Goal: Entertainment & Leisure: Consume media (video, audio)

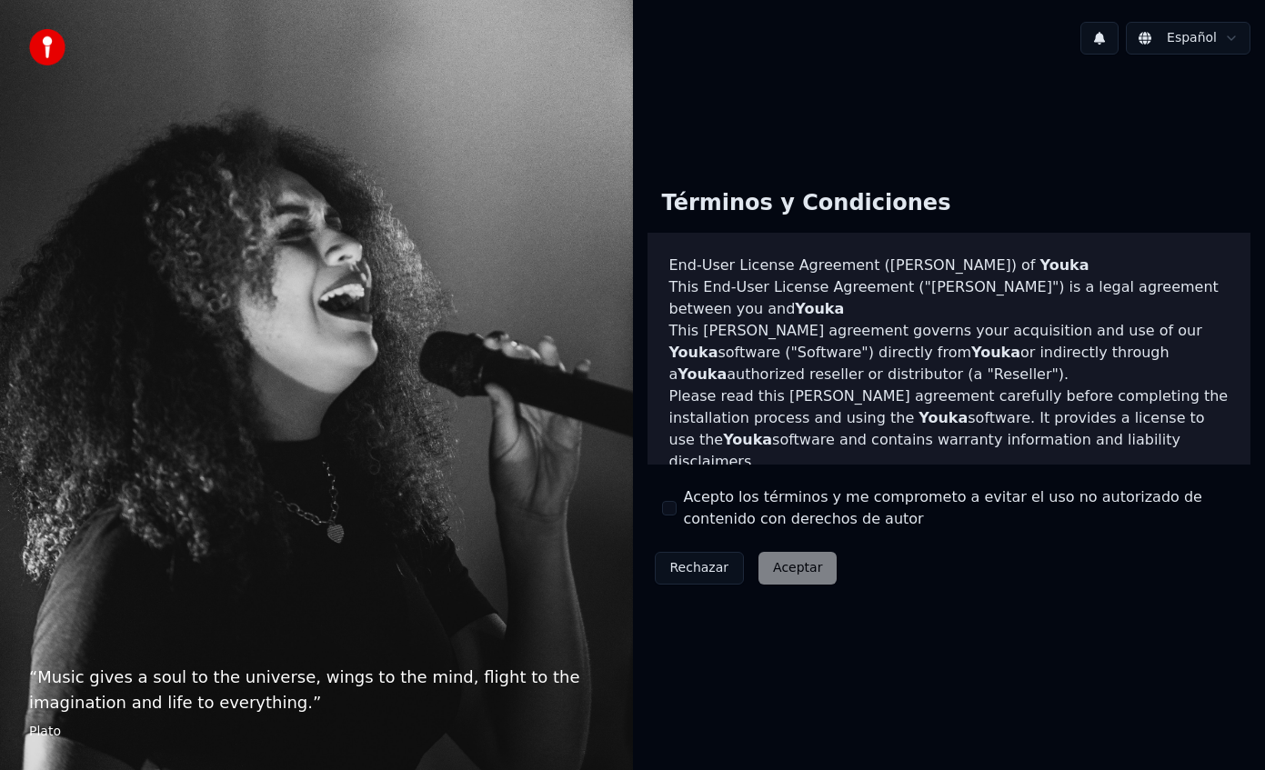
click at [671, 504] on button "Acepto los términos y me comprometo a evitar el uso no autorizado de contenido …" at bounding box center [669, 508] width 15 height 15
click at [804, 563] on button "Aceptar" at bounding box center [797, 568] width 78 height 33
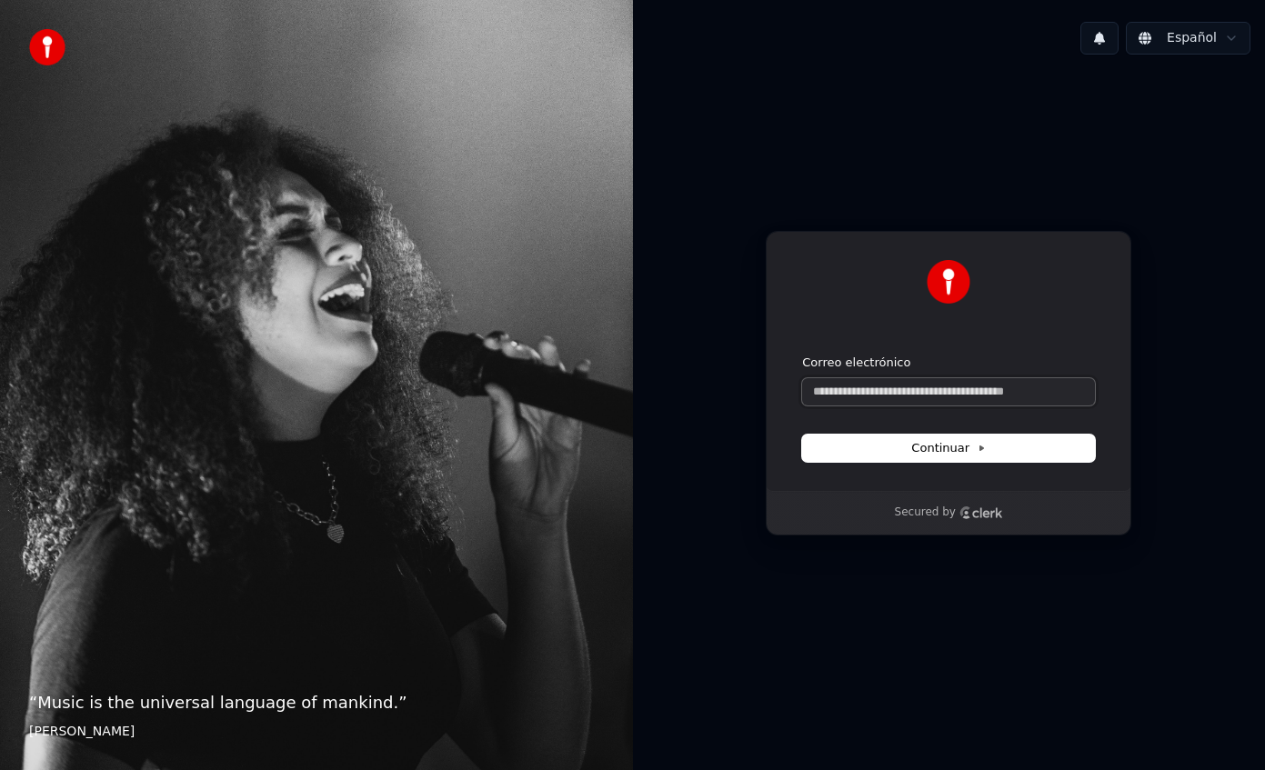
click at [914, 391] on input "Correo electrónico" at bounding box center [948, 391] width 293 height 27
paste input "**********"
click at [943, 447] on span "Continuar" at bounding box center [948, 448] width 75 height 16
type input "**********"
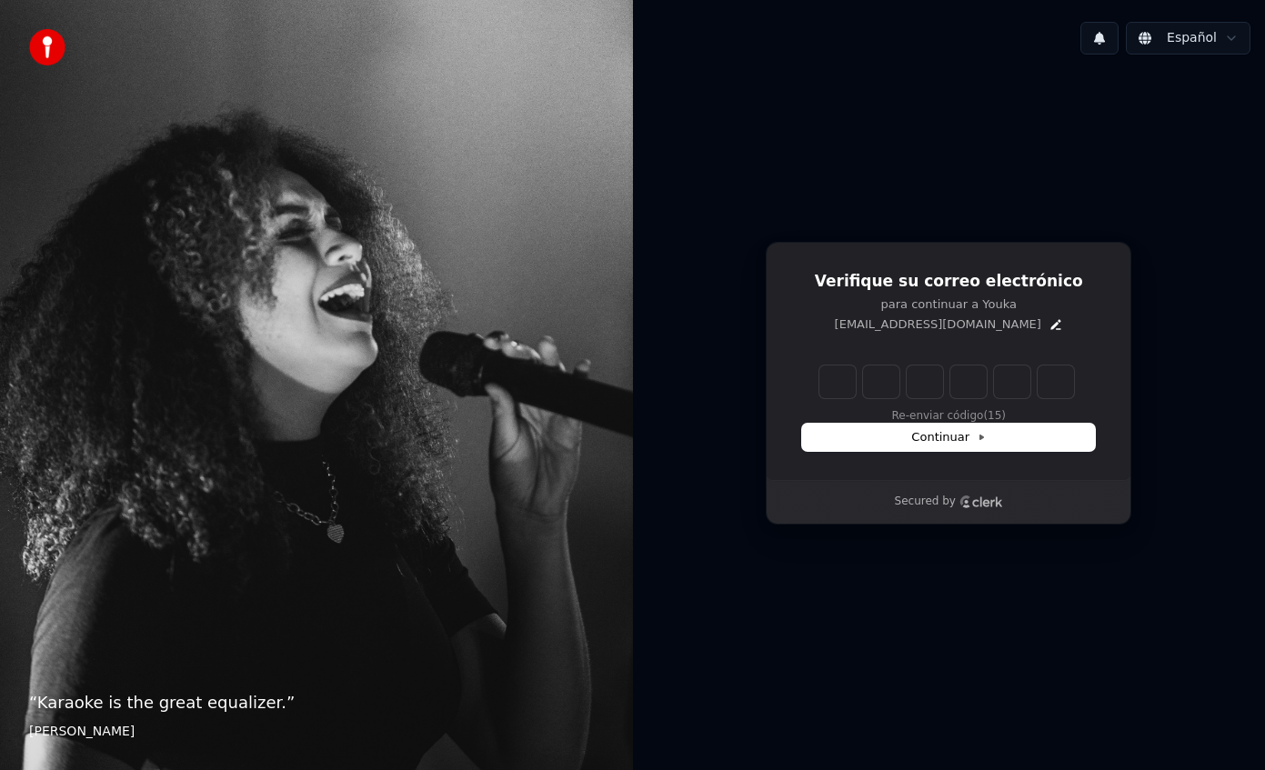
type input "******"
type input "*"
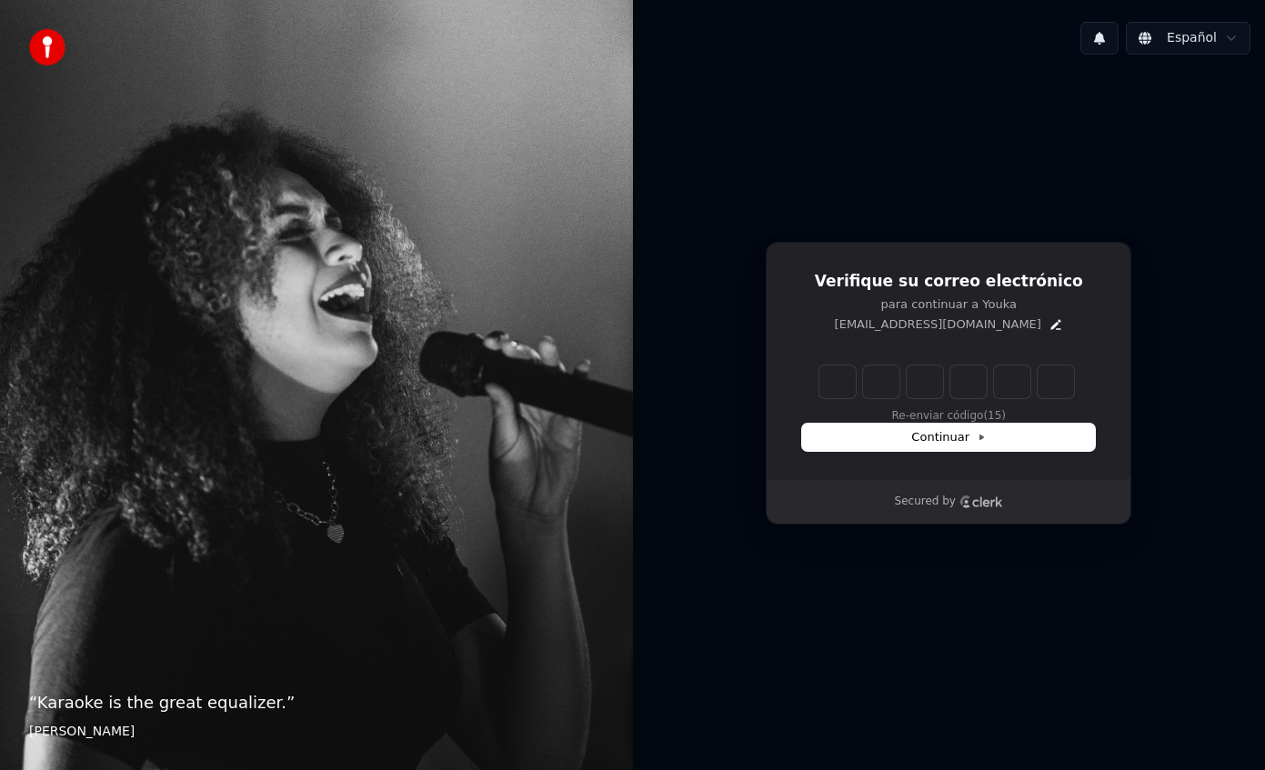
type input "*"
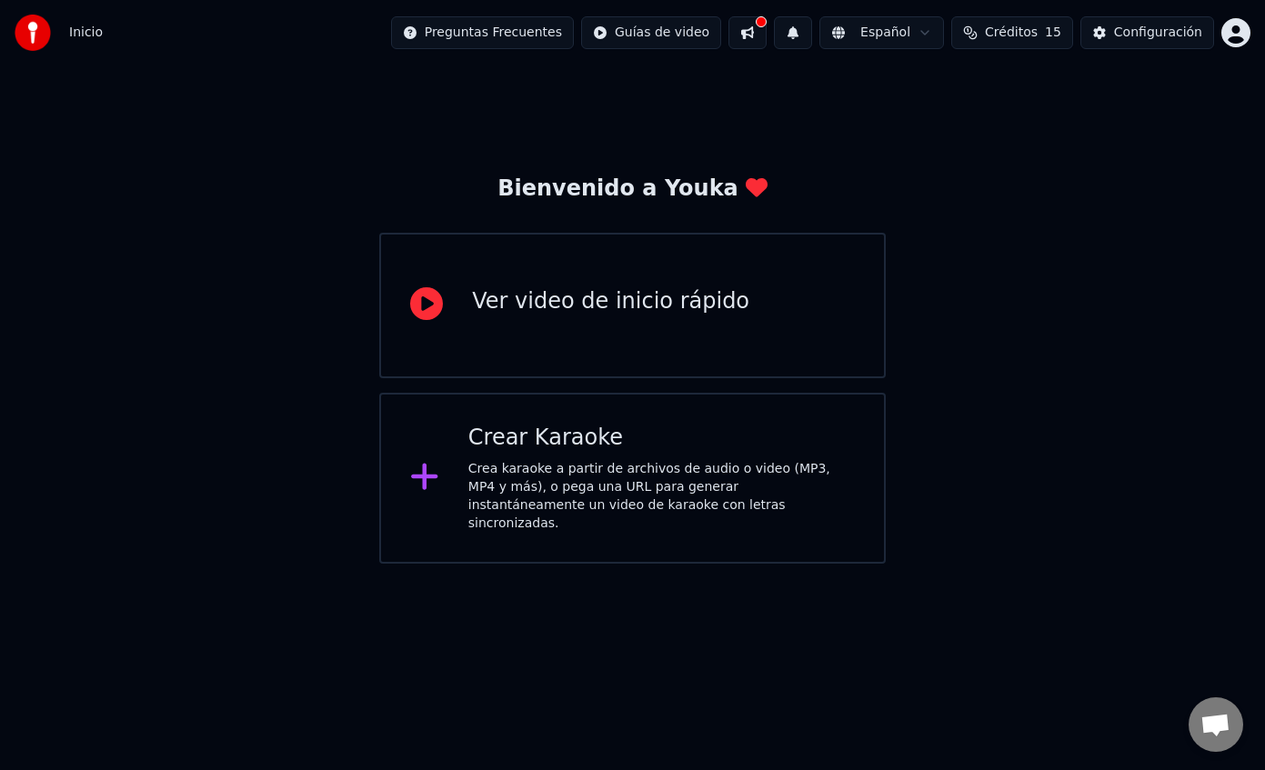
click at [697, 450] on div "Crear Karaoke" at bounding box center [661, 438] width 387 height 29
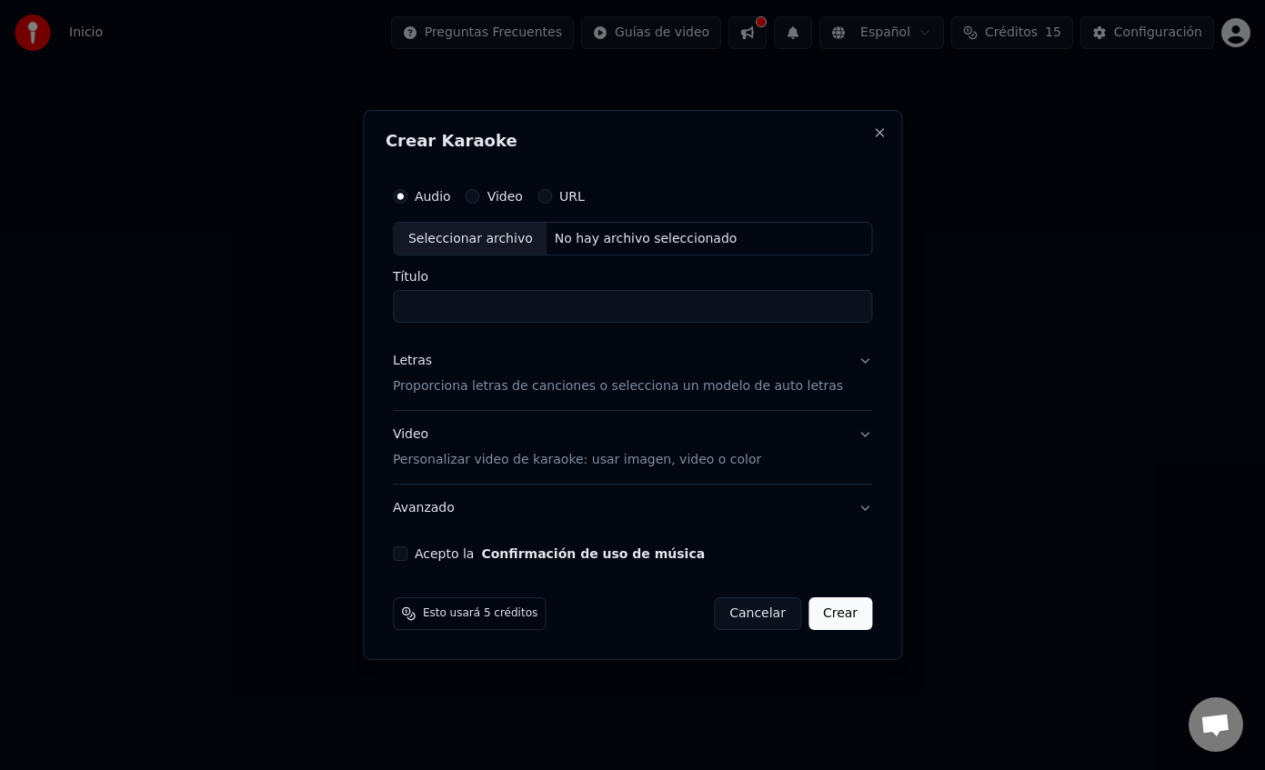
click at [407, 556] on button "Acepto la Confirmación de uso de música" at bounding box center [400, 554] width 15 height 15
click at [500, 240] on div "Seleccionar archivo" at bounding box center [471, 239] width 154 height 33
type input "**********"
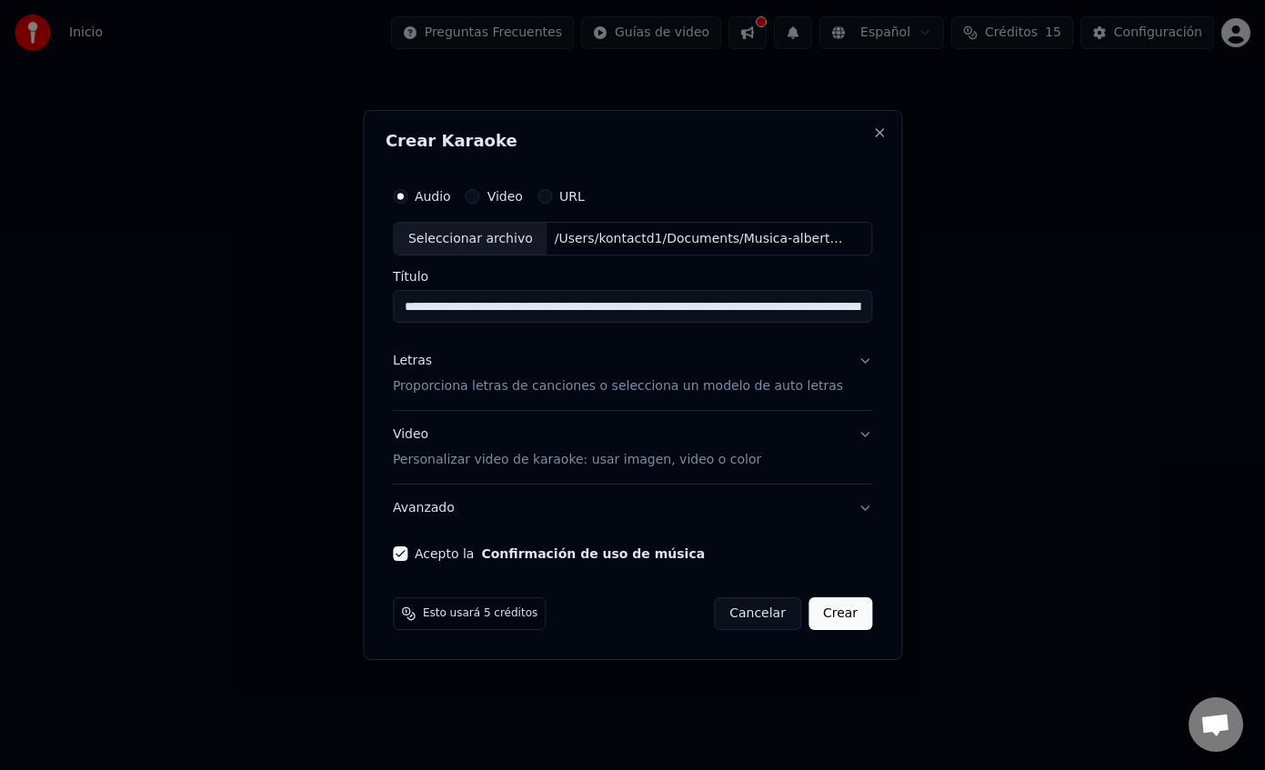
click at [826, 386] on p "Proporciona letras de canciones o selecciona un modelo de auto letras" at bounding box center [618, 387] width 450 height 18
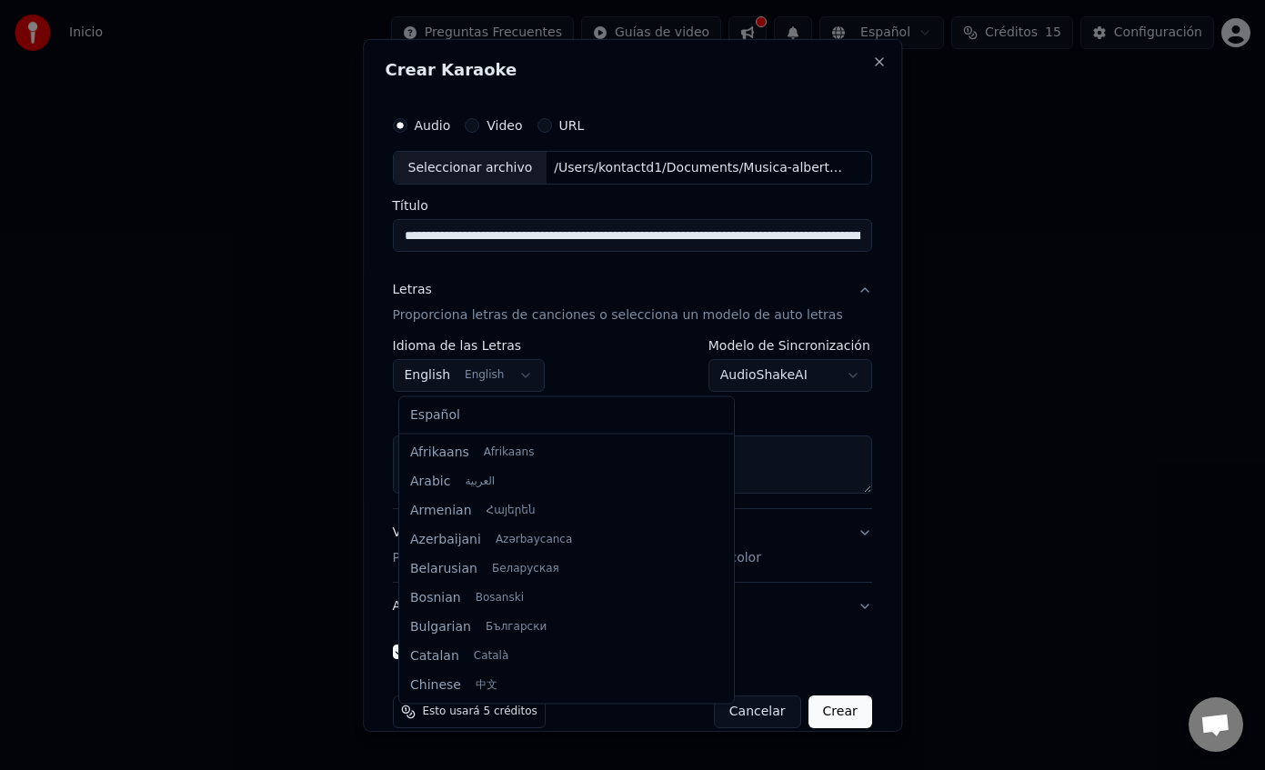
click at [499, 367] on body "**********" at bounding box center [632, 282] width 1265 height 564
select select "**"
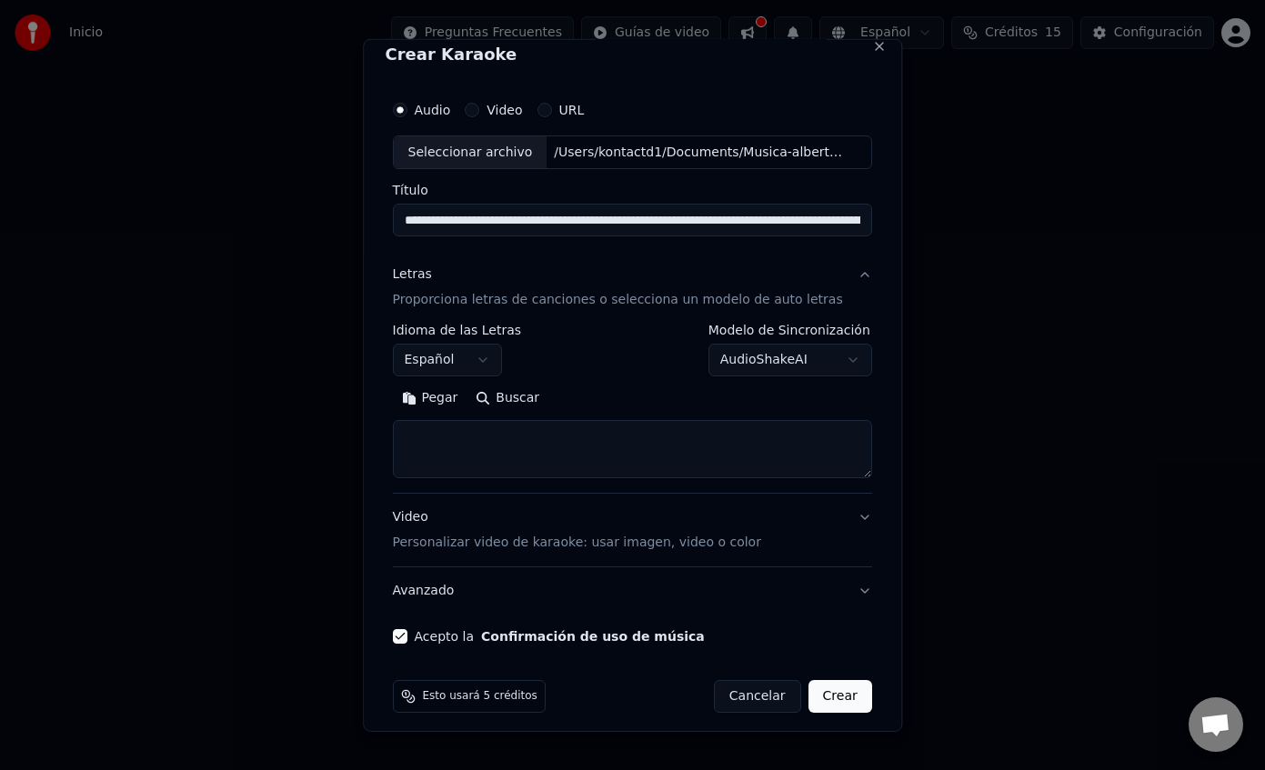
scroll to position [0, 0]
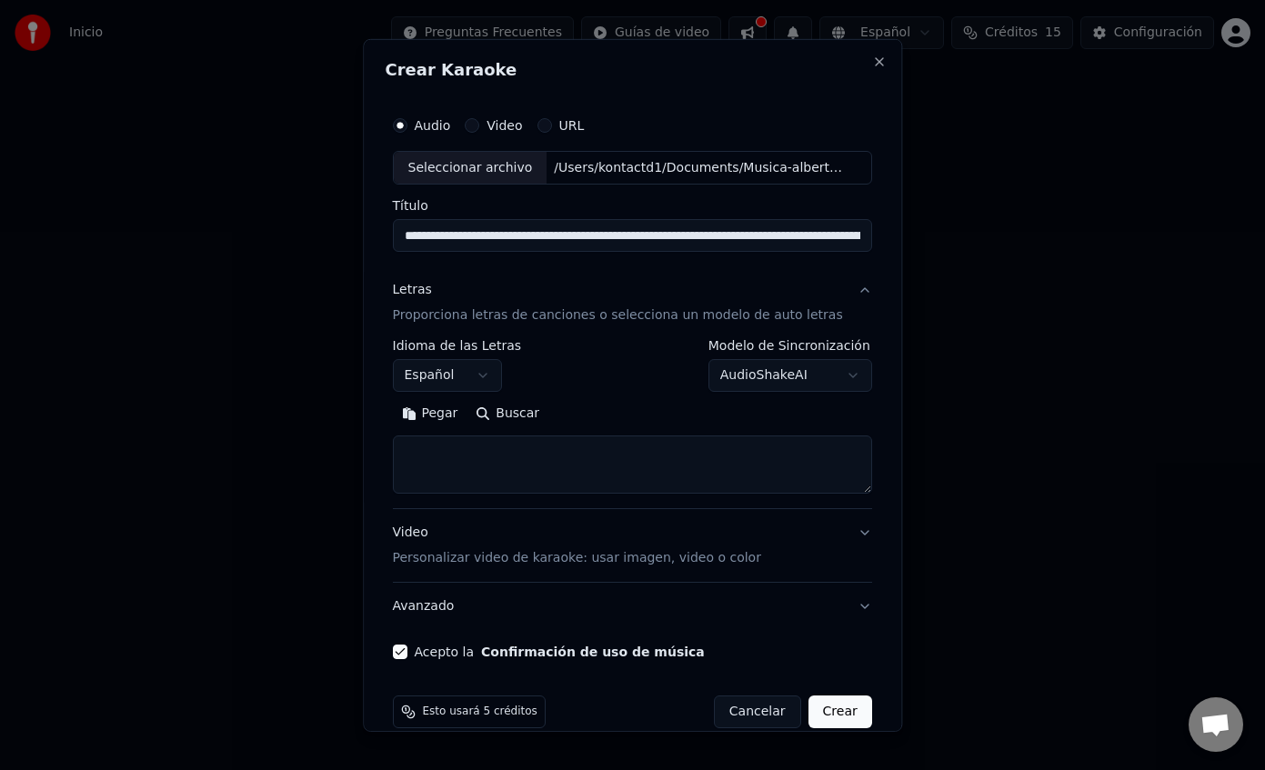
click at [479, 125] on button "Video" at bounding box center [473, 124] width 15 height 15
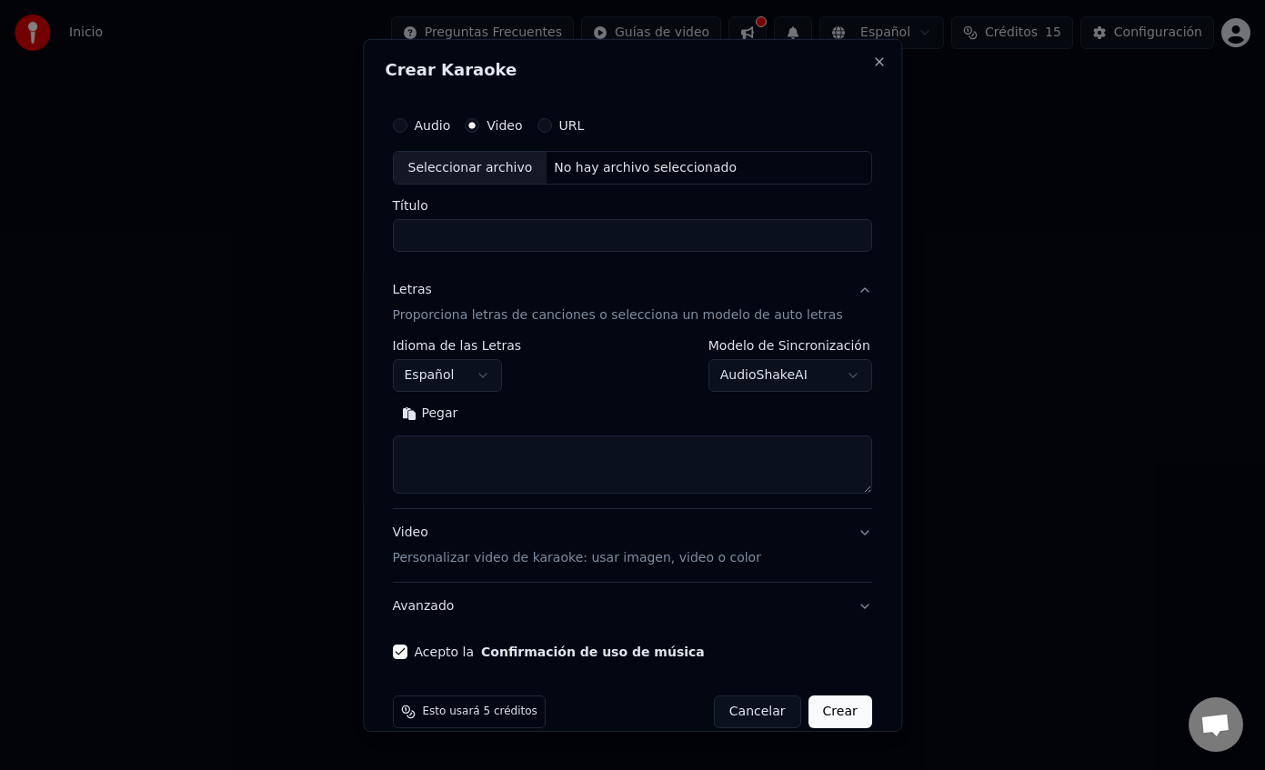
click at [549, 126] on button "URL" at bounding box center [544, 124] width 15 height 15
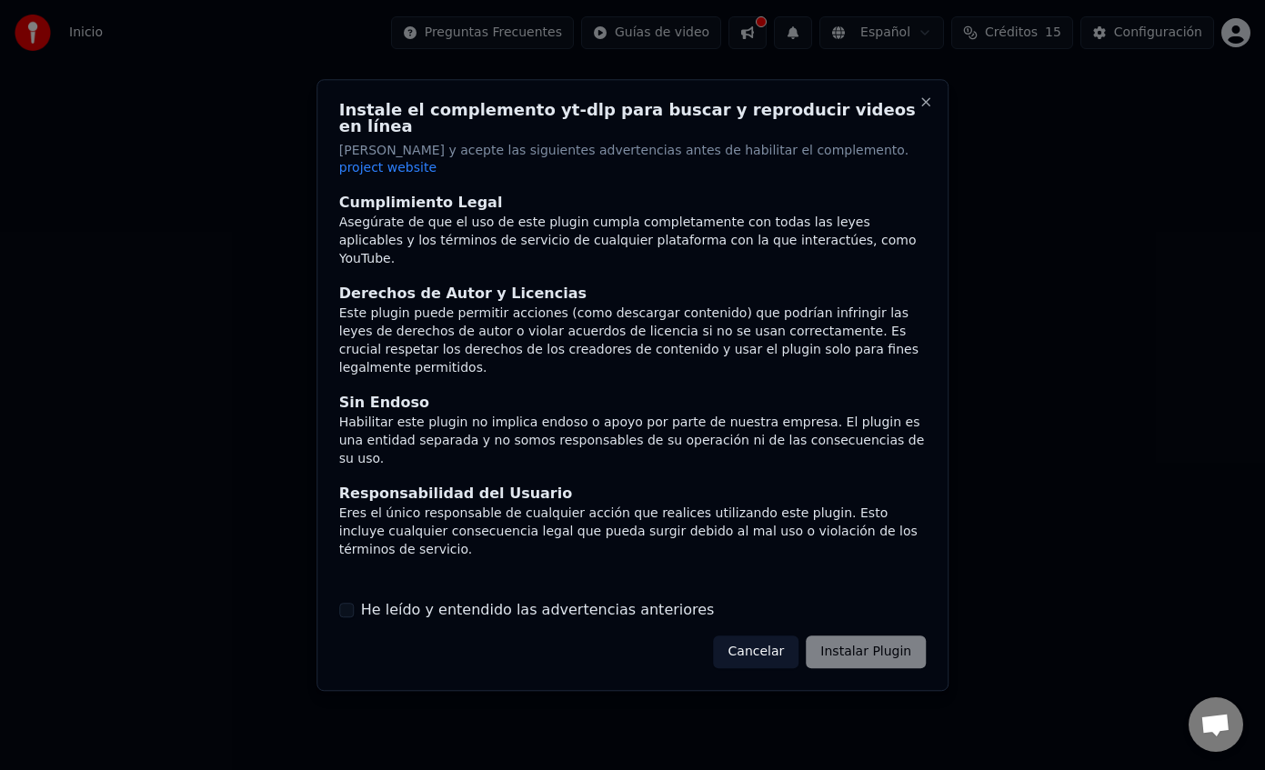
click at [346, 603] on button "He leído y entendido las advertencias anteriores" at bounding box center [346, 610] width 15 height 15
click at [766, 636] on button "Cancelar" at bounding box center [756, 652] width 85 height 33
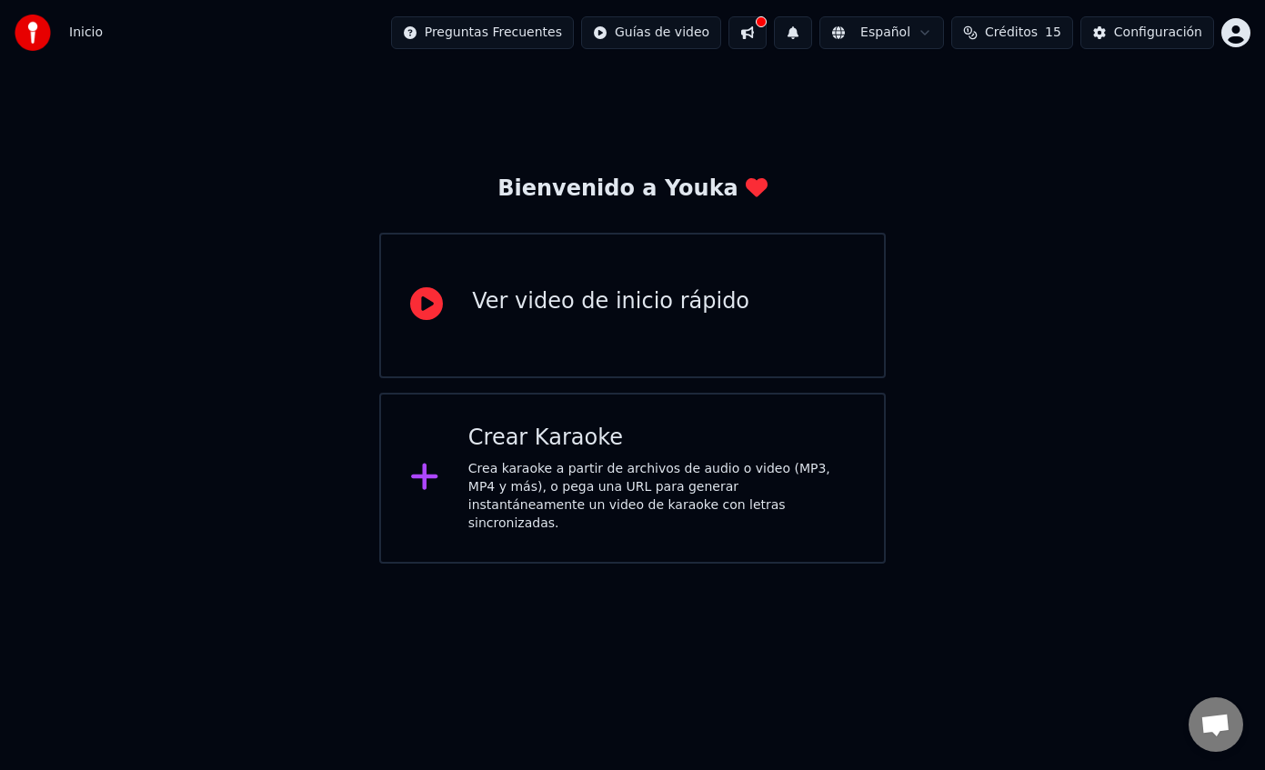
click at [629, 312] on div "Ver video de inicio rápido" at bounding box center [610, 301] width 277 height 29
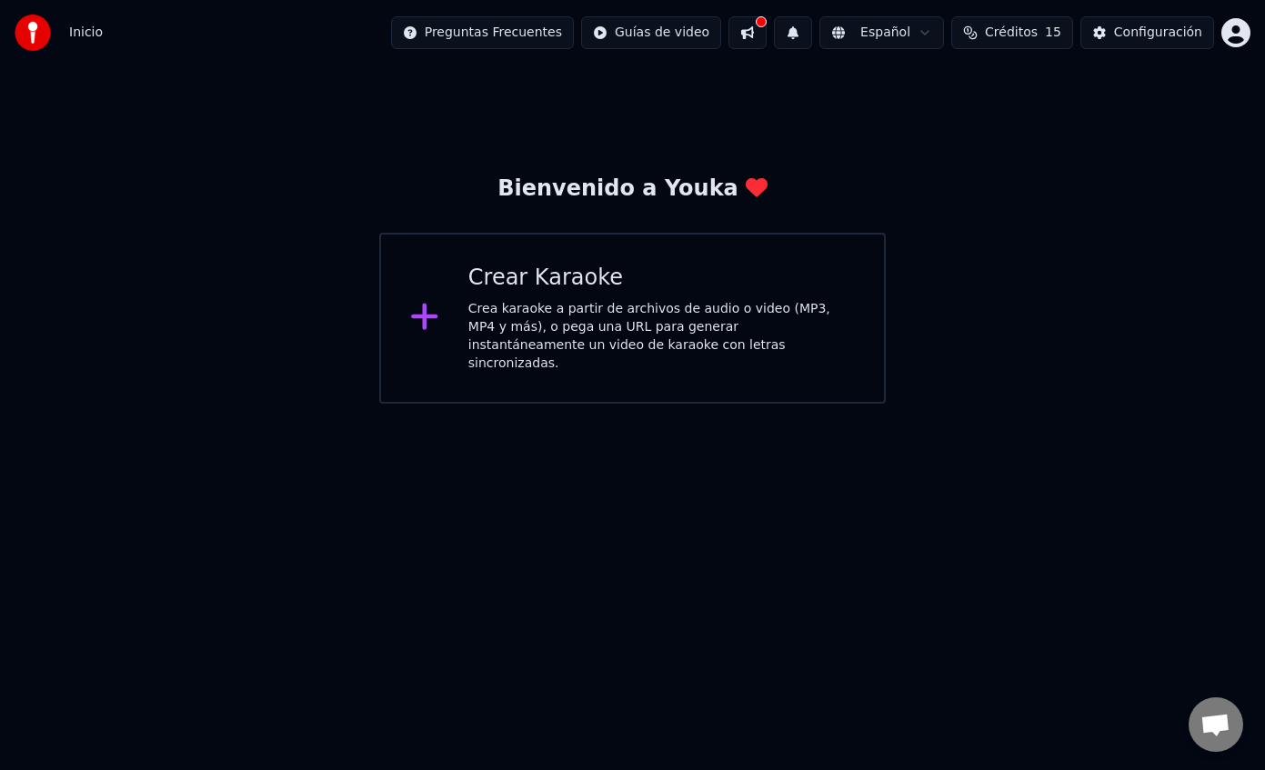
click at [765, 33] on button at bounding box center [747, 32] width 38 height 33
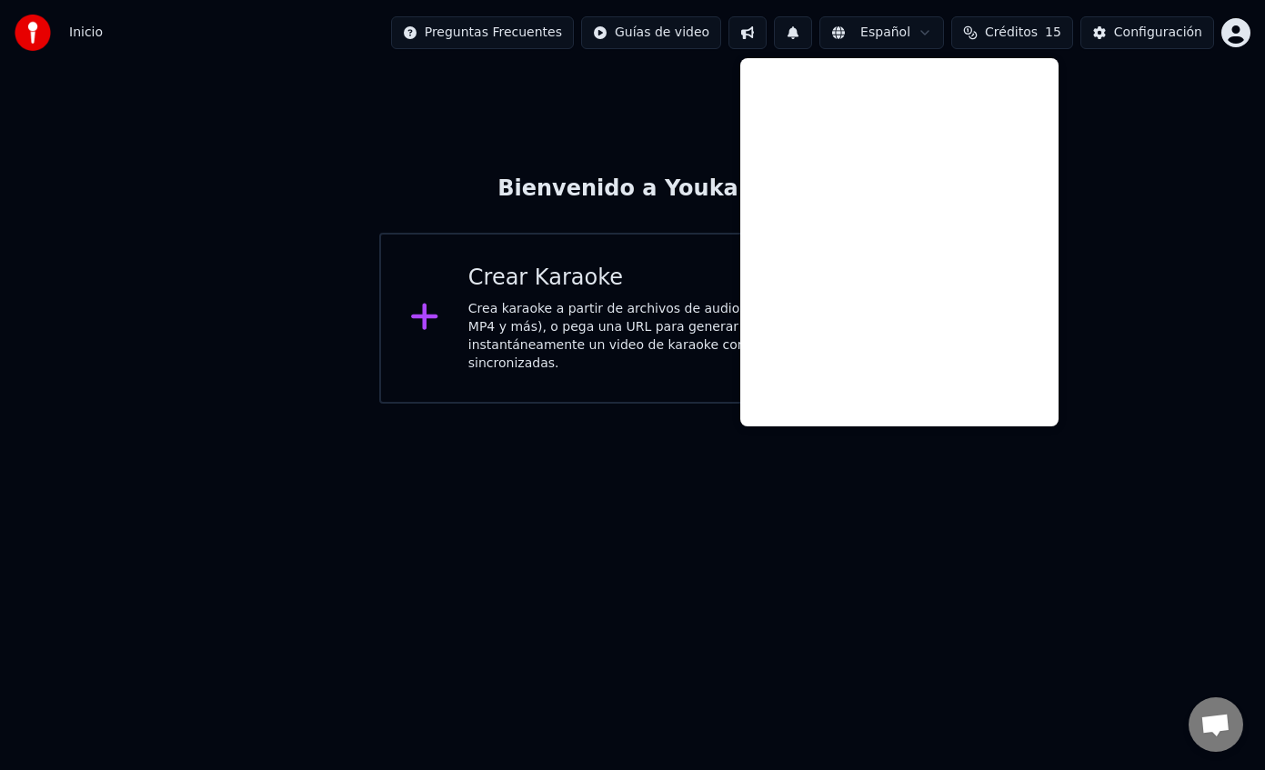
click at [765, 33] on button at bounding box center [747, 32] width 38 height 33
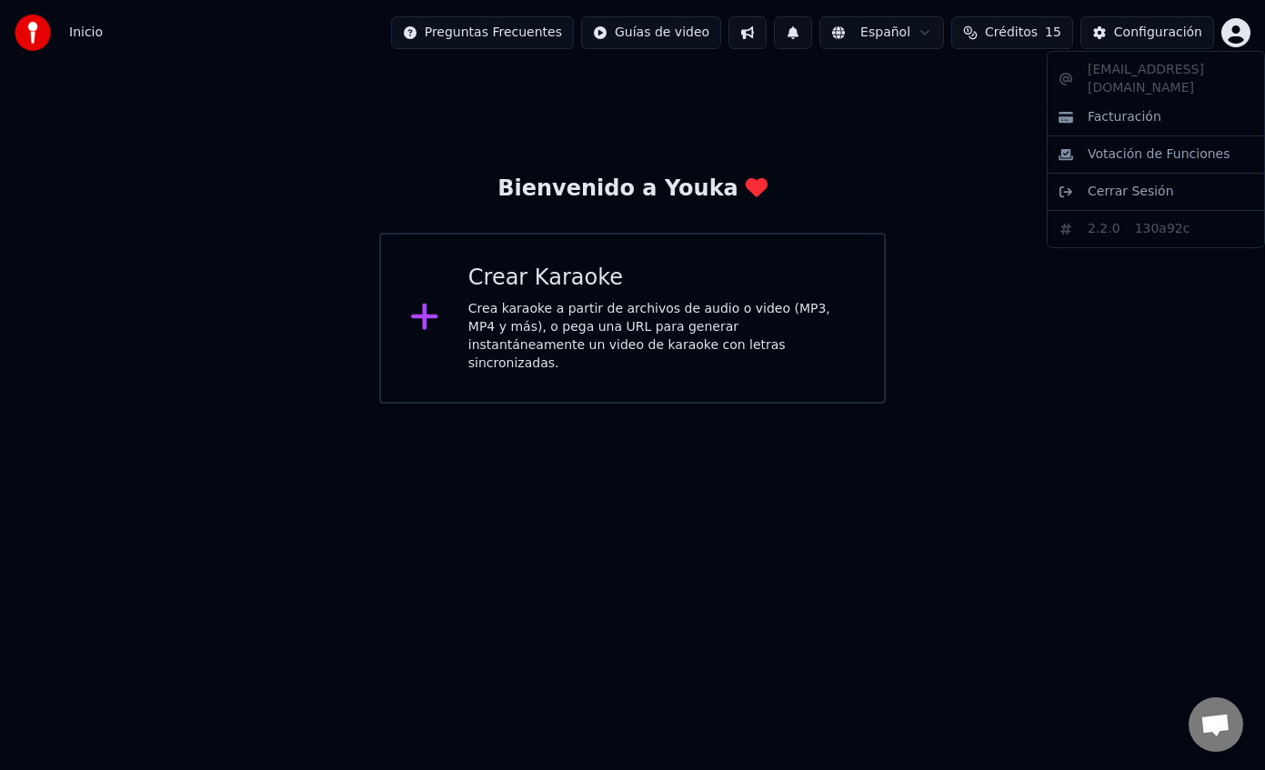
click at [1242, 38] on html "Inicio Preguntas Frecuentes Guías de video Español Créditos 15 Configuración Bi…" at bounding box center [632, 202] width 1265 height 404
click at [1140, 35] on div "Configuración" at bounding box center [1158, 33] width 88 height 18
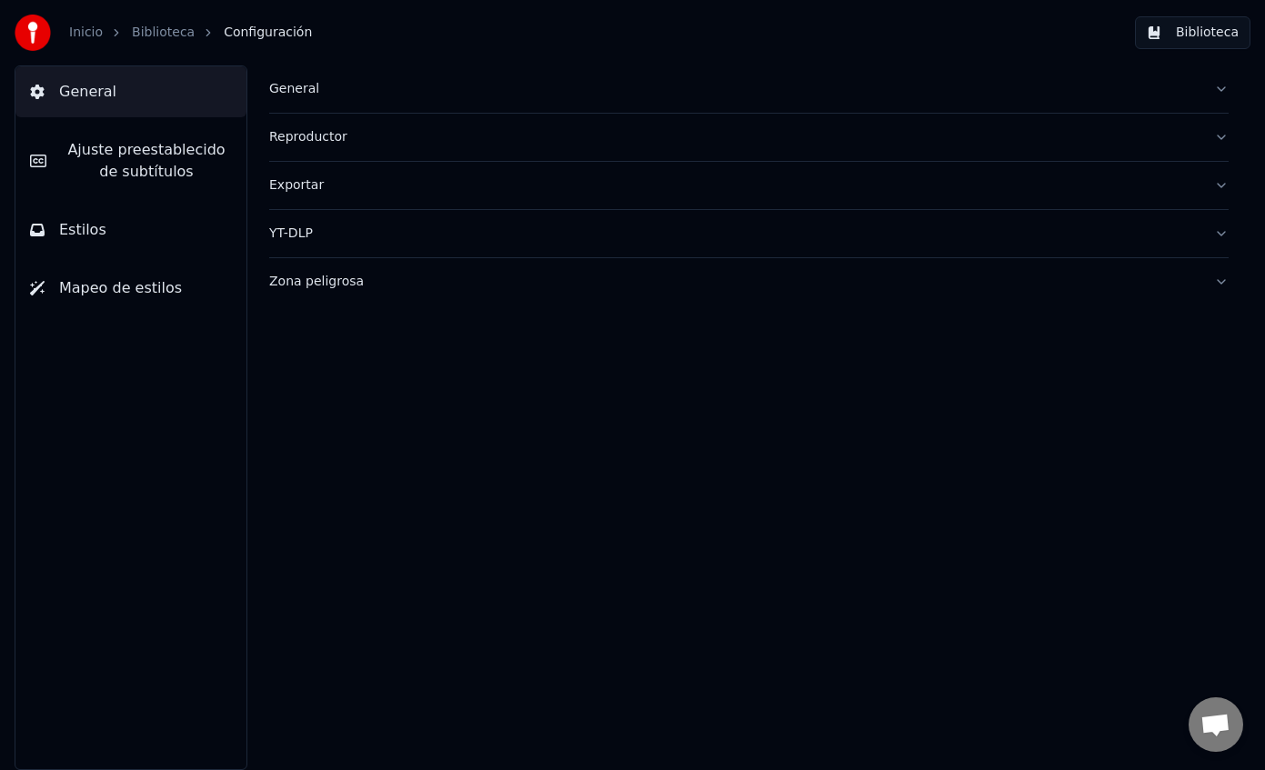
click at [206, 168] on span "Ajuste preestablecido de subtítulos" at bounding box center [146, 161] width 171 height 44
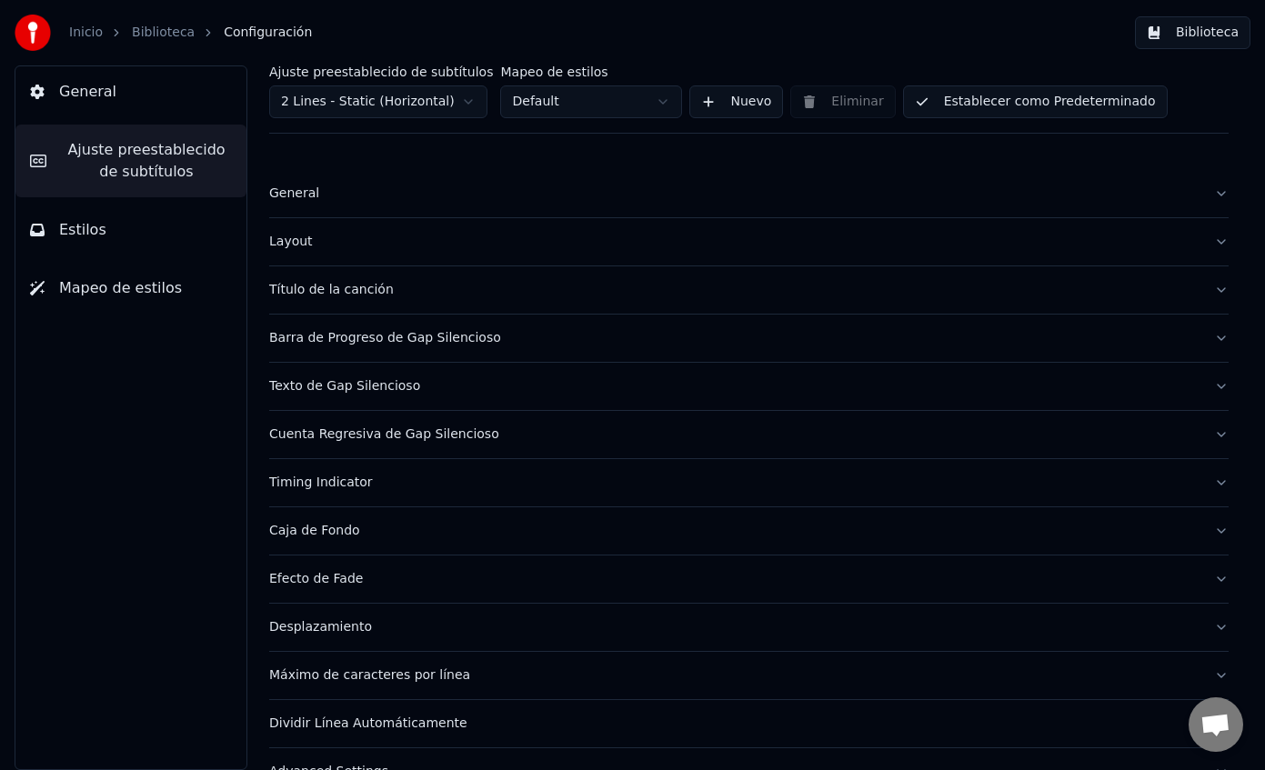
click at [94, 233] on span "Estilos" at bounding box center [82, 230] width 47 height 22
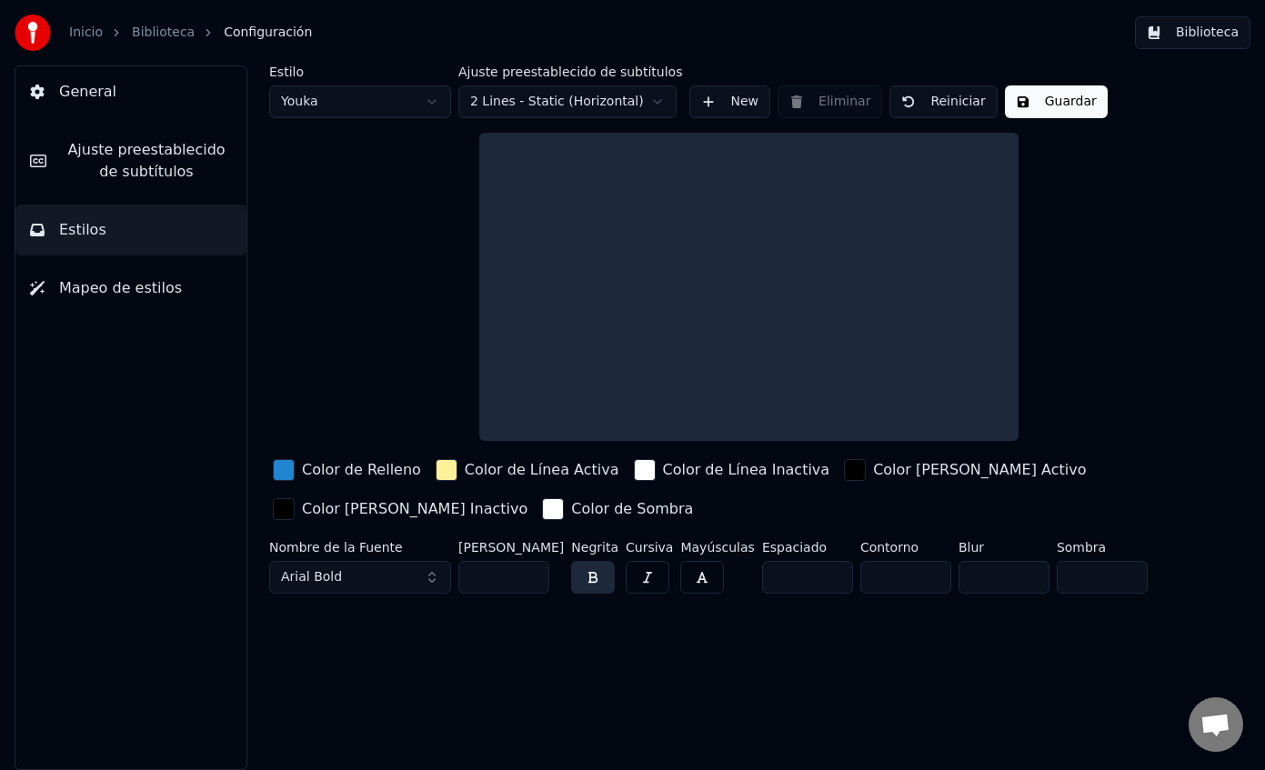
click at [286, 469] on div "button" at bounding box center [284, 470] width 22 height 22
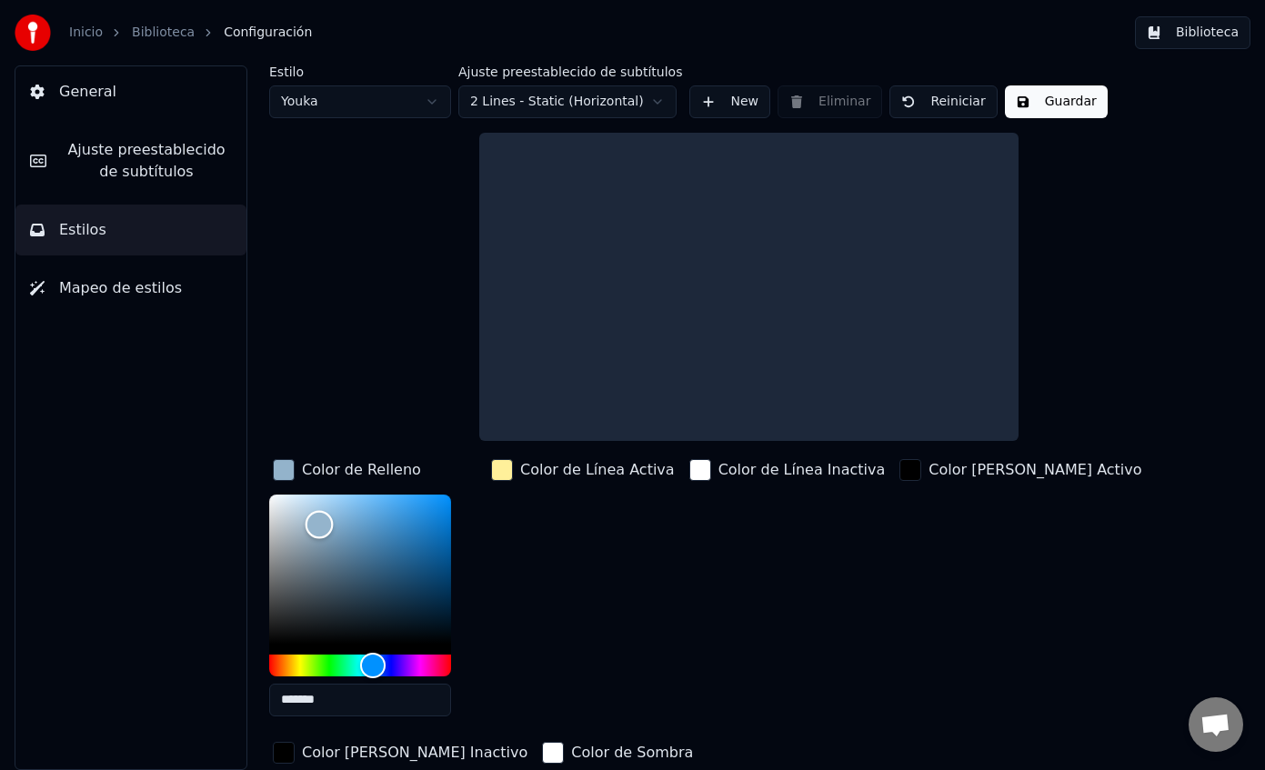
type input "*******"
drag, startPoint x: 319, startPoint y: 524, endPoint x: 231, endPoint y: 451, distance: 114.4
click at [231, 451] on div "General Ajuste preestablecido de subtítulos Estilos Mapeo de estilos Estilo You…" at bounding box center [632, 417] width 1265 height 705
click at [334, 396] on div "Estilo Youka Ajuste preestablecido de subtítulos 2 Lines - Static (Horizontal) …" at bounding box center [748, 454] width 959 height 779
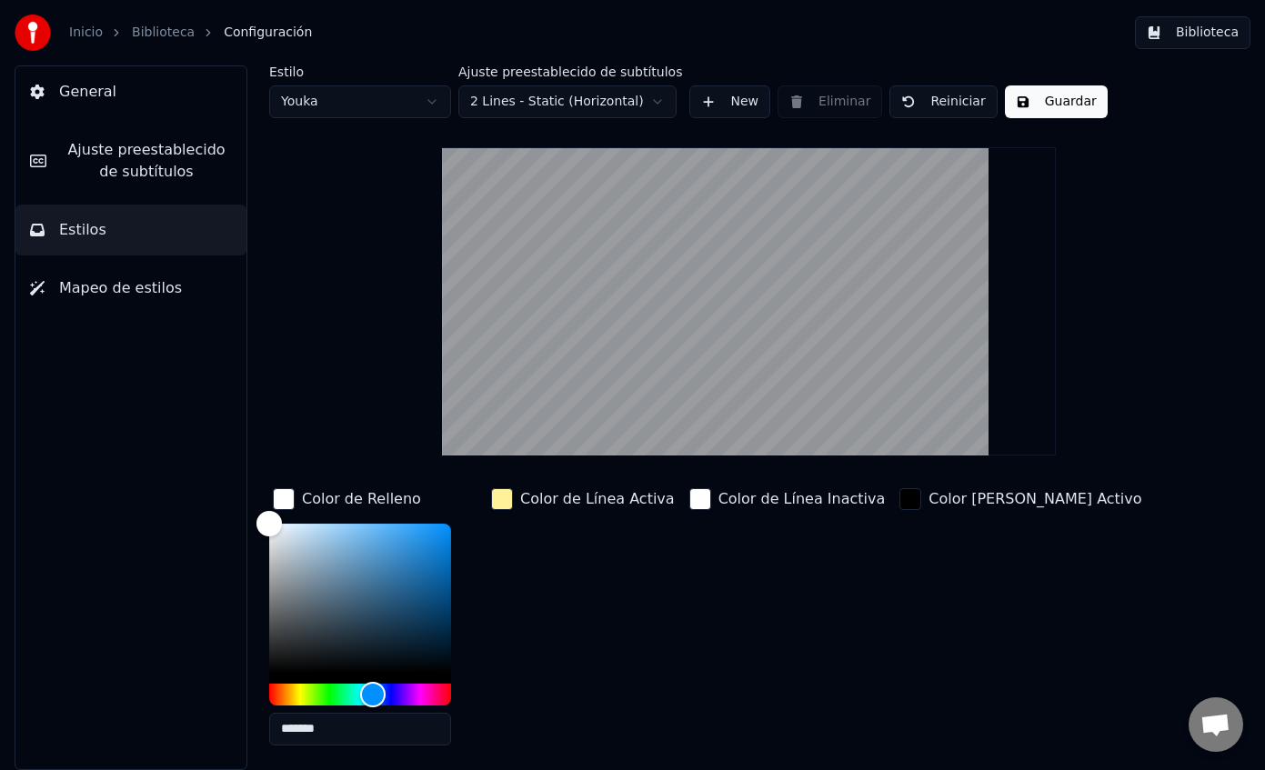
click at [334, 396] on div "Estilo Youka Ajuste preestablecido de subtítulos 2 Lines - Static (Horizontal) …" at bounding box center [748, 469] width 959 height 809
click at [598, 628] on div "Color de Línea Activa" at bounding box center [582, 623] width 191 height 276
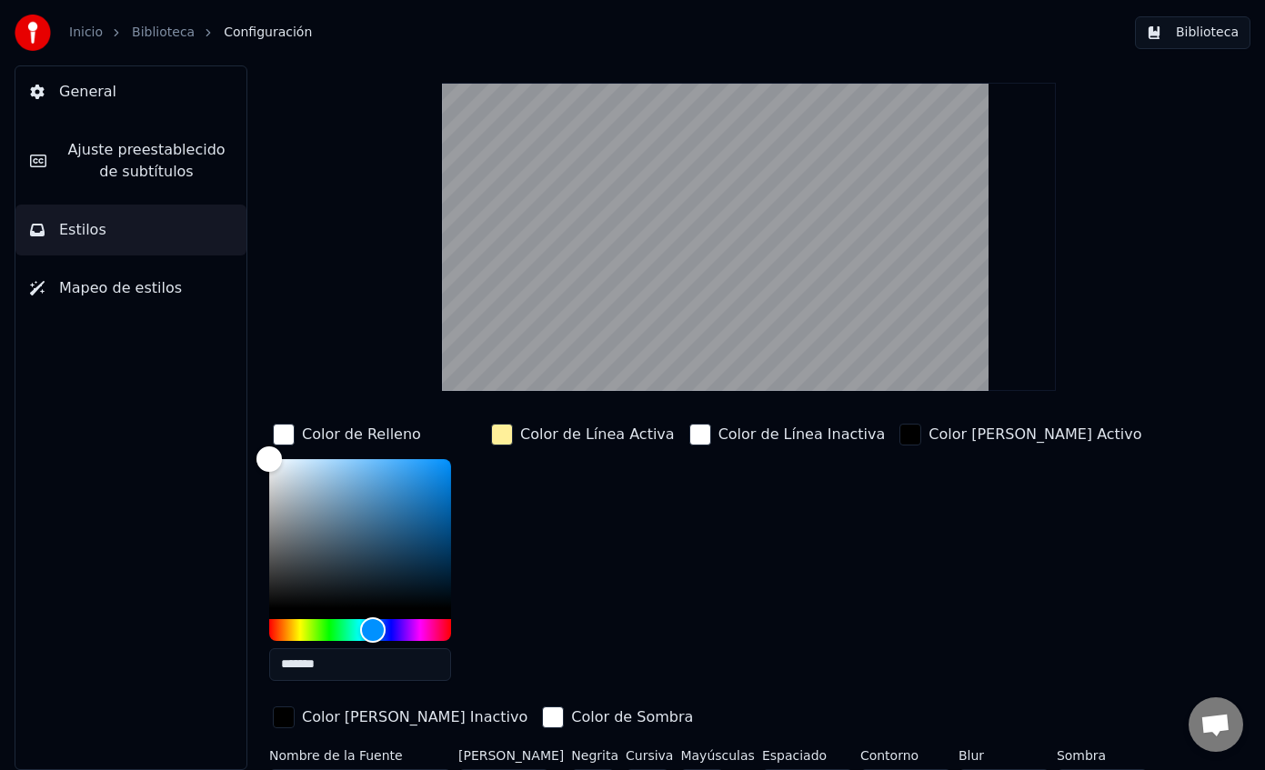
scroll to position [102, 0]
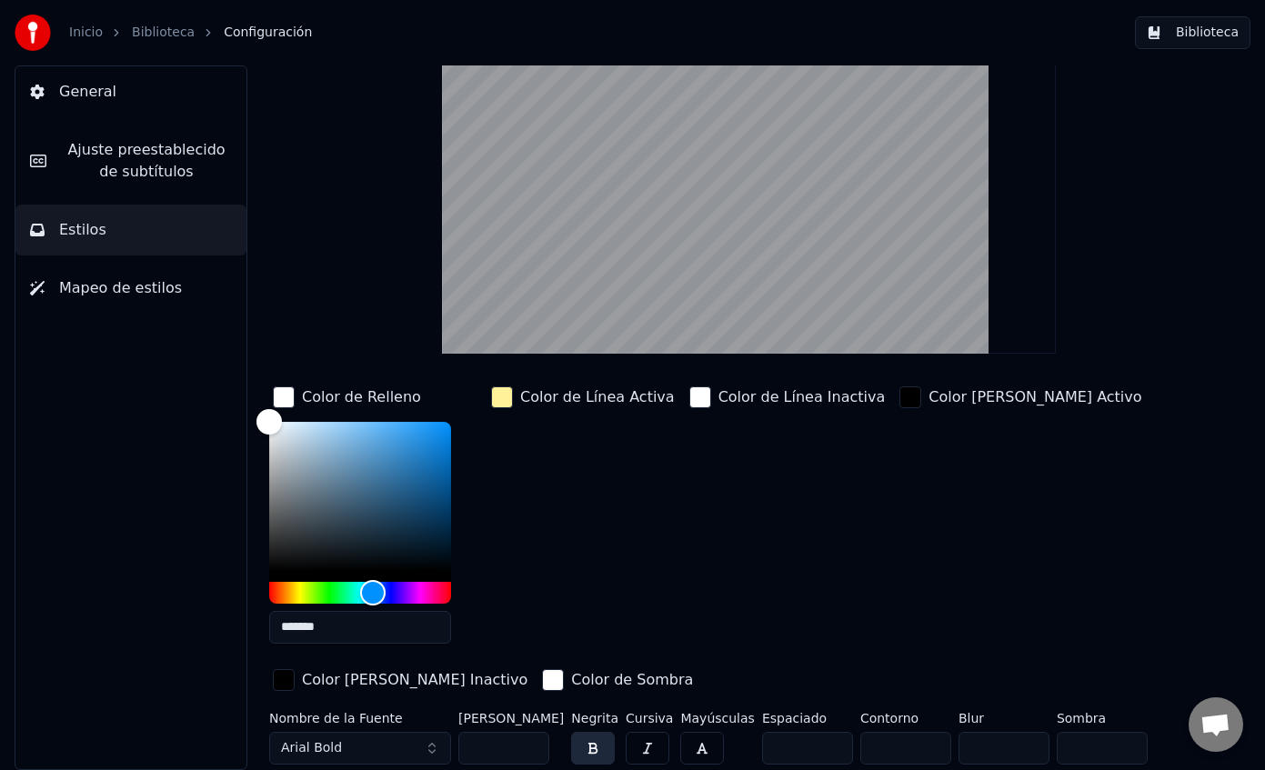
click at [479, 510] on div "*******" at bounding box center [374, 536] width 211 height 229
click at [428, 751] on button "Arial Bold" at bounding box center [360, 748] width 182 height 33
click at [120, 296] on span "Mapeo de estilos" at bounding box center [120, 288] width 123 height 22
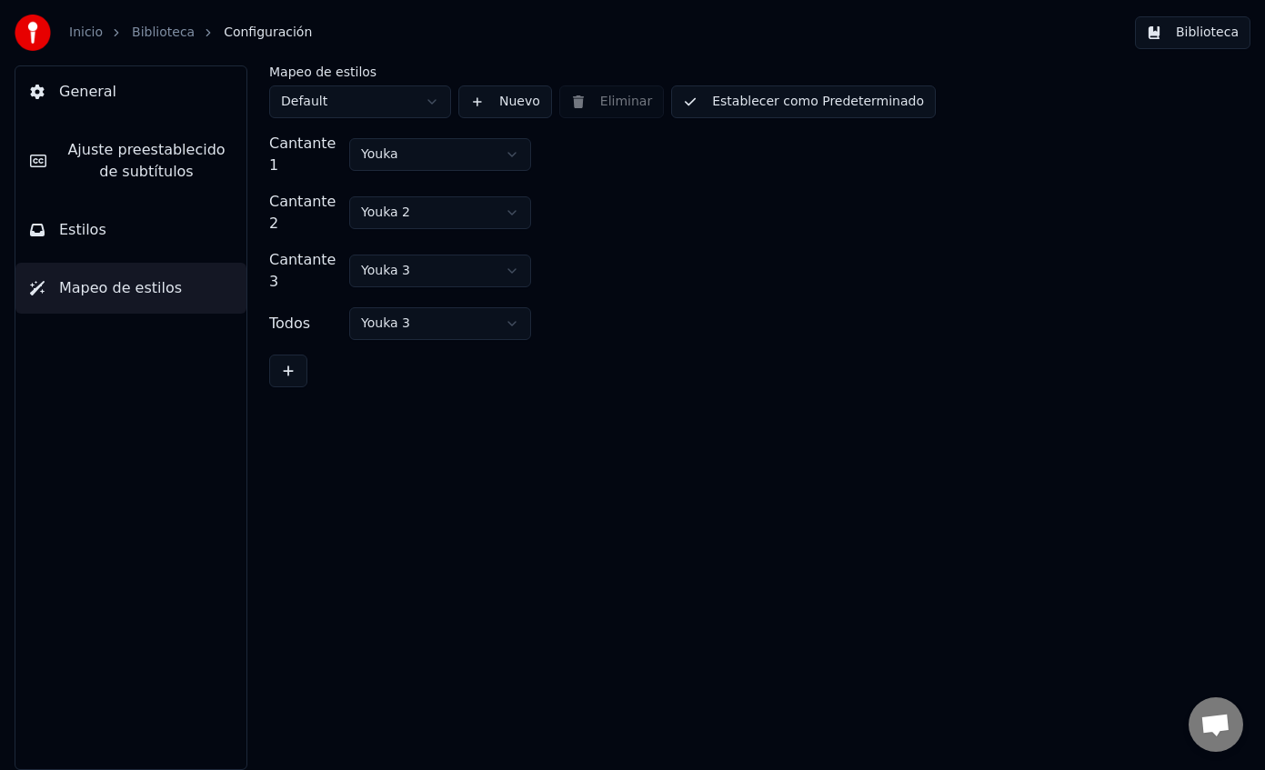
click at [135, 232] on button "Estilos" at bounding box center [130, 230] width 231 height 51
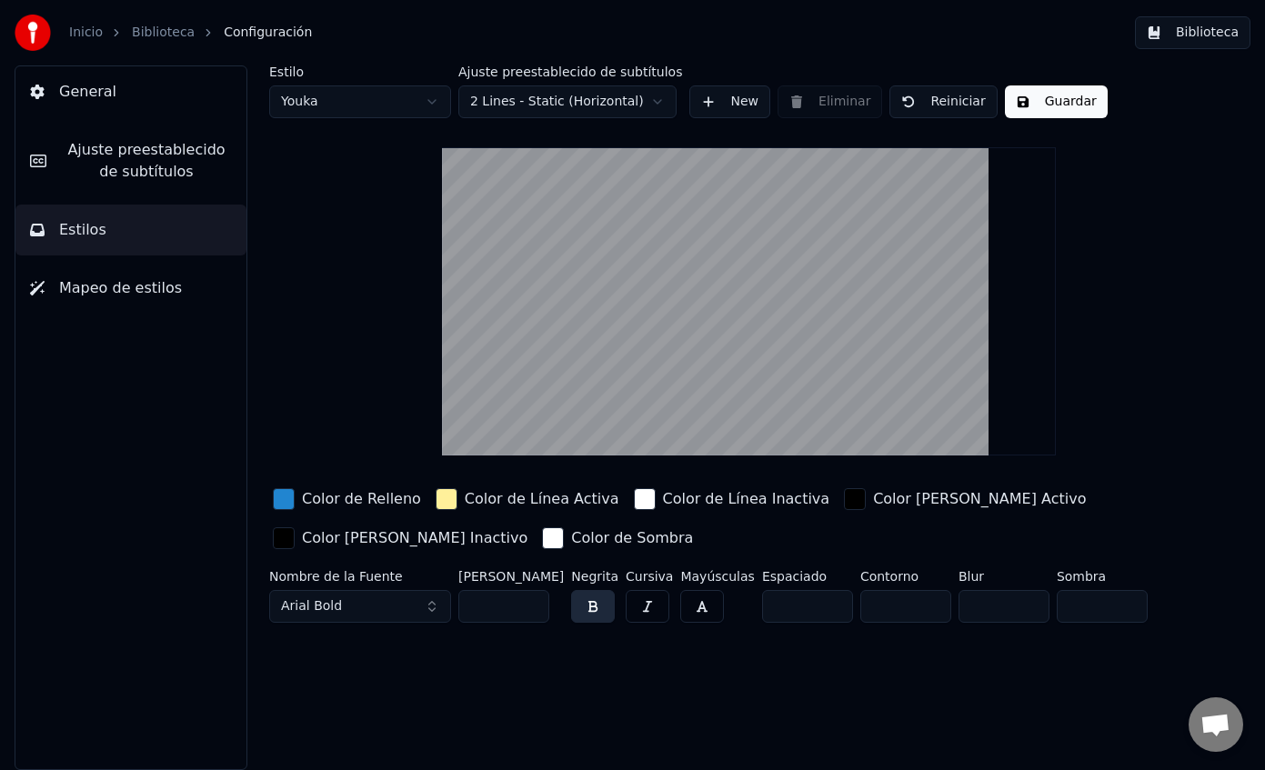
click at [282, 497] on div "button" at bounding box center [284, 499] width 22 height 22
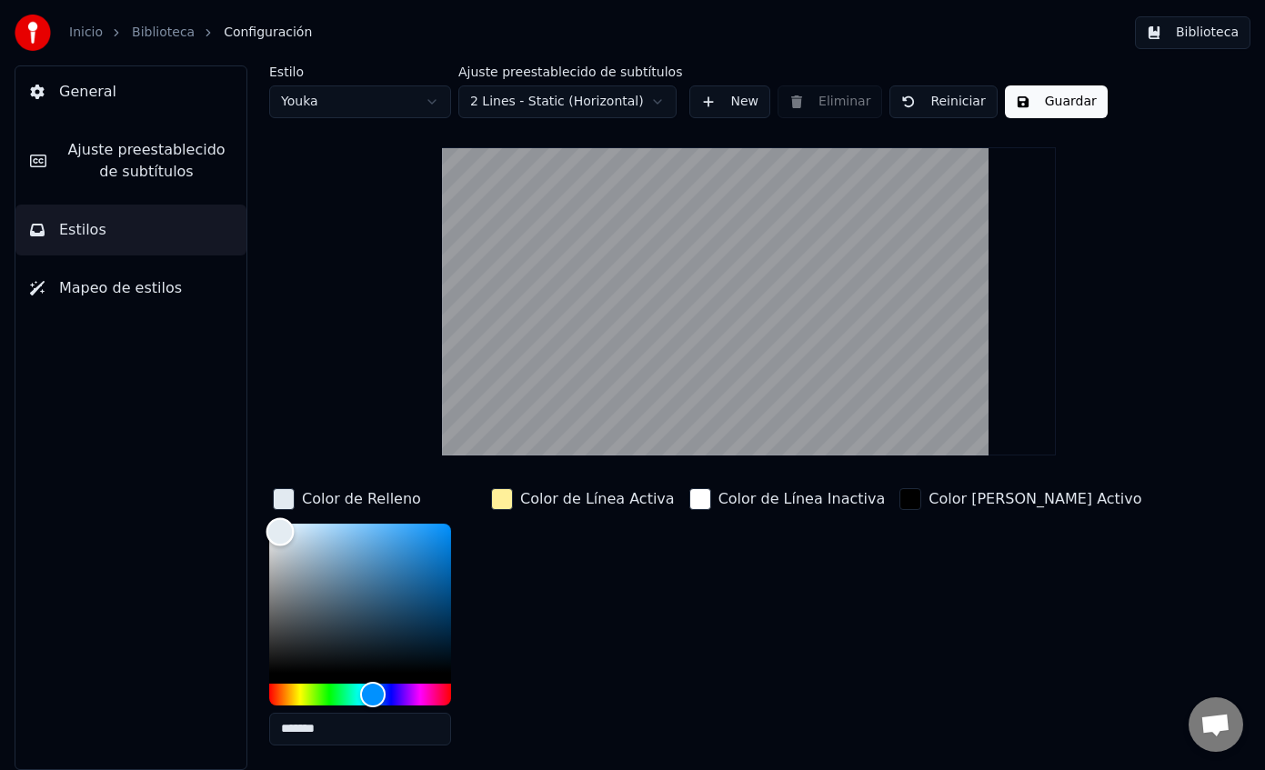
type input "*******"
drag, startPoint x: 306, startPoint y: 548, endPoint x: 232, endPoint y: 485, distance: 97.4
click at [233, 485] on div "Estilo Youka Ajuste preestablecido de subtítulos 2 Lines - Static (Horizontal) …" at bounding box center [749, 417] width 1032 height 705
click at [329, 390] on div "Estilo Youka Ajuste preestablecido de subtítulos 2 Lines - Static (Horizontal) …" at bounding box center [748, 469] width 959 height 809
click at [1040, 99] on button "Guardar" at bounding box center [1056, 101] width 103 height 33
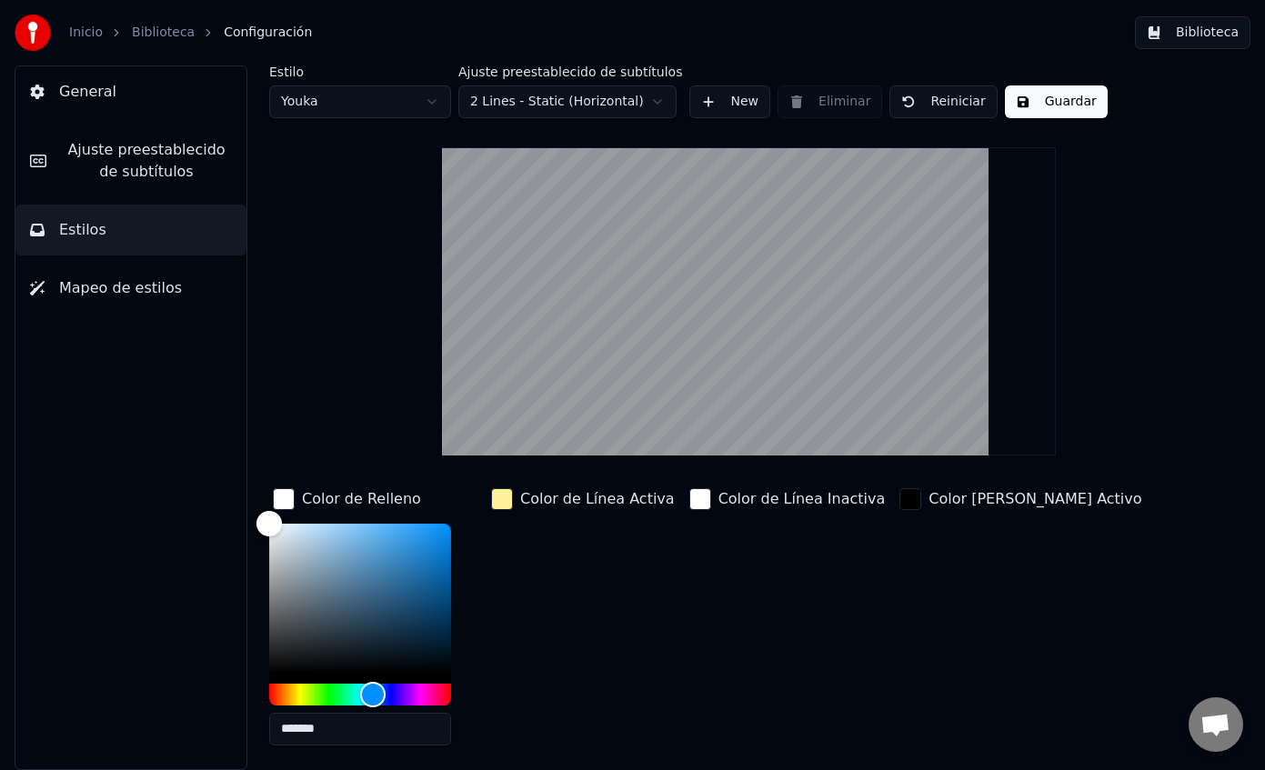
click at [111, 291] on span "Mapeo de estilos" at bounding box center [120, 288] width 123 height 22
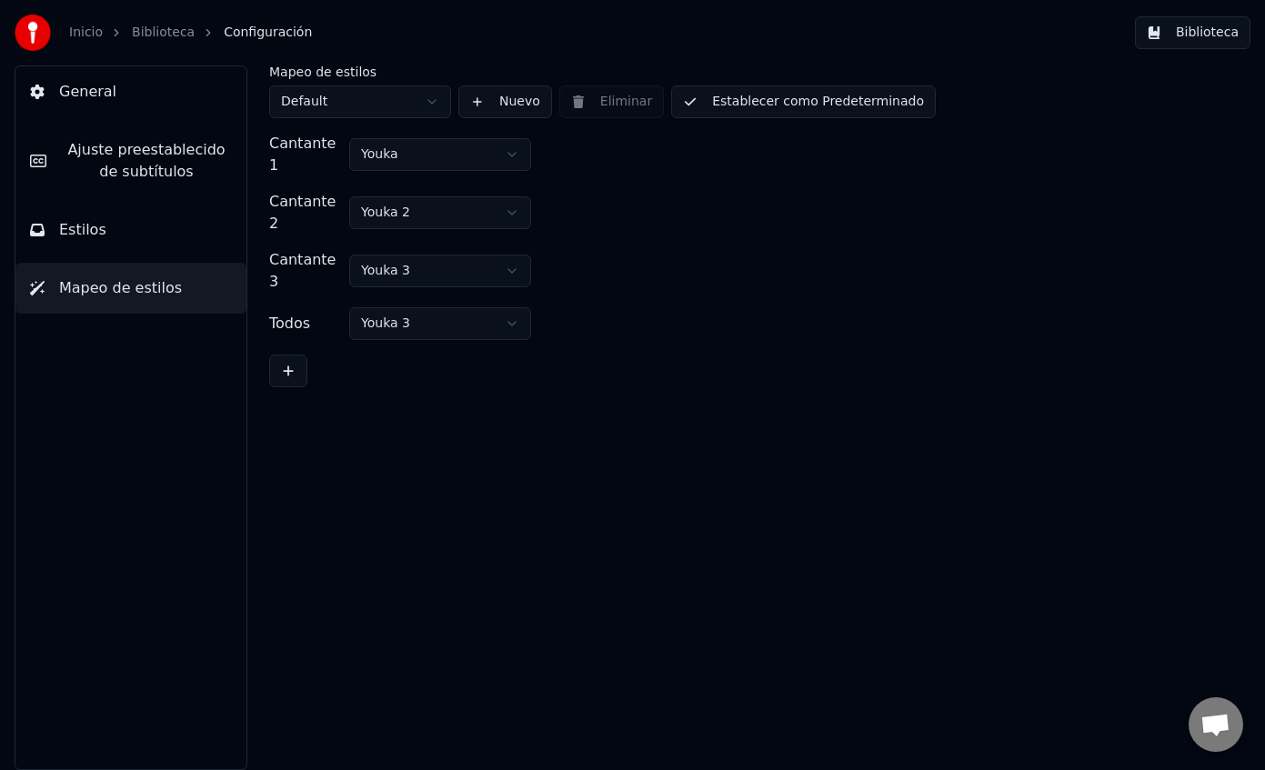
click at [108, 228] on button "Estilos" at bounding box center [130, 230] width 231 height 51
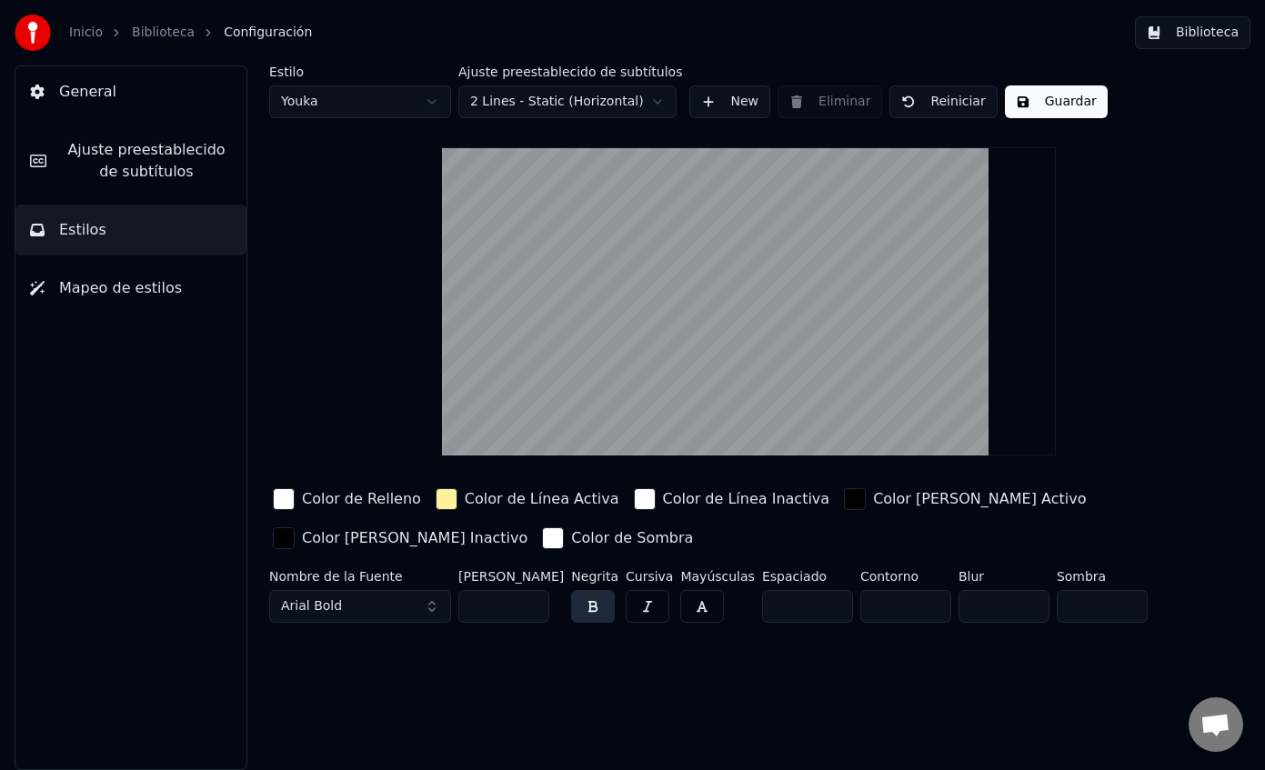
click at [426, 96] on html "Inicio Biblioteca Configuración Biblioteca General Ajuste preestablecido de sub…" at bounding box center [632, 385] width 1265 height 770
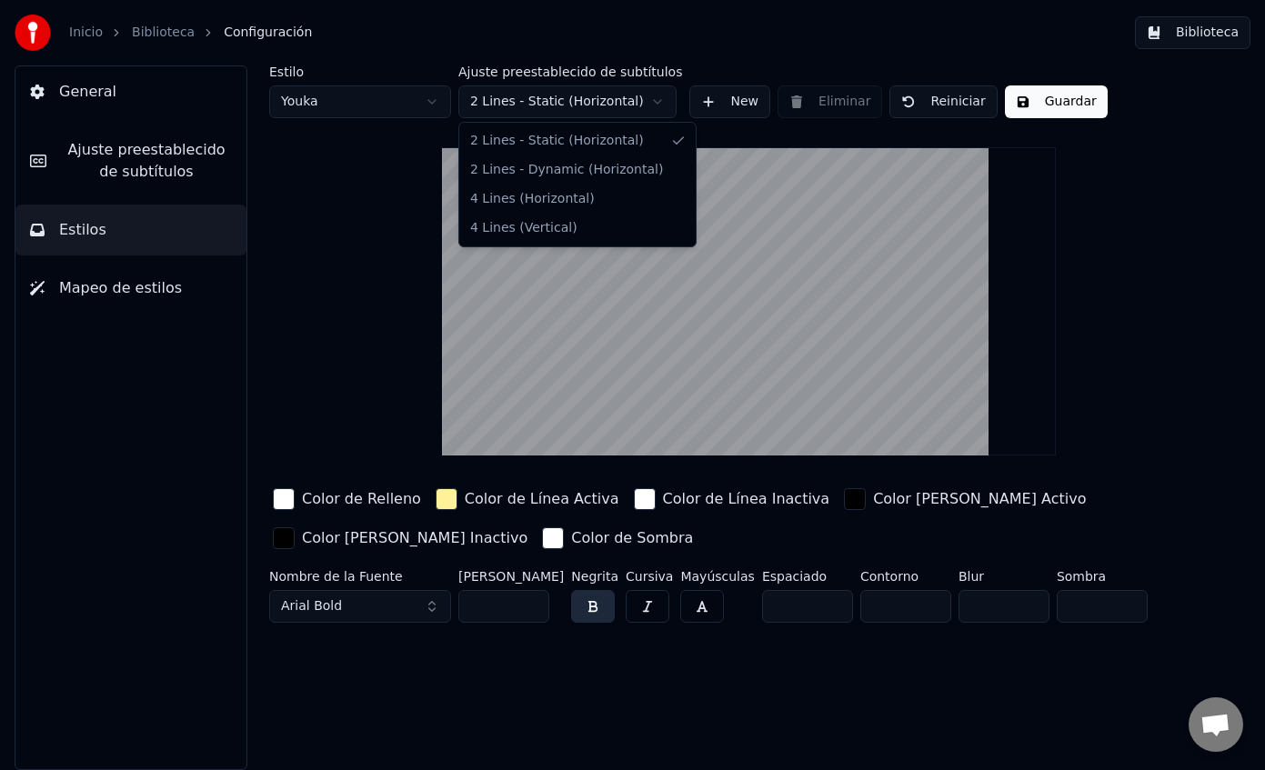
click at [662, 104] on html "Inicio Biblioteca Configuración Biblioteca General Ajuste preestablecido de sub…" at bounding box center [632, 385] width 1265 height 770
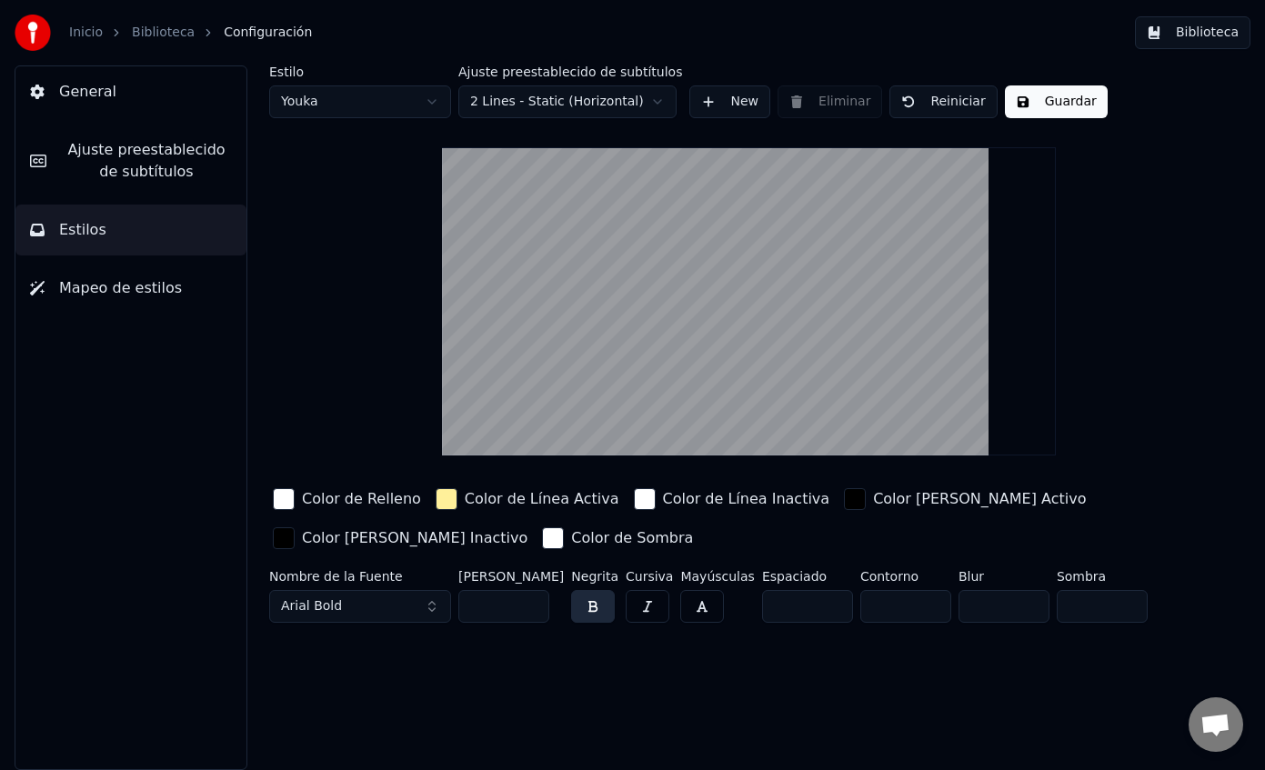
click at [662, 104] on html "Inicio Biblioteca Configuración Biblioteca General Ajuste preestablecido de sub…" at bounding box center [632, 385] width 1265 height 770
click at [107, 313] on button "Mapeo de estilos" at bounding box center [130, 288] width 231 height 51
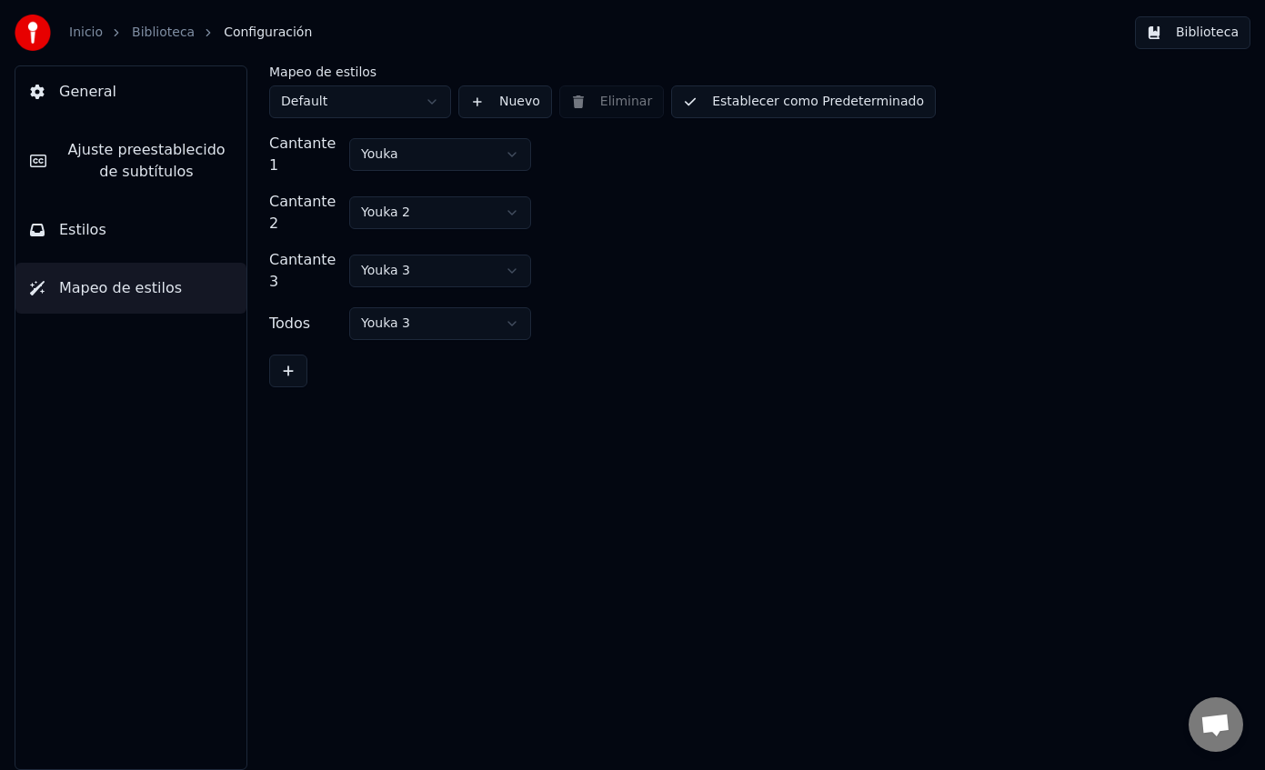
click at [112, 216] on button "Estilos" at bounding box center [130, 230] width 231 height 51
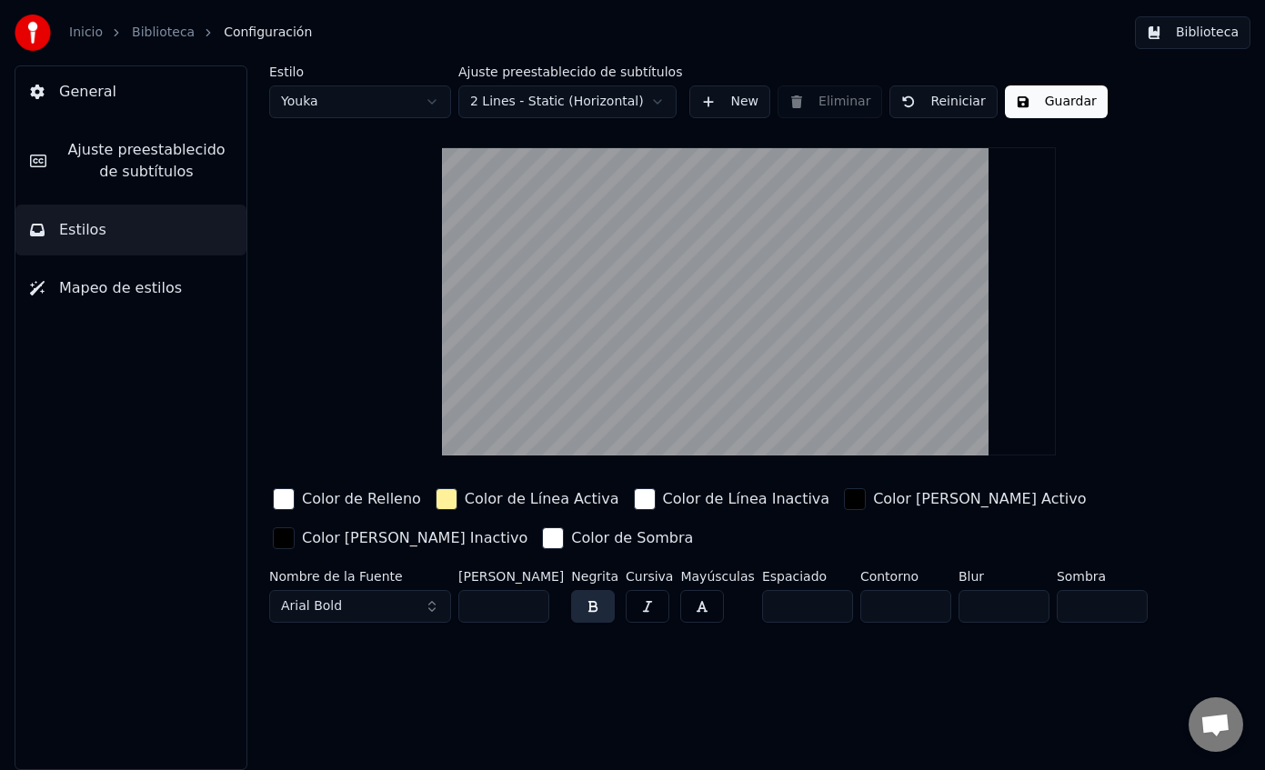
click at [145, 155] on span "Ajuste preestablecido de subtítulos" at bounding box center [146, 161] width 171 height 44
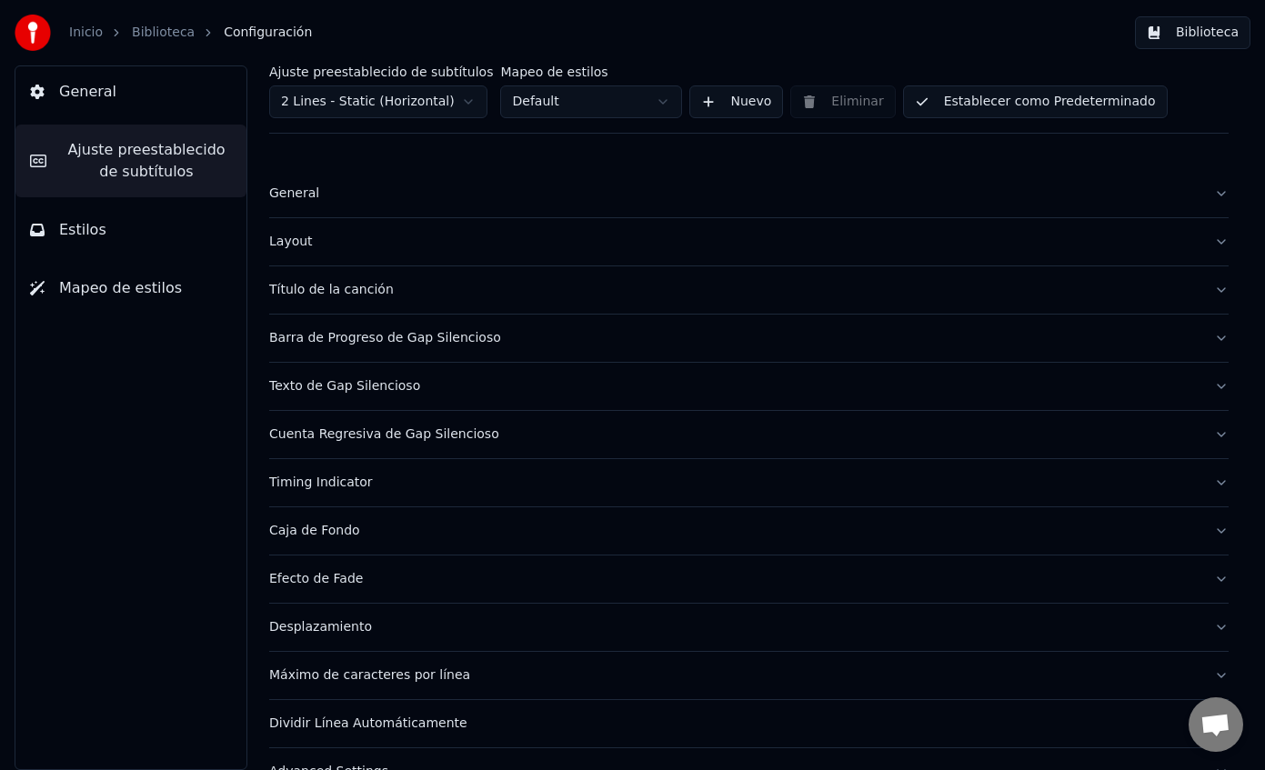
click at [410, 191] on div "General" at bounding box center [734, 194] width 930 height 18
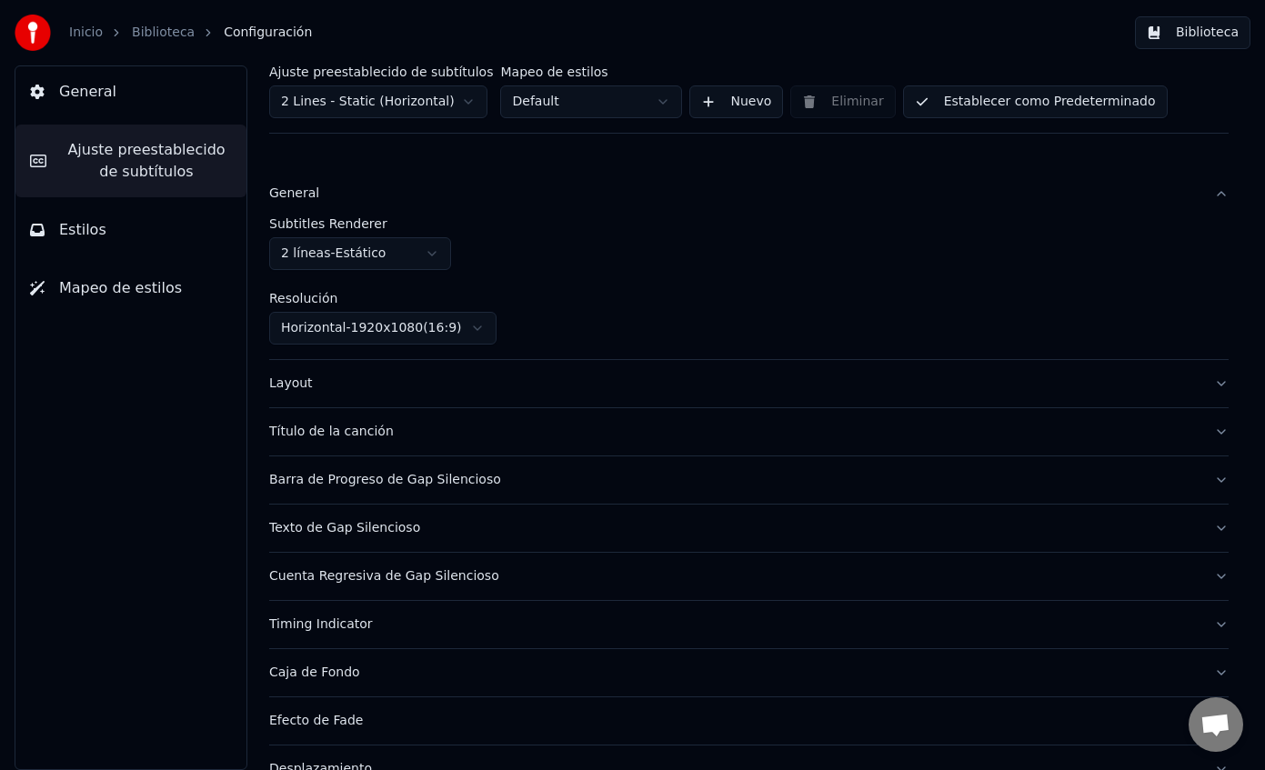
click at [410, 191] on div "General" at bounding box center [734, 194] width 930 height 18
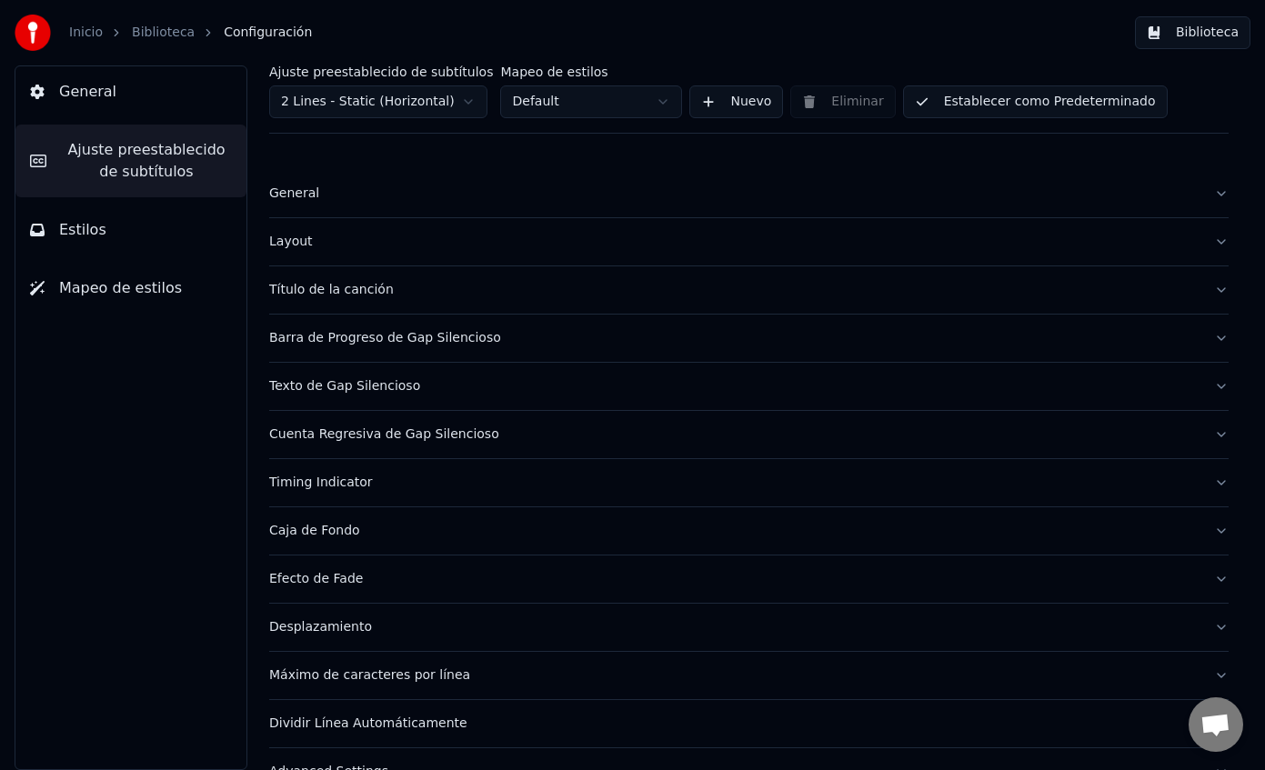
click at [370, 241] on div "Layout" at bounding box center [734, 242] width 930 height 18
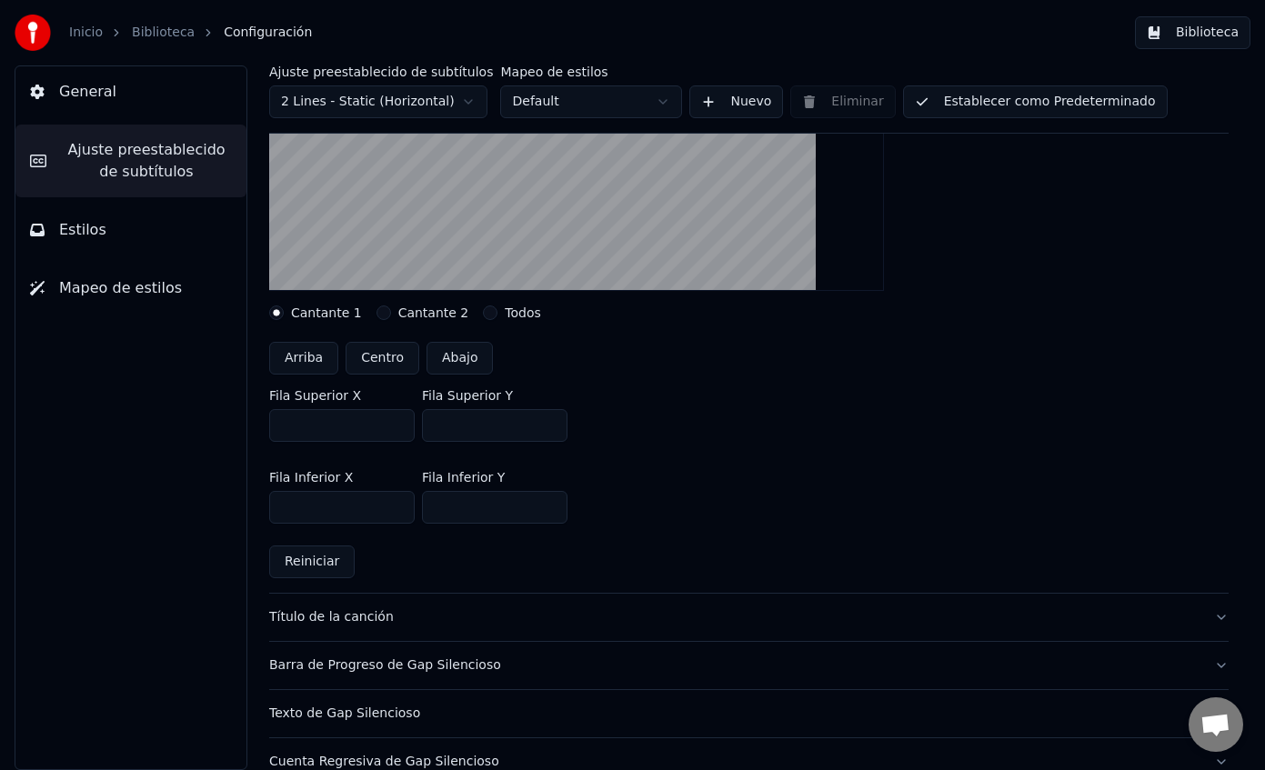
scroll to position [269, 0]
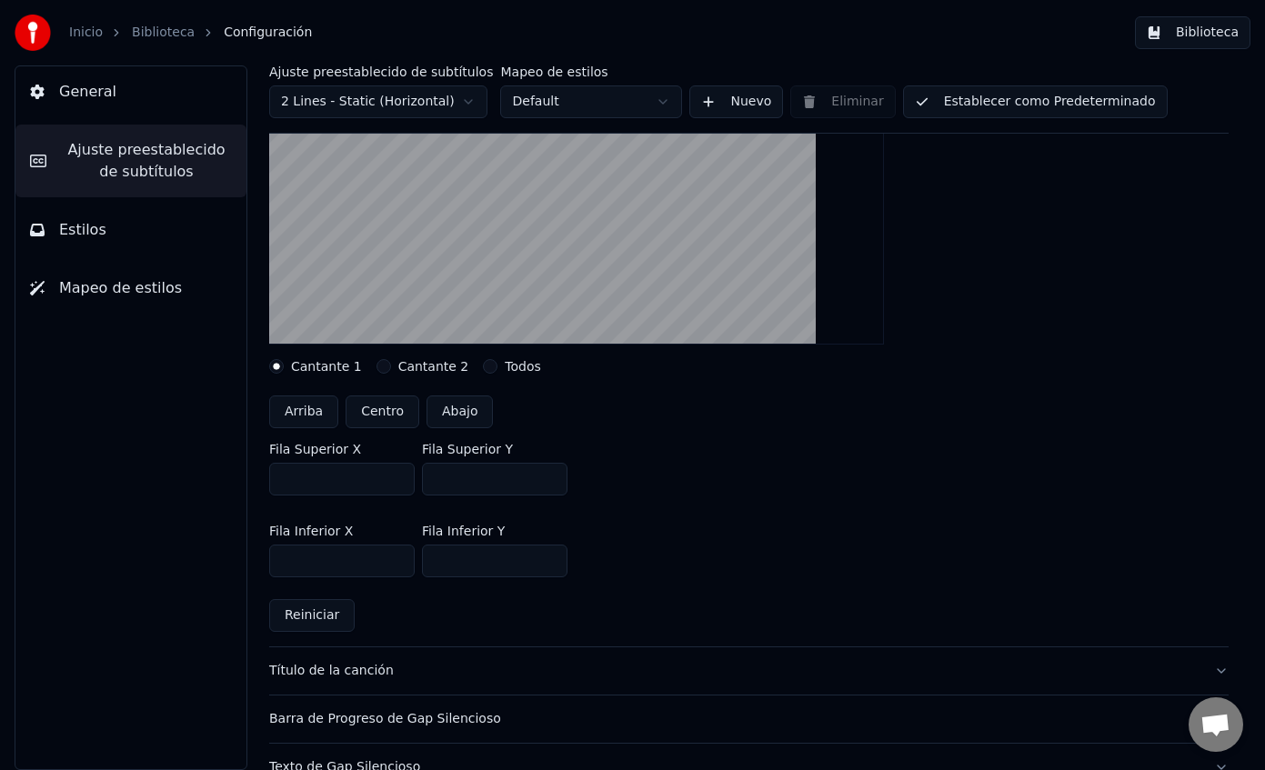
click at [379, 363] on button "Cantante 2" at bounding box center [384, 366] width 15 height 15
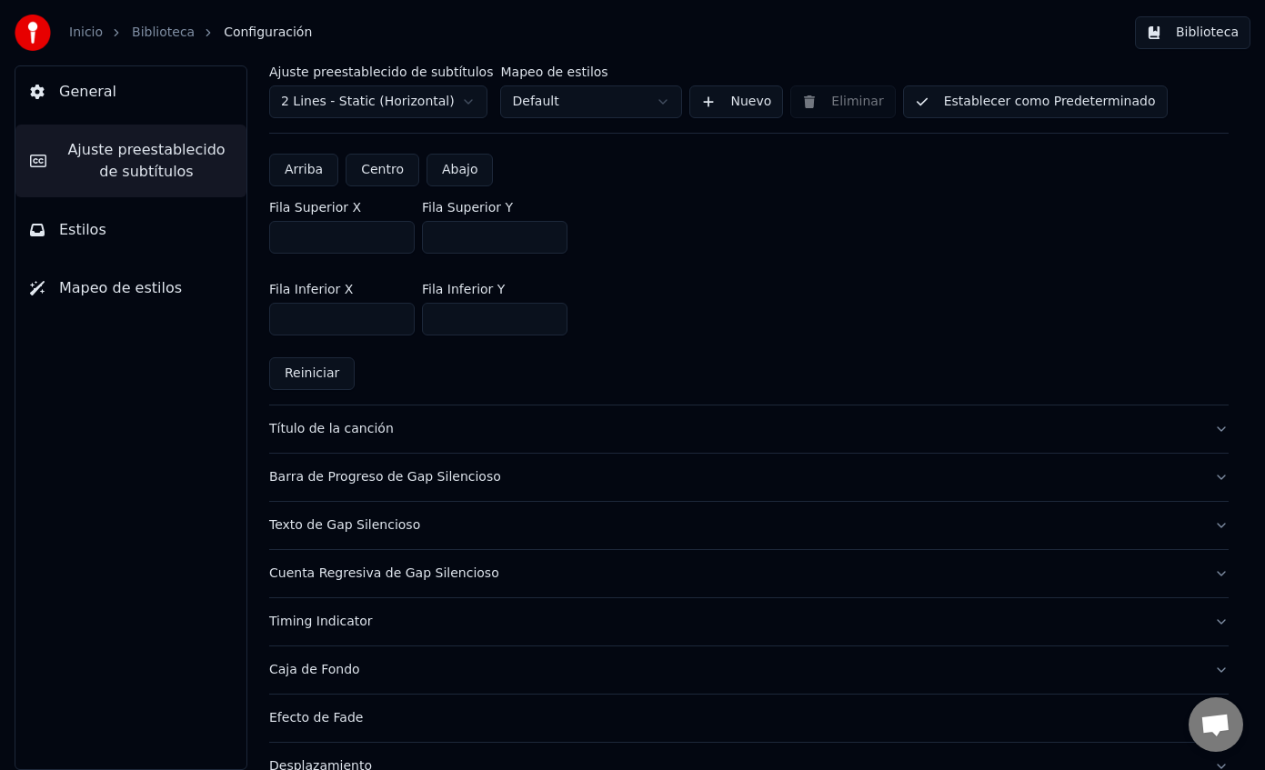
scroll to position [554, 0]
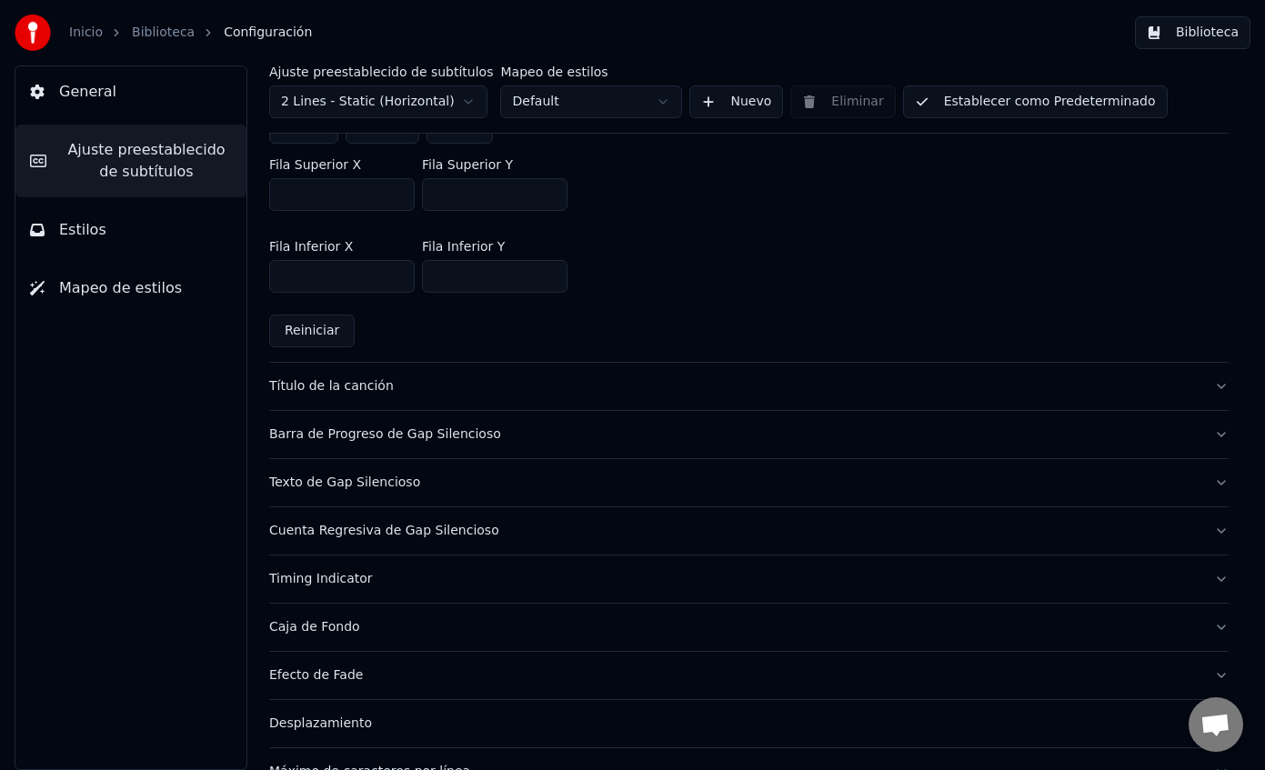
click at [311, 394] on div "Título de la canción" at bounding box center [734, 386] width 930 height 18
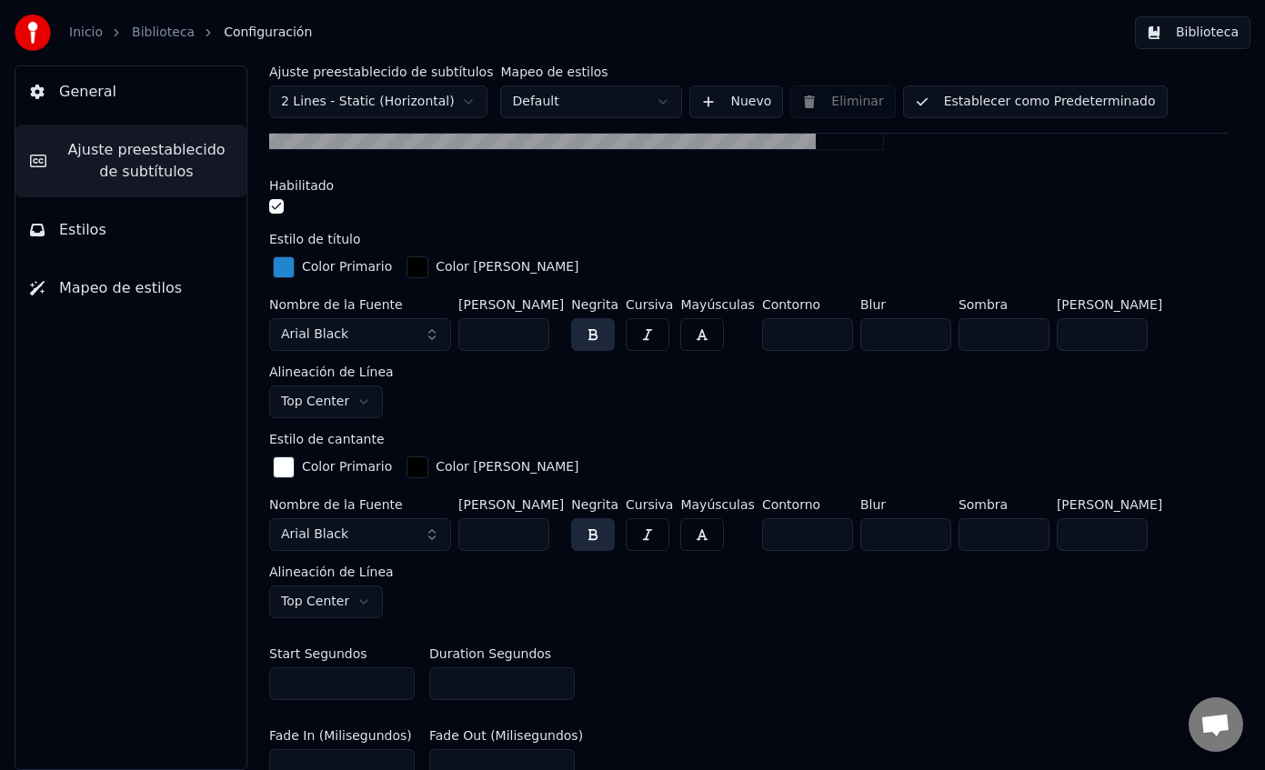
scroll to position [508, 0]
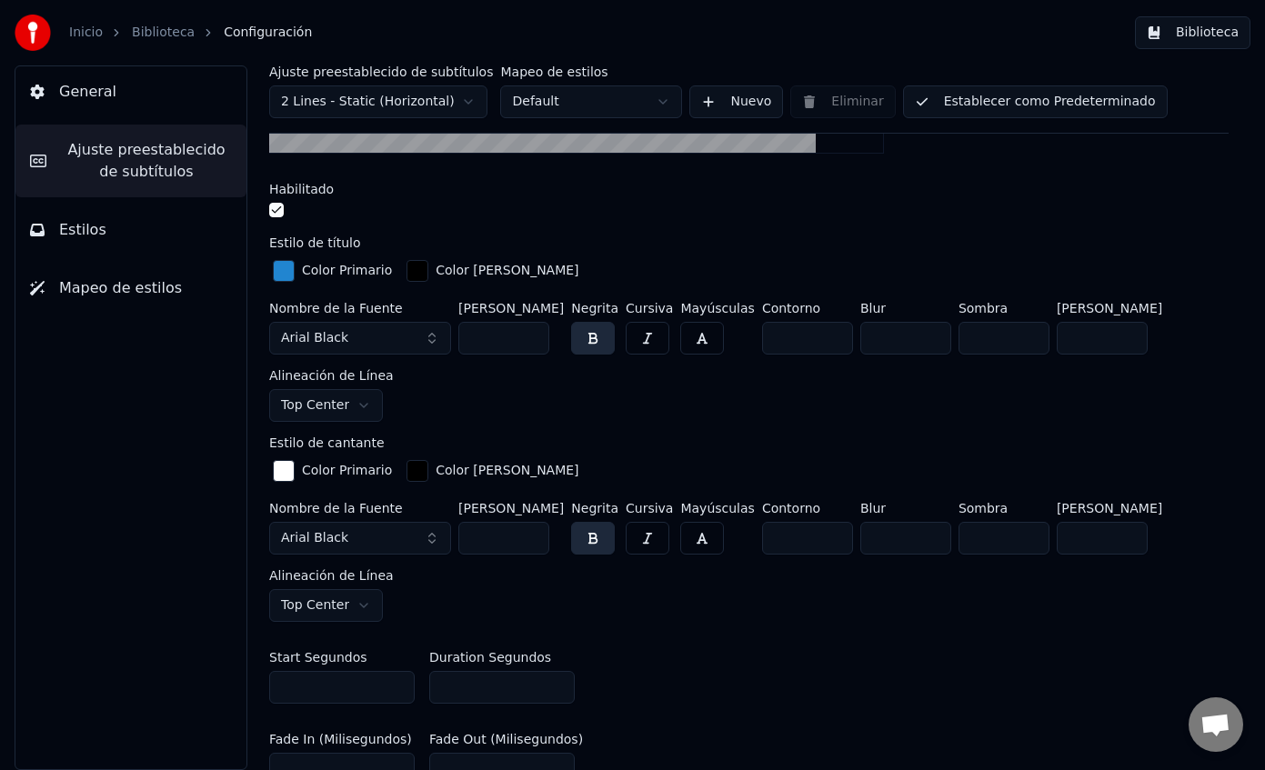
click at [284, 267] on div "button" at bounding box center [284, 271] width 22 height 22
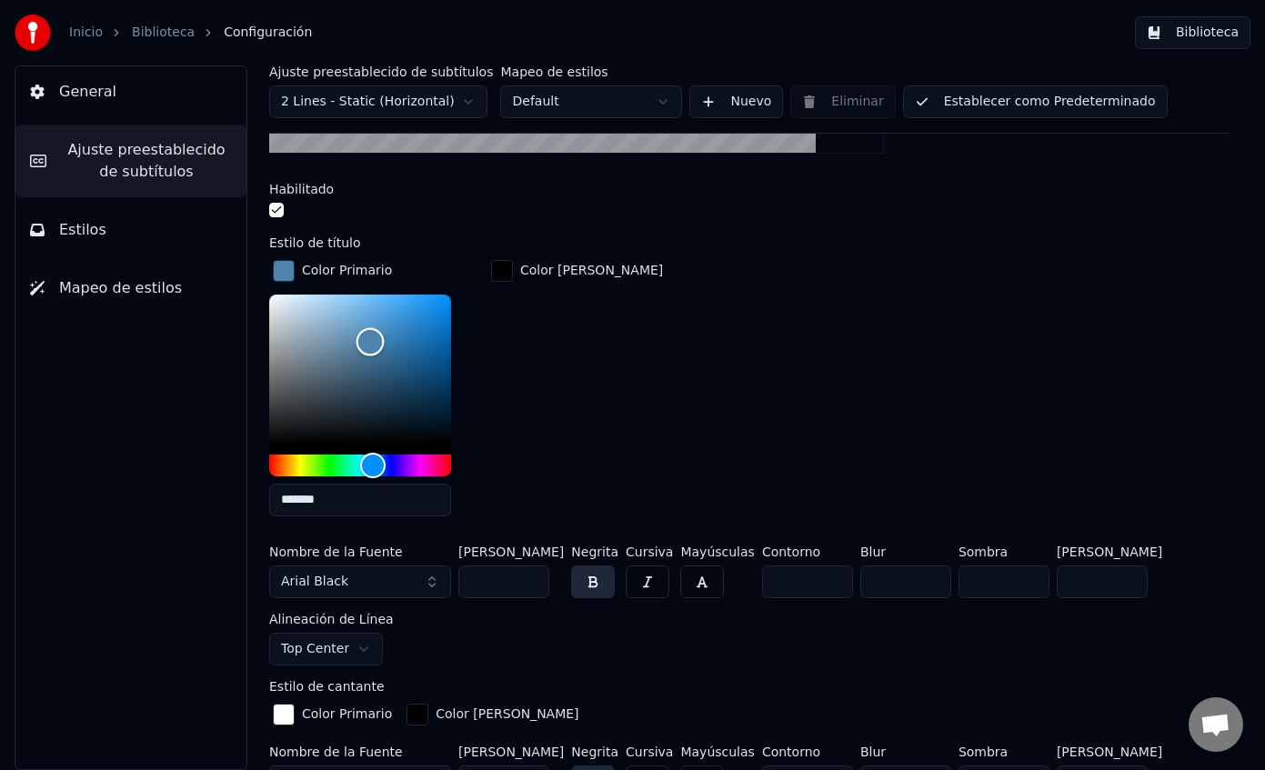
type input "*******"
drag, startPoint x: 370, startPoint y: 340, endPoint x: 207, endPoint y: 266, distance: 179.1
click at [207, 266] on div "General Ajuste preestablecido de subtítulos Estilos Mapeo de estilos Ajuste pre…" at bounding box center [632, 417] width 1265 height 705
click at [675, 367] on div "Color Primario ******* Color [PERSON_NAME]" at bounding box center [748, 393] width 959 height 275
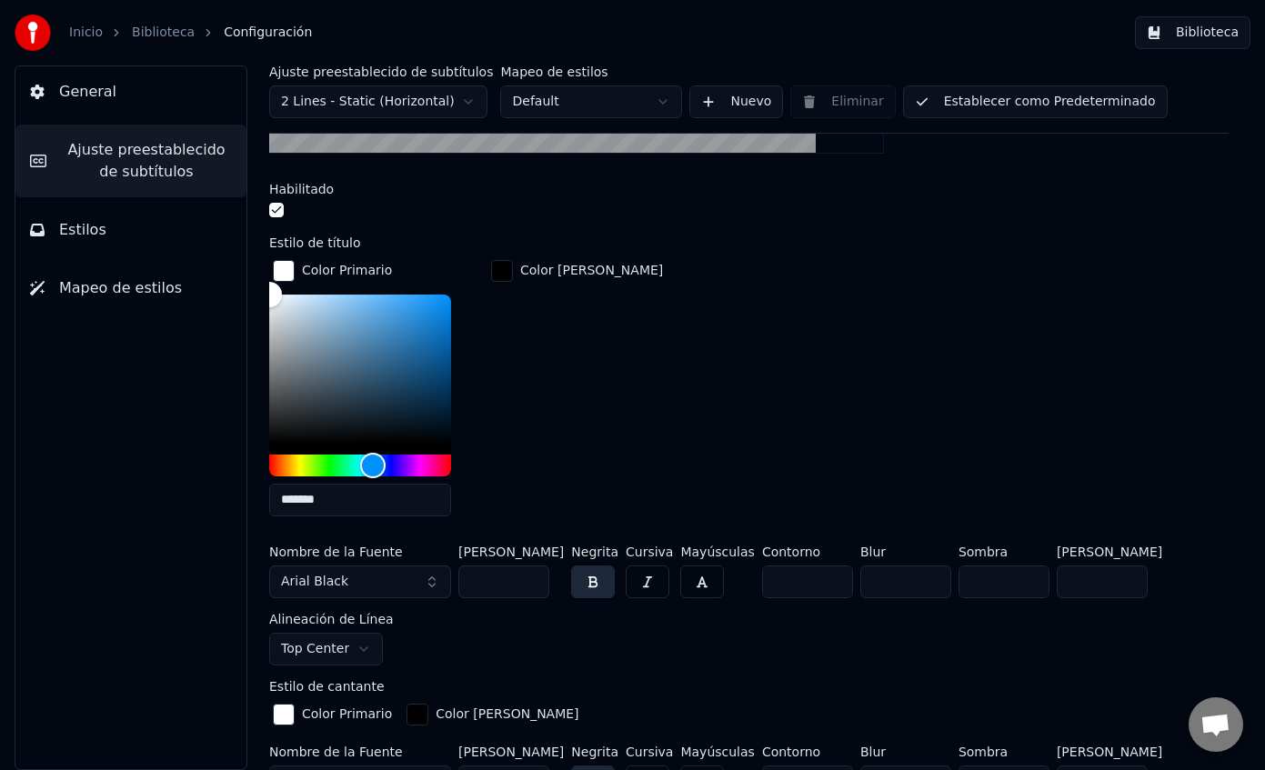
click at [675, 367] on div "Color Primario ******* Color [PERSON_NAME]" at bounding box center [748, 393] width 959 height 275
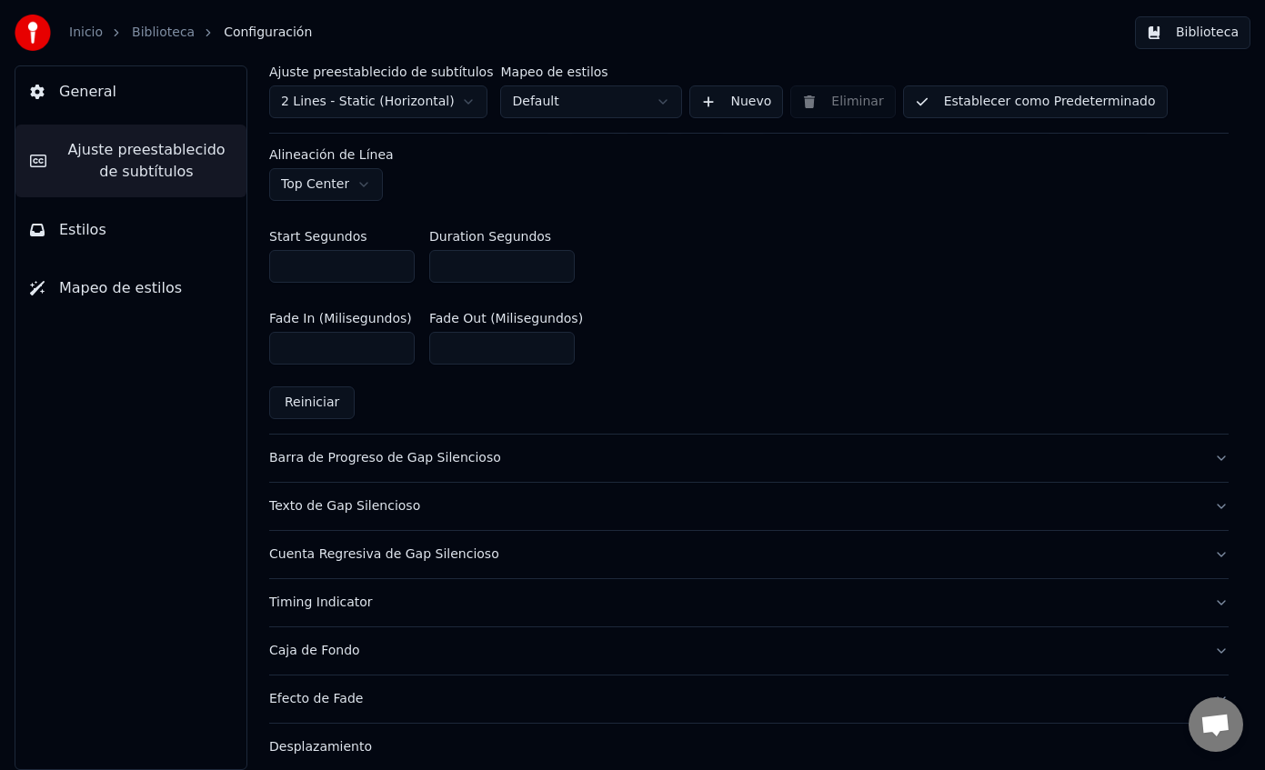
scroll to position [1179, 0]
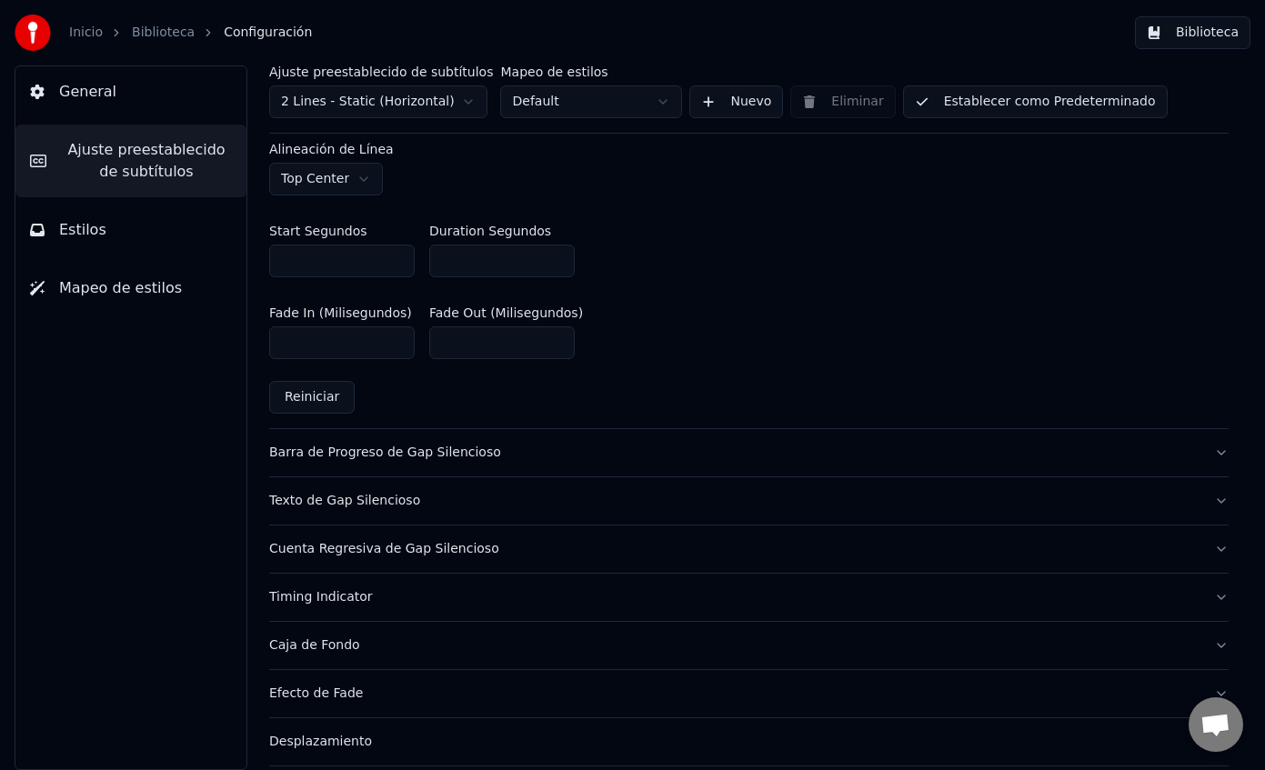
click at [645, 444] on div "Barra de Progreso de Gap Silencioso" at bounding box center [734, 453] width 930 height 18
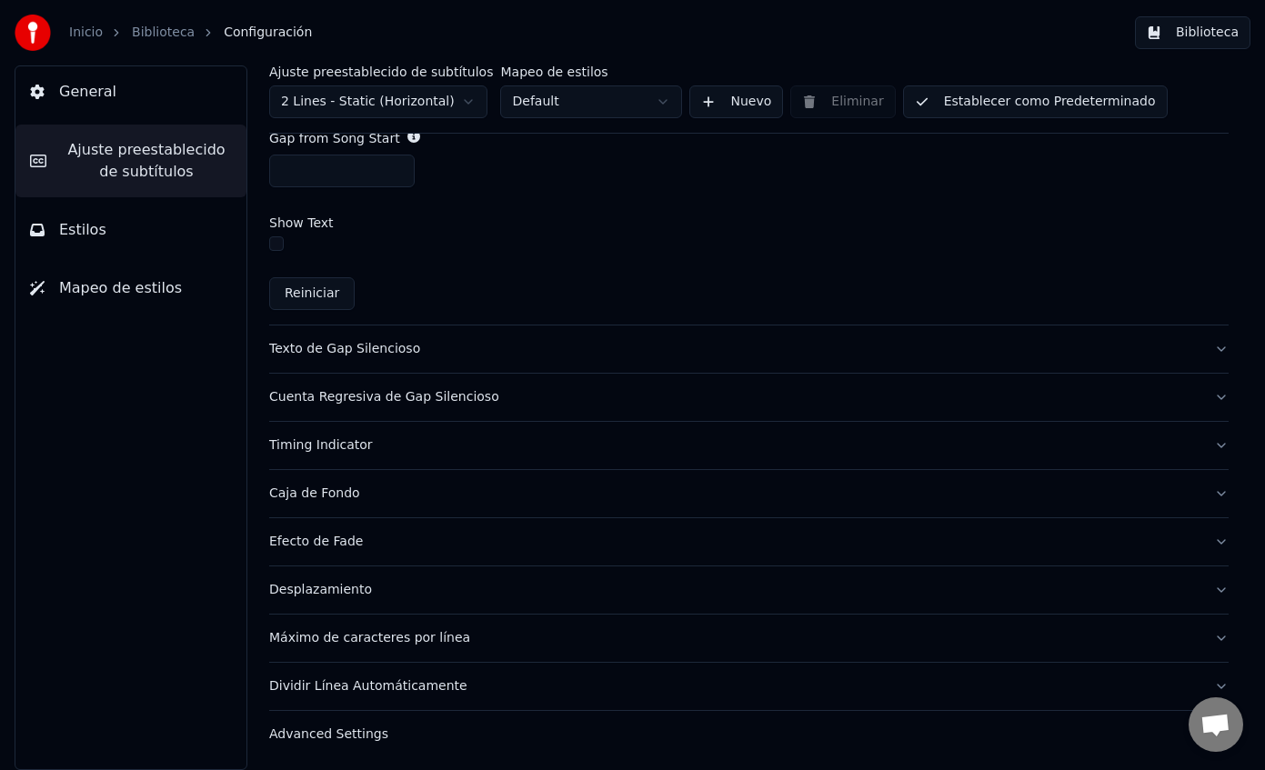
scroll to position [1135, 0]
click at [492, 350] on div "Texto de Gap Silencioso" at bounding box center [734, 349] width 930 height 18
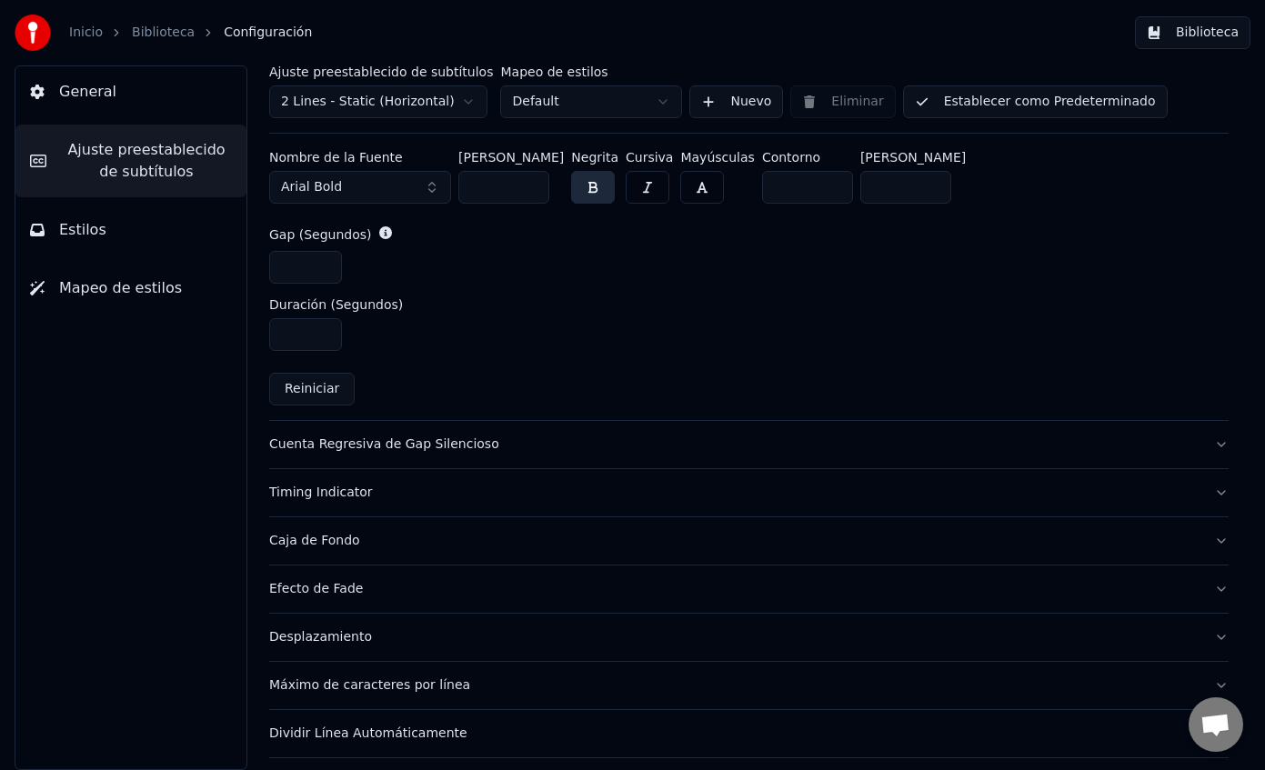
scroll to position [885, 0]
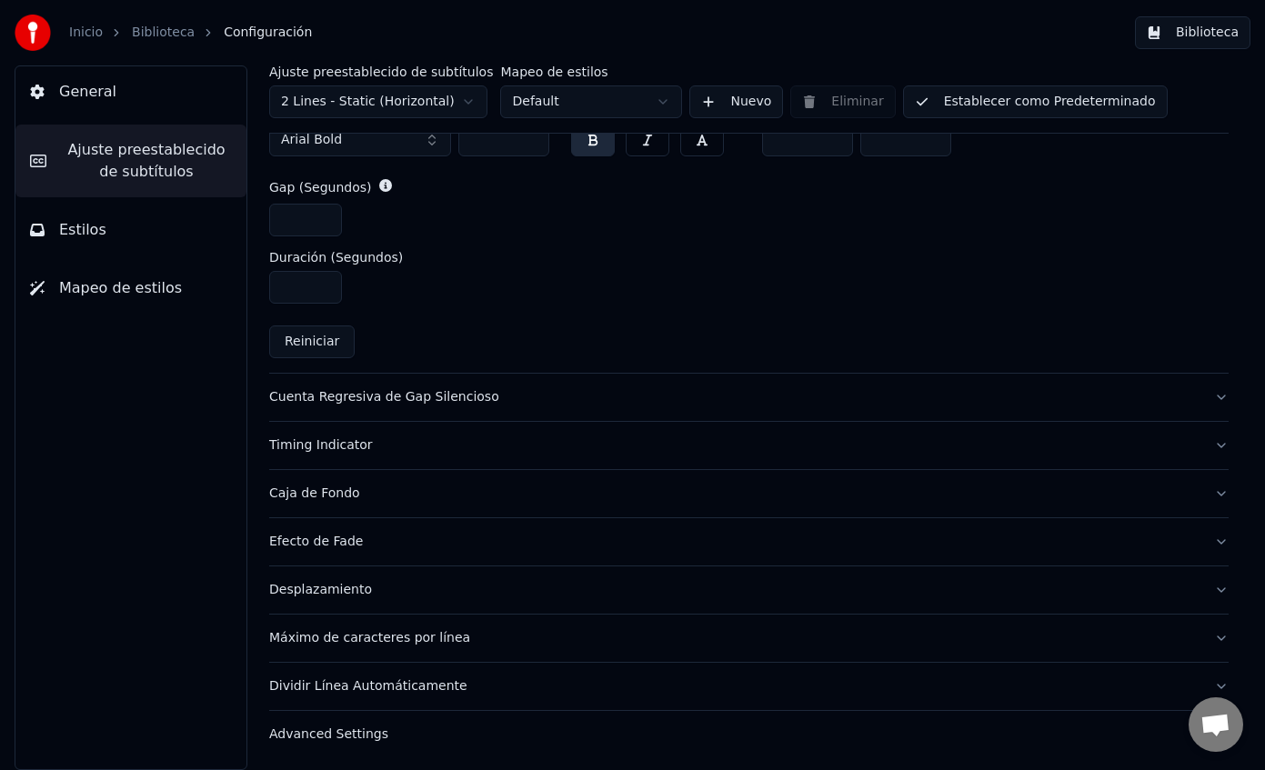
click at [568, 391] on div "Cuenta Regresiva de Gap Silencioso" at bounding box center [734, 397] width 930 height 18
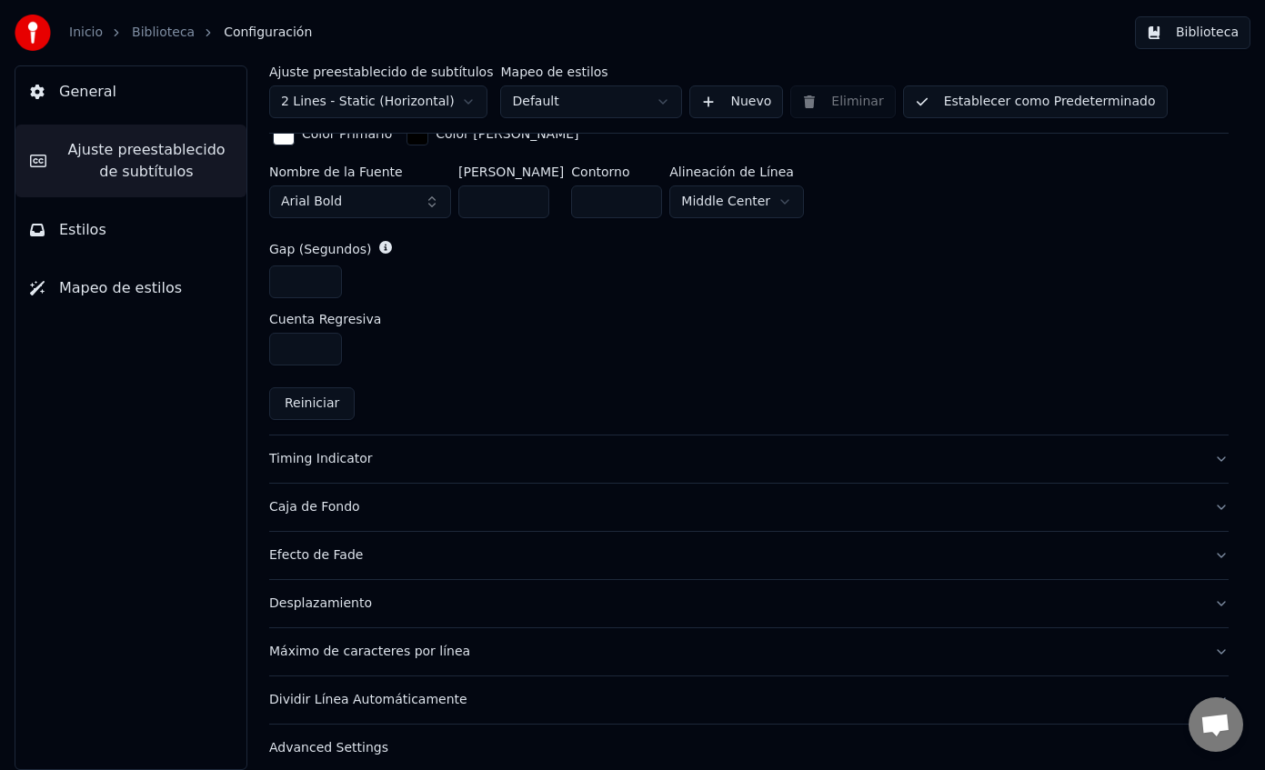
scroll to position [790, 0]
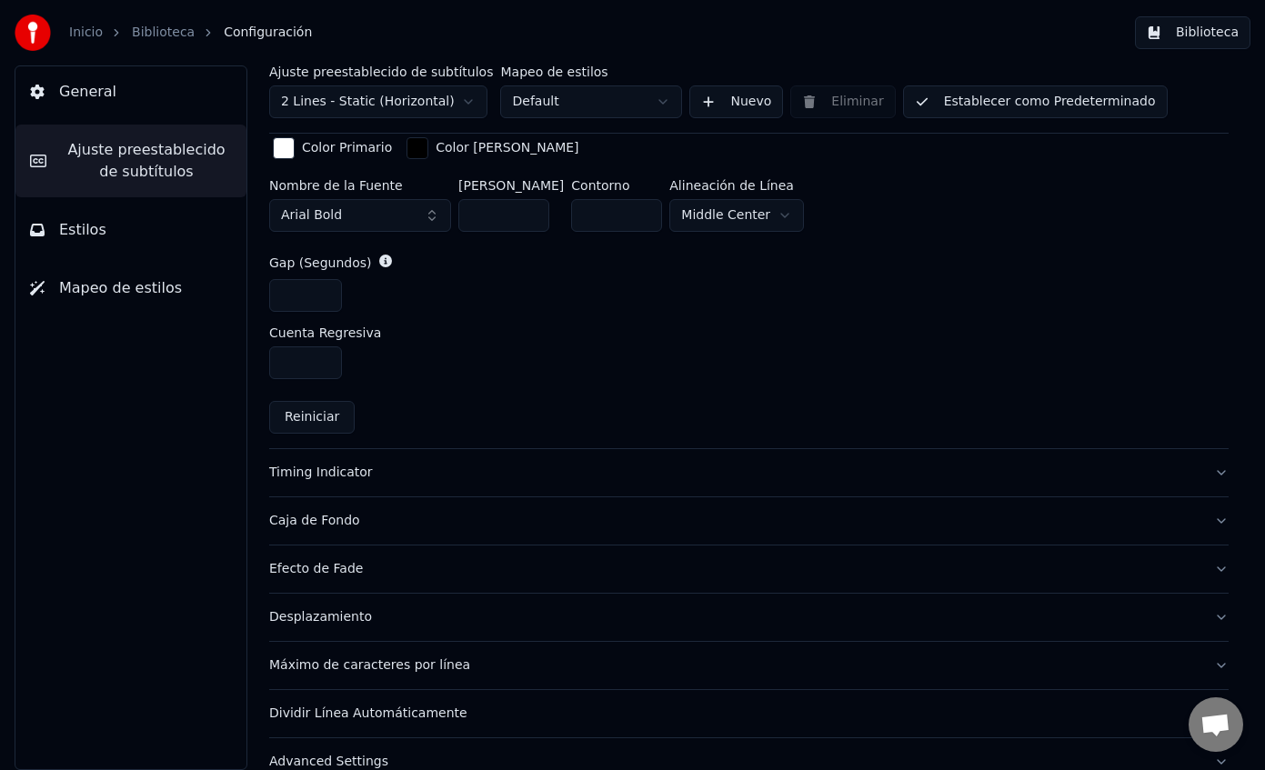
click at [507, 464] on div "Timing Indicator" at bounding box center [734, 473] width 930 height 18
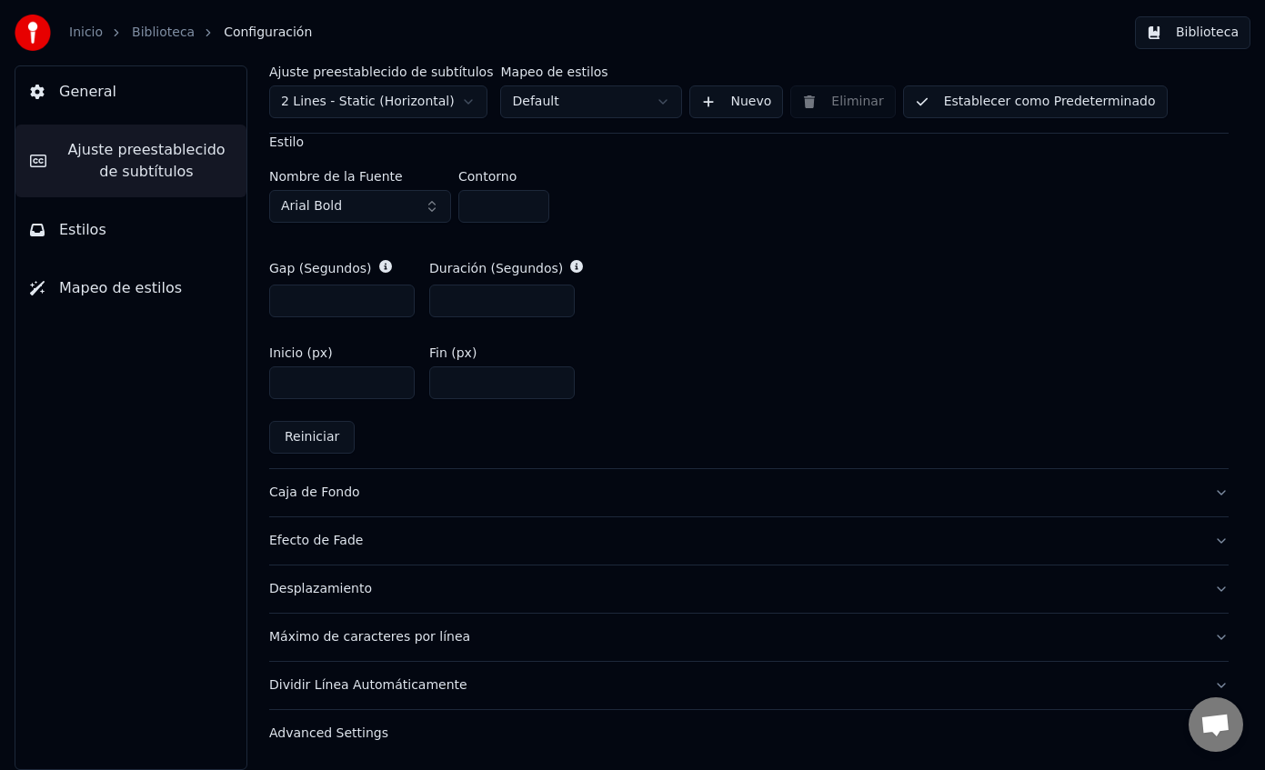
click at [414, 491] on div "Caja de Fondo" at bounding box center [734, 493] width 930 height 18
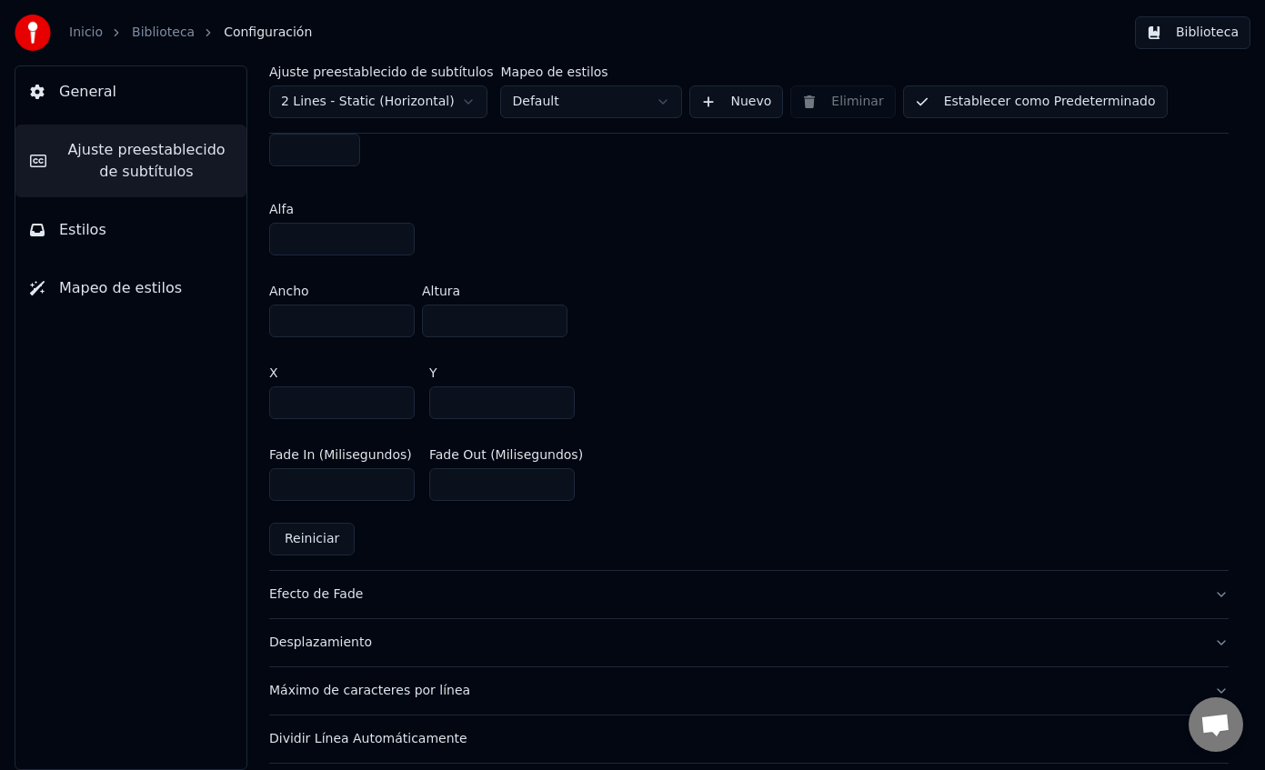
scroll to position [1067, 0]
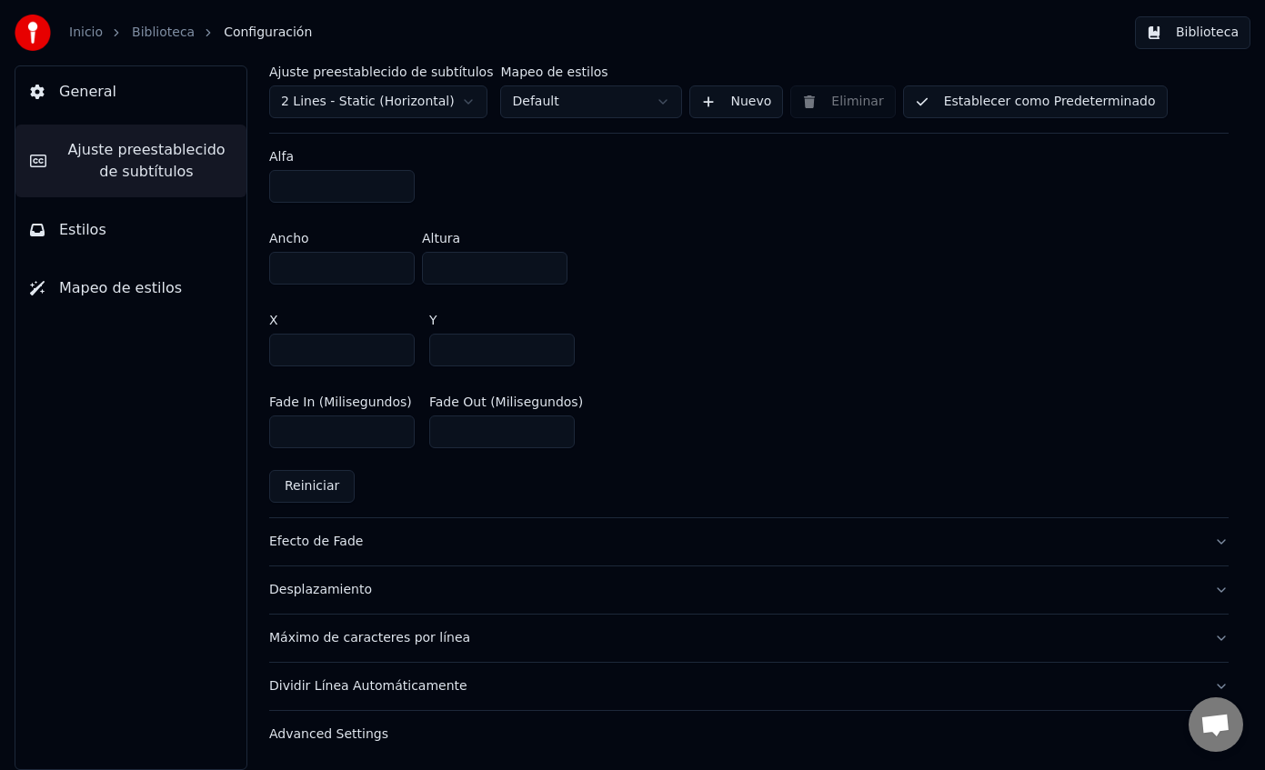
click at [360, 542] on div "Efecto de Fade" at bounding box center [734, 542] width 930 height 18
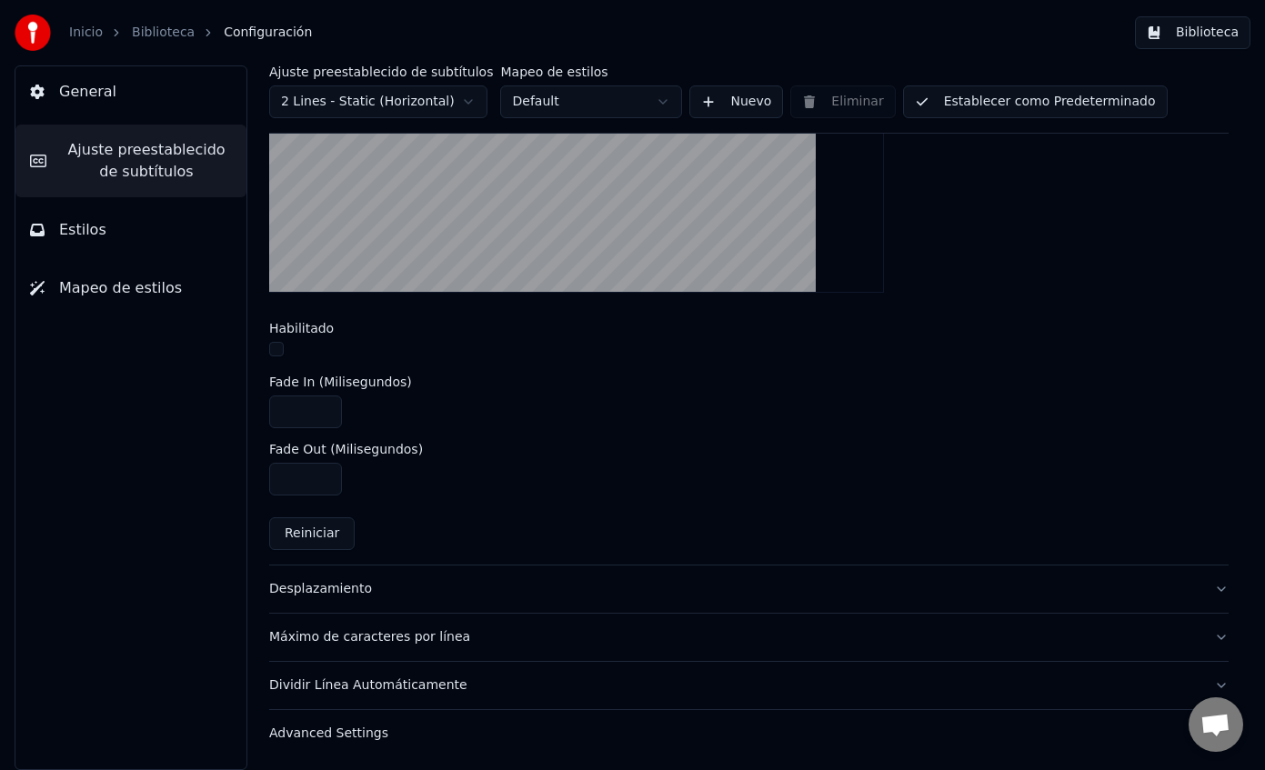
scroll to position [0, 0]
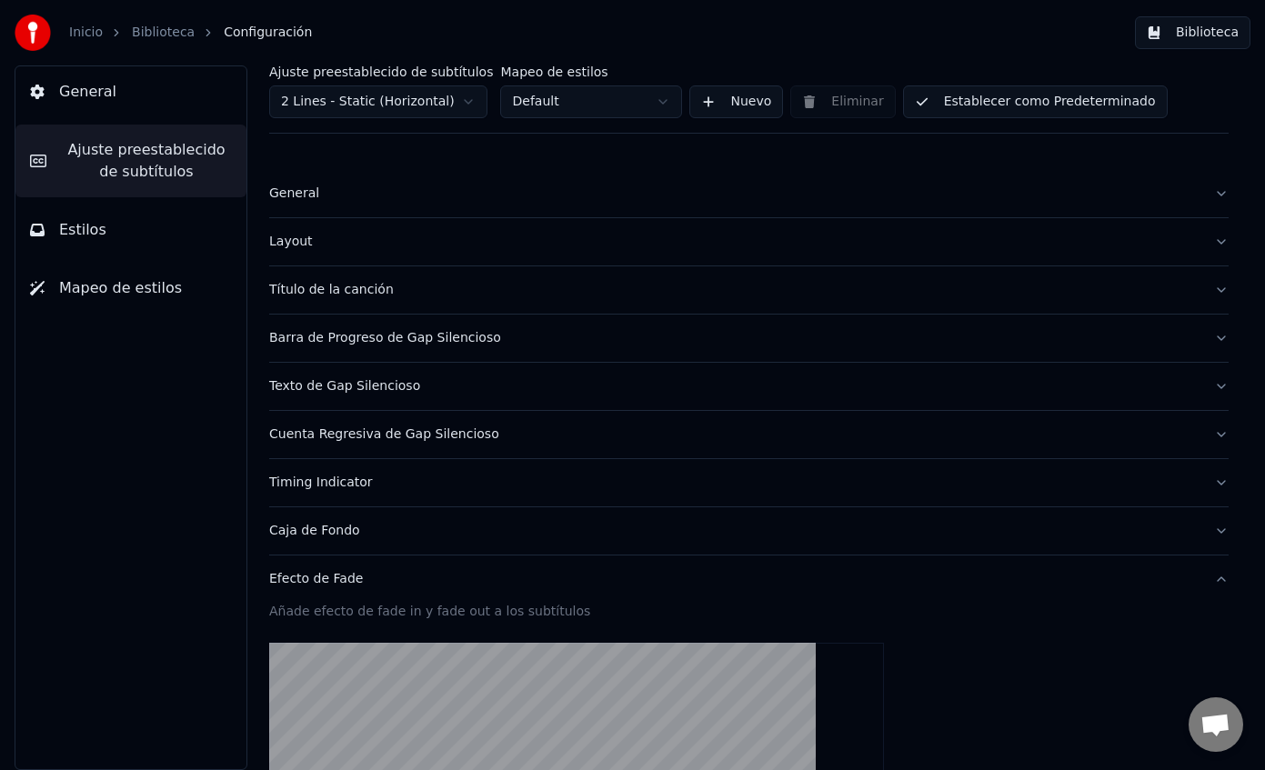
click at [292, 193] on div "General" at bounding box center [734, 194] width 930 height 18
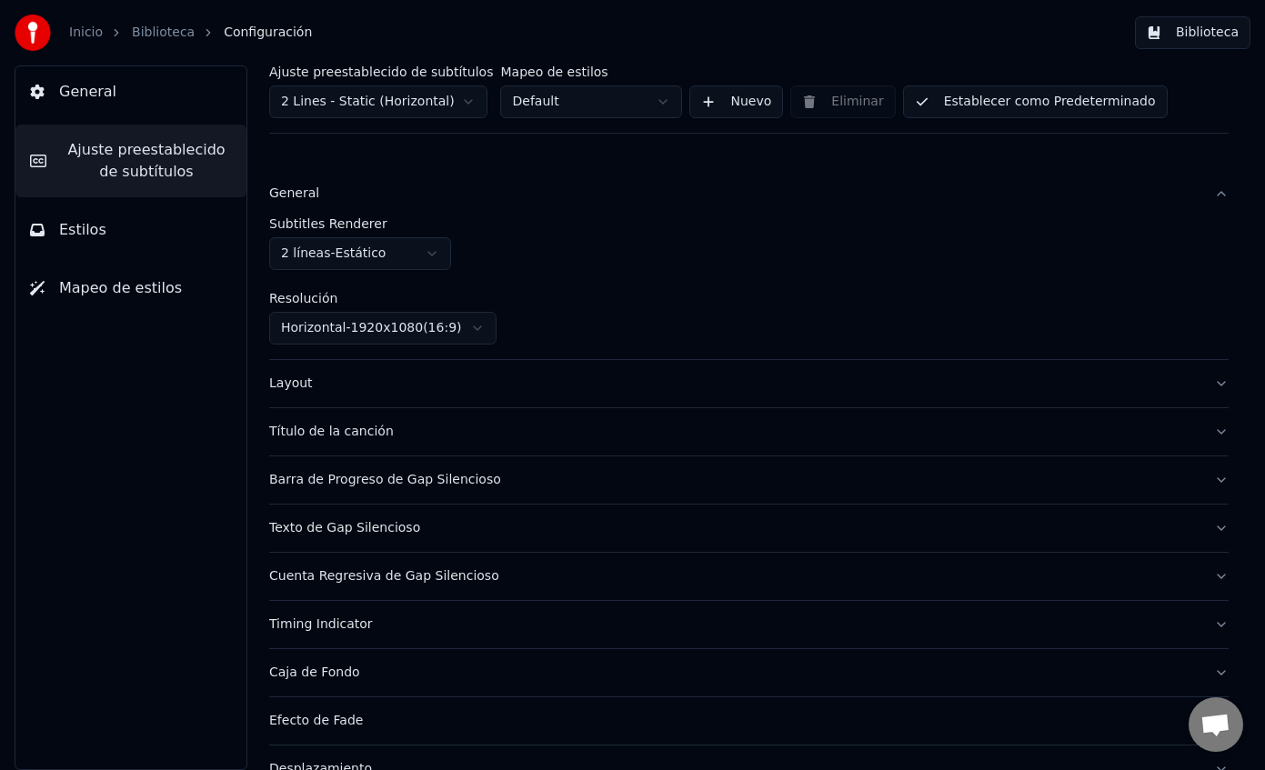
click at [292, 193] on div "General" at bounding box center [734, 194] width 930 height 18
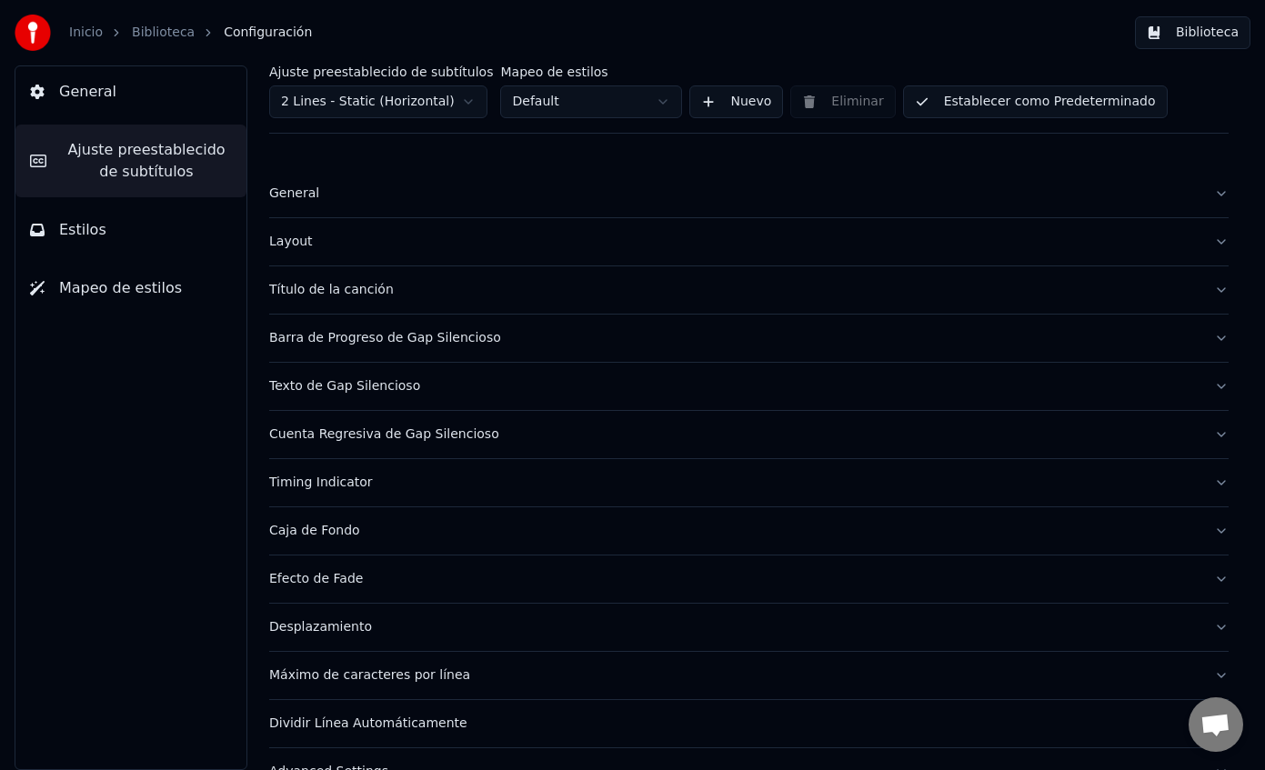
click at [294, 231] on button "Layout" at bounding box center [748, 241] width 959 height 47
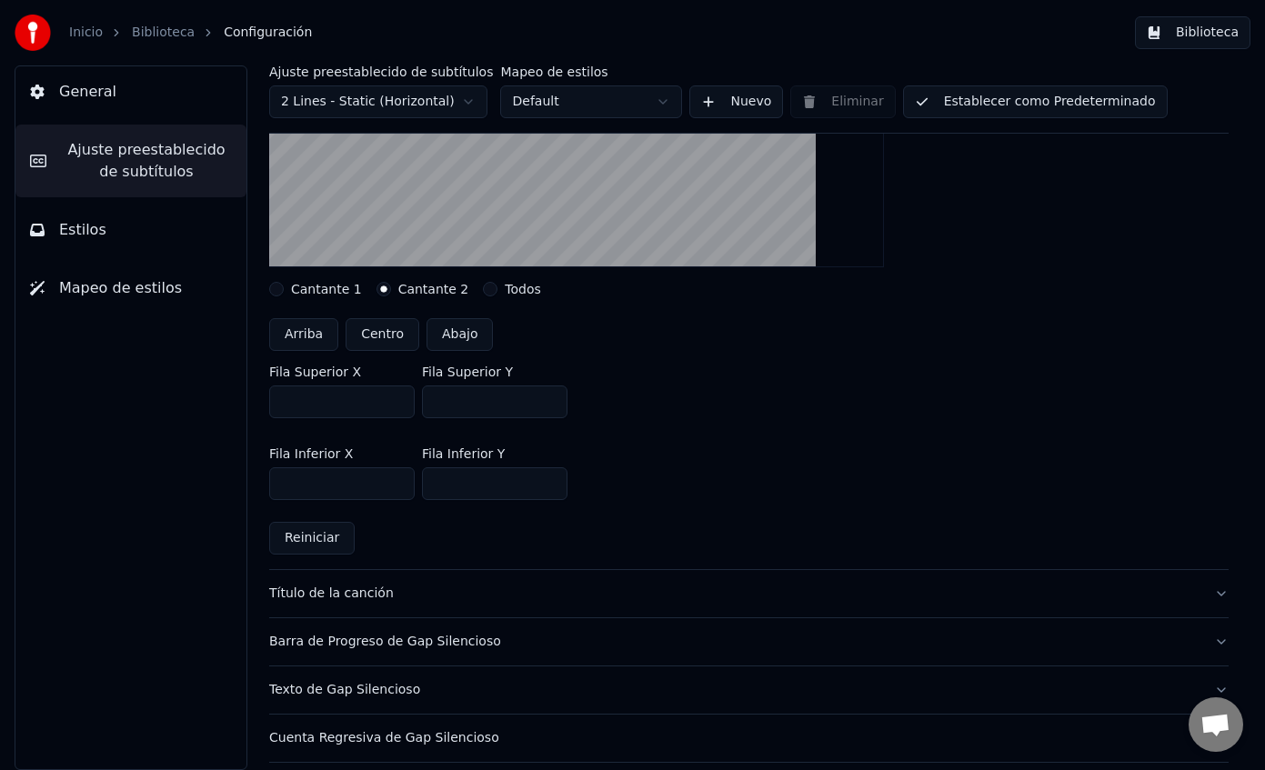
scroll to position [351, 0]
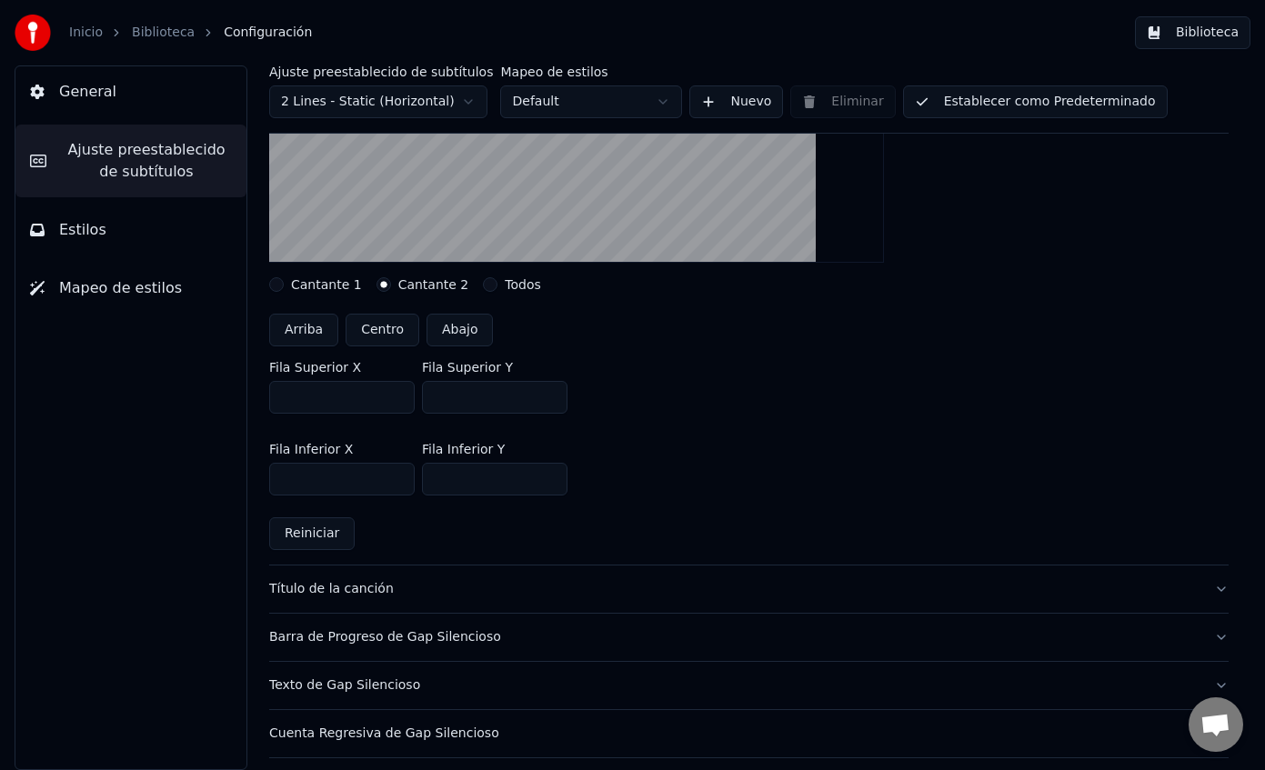
click at [382, 603] on button "Título de la canción" at bounding box center [748, 589] width 959 height 47
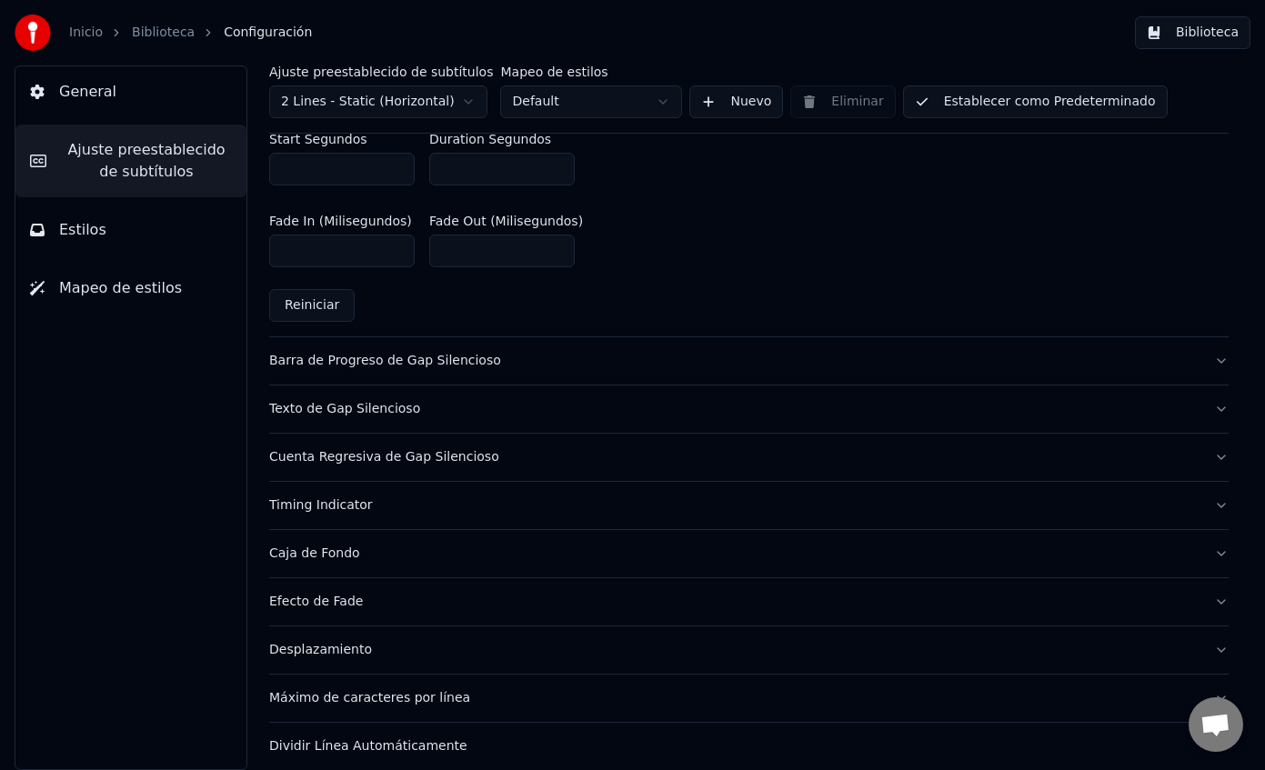
scroll to position [1033, 0]
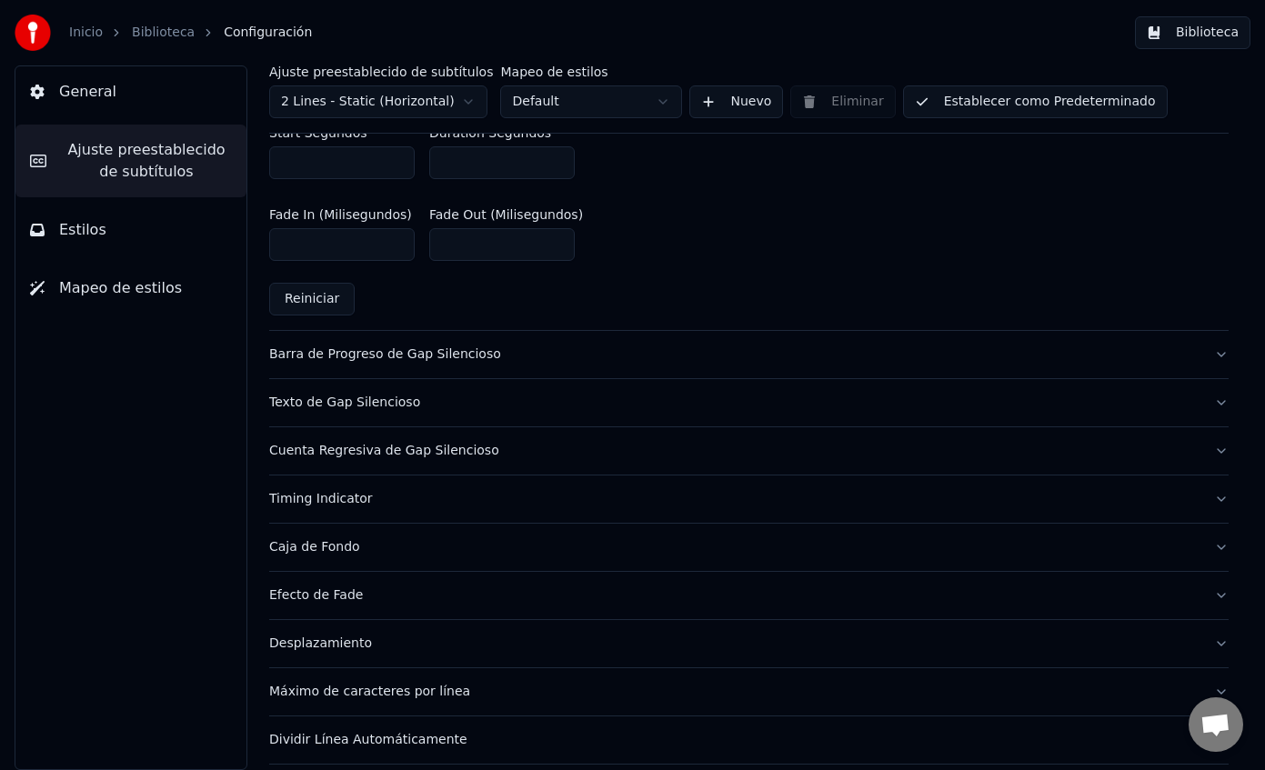
click at [436, 357] on div "Barra de Progreso de Gap Silencioso" at bounding box center [734, 355] width 930 height 18
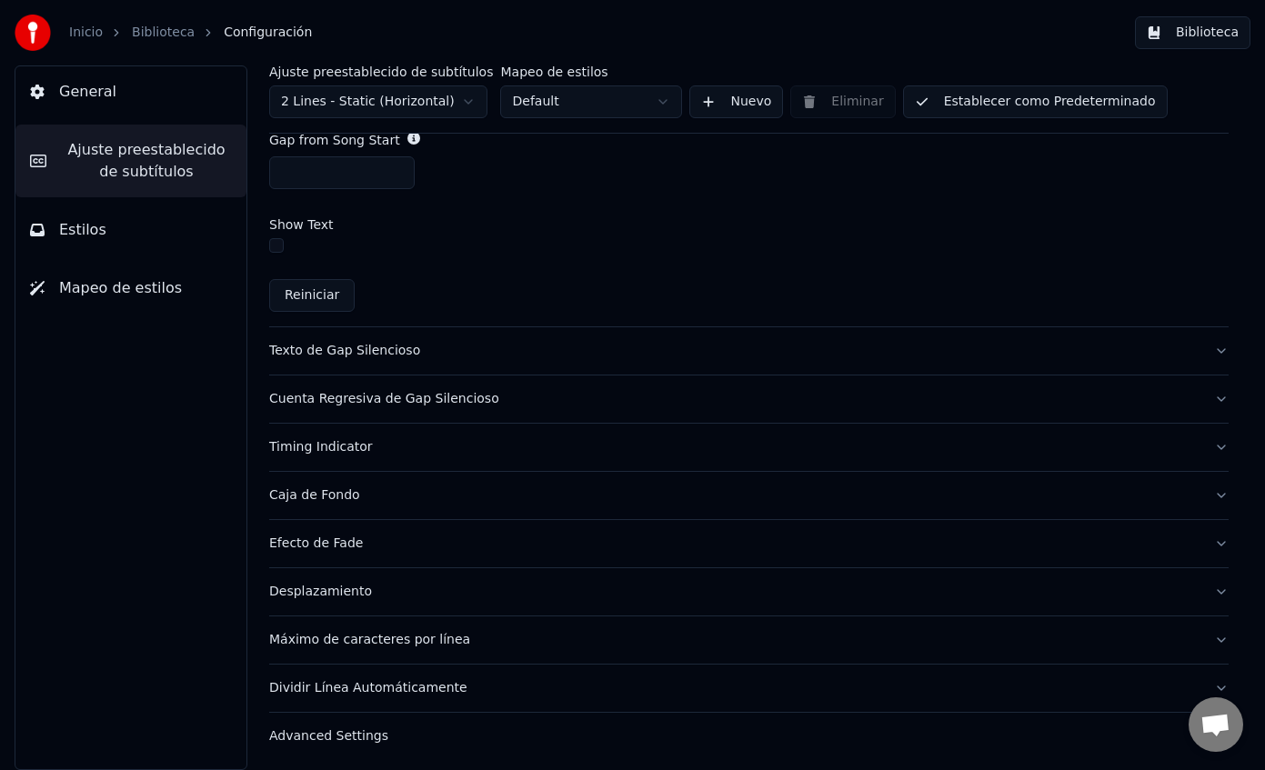
scroll to position [1135, 0]
click at [381, 355] on div "Texto de Gap Silencioso" at bounding box center [734, 349] width 930 height 18
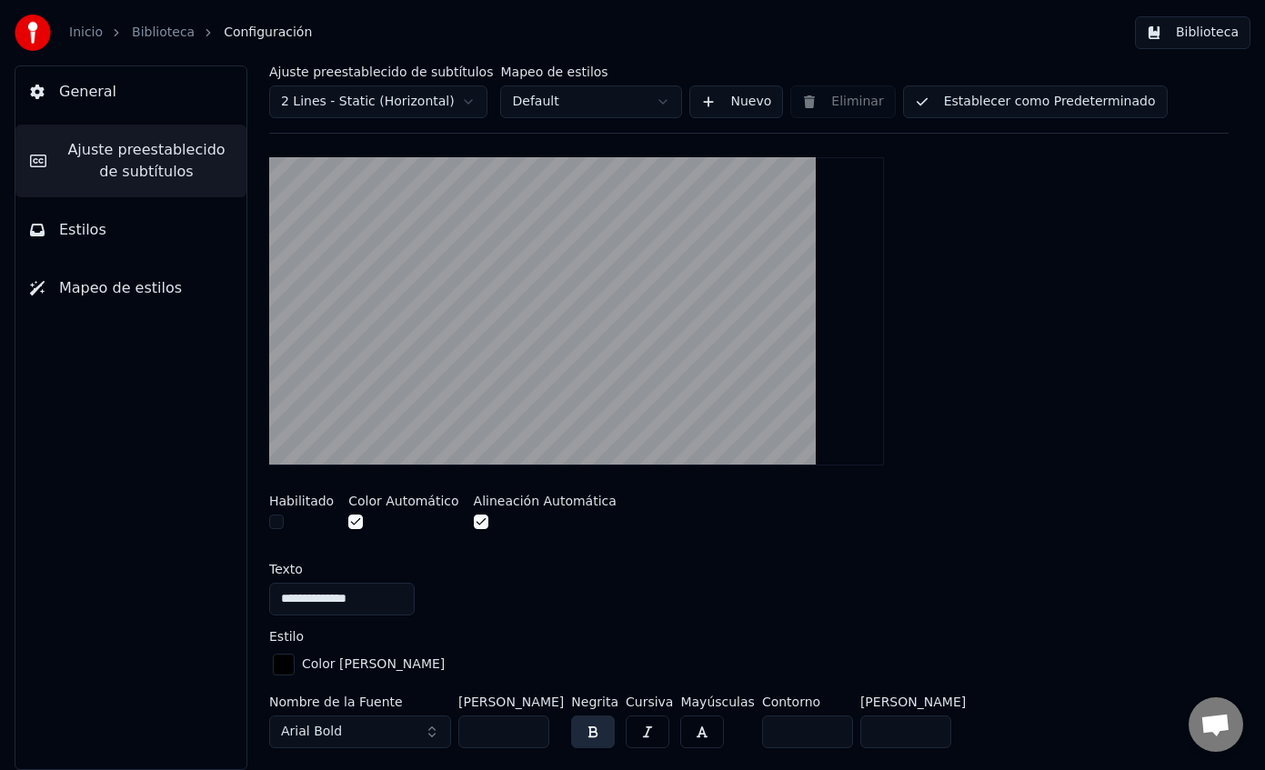
scroll to position [294, 0]
click at [351, 523] on button "button" at bounding box center [355, 521] width 15 height 15
click at [474, 522] on button "button" at bounding box center [481, 521] width 15 height 15
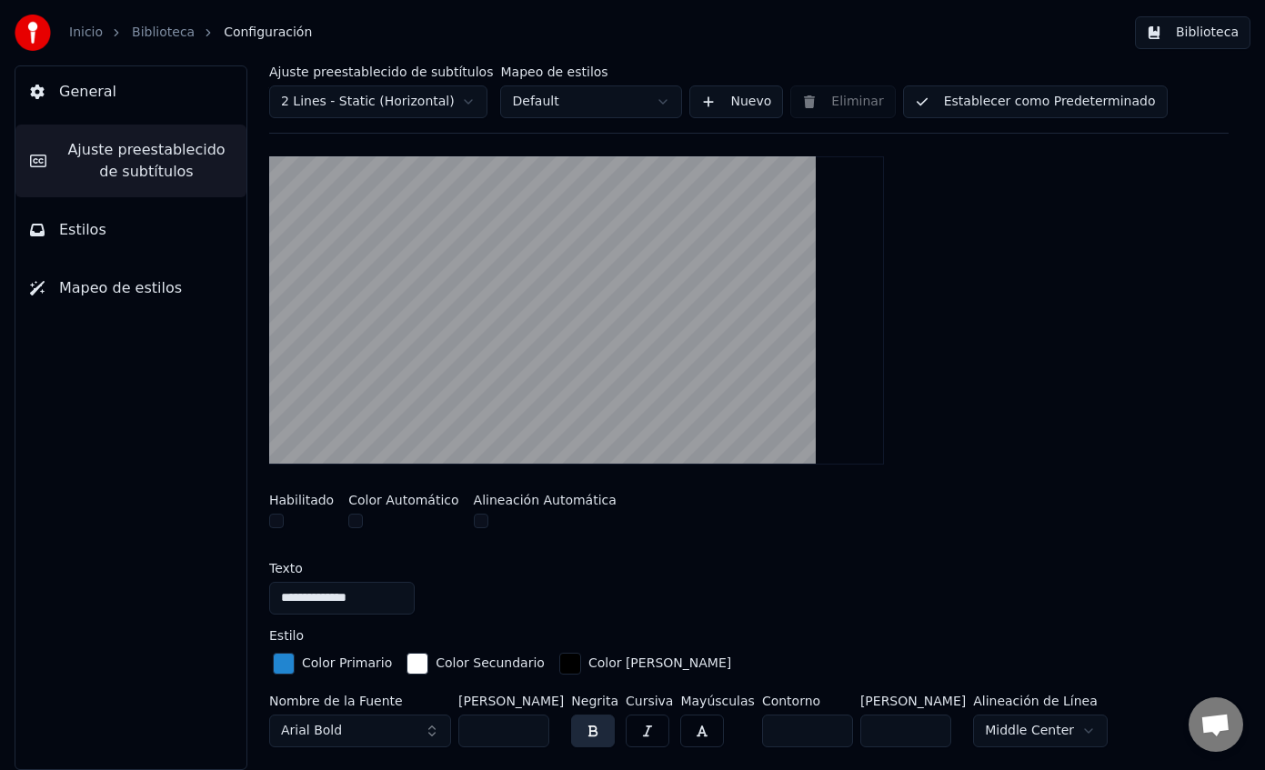
click at [474, 523] on button "button" at bounding box center [481, 521] width 15 height 15
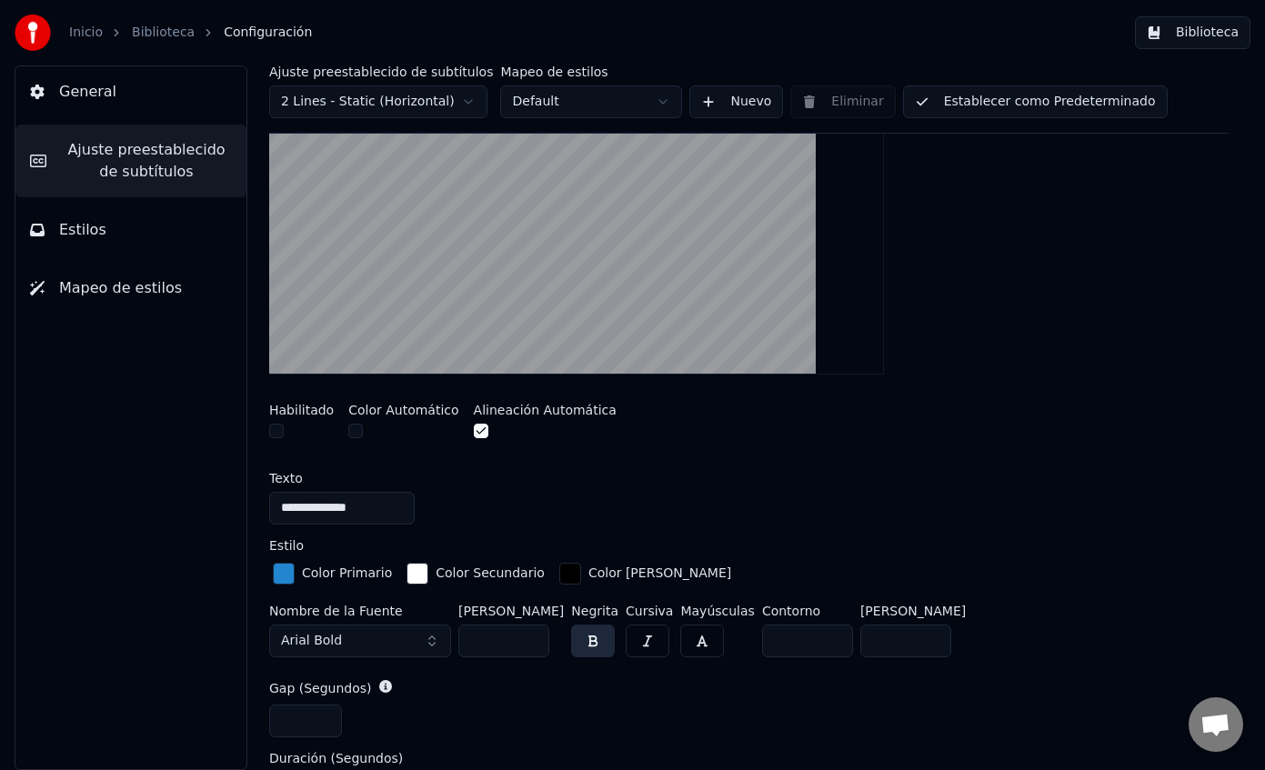
scroll to position [367, 0]
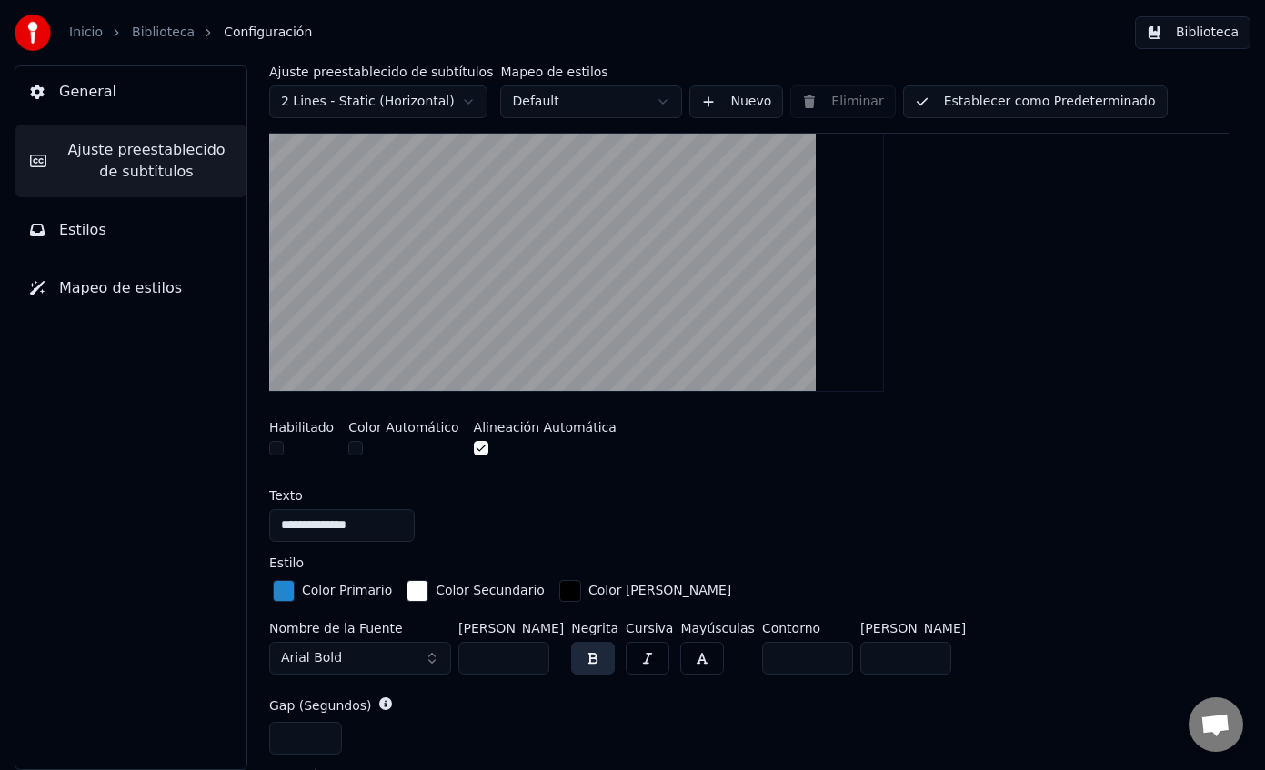
click at [283, 589] on div "button" at bounding box center [284, 591] width 22 height 22
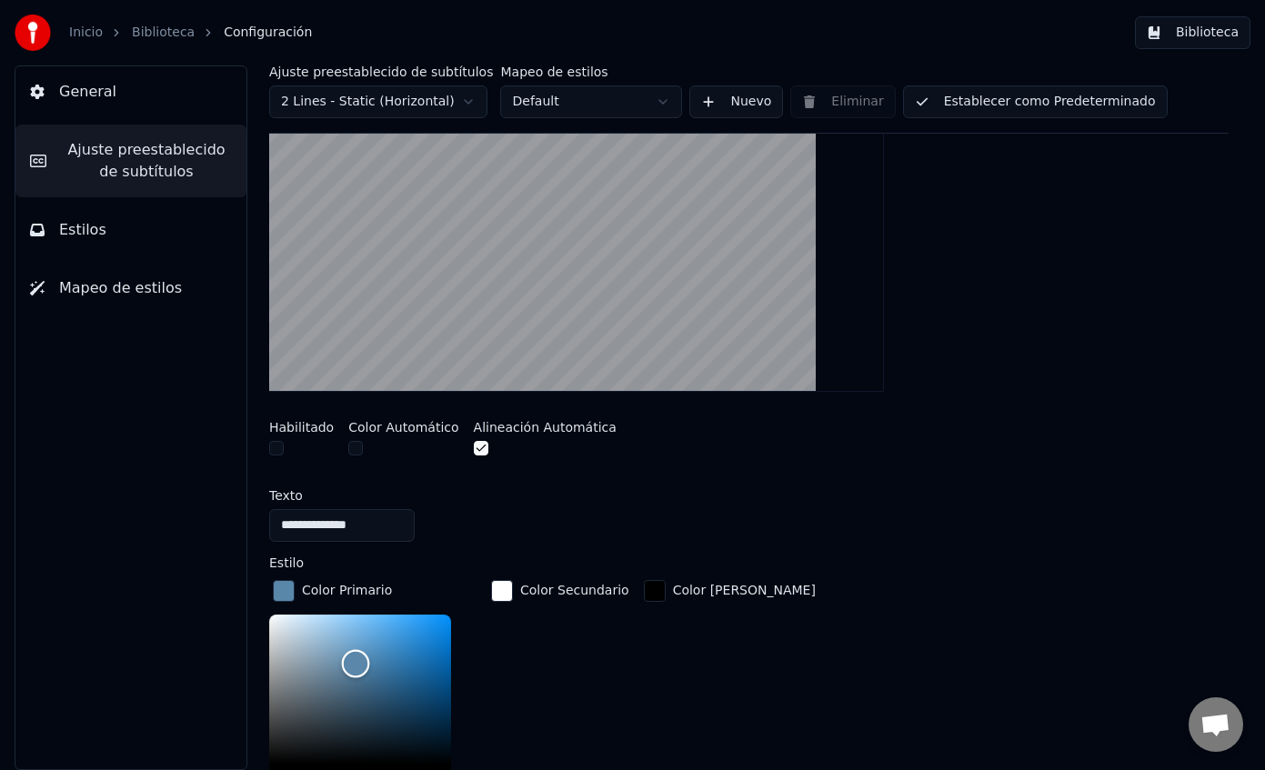
type input "*******"
drag, startPoint x: 359, startPoint y: 662, endPoint x: 224, endPoint y: 583, distance: 156.9
click at [224, 583] on div "**********" at bounding box center [632, 417] width 1265 height 705
click at [601, 477] on div "**********" at bounding box center [748, 589] width 959 height 1091
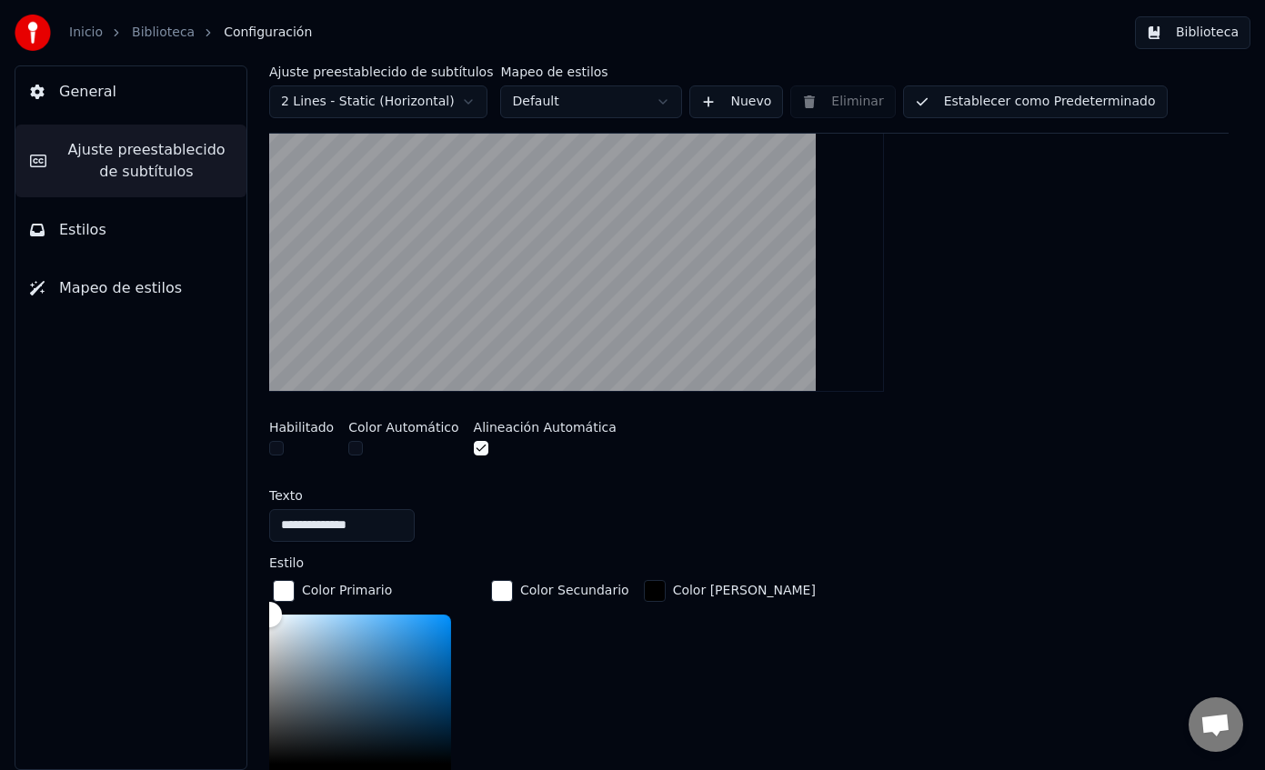
click at [879, 467] on div "Habilitado Color Automático Alineación Automática" at bounding box center [748, 441] width 959 height 68
click at [973, 103] on button "Establecer como Predeterminado" at bounding box center [1035, 101] width 265 height 33
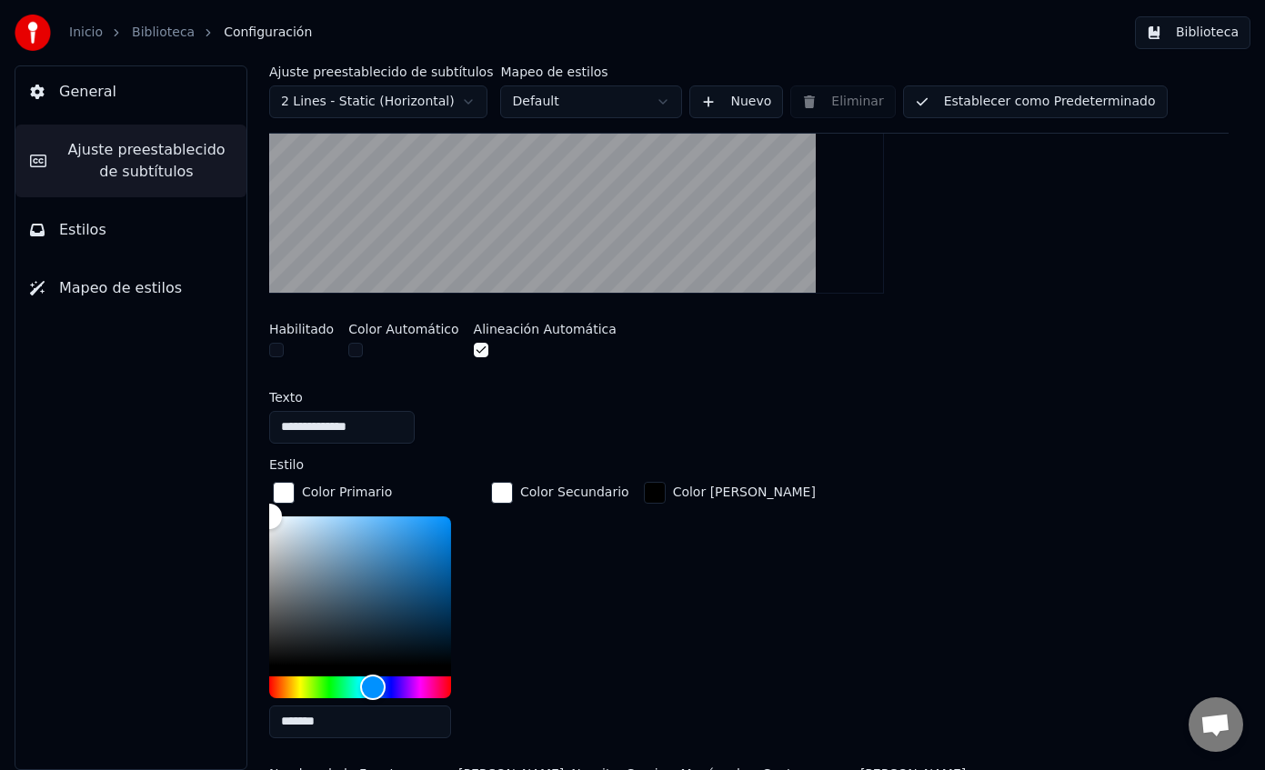
scroll to position [497, 0]
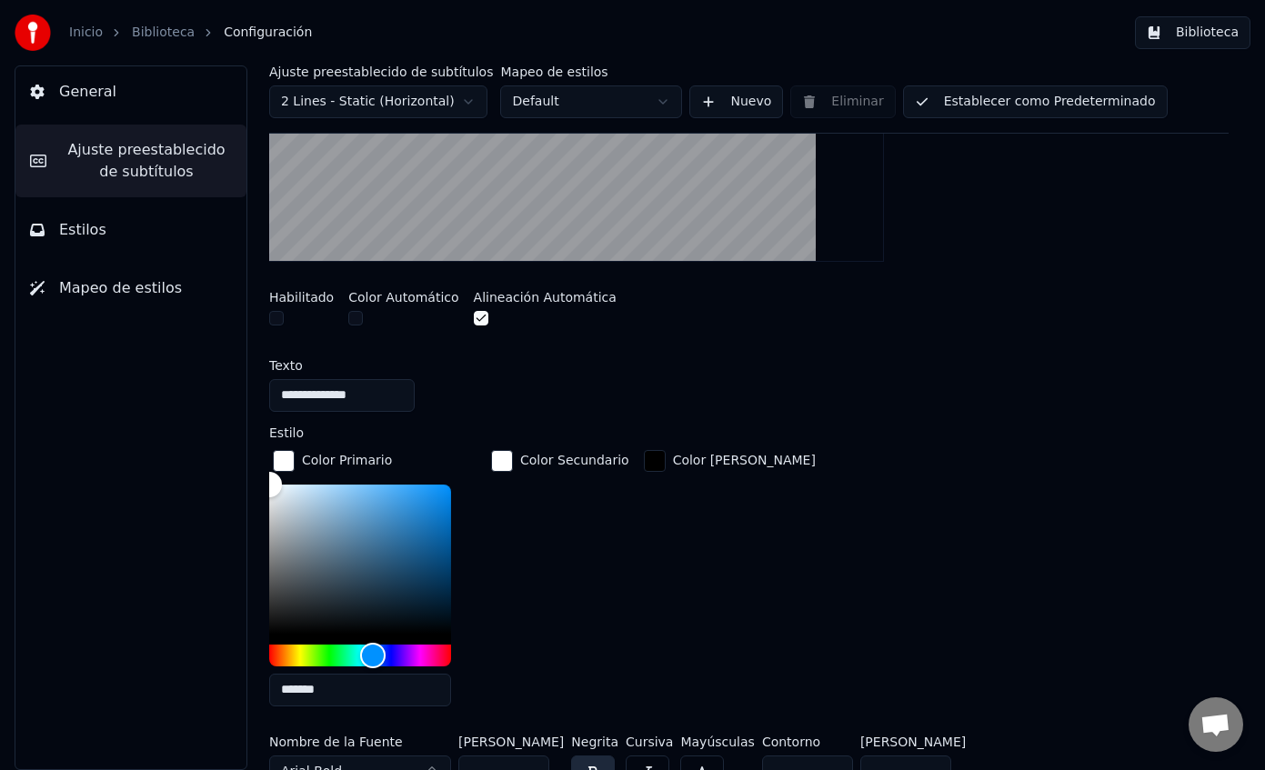
click at [663, 573] on div "Color [PERSON_NAME]" at bounding box center [729, 584] width 179 height 275
click at [283, 452] on div "button" at bounding box center [284, 461] width 22 height 22
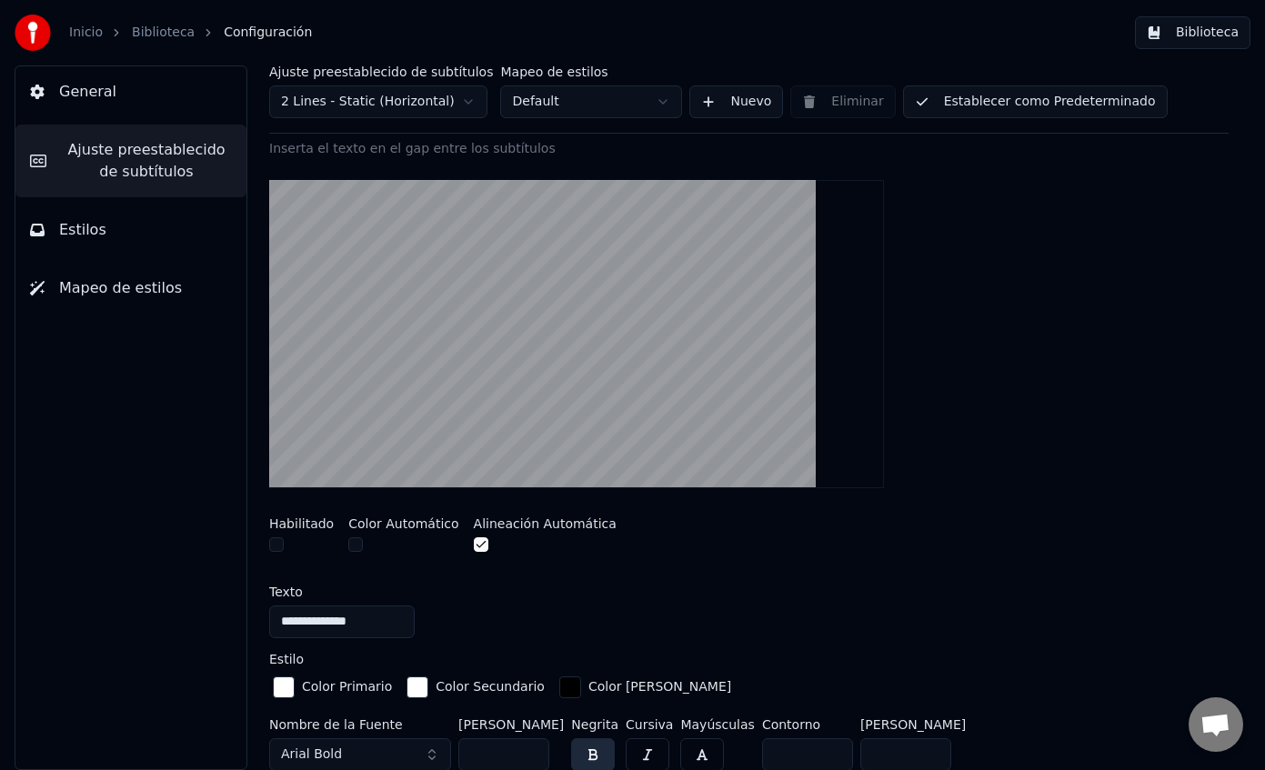
scroll to position [273, 0]
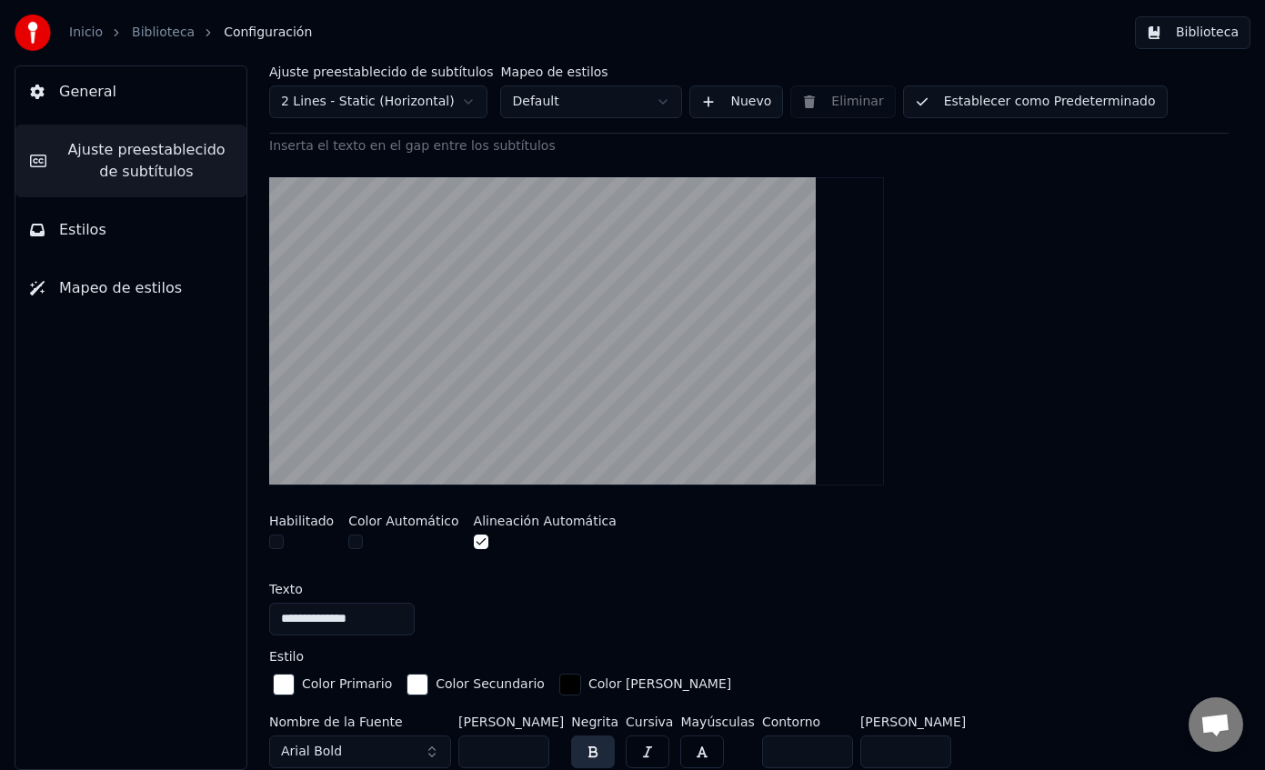
click at [284, 679] on div "button" at bounding box center [284, 685] width 22 height 22
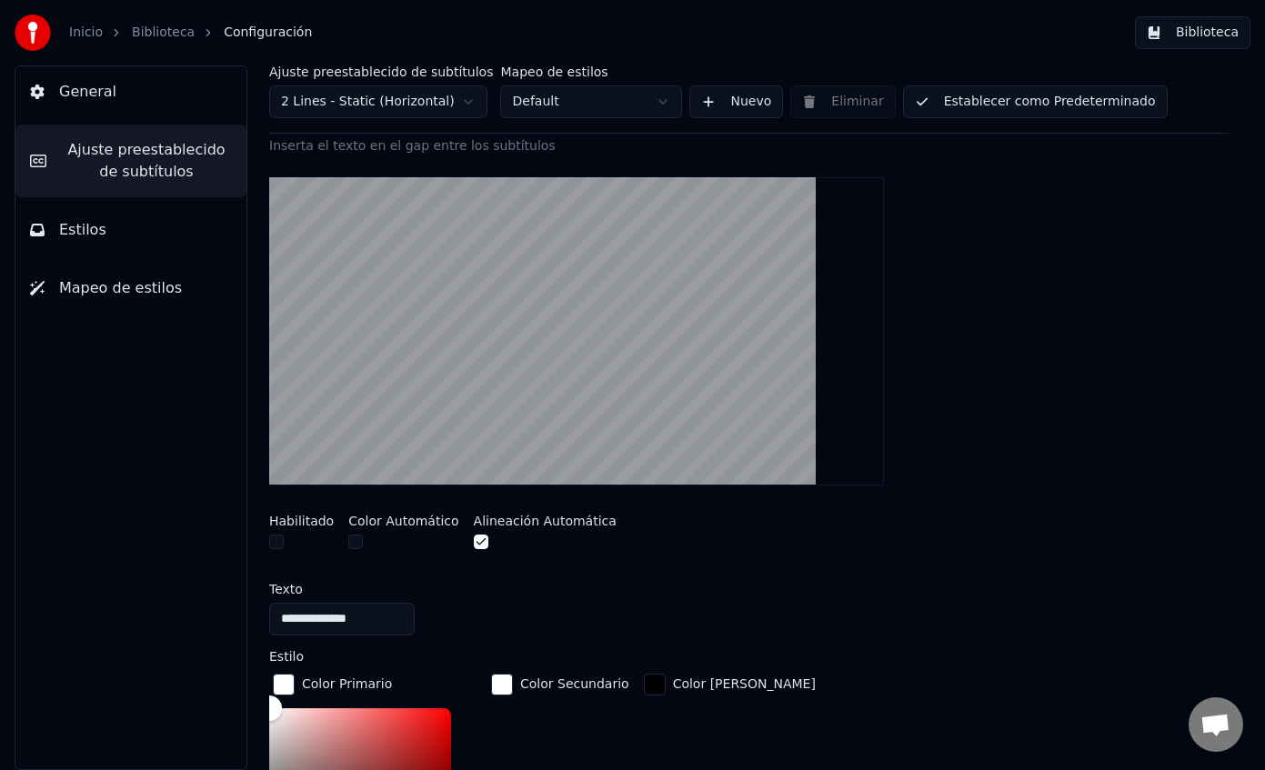
click at [620, 583] on div "Texto" at bounding box center [748, 589] width 959 height 13
click at [762, 621] on div "**********" at bounding box center [748, 619] width 959 height 33
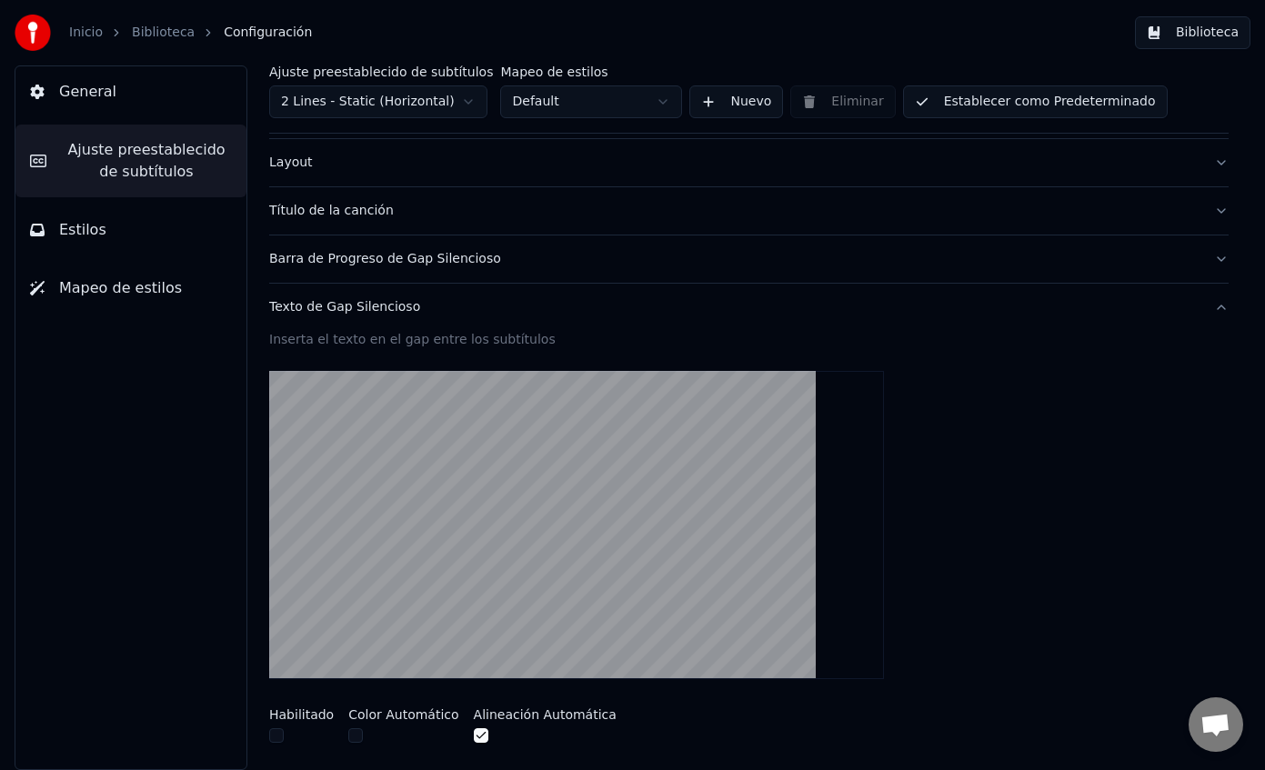
scroll to position [0, 0]
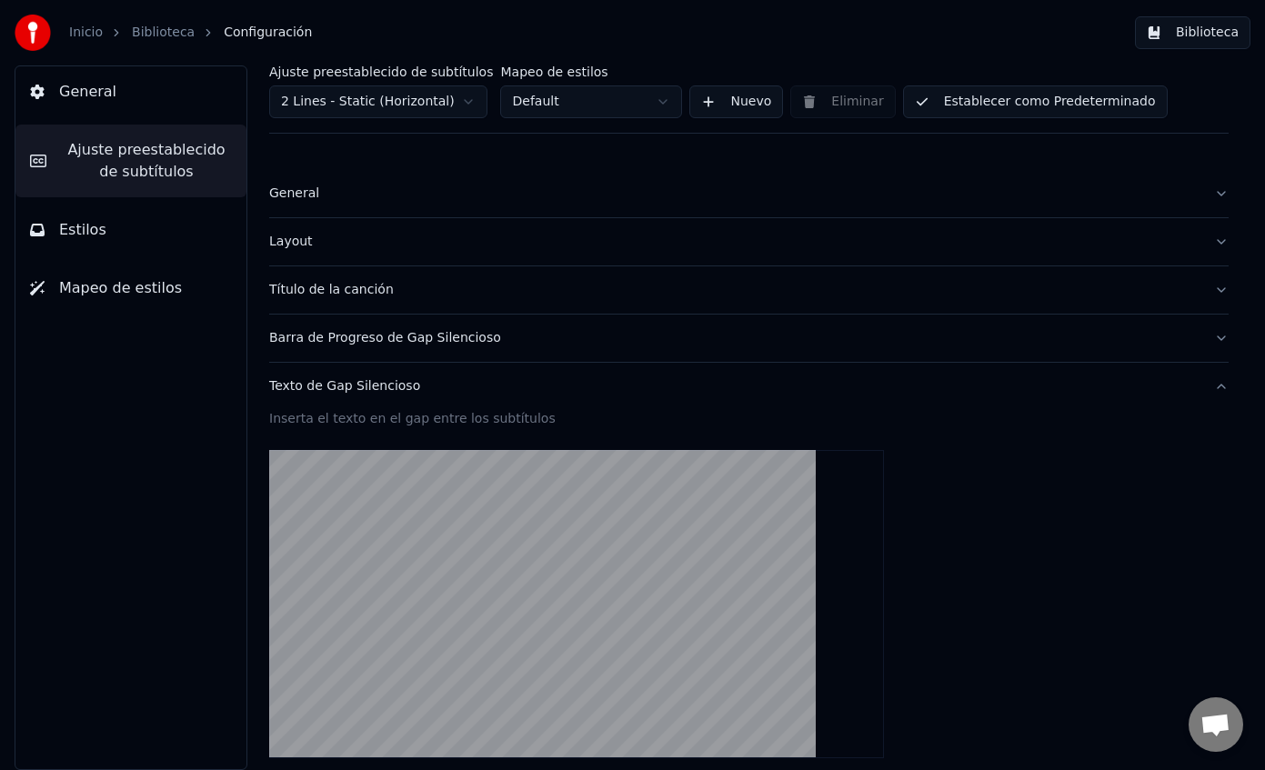
click at [1201, 385] on button "Texto de Gap Silencioso" at bounding box center [748, 386] width 959 height 47
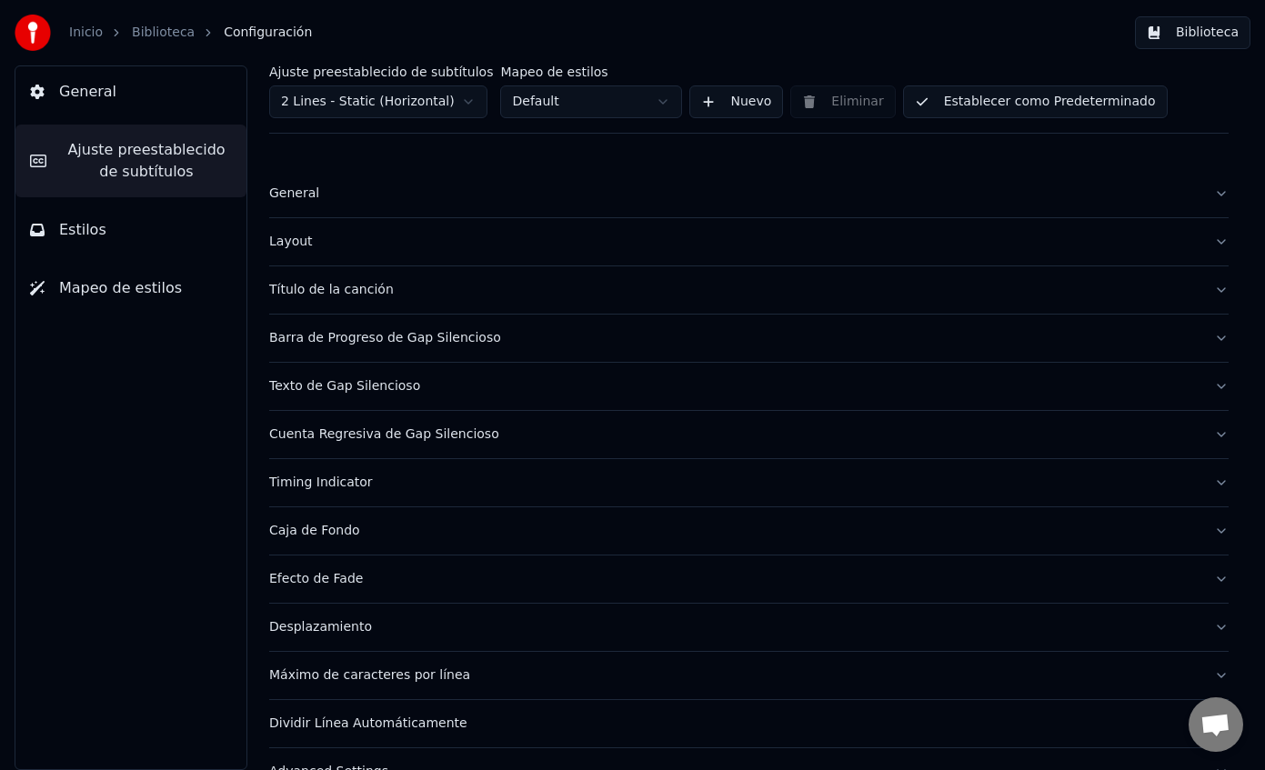
click at [162, 31] on link "Biblioteca" at bounding box center [163, 33] width 63 height 18
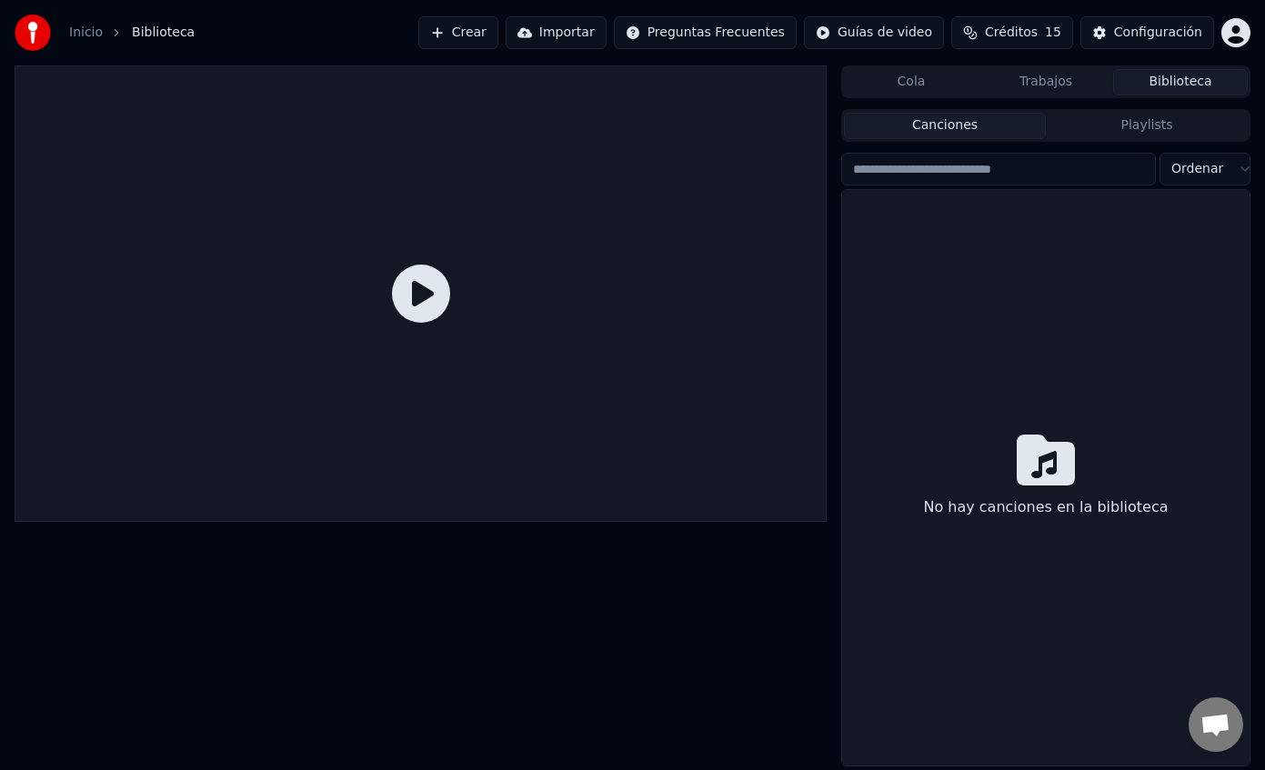
click at [84, 35] on link "Inicio" at bounding box center [86, 33] width 34 height 18
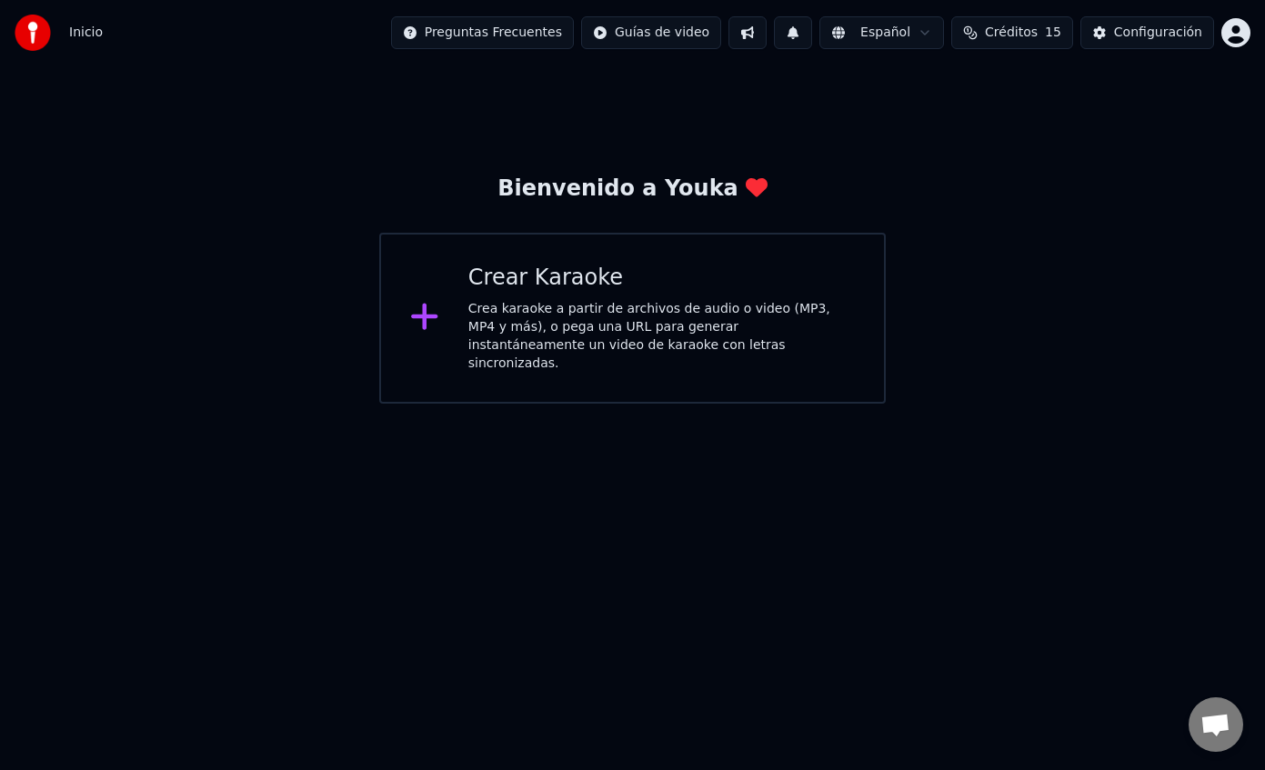
click at [498, 326] on div "Crea karaoke a partir de archivos de audio o video (MP3, MP4 y más), o pega una…" at bounding box center [661, 336] width 387 height 73
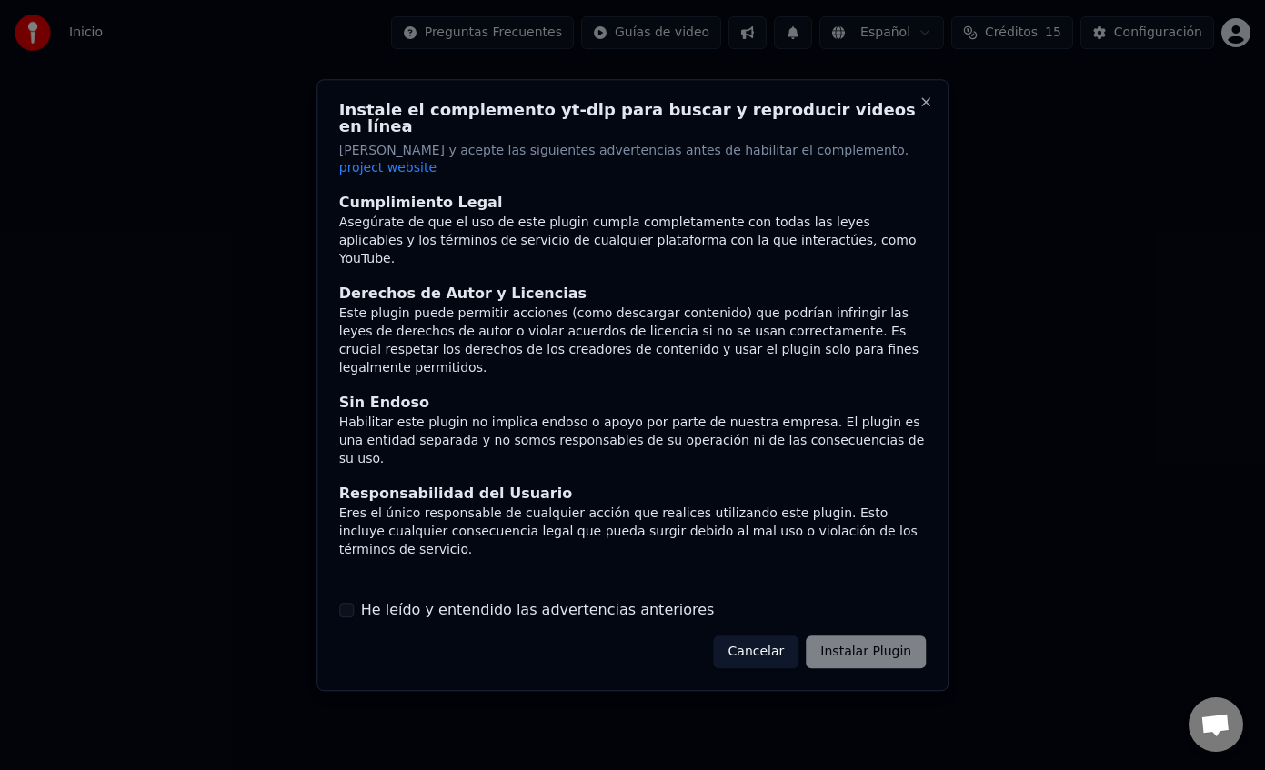
click at [346, 603] on button "He leído y entendido las advertencias anteriores" at bounding box center [346, 610] width 15 height 15
click at [870, 646] on button "Instalar Plugin" at bounding box center [866, 652] width 120 height 33
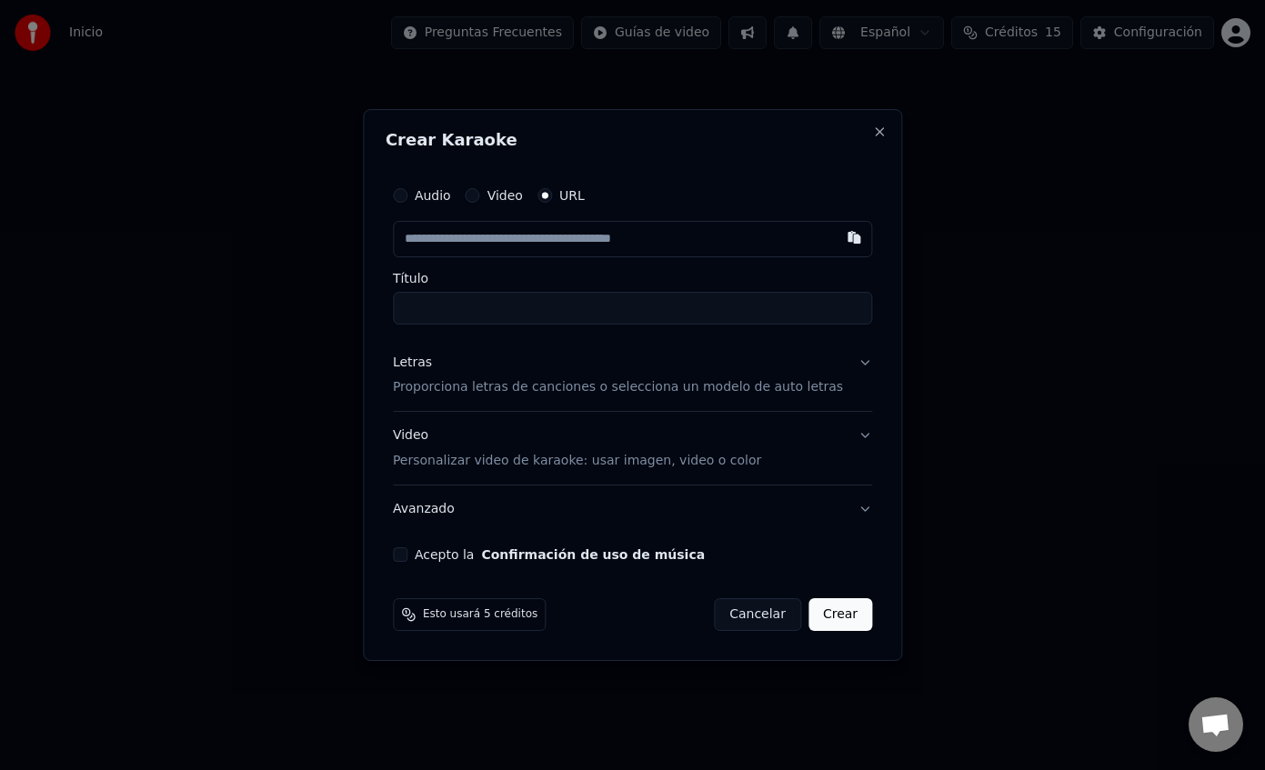
click at [850, 368] on button "Letras Proporciona letras de canciones o selecciona un modelo de auto letras" at bounding box center [632, 375] width 479 height 73
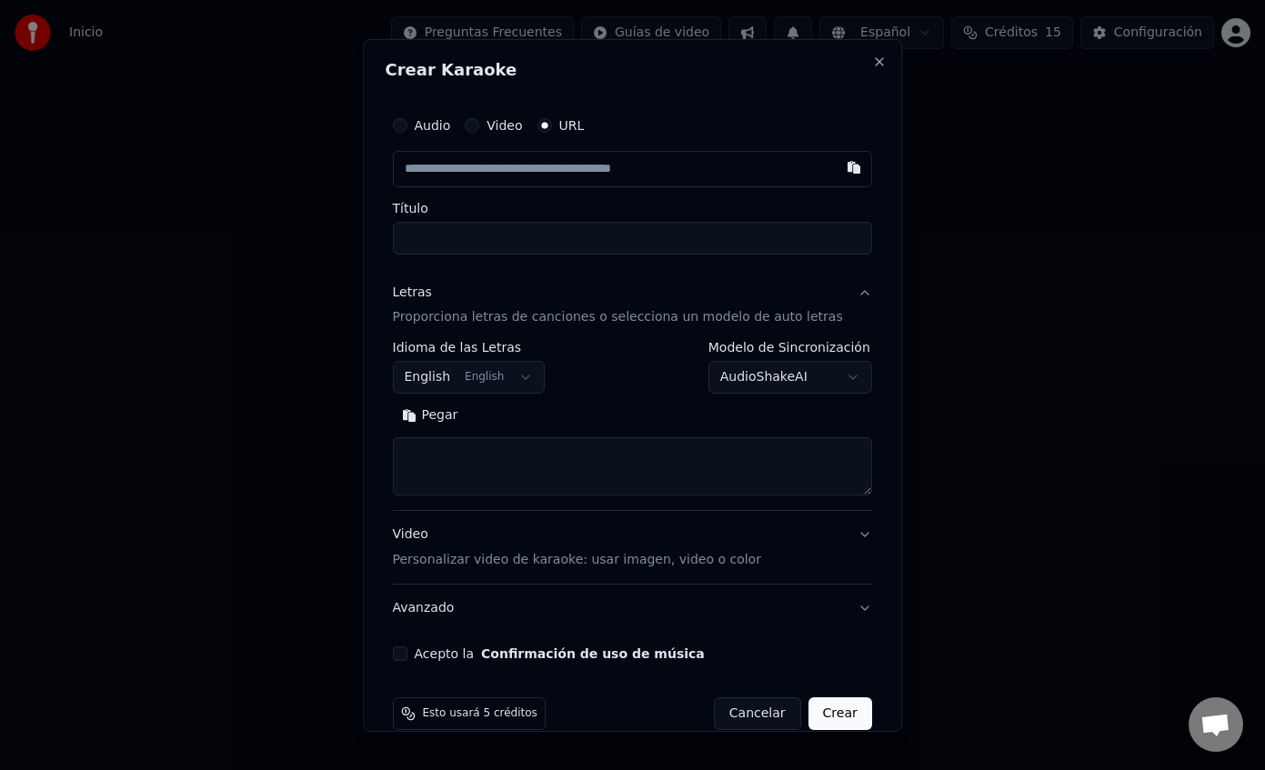
click at [521, 377] on button "English English" at bounding box center [469, 377] width 153 height 33
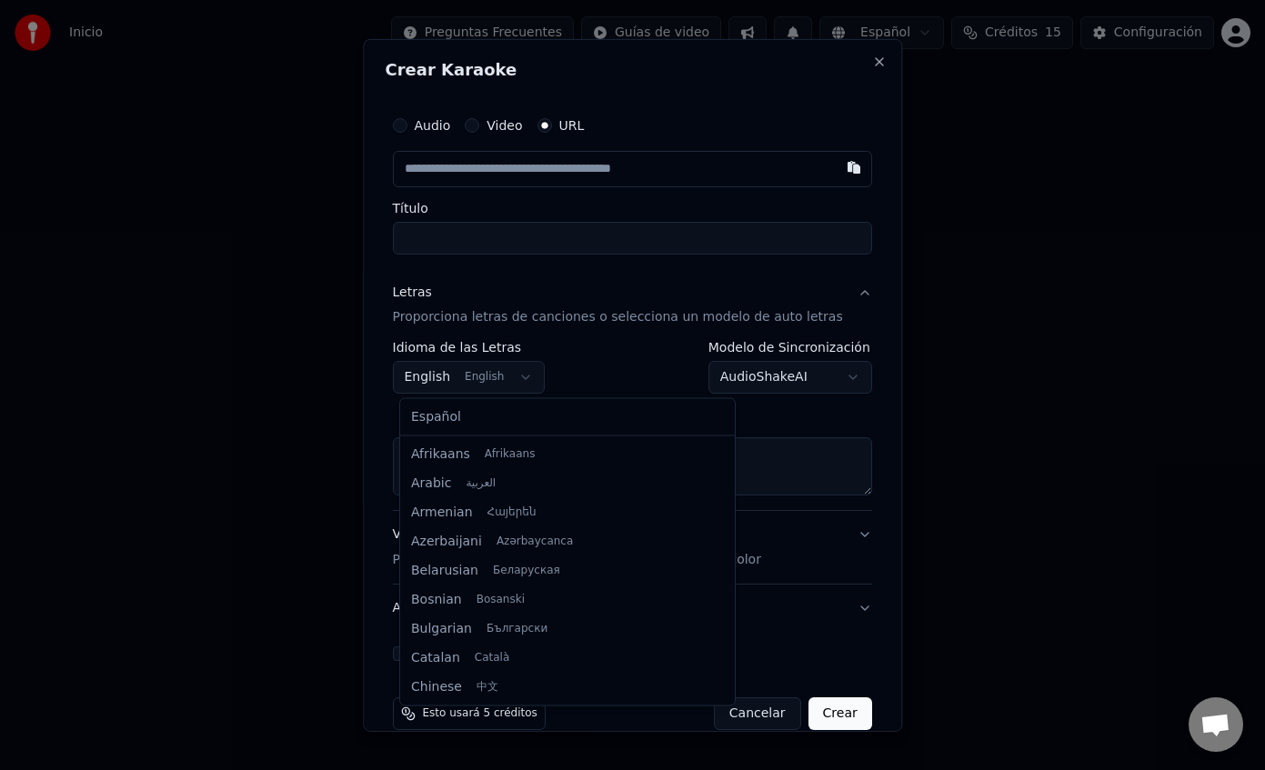
scroll to position [146, 0]
select select "**"
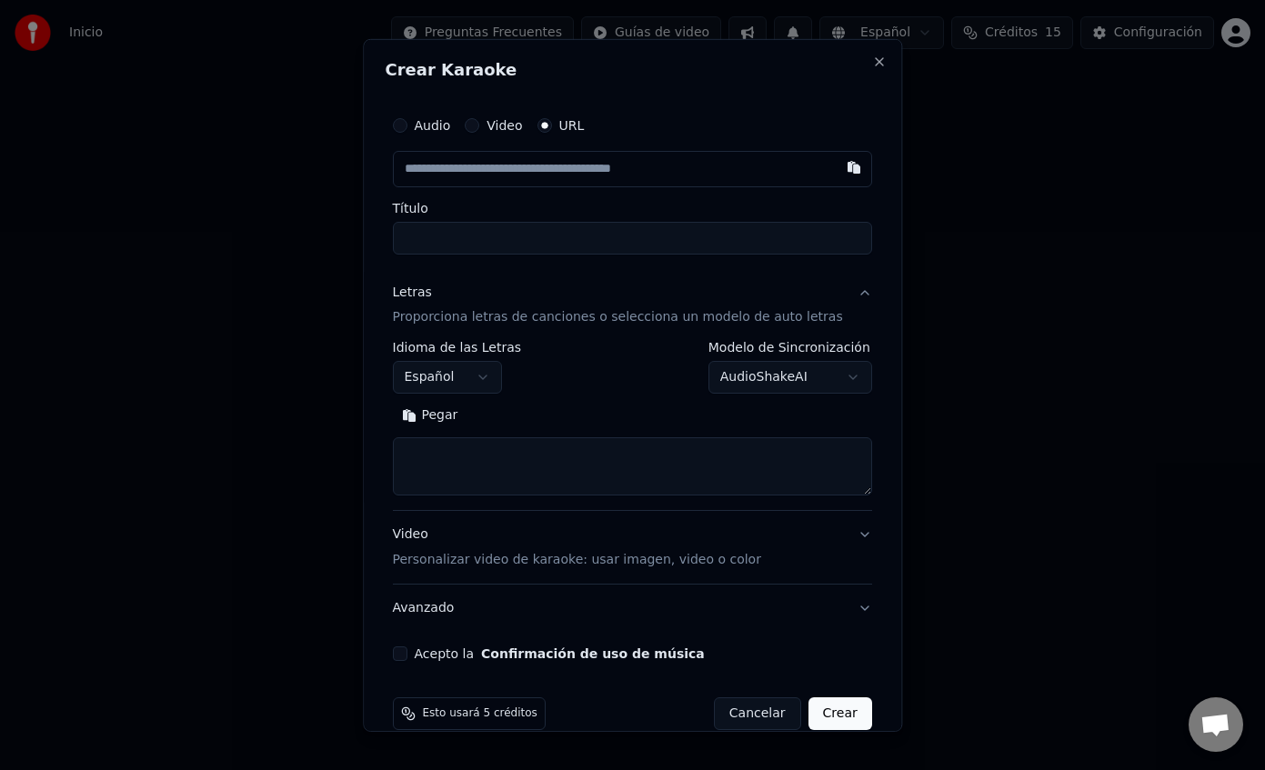
scroll to position [28, 0]
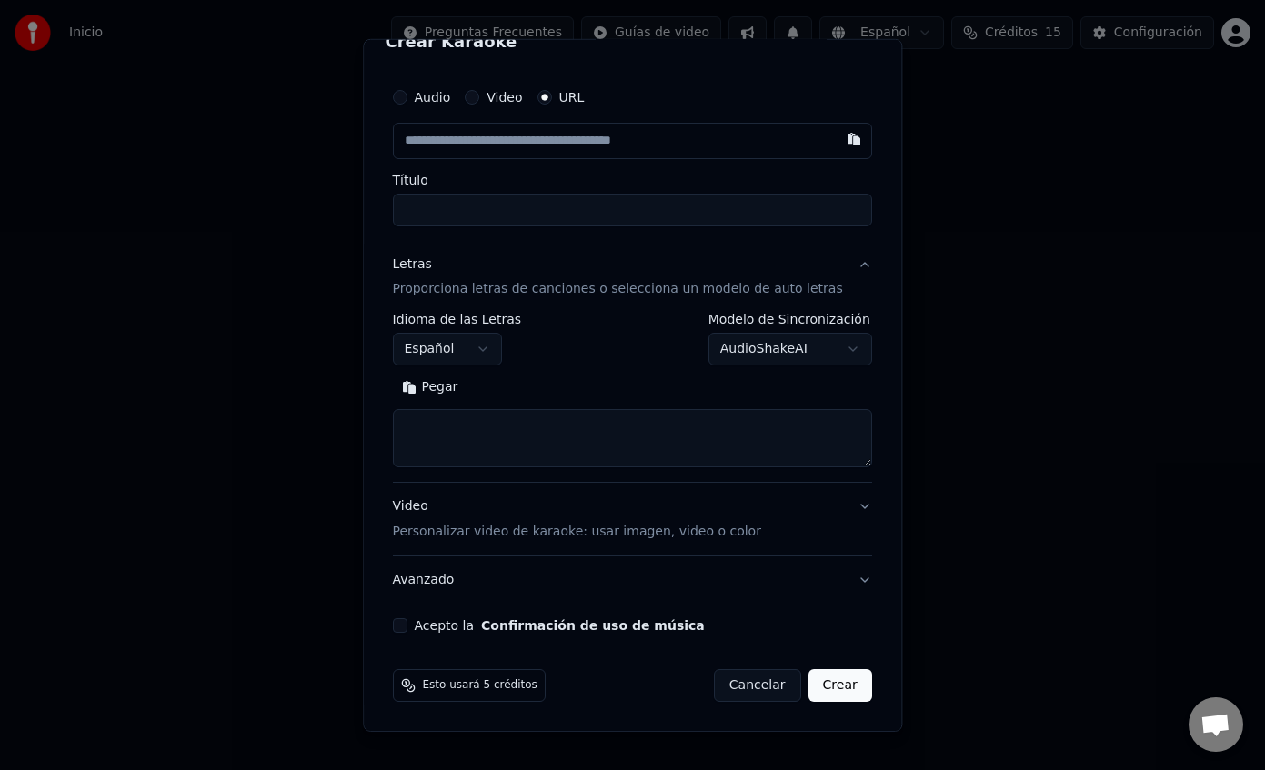
click at [839, 508] on button "Video Personalizar video de karaoke: usar imagen, video o color" at bounding box center [632, 519] width 479 height 73
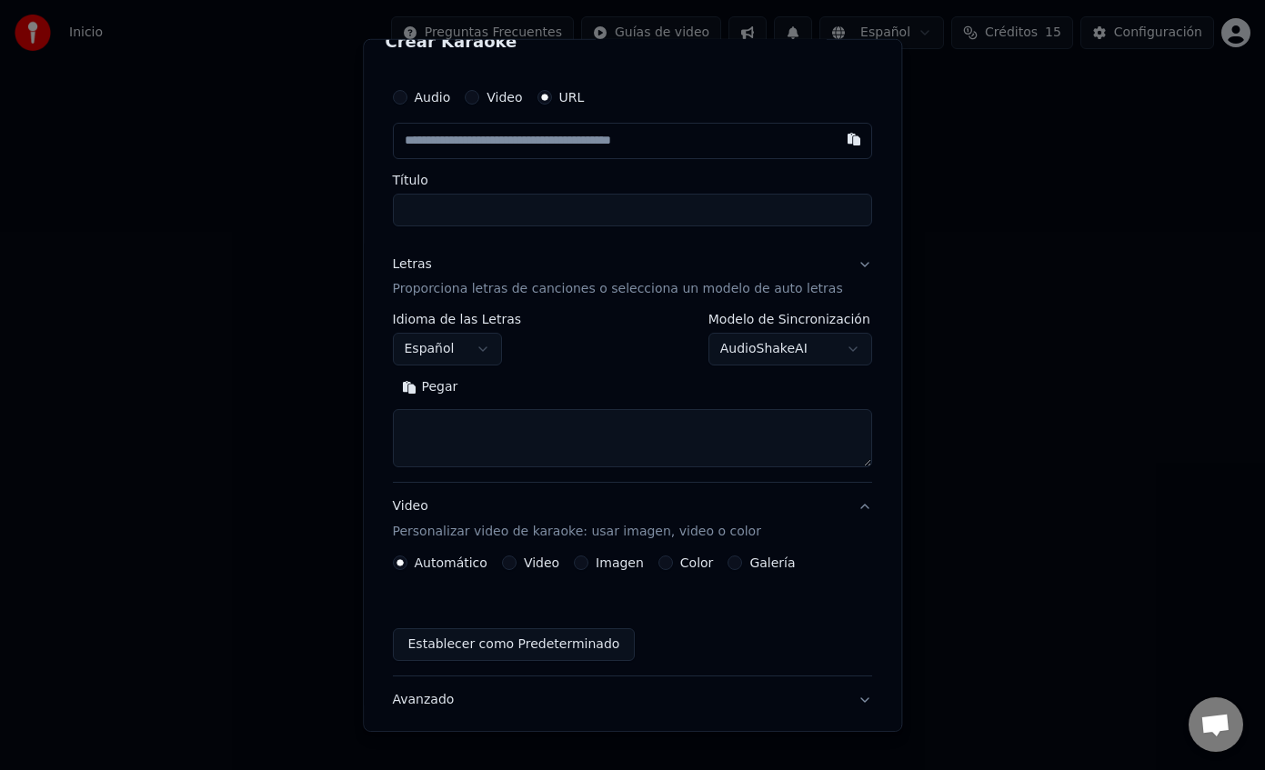
scroll to position [0, 0]
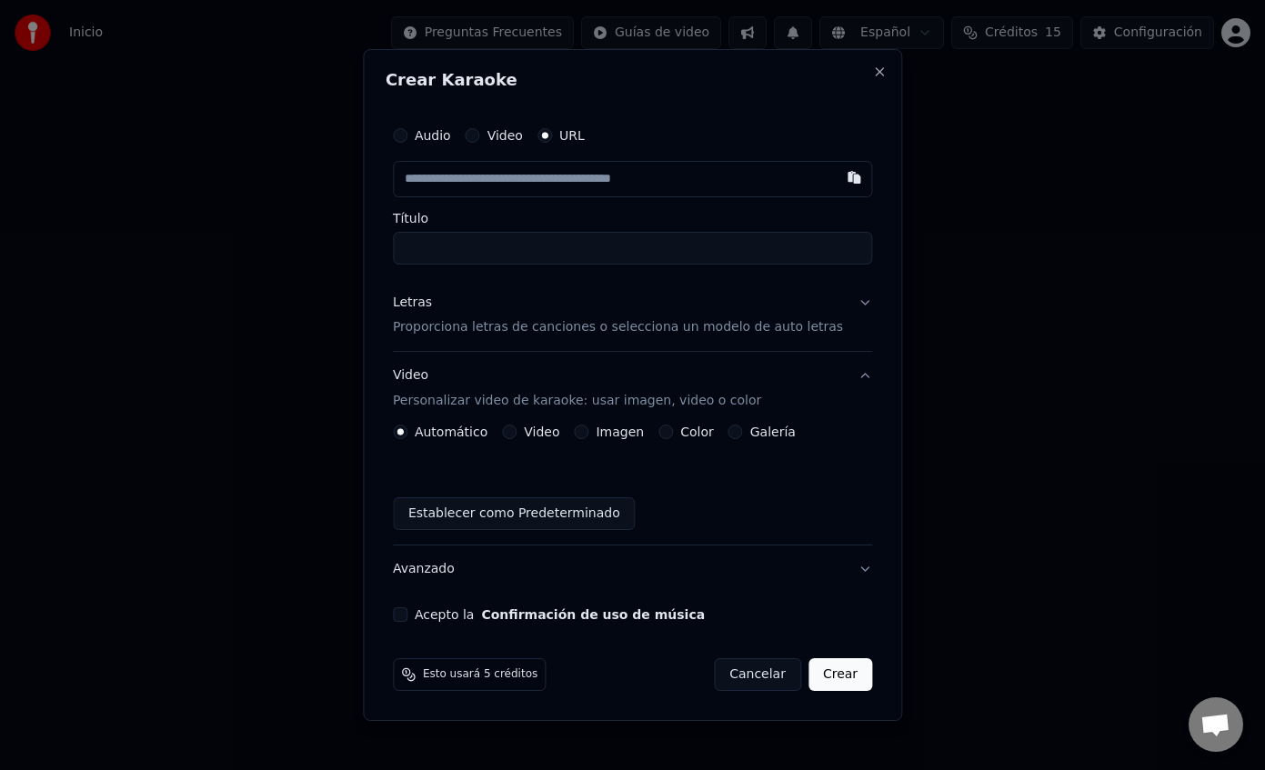
click at [588, 428] on button "Imagen" at bounding box center [581, 432] width 15 height 15
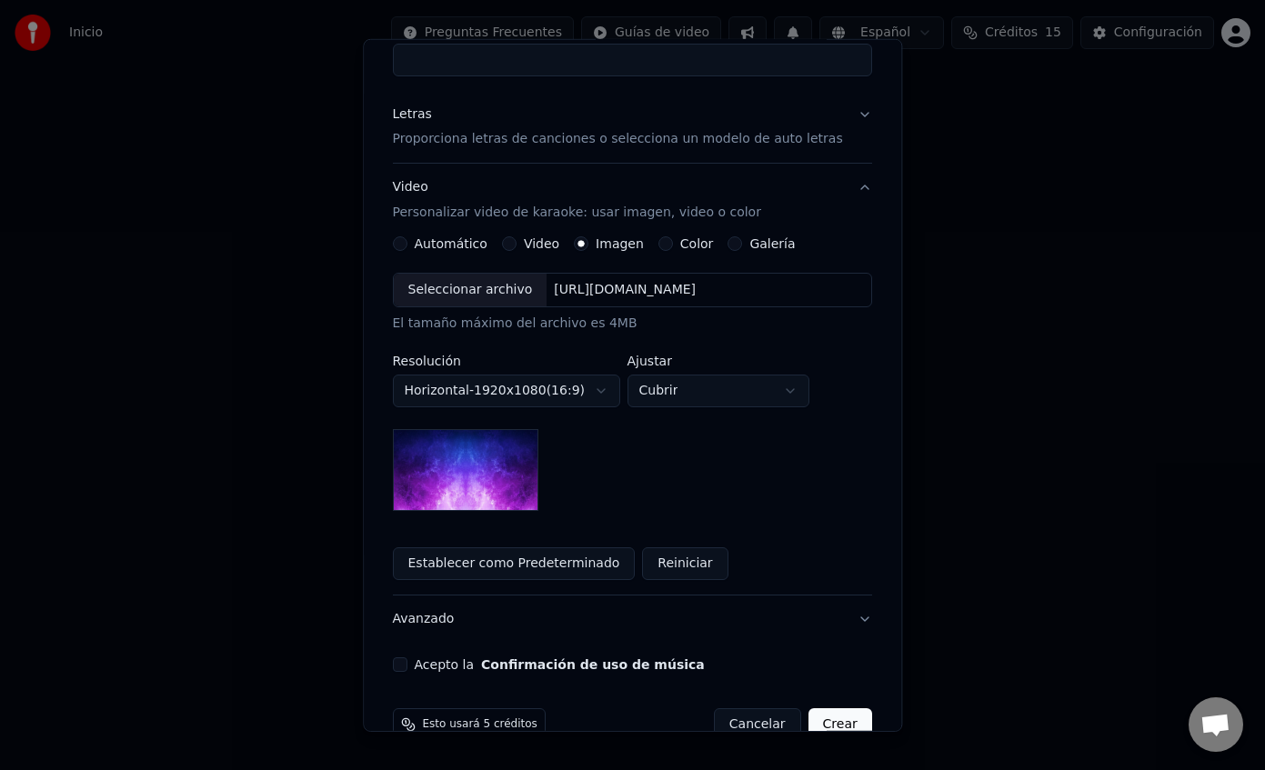
scroll to position [182, 0]
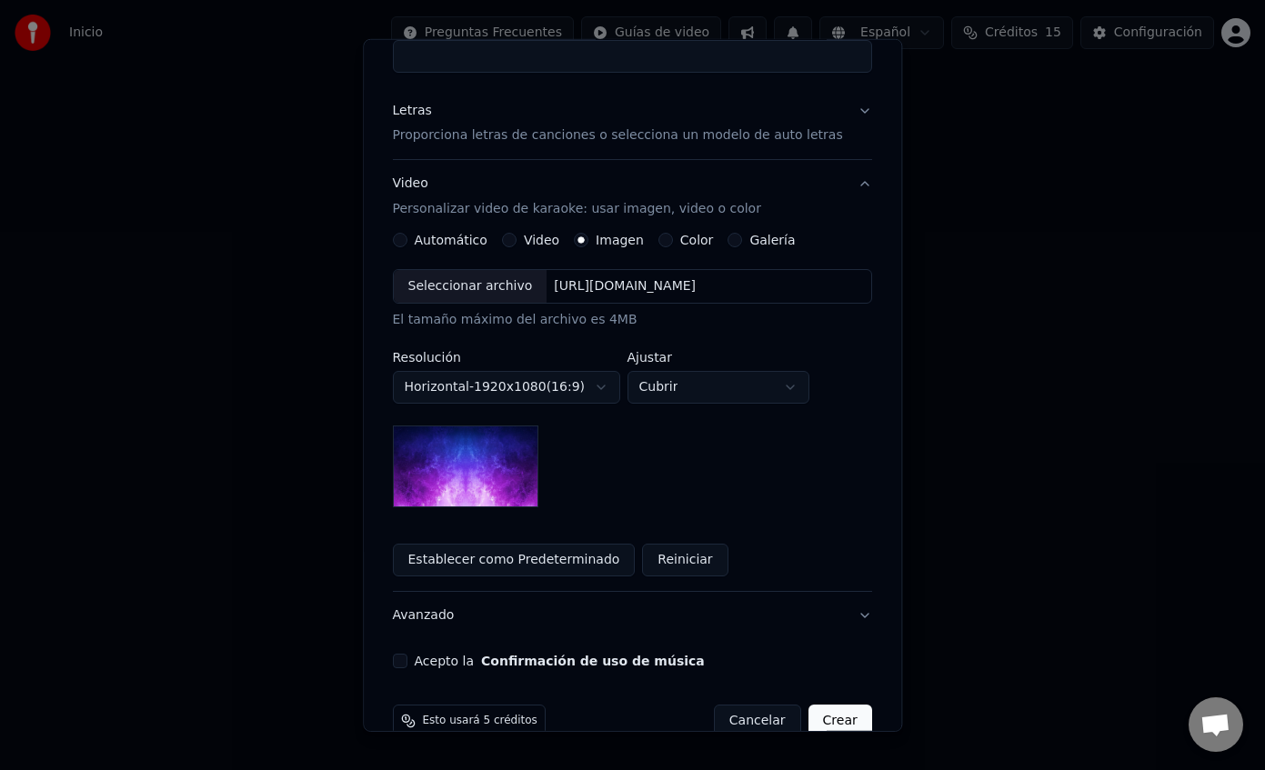
click at [509, 281] on div "Seleccionar archivo" at bounding box center [471, 286] width 154 height 33
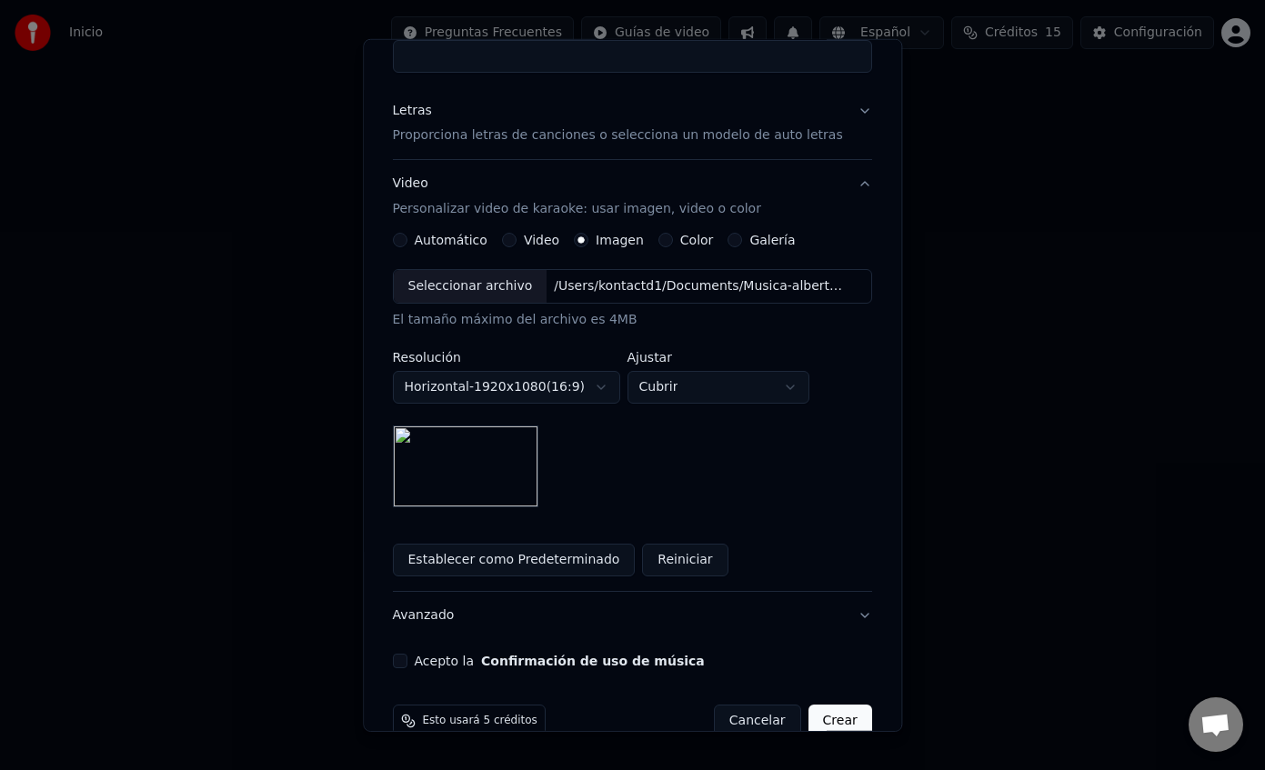
scroll to position [217, 0]
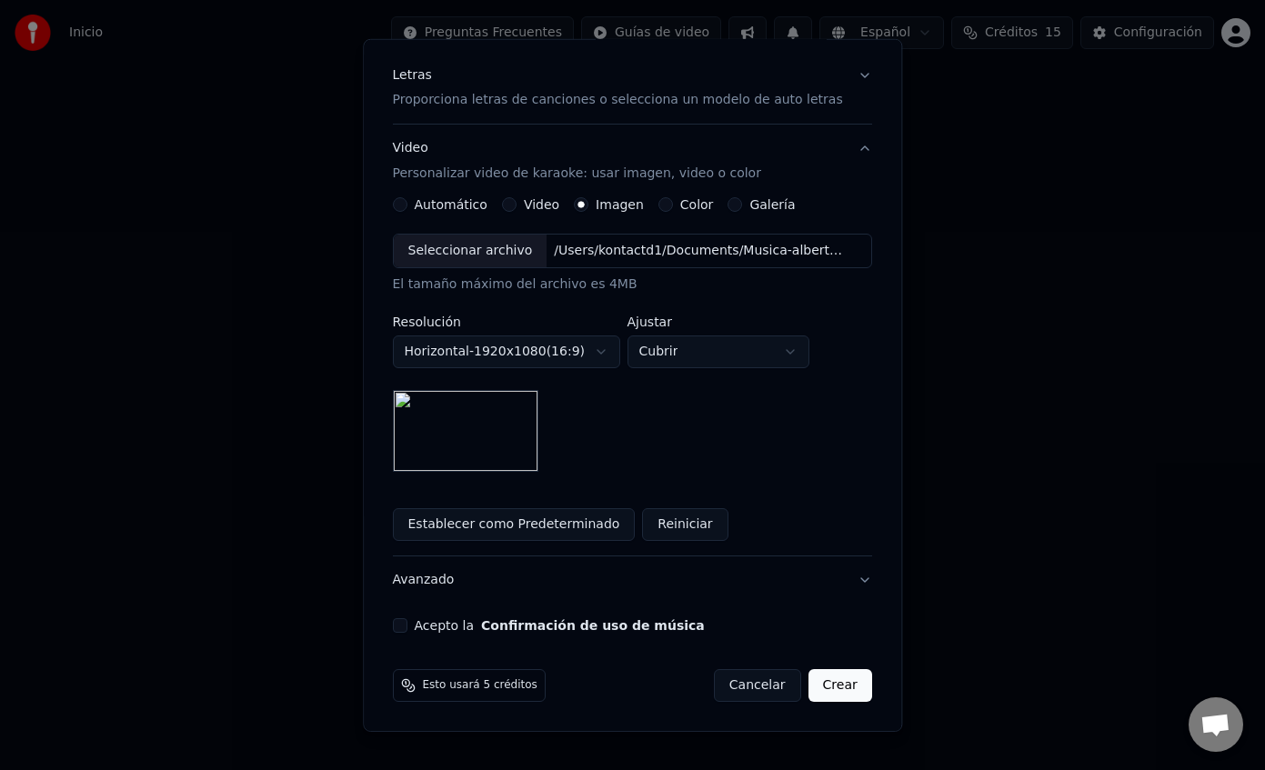
click at [569, 521] on button "Establecer como Predeterminado" at bounding box center [514, 524] width 243 height 33
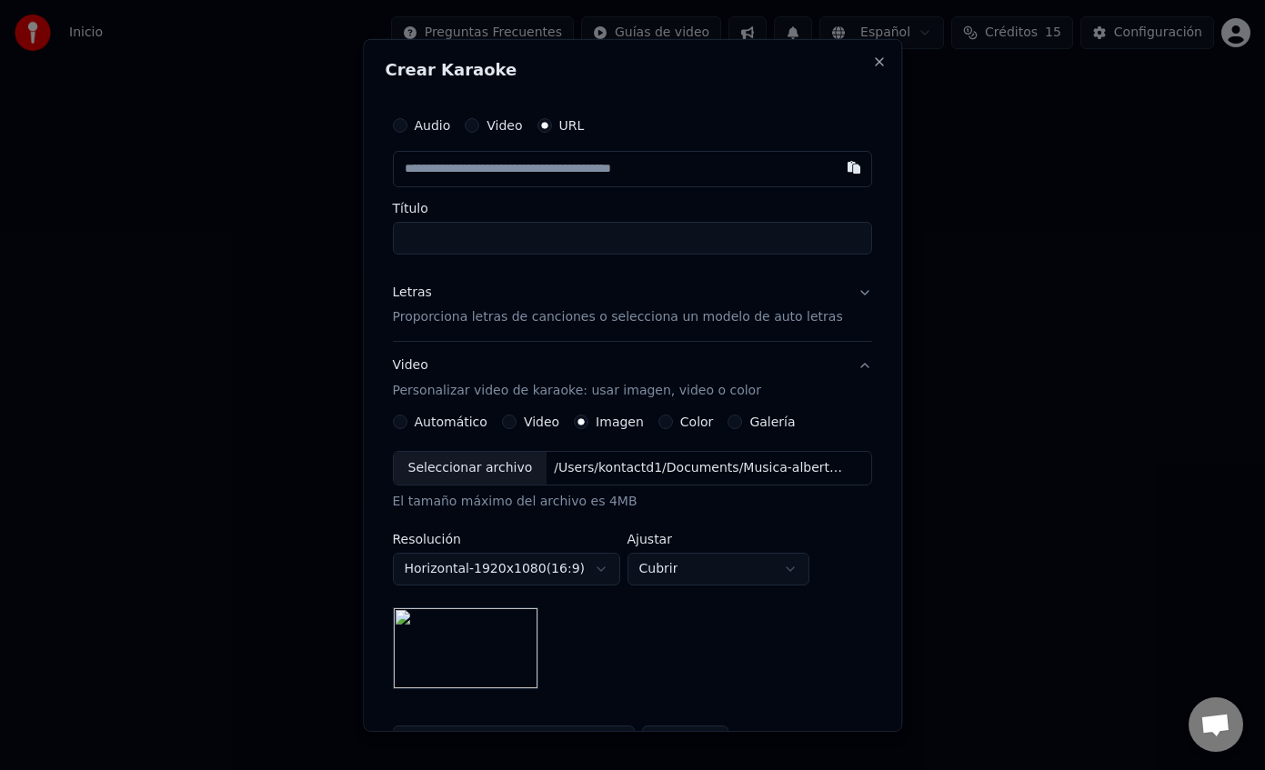
click at [633, 169] on input "text" at bounding box center [632, 168] width 479 height 36
paste input "**********"
type input "**********"
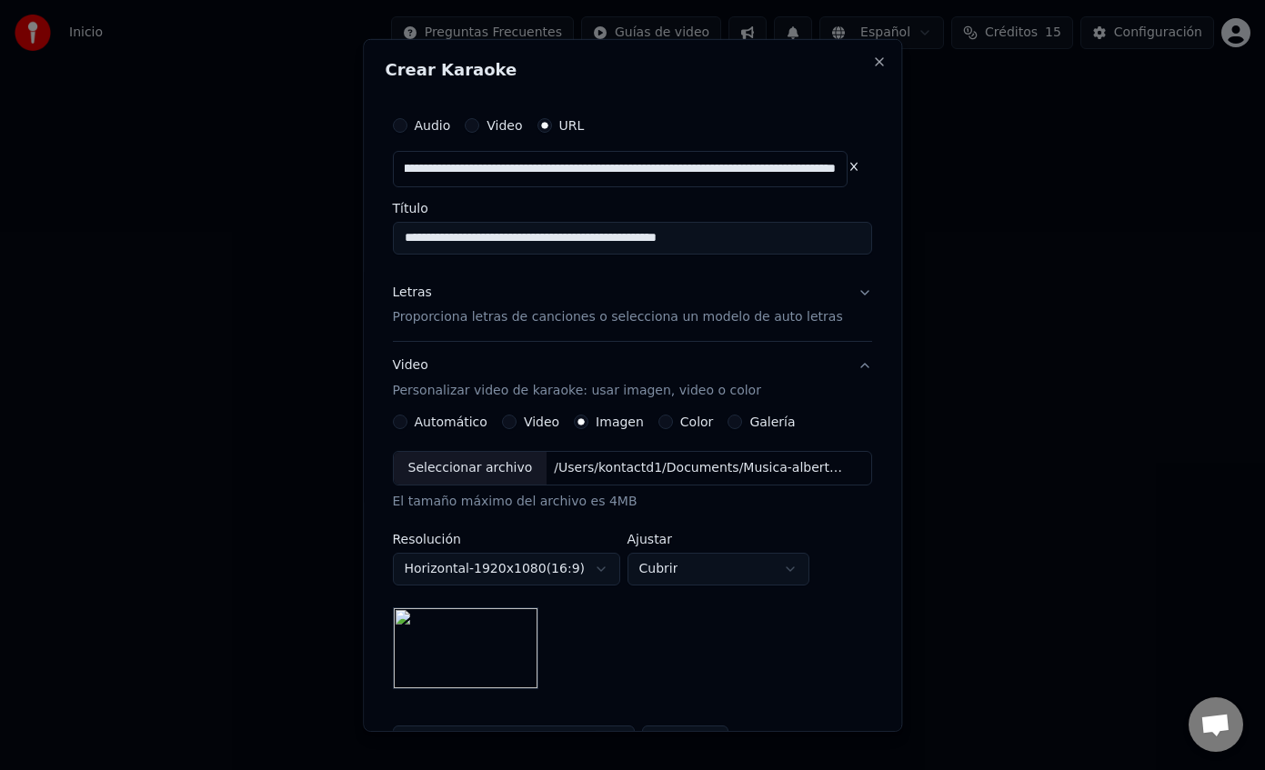
type input "**********"
click at [643, 241] on input "**********" at bounding box center [632, 237] width 479 height 33
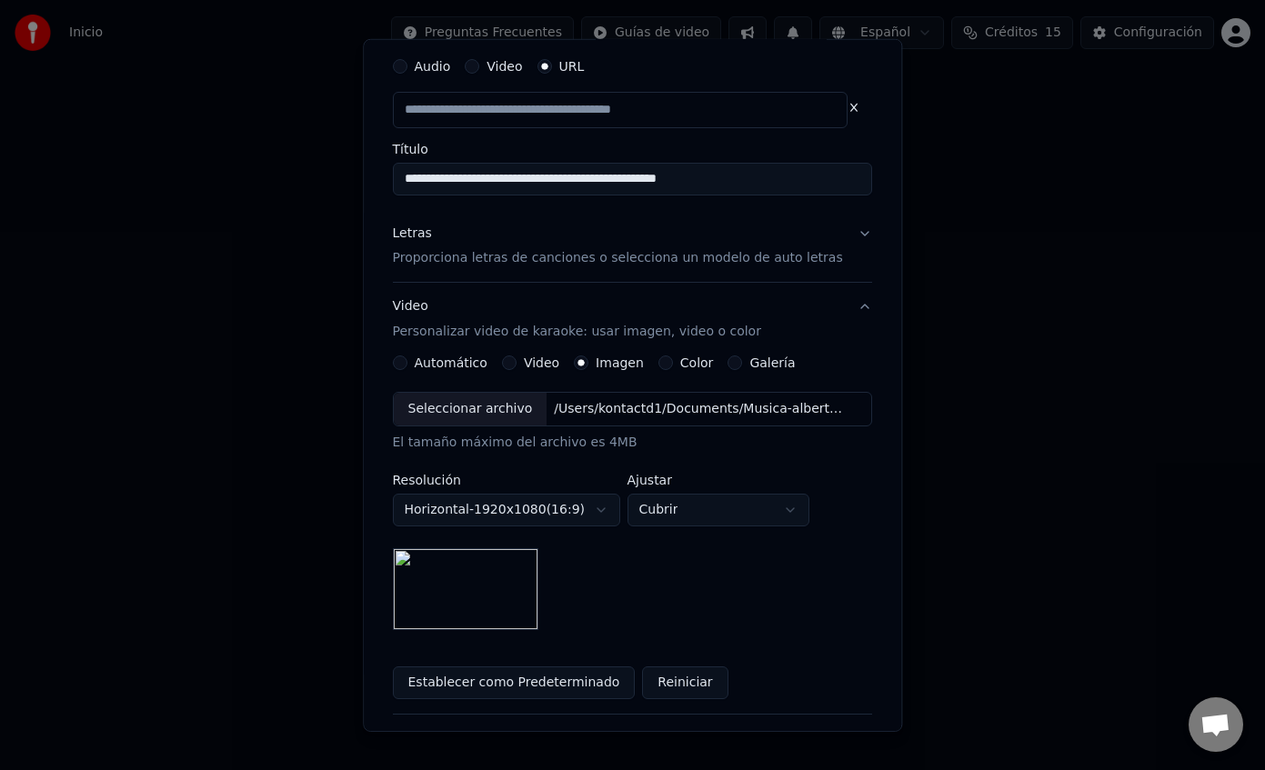
scroll to position [66, 0]
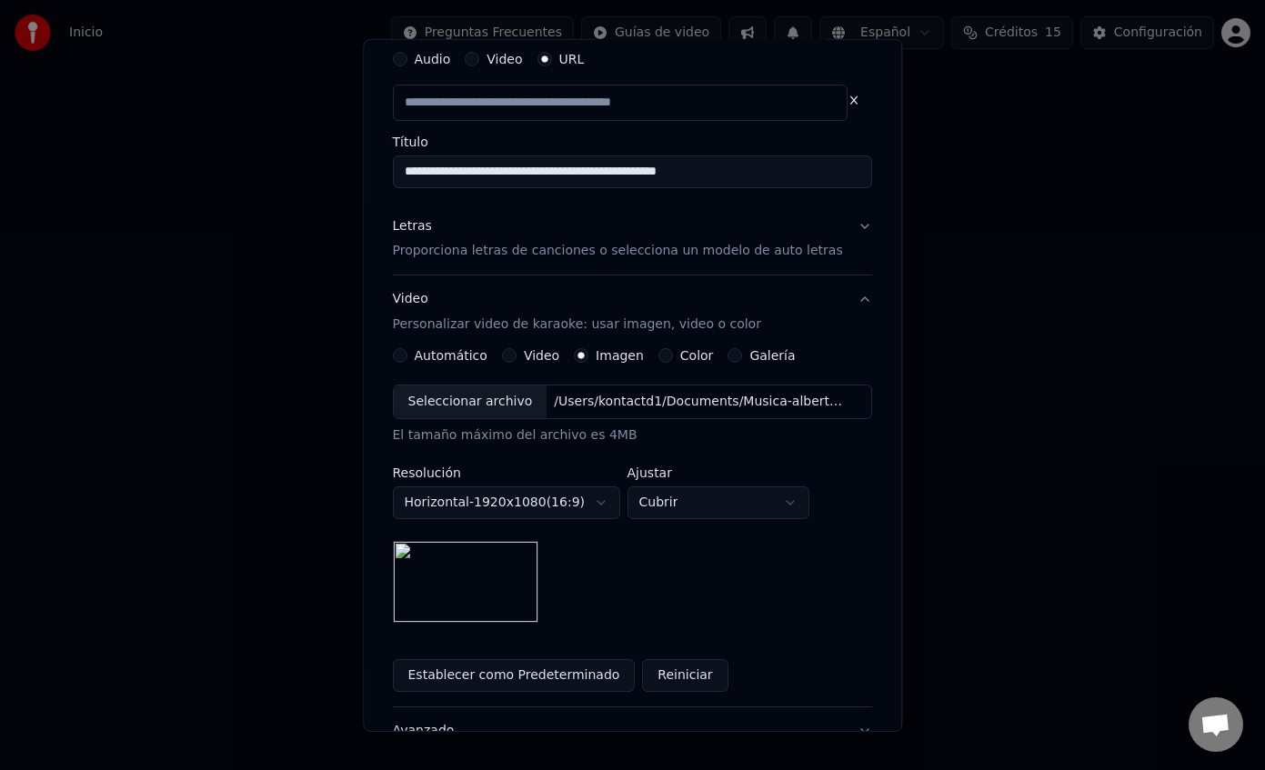
click at [804, 249] on p "Proporciona letras de canciones o selecciona un modelo de auto letras" at bounding box center [618, 251] width 450 height 18
type input "**********"
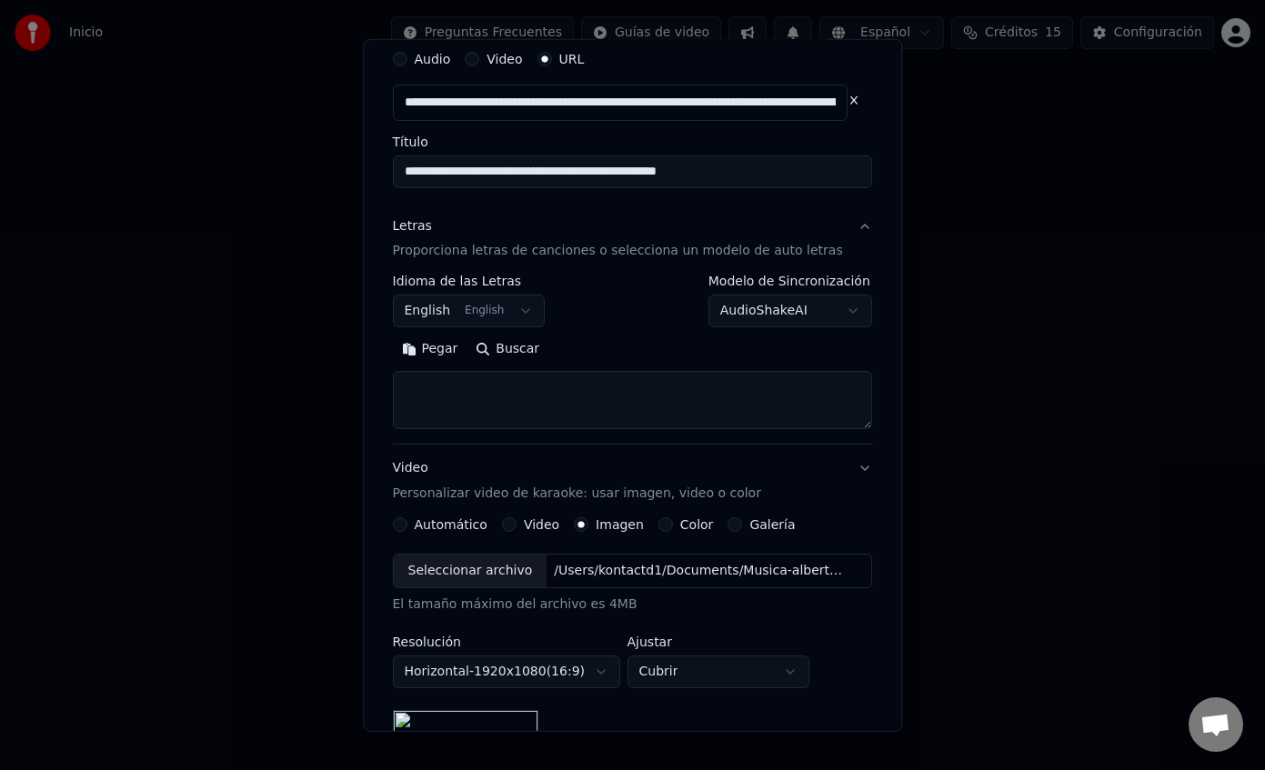
scroll to position [28, 0]
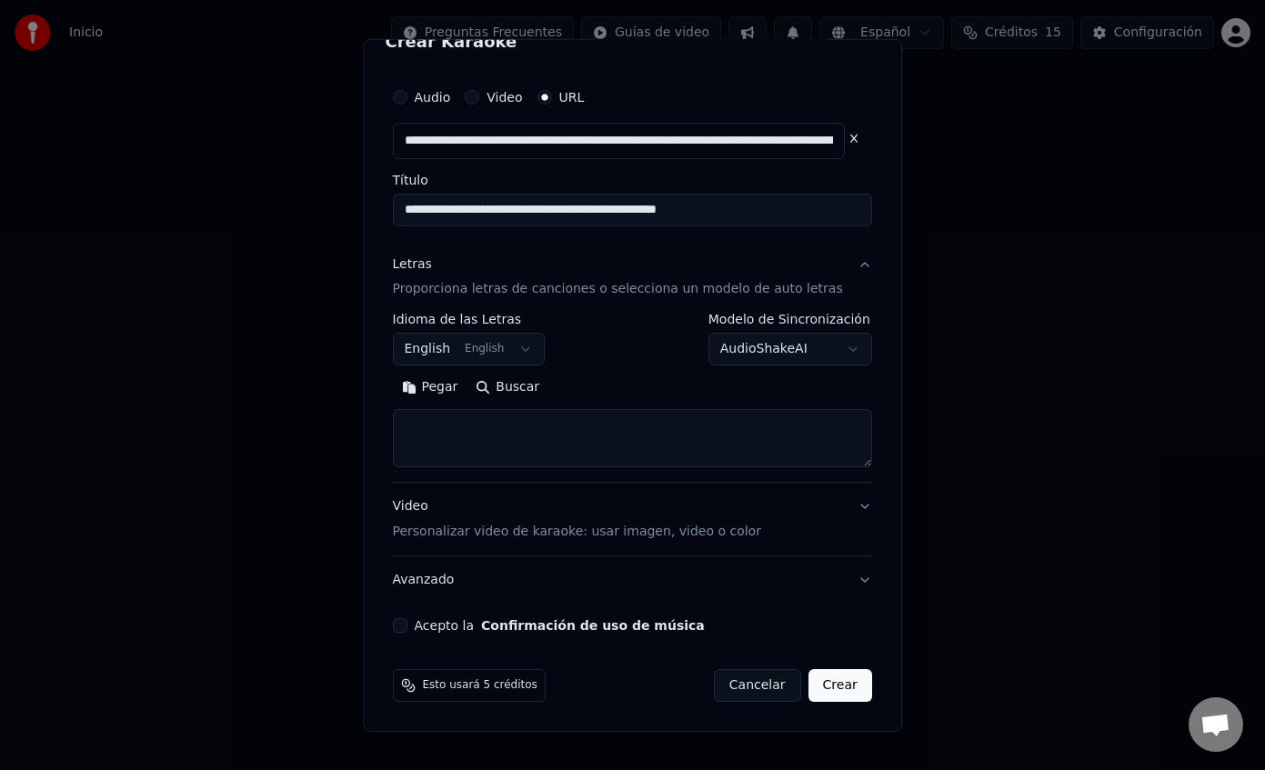
click at [433, 346] on button "English English" at bounding box center [469, 349] width 153 height 33
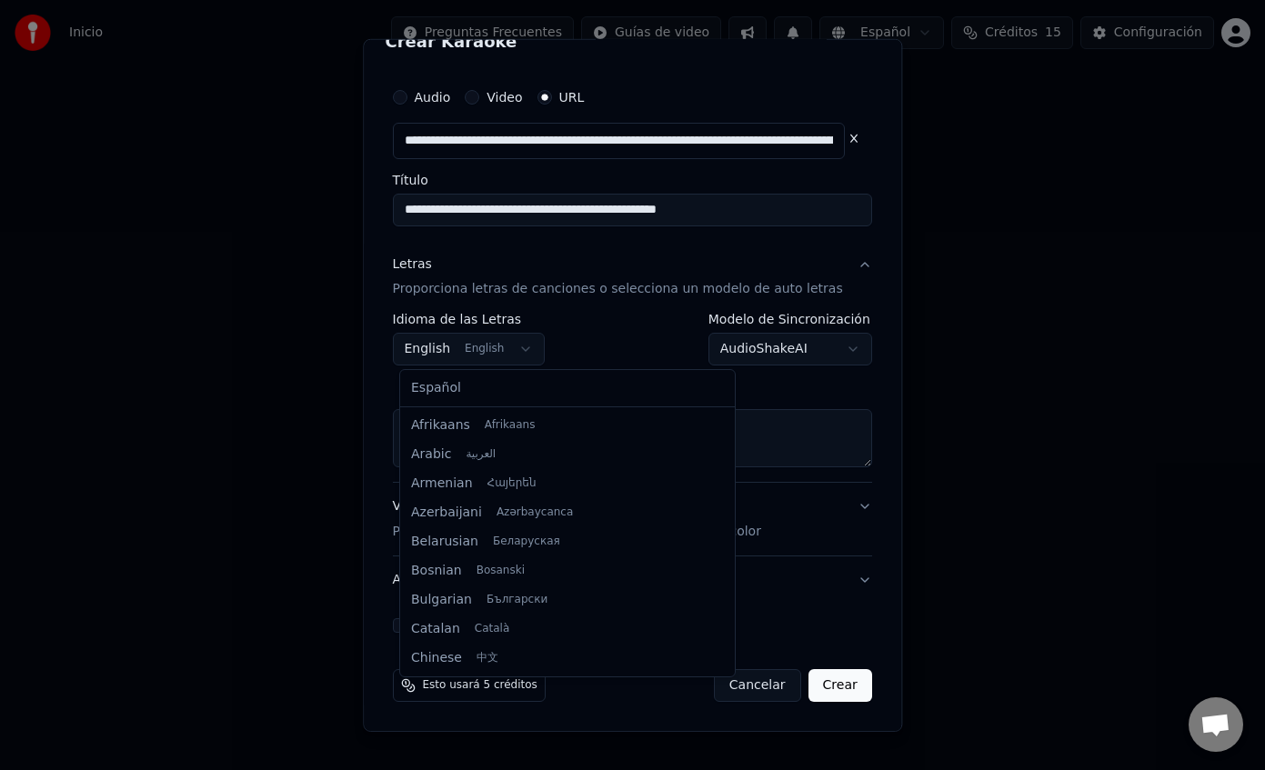
scroll to position [146, 0]
select select "**"
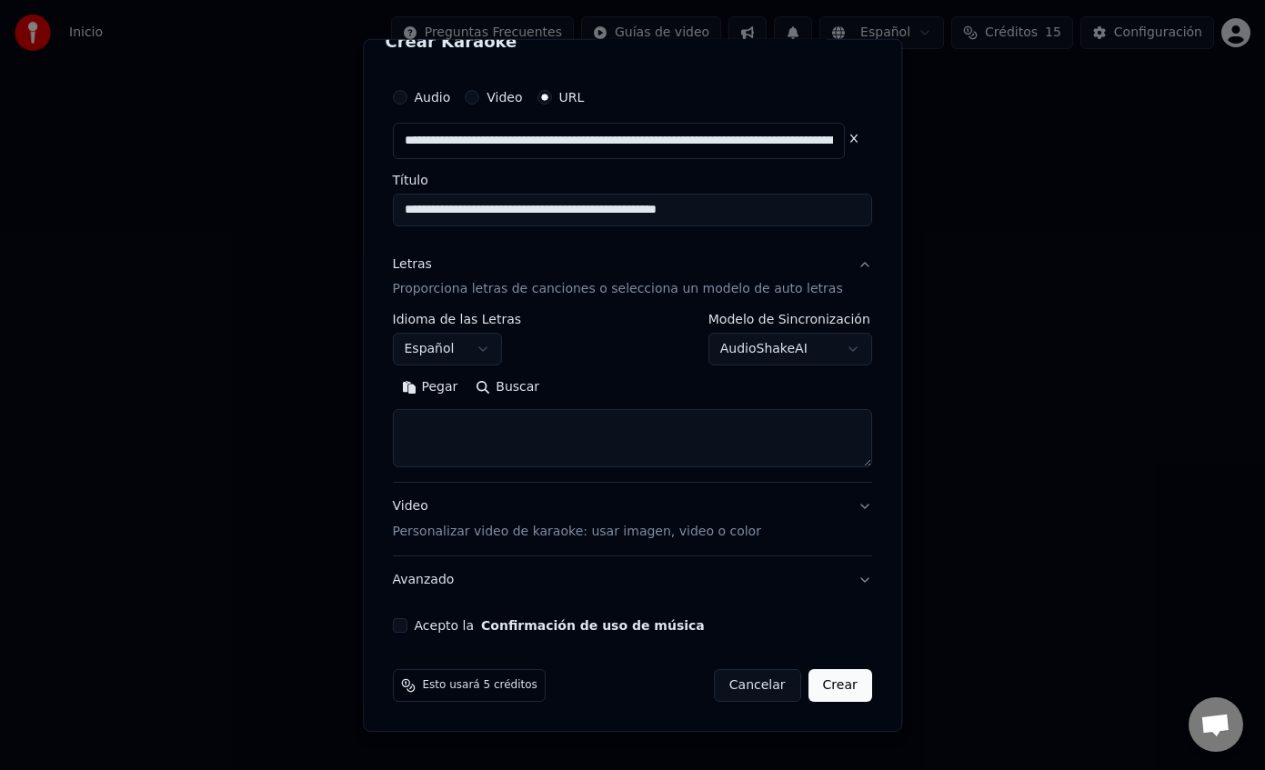
click at [506, 420] on textarea at bounding box center [632, 438] width 479 height 58
click at [432, 389] on button "Pegar" at bounding box center [430, 387] width 75 height 29
type textarea "**********"
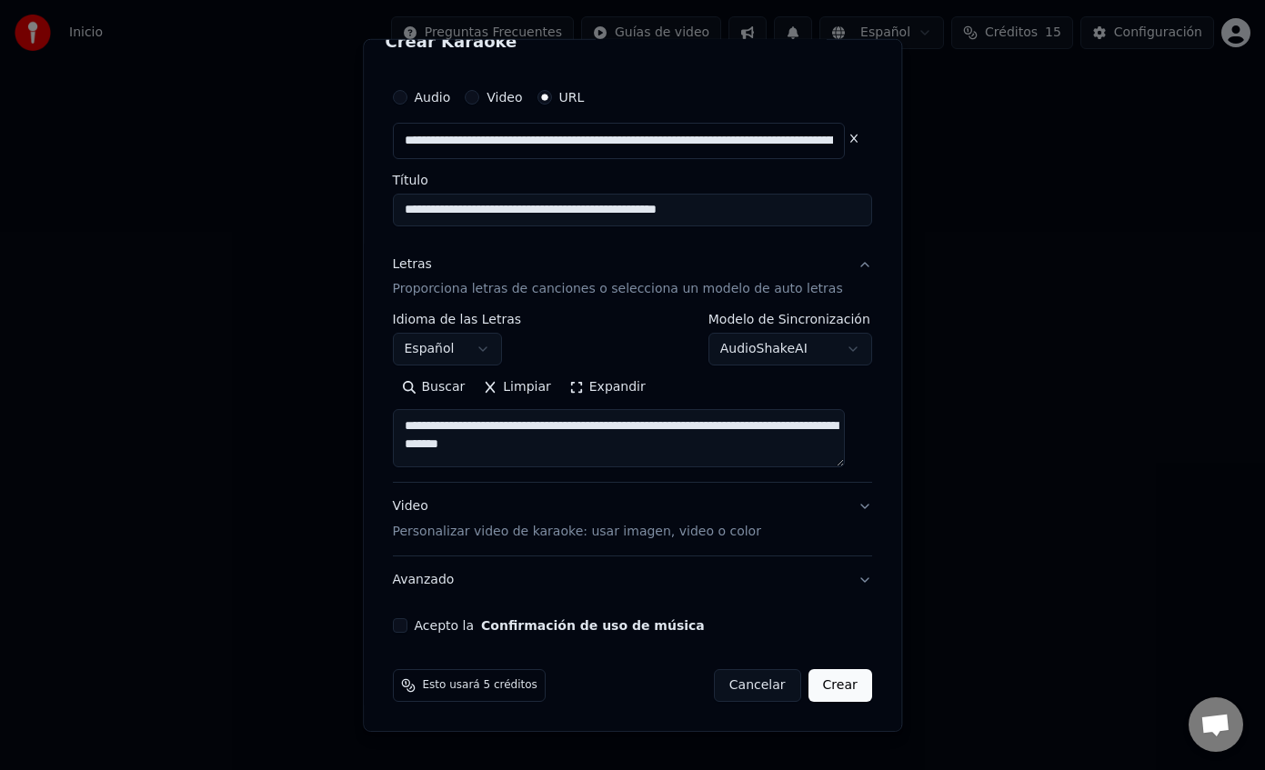
scroll to position [0, 0]
drag, startPoint x: 527, startPoint y: 459, endPoint x: 390, endPoint y: 407, distance: 146.8
click at [390, 407] on div "**********" at bounding box center [632, 384] width 539 height 693
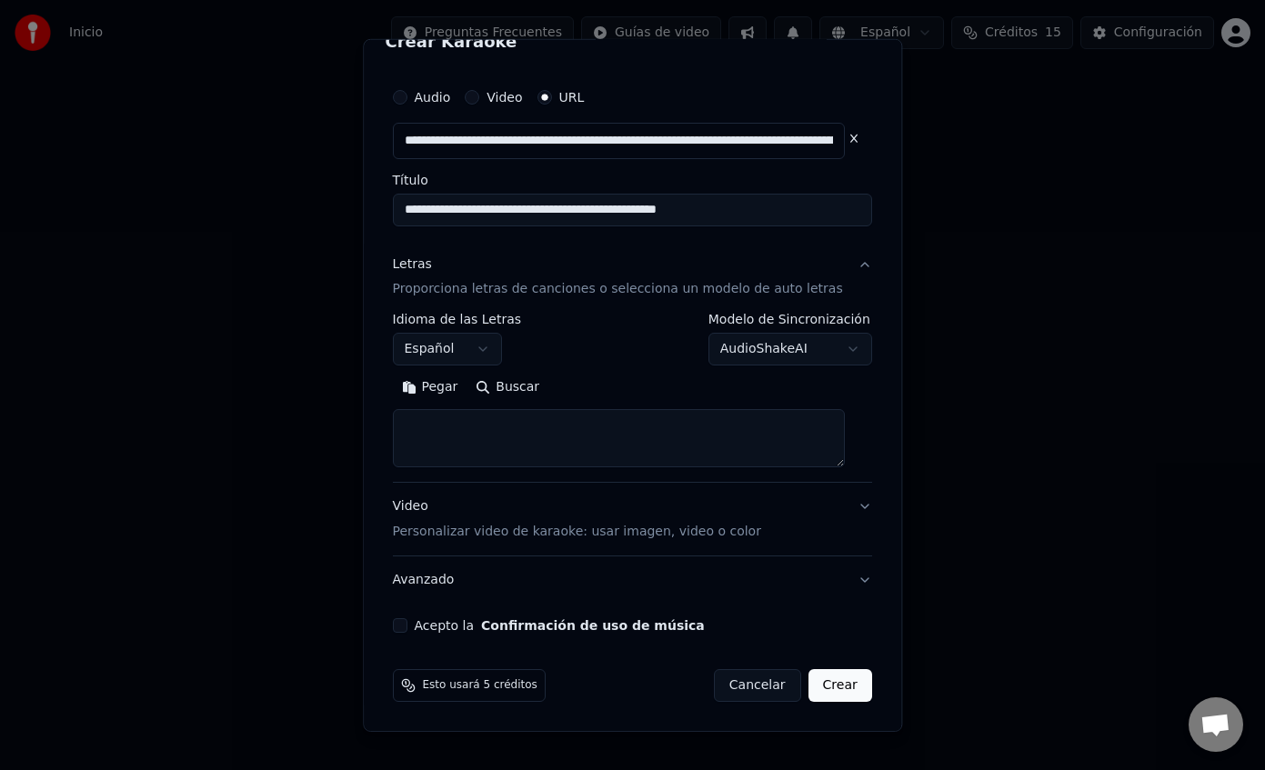
paste textarea "**********"
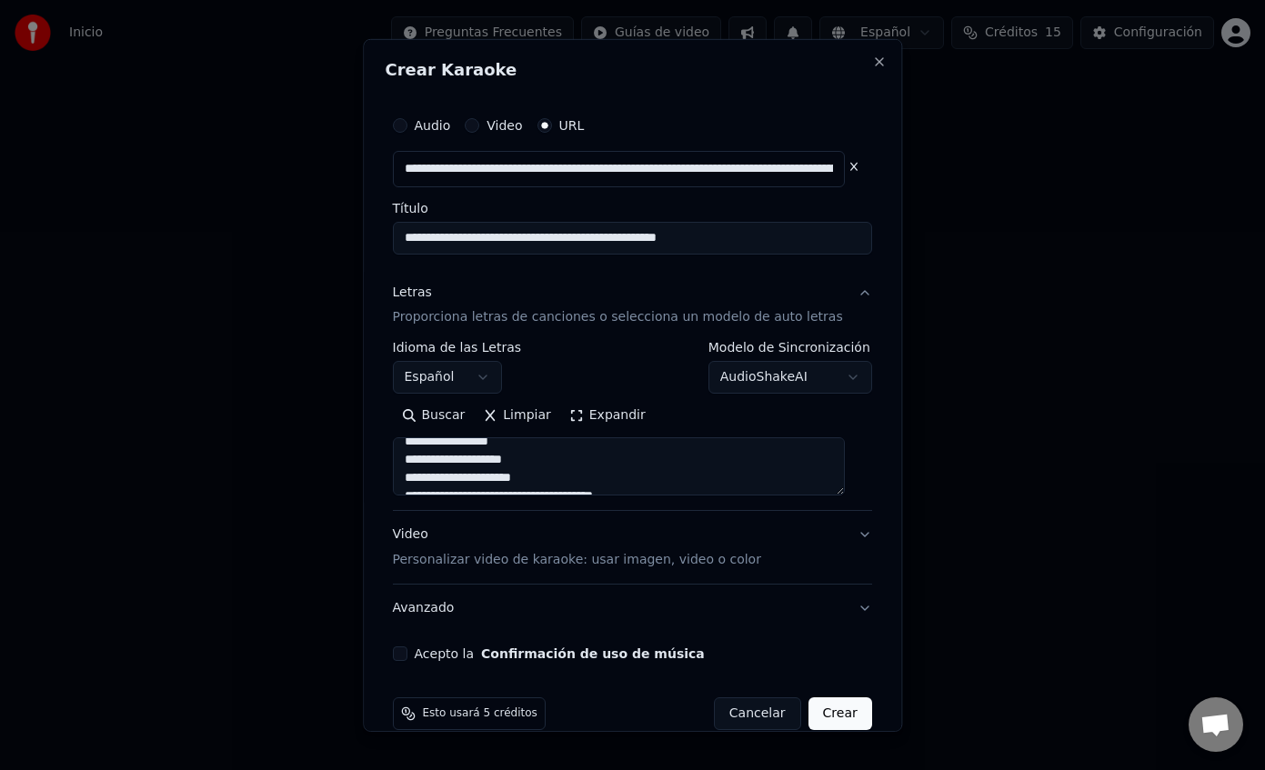
scroll to position [250, 0]
click at [408, 459] on textarea "**********" at bounding box center [619, 466] width 453 height 58
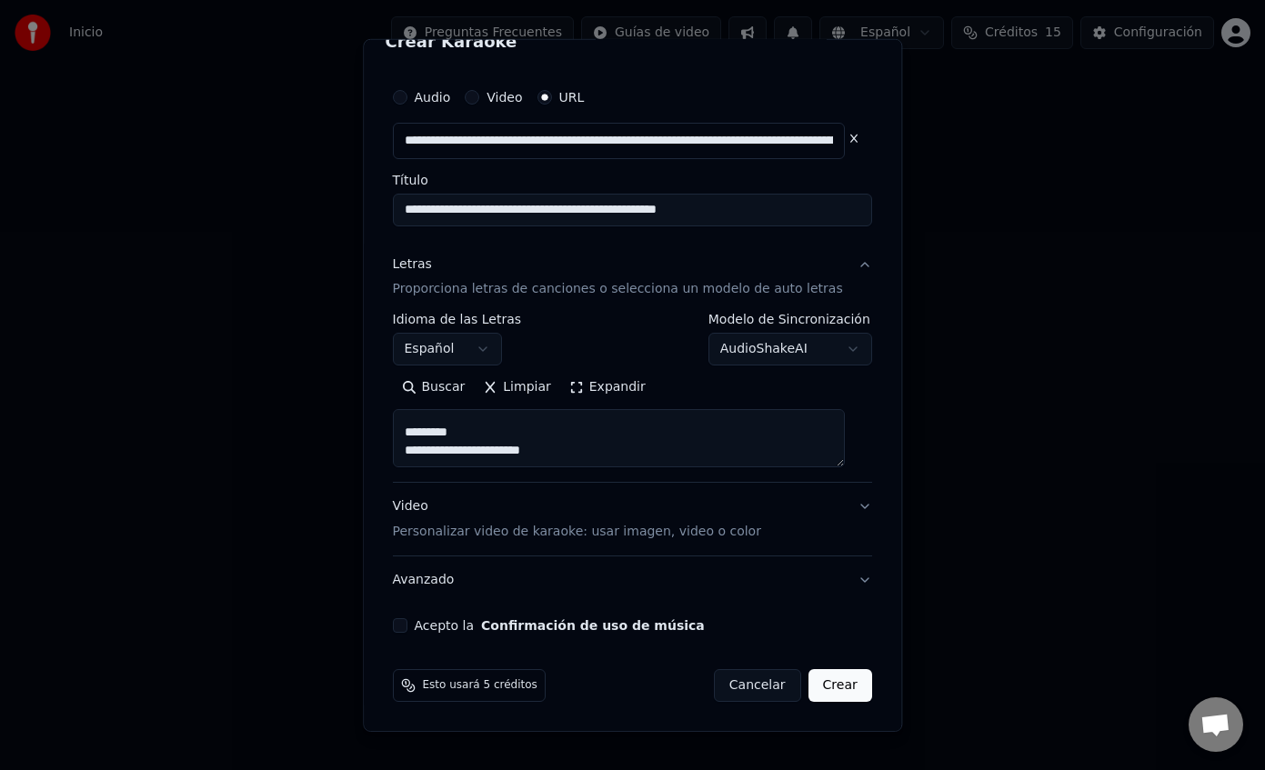
type textarea "**********"
click at [407, 626] on button "Acepto la Confirmación de uso de música" at bounding box center [400, 625] width 15 height 15
click at [834, 689] on button "Crear" at bounding box center [841, 685] width 64 height 33
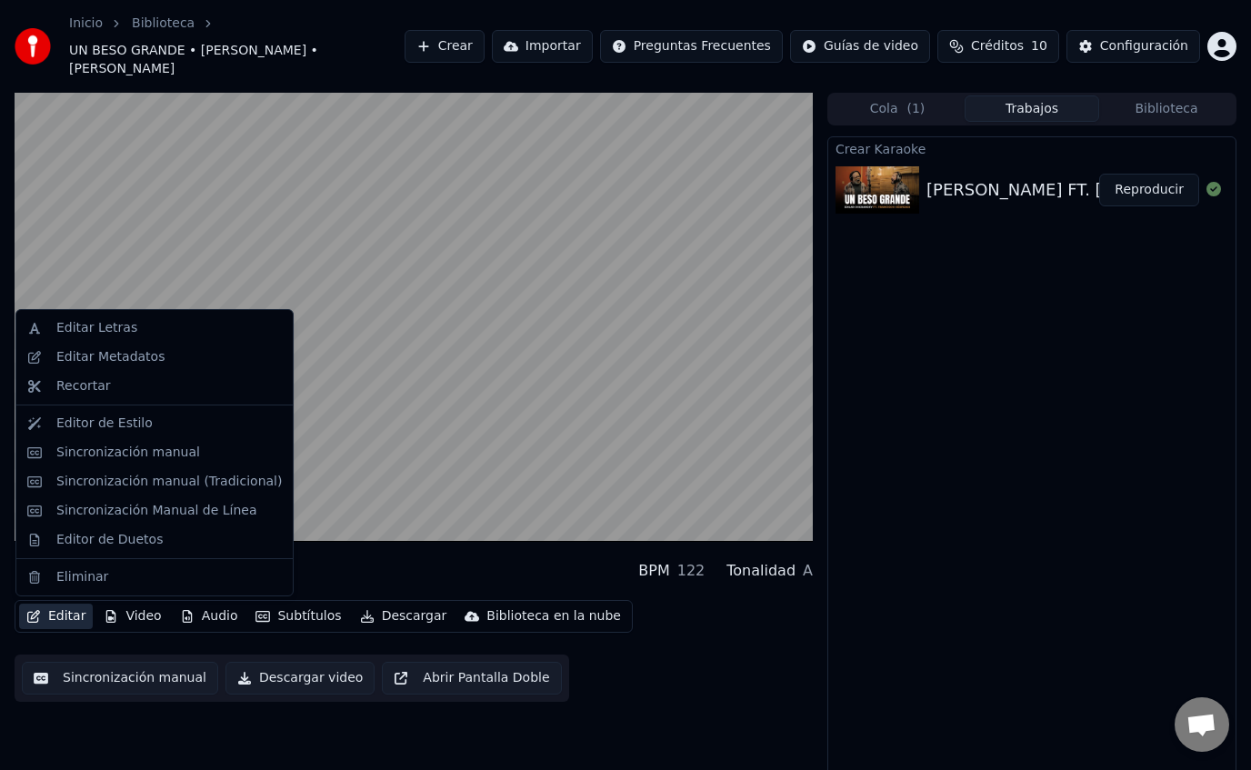
click at [51, 616] on button "Editar" at bounding box center [56, 616] width 74 height 25
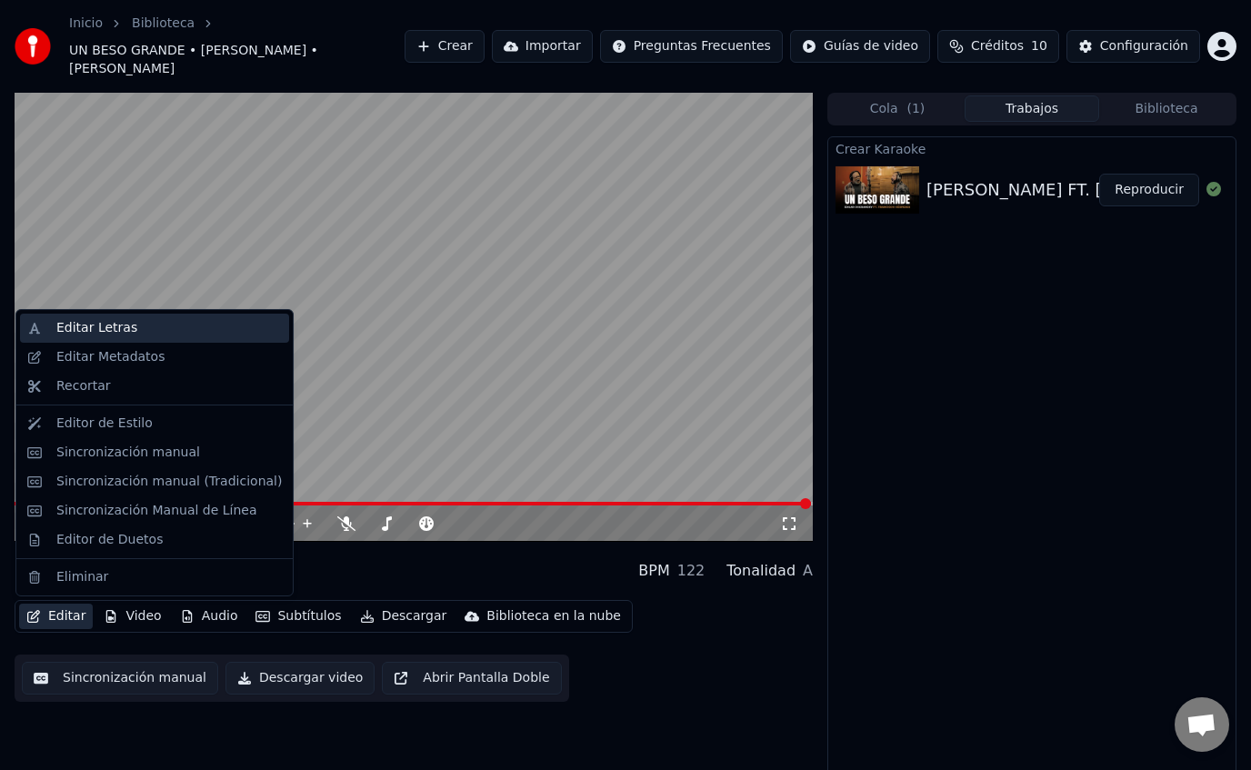
click at [165, 317] on div "Editar Letras" at bounding box center [154, 328] width 269 height 29
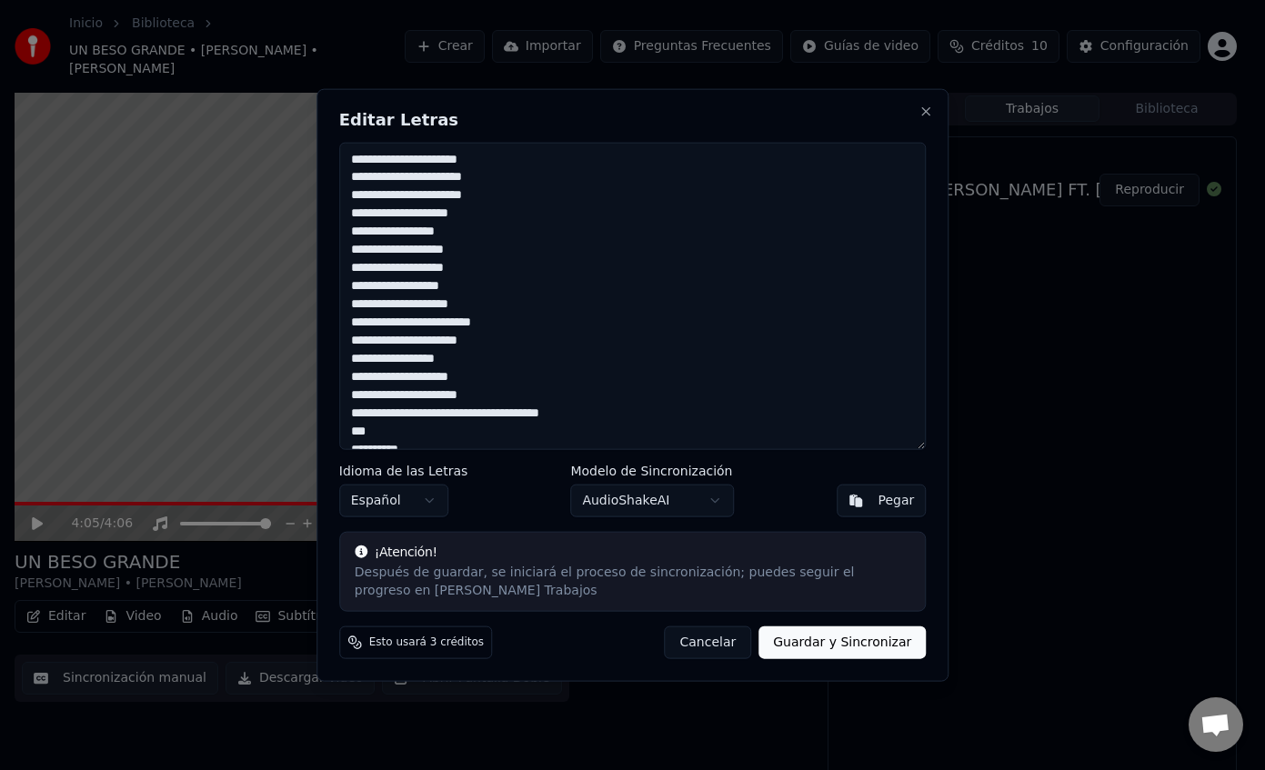
click at [726, 643] on button "Cancelar" at bounding box center [707, 643] width 87 height 33
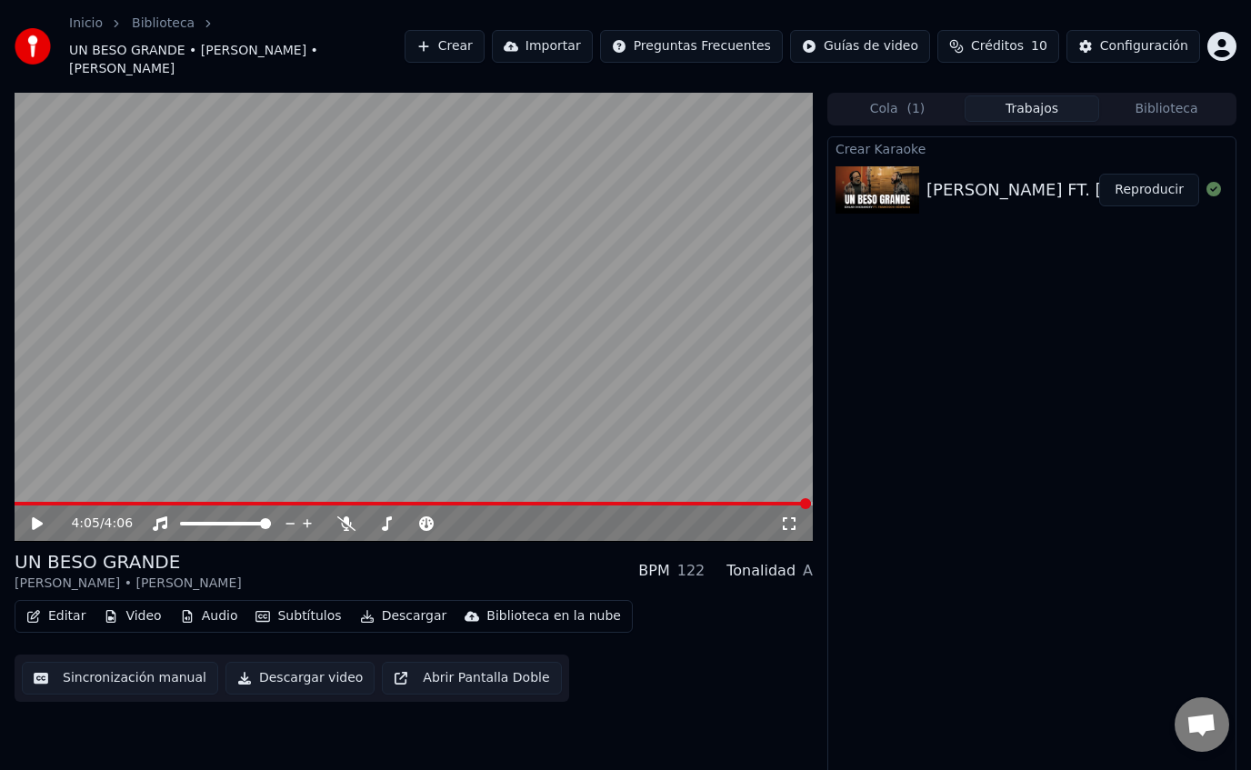
click at [283, 620] on button "Subtítulos" at bounding box center [298, 616] width 100 height 25
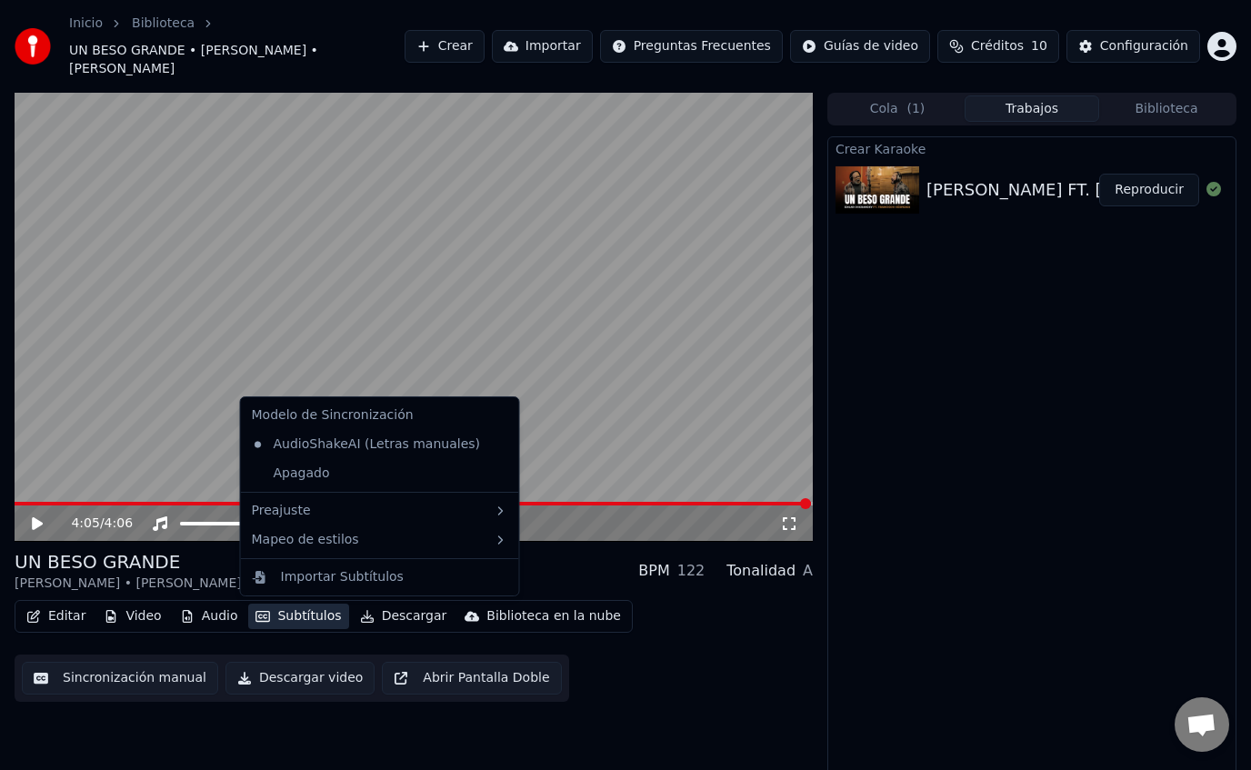
click at [283, 620] on button "Subtítulos" at bounding box center [298, 616] width 100 height 25
click at [307, 633] on div "Editar Video Audio Subtítulos Descargar Biblioteca en la nube Sincronización ma…" at bounding box center [414, 651] width 799 height 102
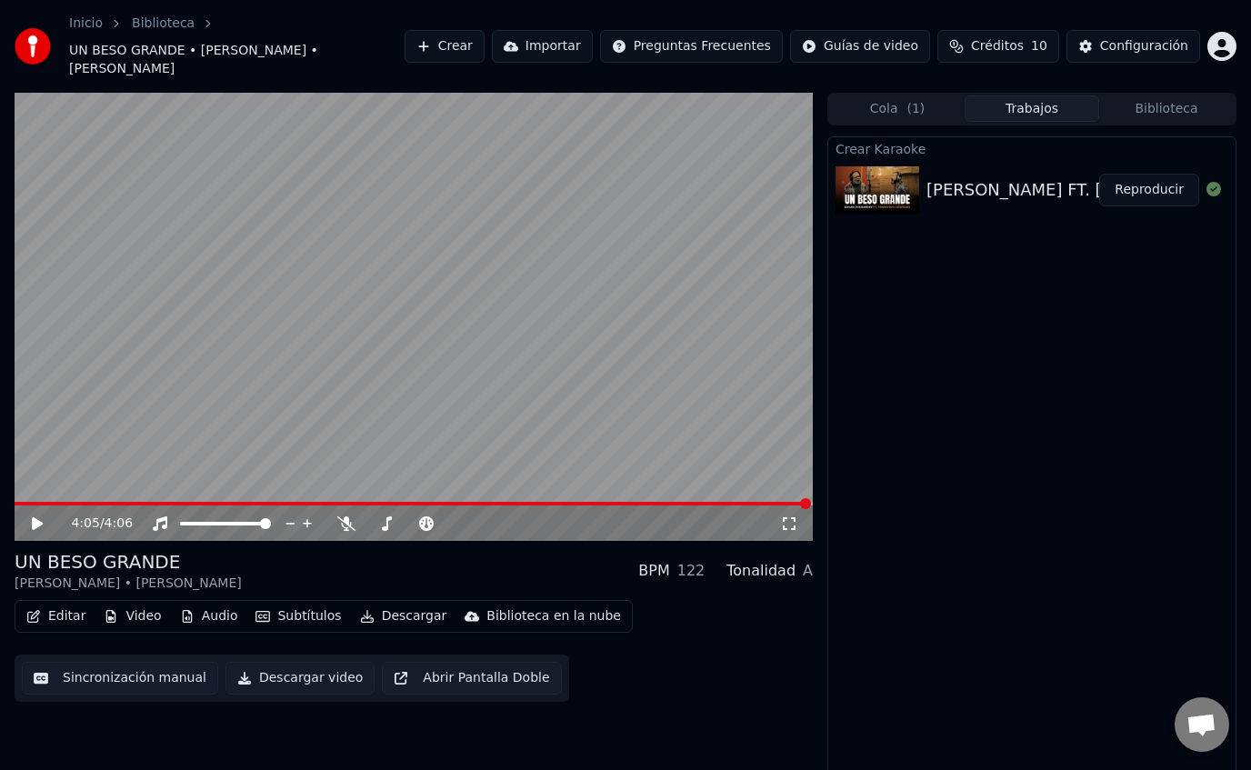
click at [126, 680] on button "Sincronización manual" at bounding box center [120, 678] width 196 height 33
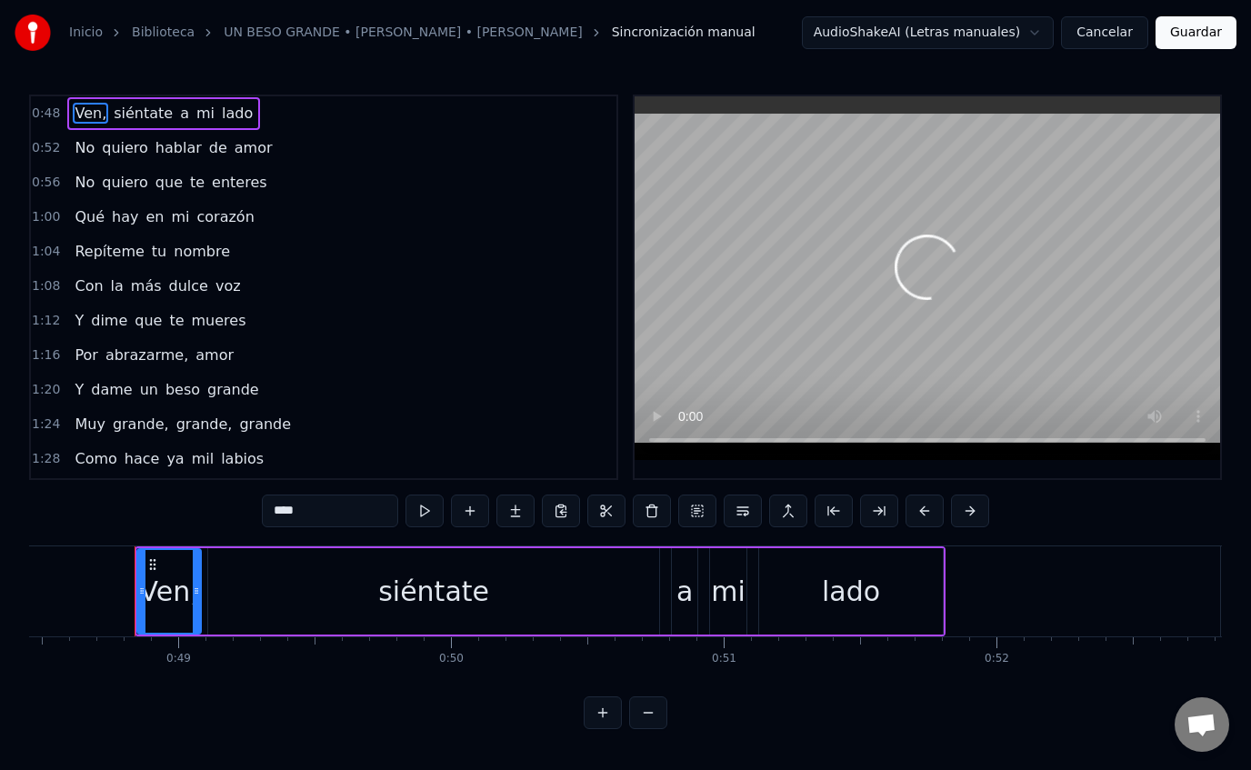
scroll to position [0, 13235]
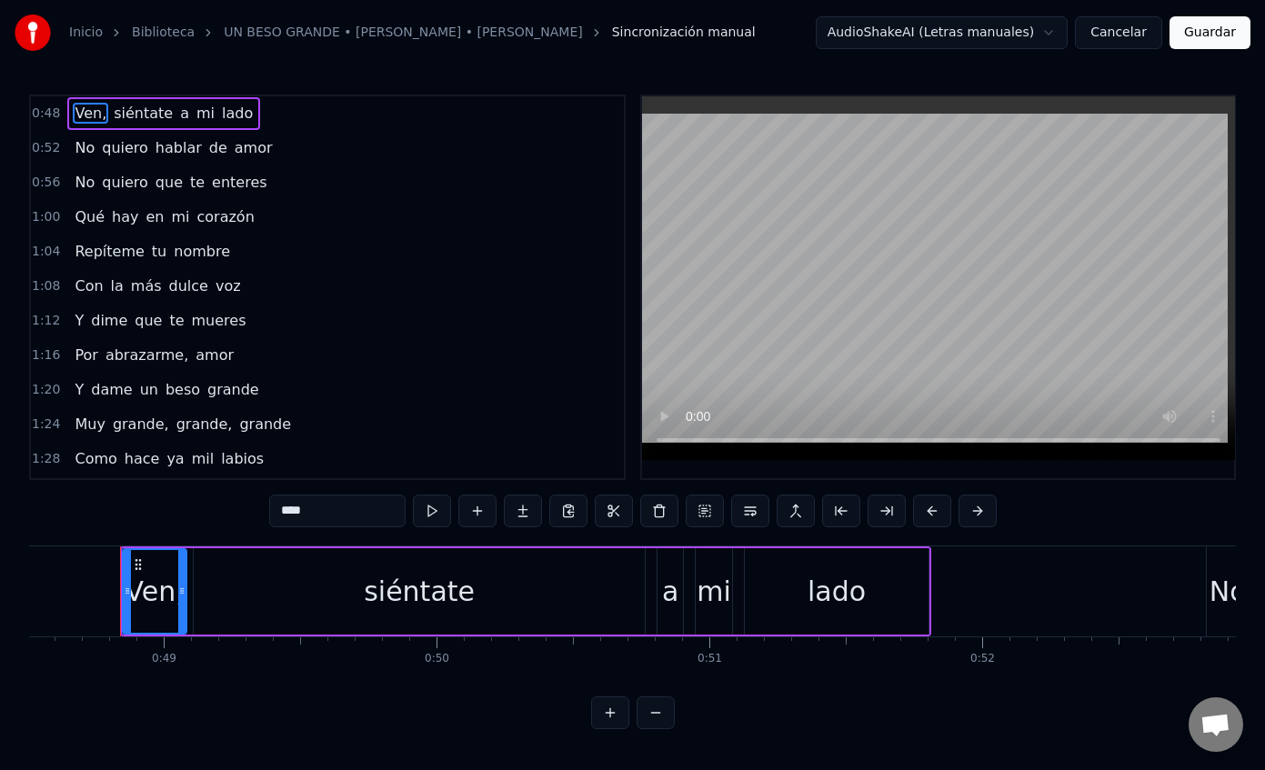
click at [1036, 29] on html "Inicio Biblioteca UN BESO GRANDE • [PERSON_NAME] • [PERSON_NAME] Sincronización…" at bounding box center [632, 379] width 1265 height 758
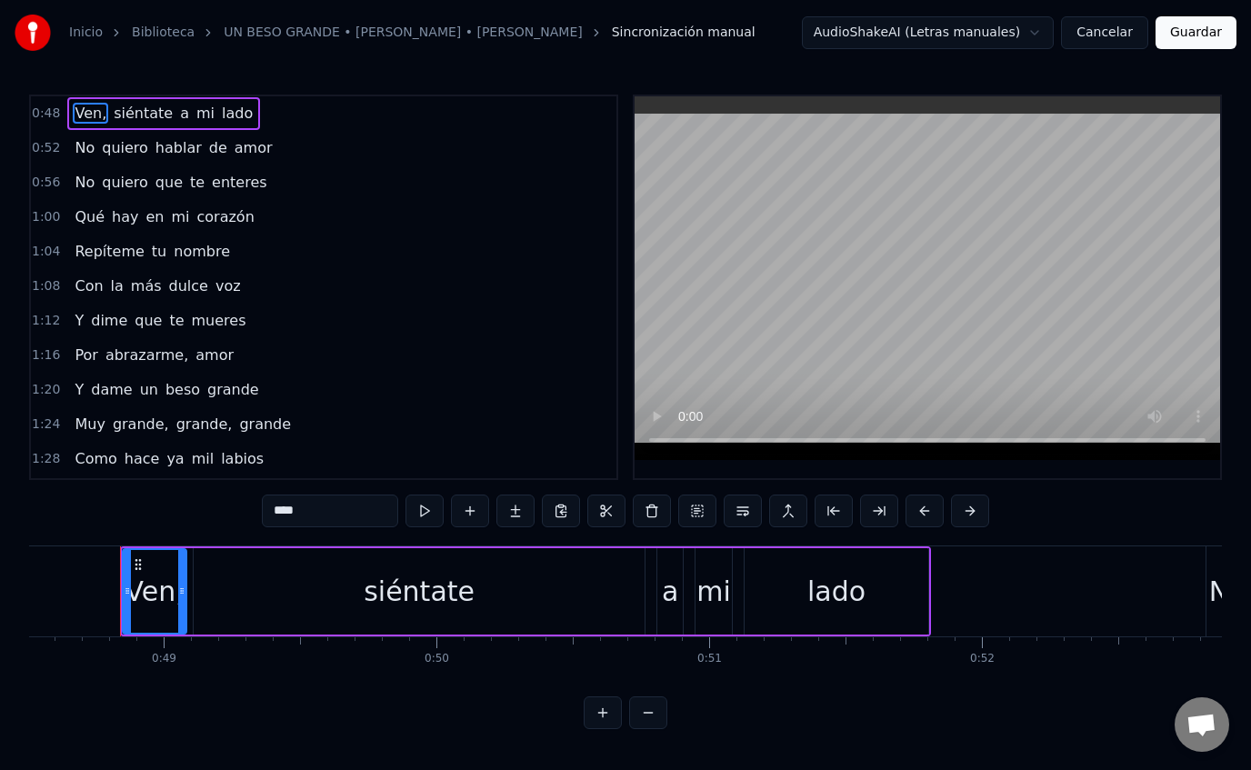
click at [1036, 29] on html "Inicio Biblioteca UN BESO GRANDE • [PERSON_NAME] • [PERSON_NAME] Sincronización…" at bounding box center [625, 379] width 1251 height 758
click at [93, 249] on span "Repíteme" at bounding box center [109, 251] width 73 height 21
type input "********"
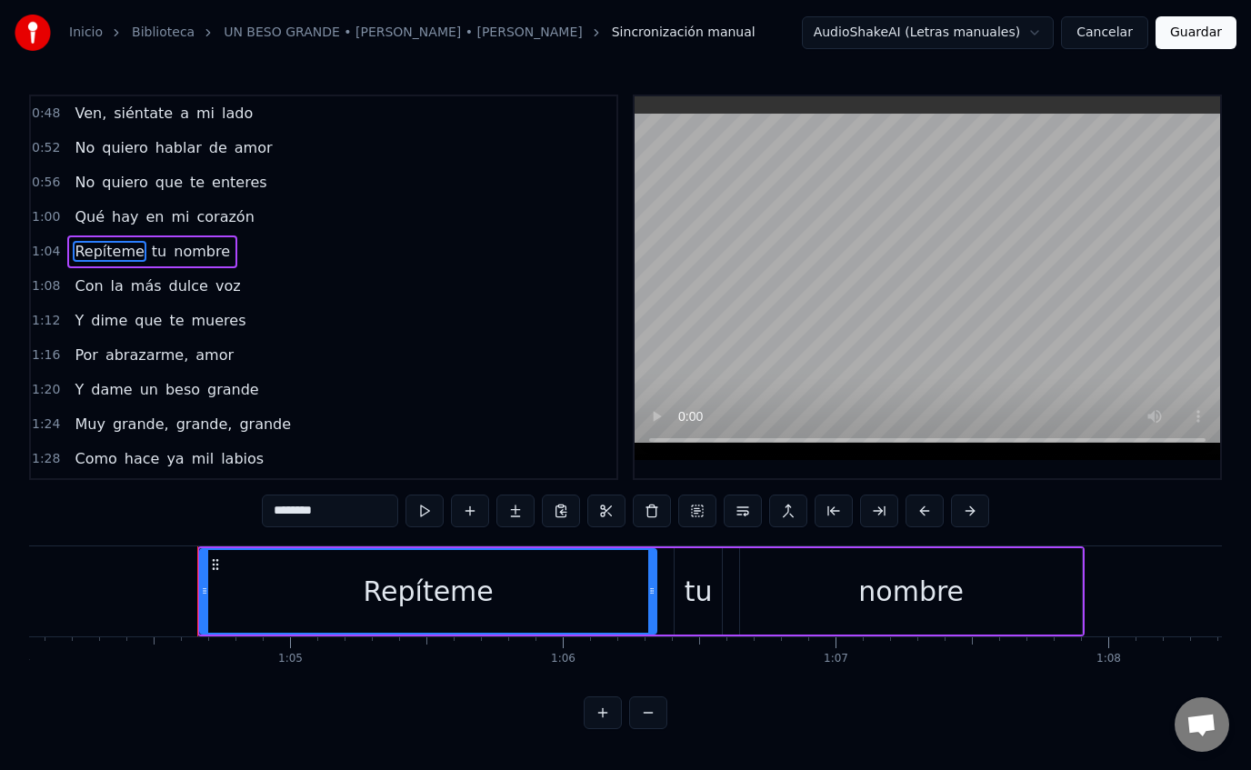
scroll to position [0, 17551]
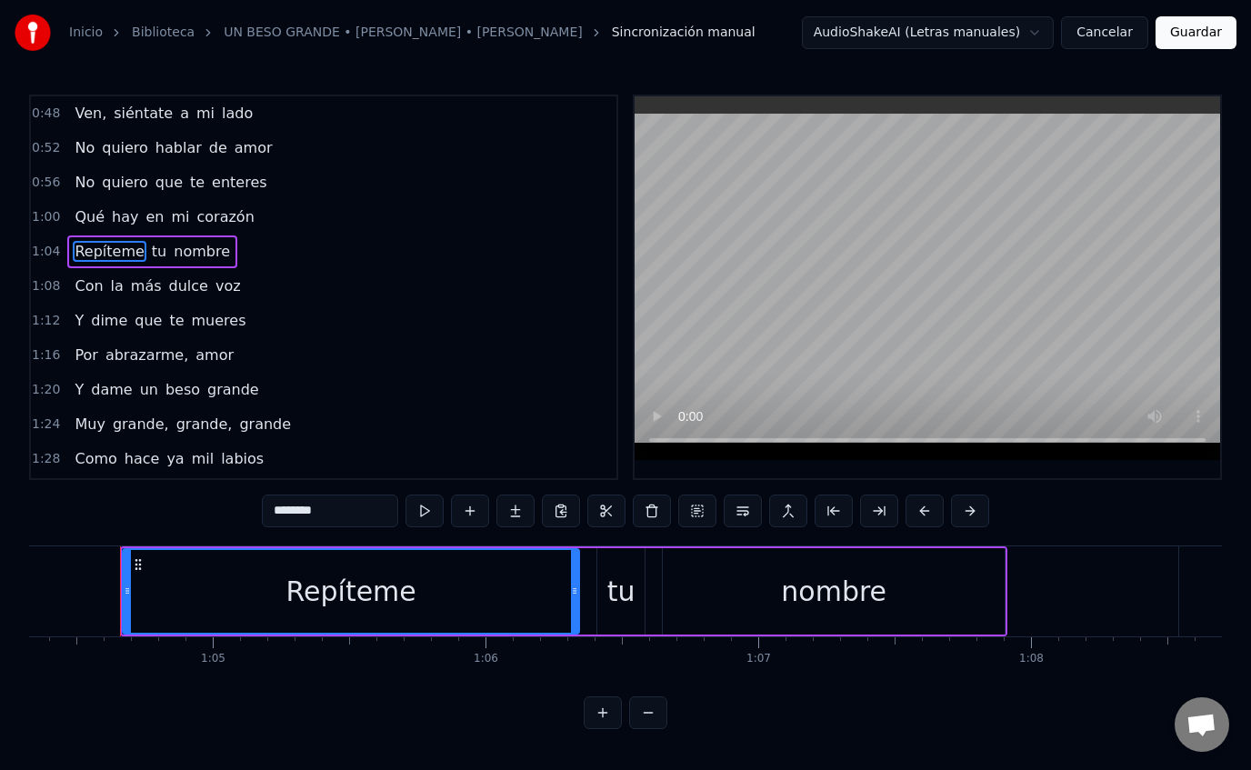
click at [141, 565] on icon at bounding box center [138, 565] width 15 height 15
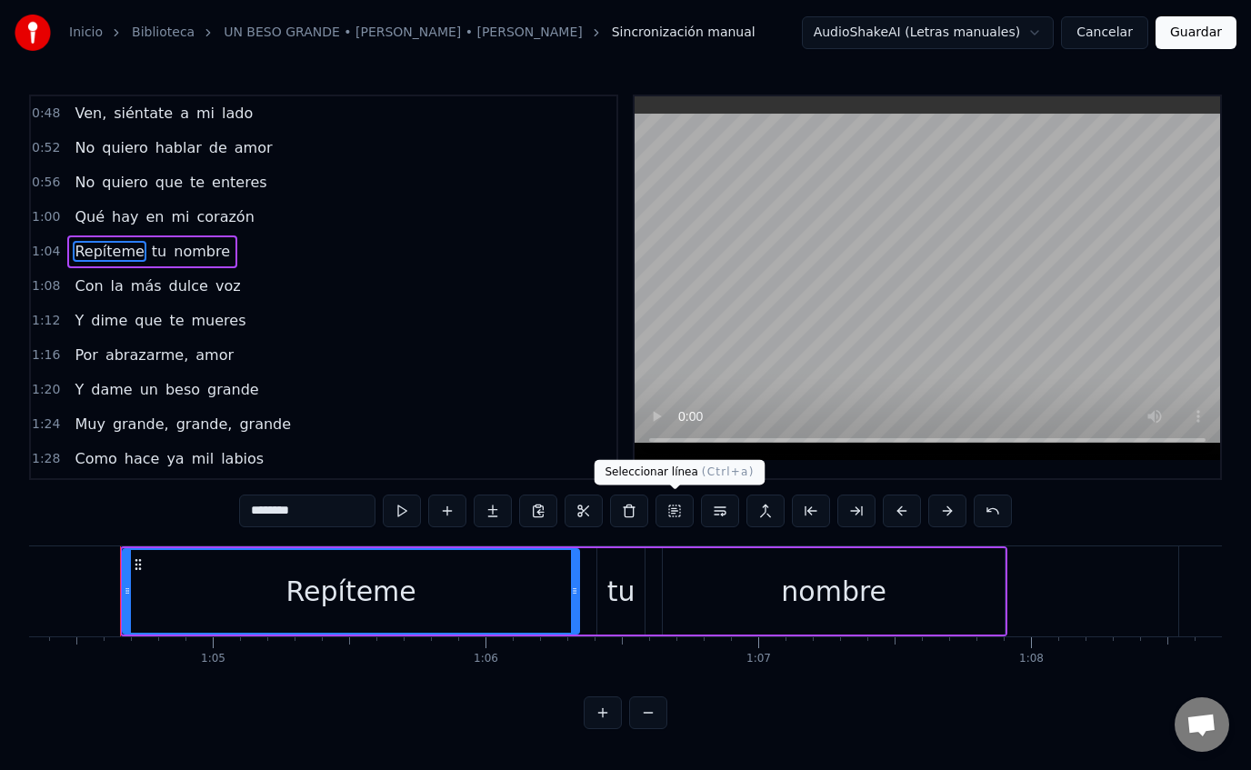
click at [680, 510] on button at bounding box center [675, 511] width 38 height 33
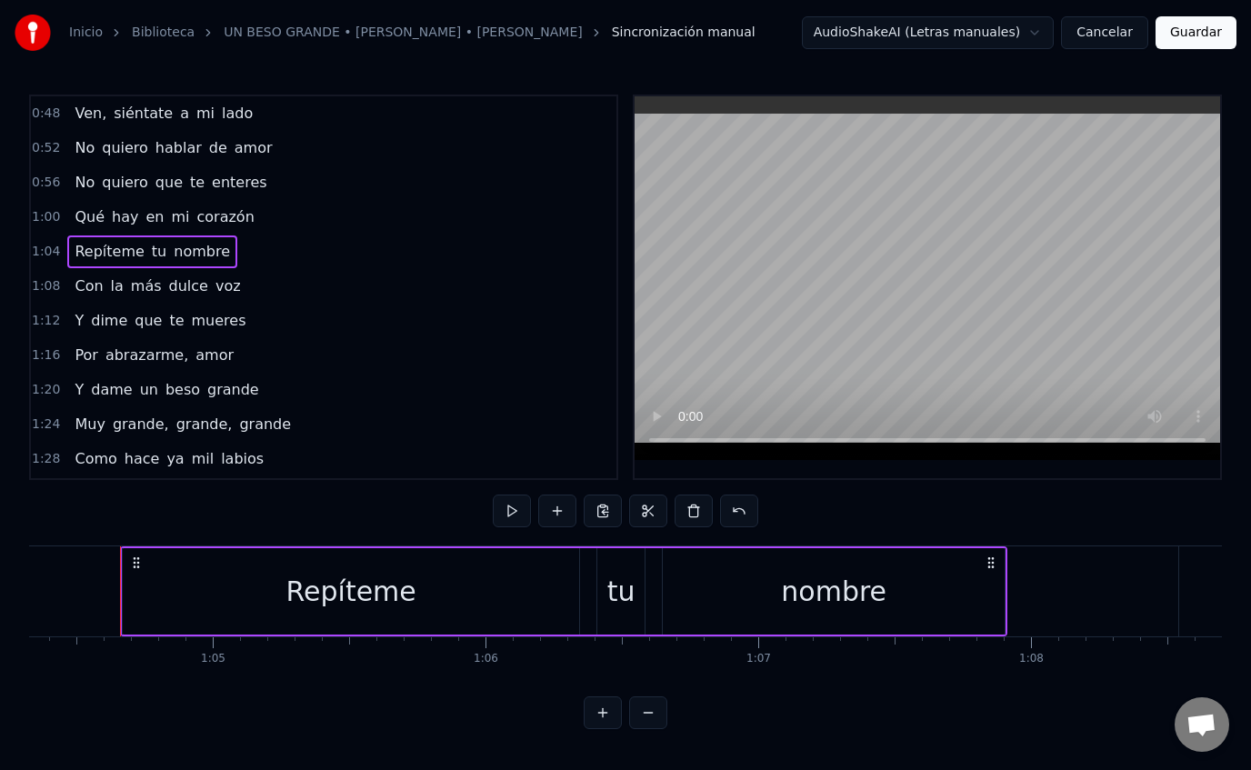
click at [416, 581] on div "Repíteme" at bounding box center [351, 591] width 457 height 86
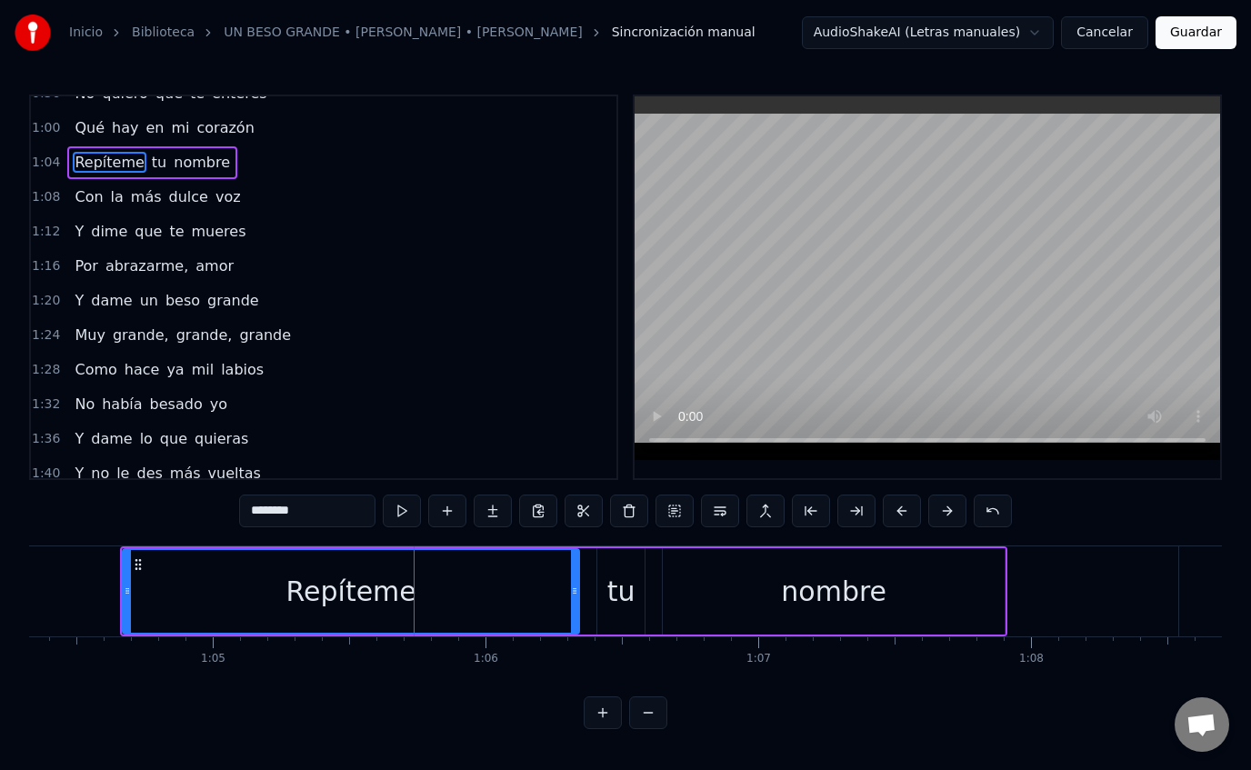
scroll to position [0, 0]
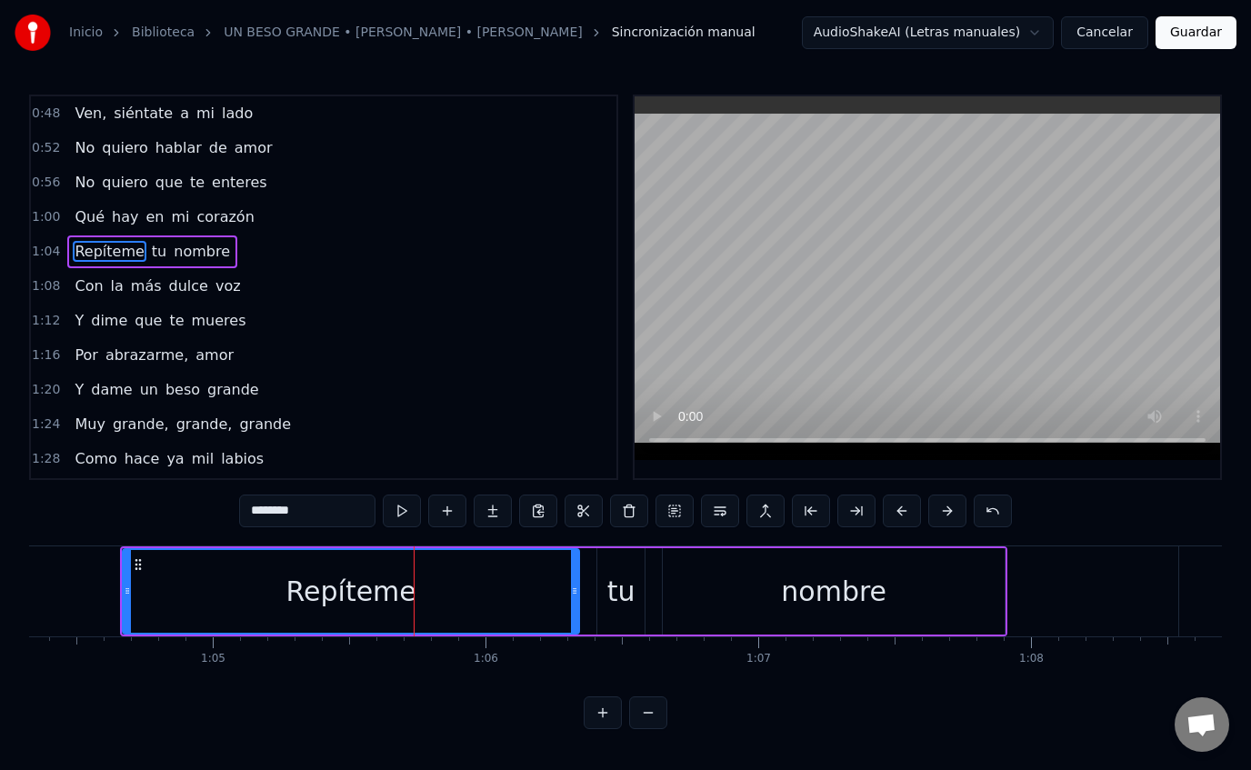
click at [523, 29] on link "UN BESO GRANDE • [PERSON_NAME] • [PERSON_NAME]" at bounding box center [403, 33] width 359 height 18
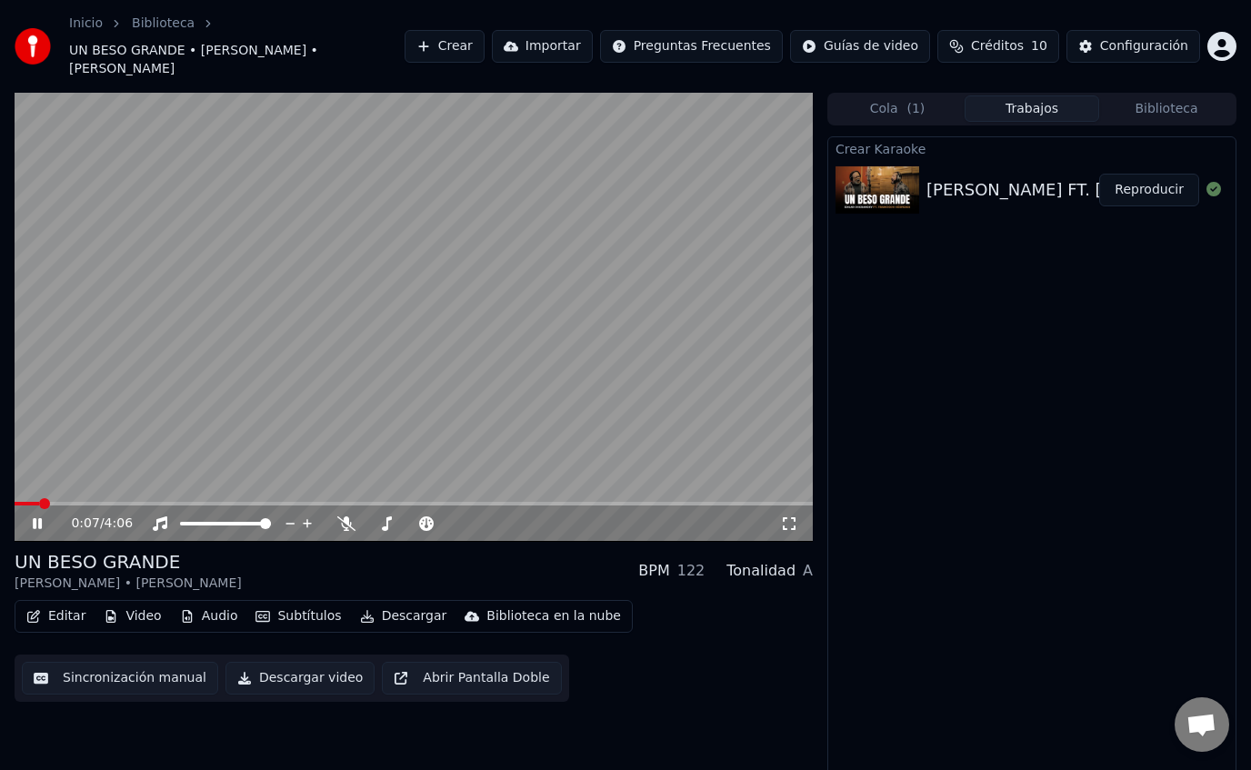
click at [41, 524] on icon at bounding box center [37, 523] width 9 height 11
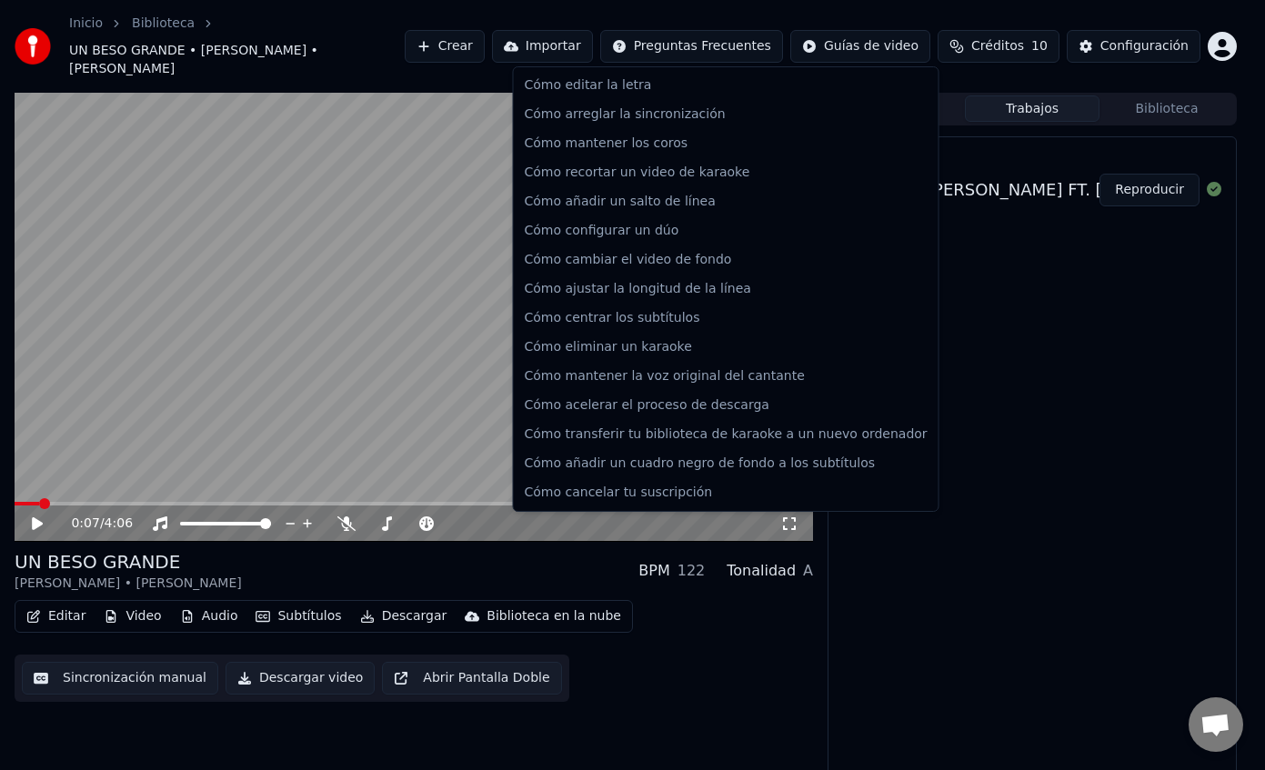
click at [668, 45] on html "Inicio Biblioteca UN BESO GRANDE • [PERSON_NAME] • [PERSON_NAME] [PERSON_NAME] …" at bounding box center [632, 385] width 1265 height 770
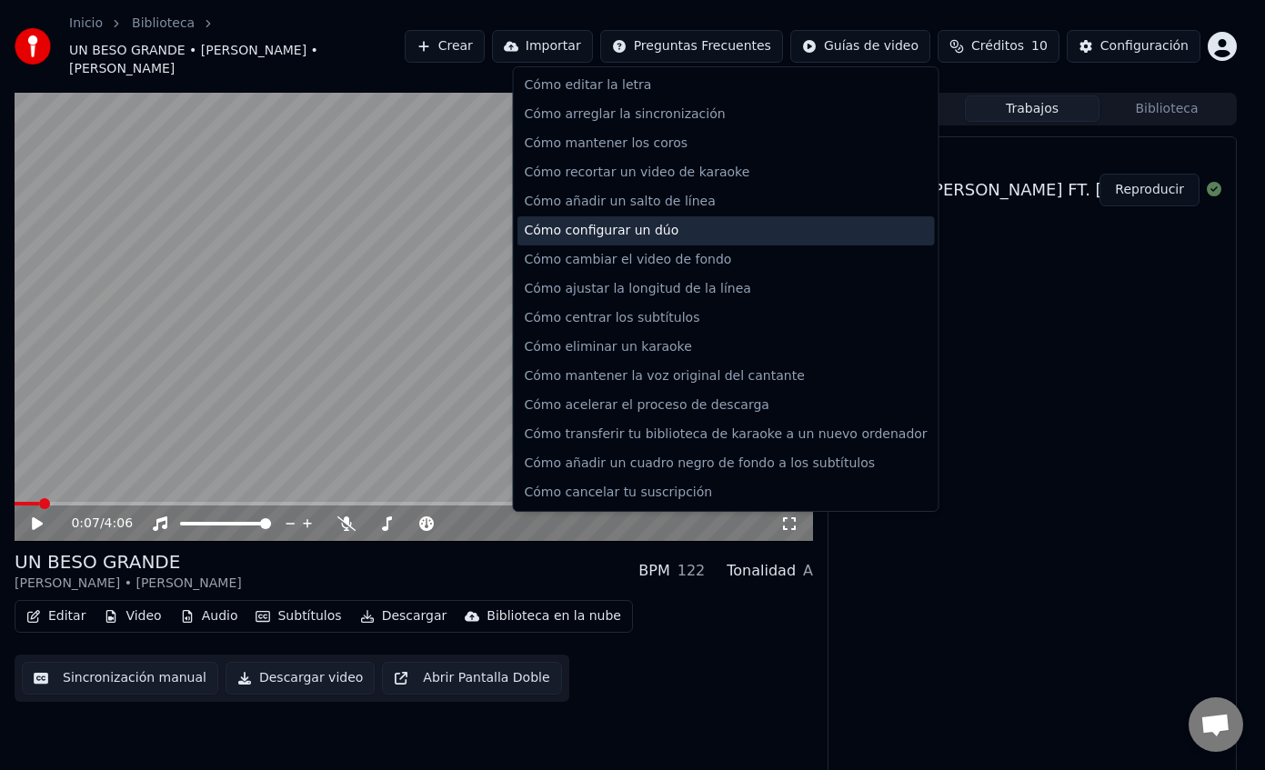
click at [606, 236] on div "Cómo configurar un dúo" at bounding box center [725, 230] width 417 height 29
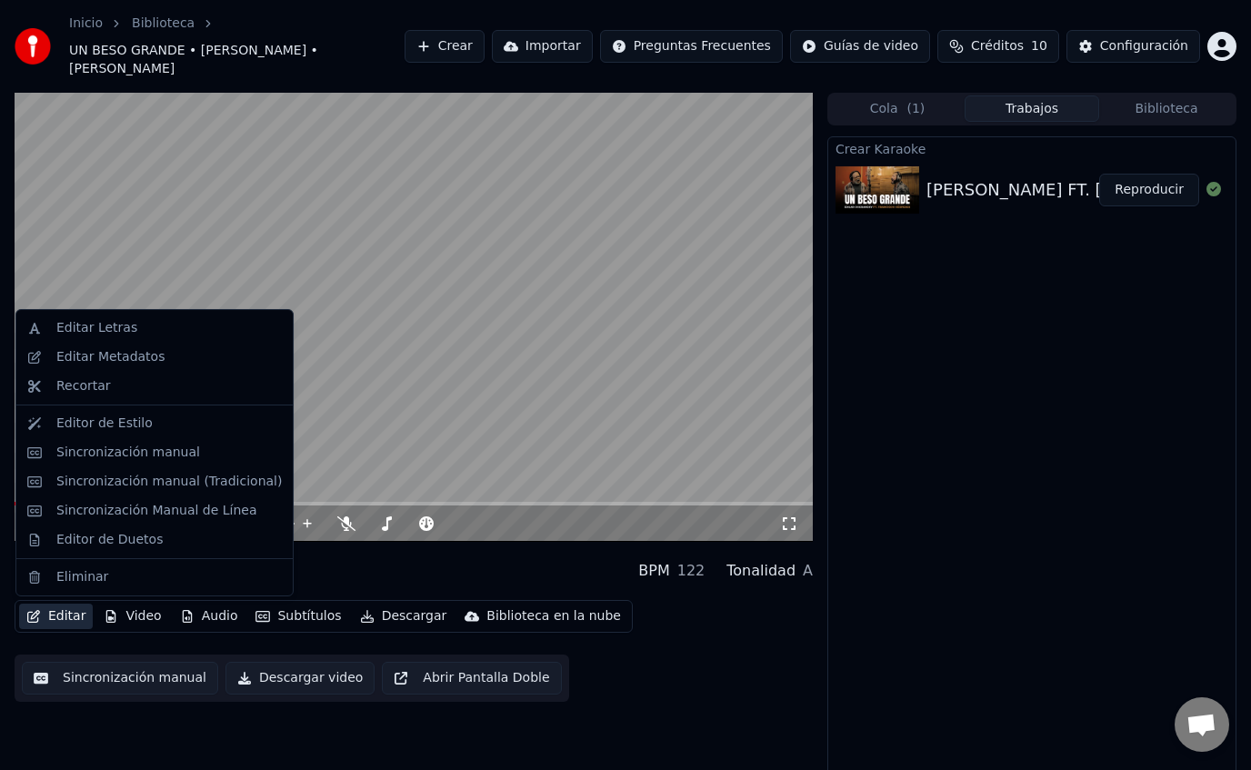
click at [51, 618] on button "Editar" at bounding box center [56, 616] width 74 height 25
click at [101, 543] on div "Editor de Duetos" at bounding box center [109, 540] width 106 height 18
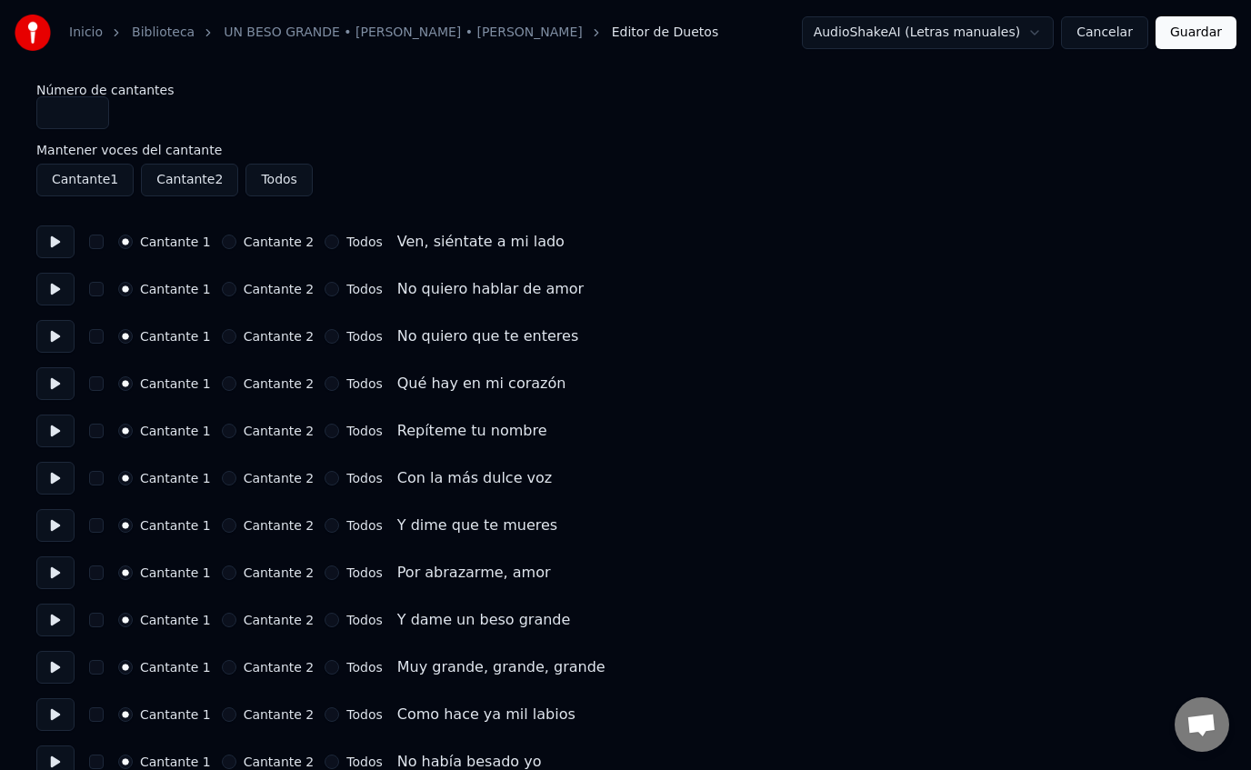
click at [55, 236] on button at bounding box center [55, 242] width 38 height 33
click at [55, 241] on button at bounding box center [55, 242] width 38 height 33
click at [95, 243] on button "button" at bounding box center [96, 242] width 15 height 15
click at [58, 282] on button at bounding box center [55, 289] width 38 height 33
click at [95, 290] on button "button" at bounding box center [96, 289] width 15 height 15
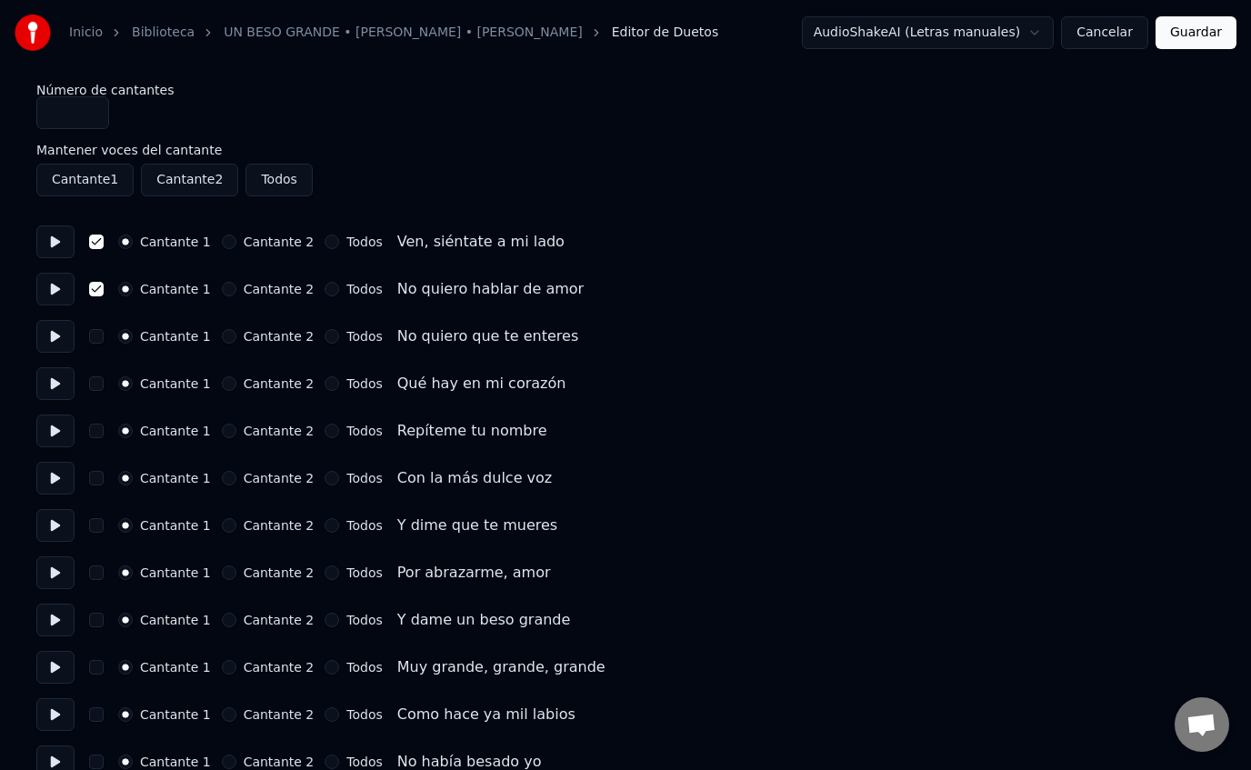
click at [55, 334] on button at bounding box center [55, 336] width 38 height 33
click at [94, 341] on button "button" at bounding box center [96, 336] width 15 height 15
click at [96, 382] on button "button" at bounding box center [96, 384] width 15 height 15
click at [57, 381] on button at bounding box center [55, 383] width 38 height 33
click at [57, 434] on button at bounding box center [55, 431] width 38 height 33
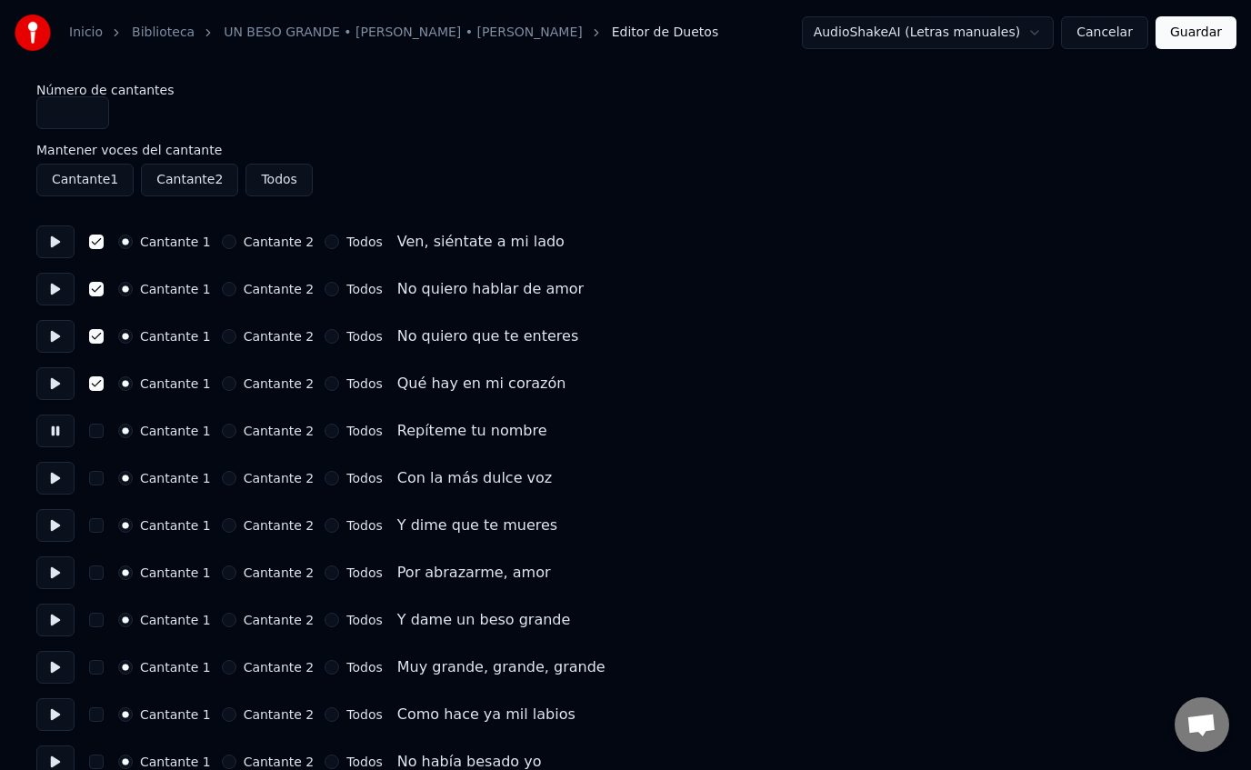
click at [225, 434] on button "Cantante 2" at bounding box center [229, 431] width 15 height 15
click at [93, 384] on button "button" at bounding box center [96, 384] width 15 height 15
click at [101, 335] on button "button" at bounding box center [96, 336] width 15 height 15
click at [95, 286] on button "button" at bounding box center [96, 289] width 15 height 15
click at [95, 238] on button "button" at bounding box center [96, 242] width 15 height 15
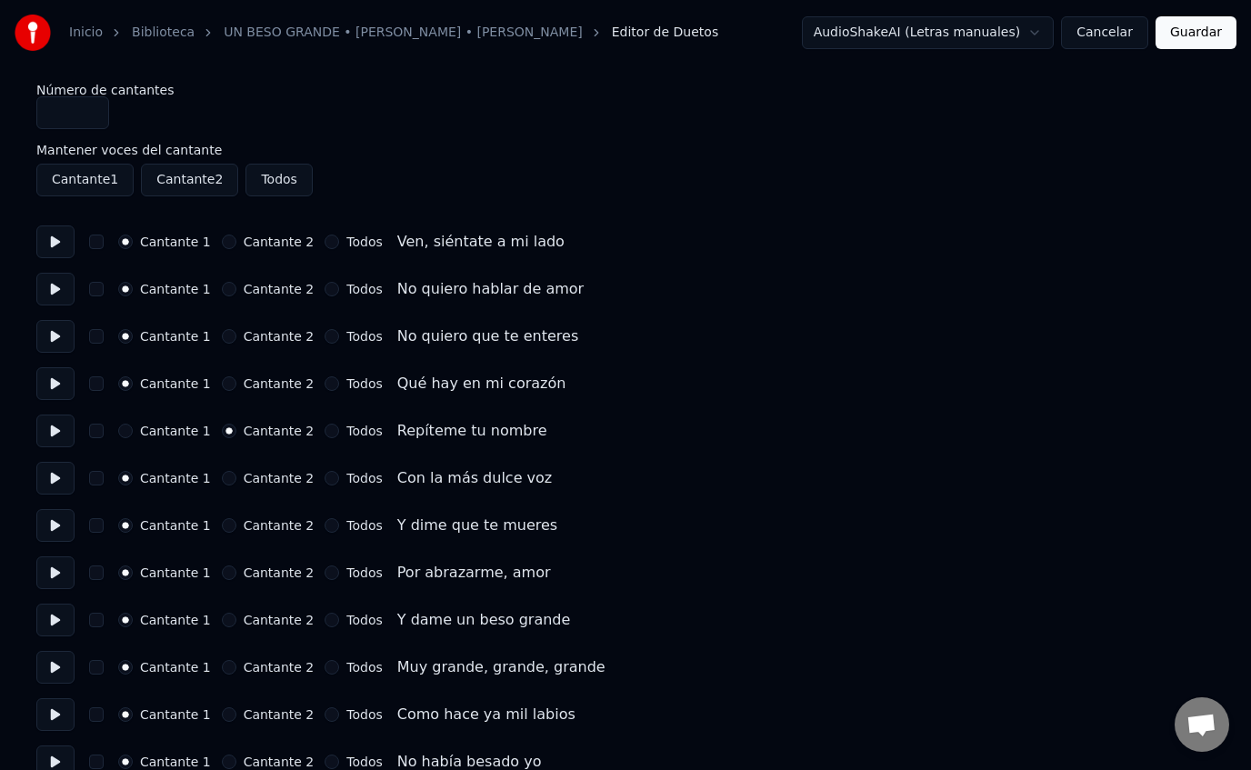
click at [226, 481] on button "Cantante 2" at bounding box center [229, 478] width 15 height 15
click at [47, 481] on button at bounding box center [55, 478] width 38 height 33
click at [57, 523] on button at bounding box center [55, 525] width 38 height 33
click at [224, 524] on button "Cantante 2" at bounding box center [229, 525] width 15 height 15
click at [222, 578] on button "Cantante 2" at bounding box center [229, 573] width 15 height 15
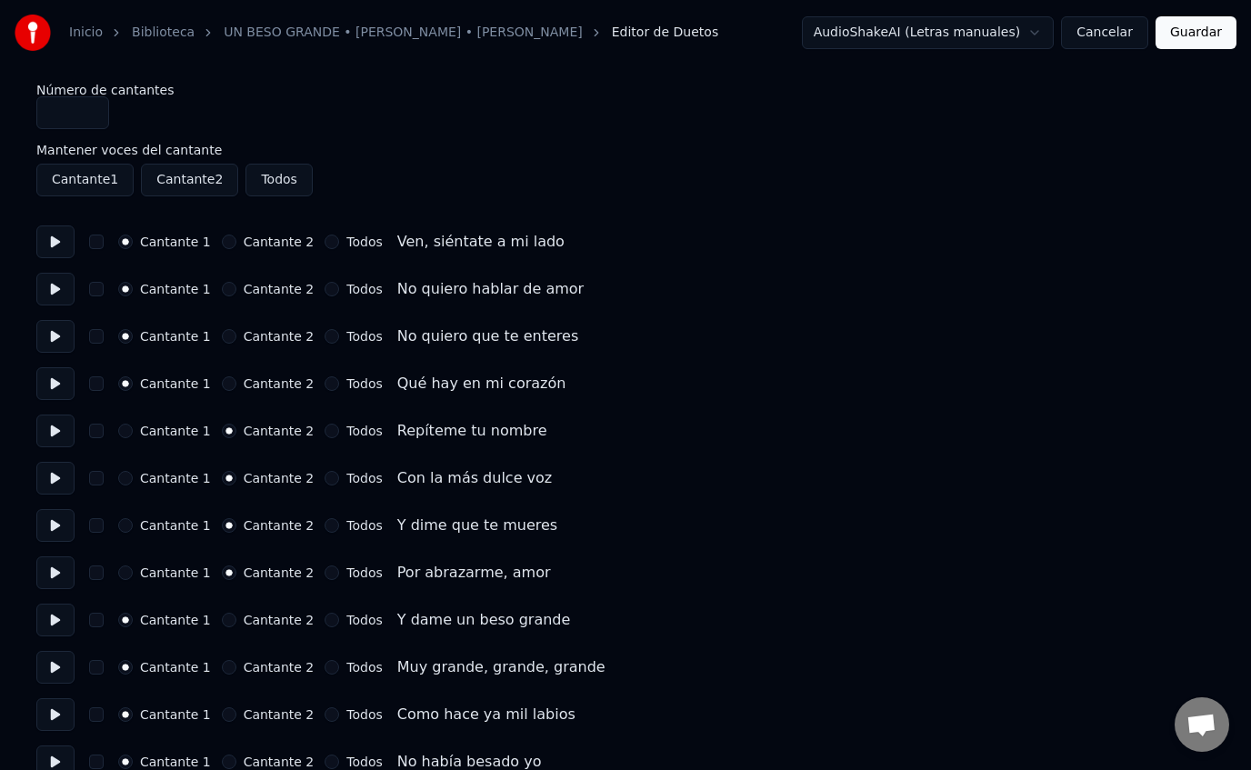
click at [53, 569] on button at bounding box center [55, 573] width 38 height 33
click at [52, 618] on button at bounding box center [55, 620] width 38 height 33
click at [59, 671] on button at bounding box center [55, 667] width 38 height 33
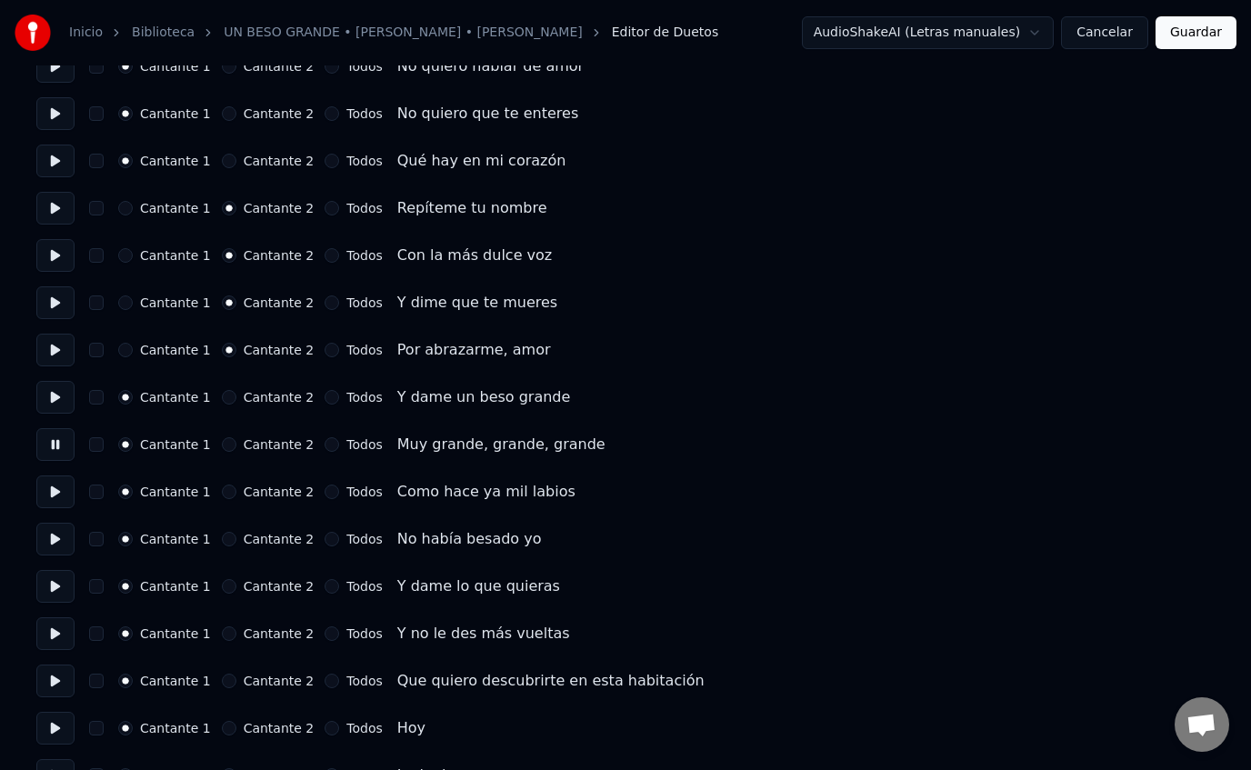
scroll to position [226, 0]
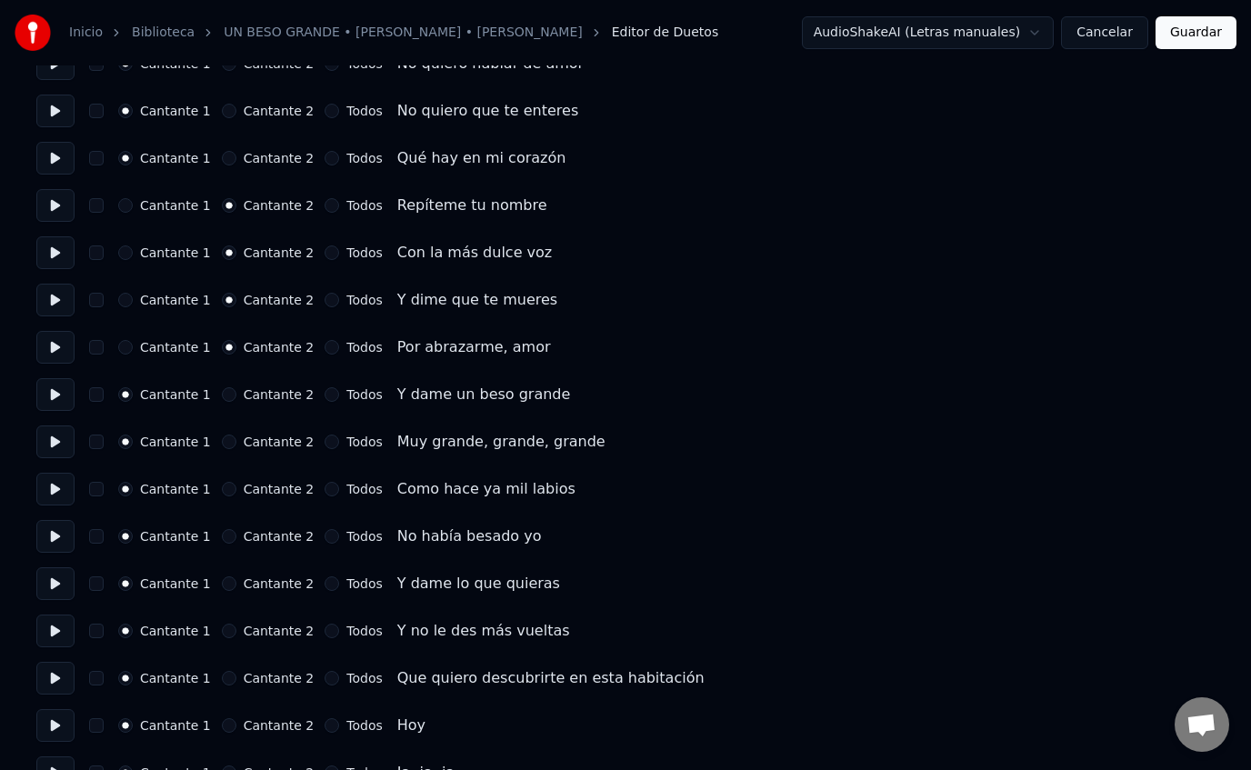
click at [56, 487] on button at bounding box center [55, 489] width 38 height 33
click at [55, 537] on button at bounding box center [55, 536] width 38 height 33
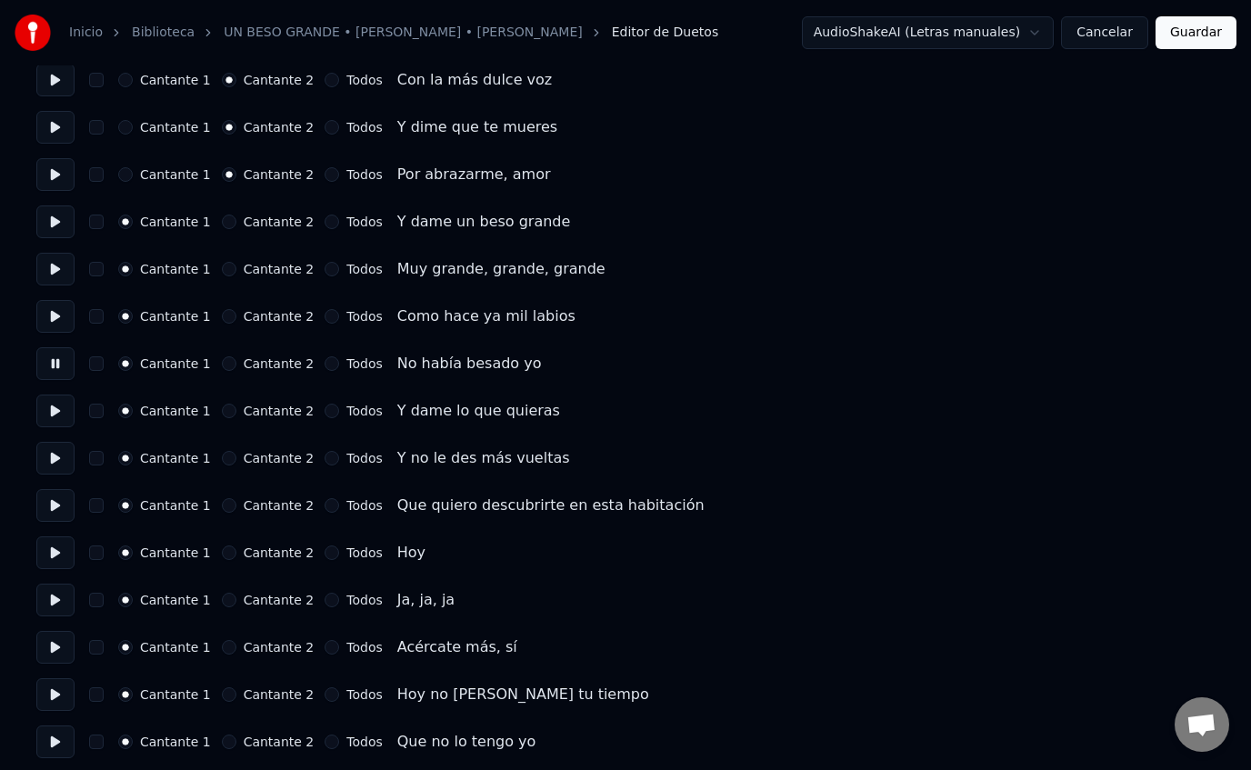
scroll to position [403, 0]
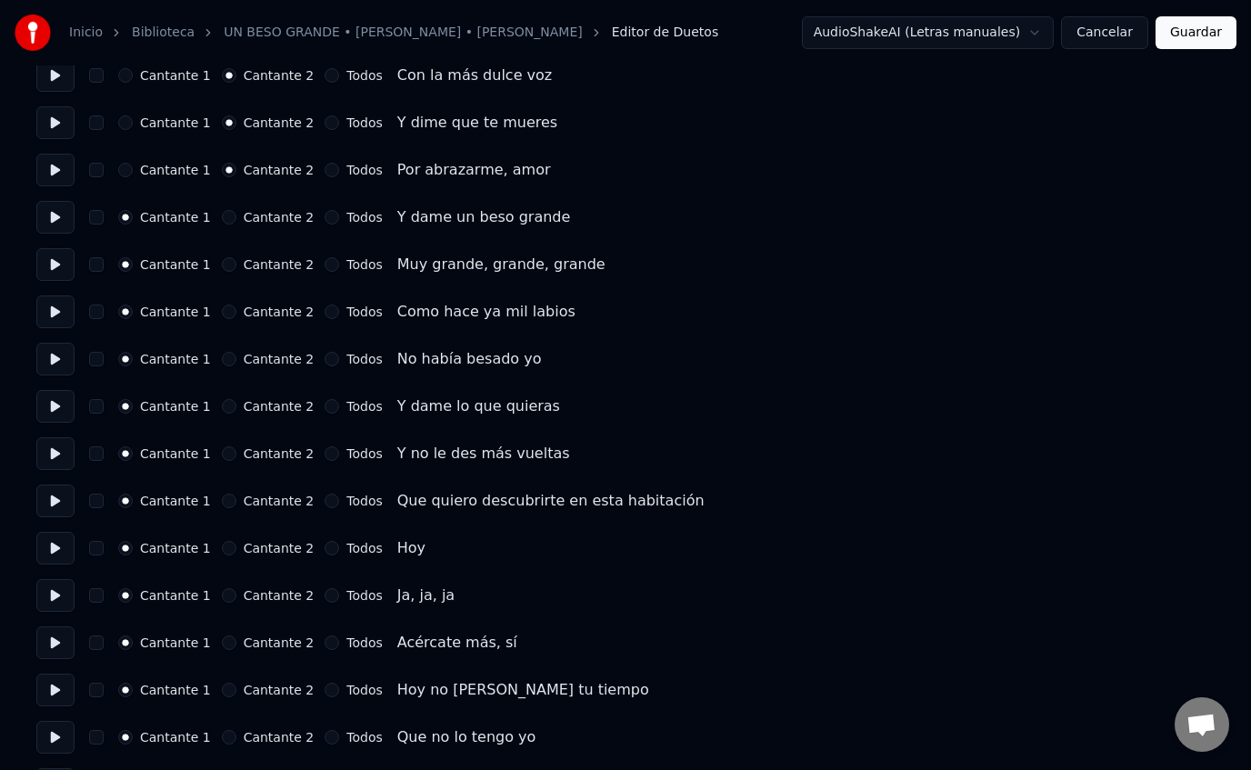
click at [55, 407] on button at bounding box center [55, 406] width 38 height 33
click at [226, 408] on button "Cantante 2" at bounding box center [229, 406] width 15 height 15
click at [49, 453] on button at bounding box center [55, 453] width 38 height 33
click at [222, 452] on button "Cantante 2" at bounding box center [229, 454] width 15 height 15
click at [64, 499] on button at bounding box center [55, 501] width 38 height 33
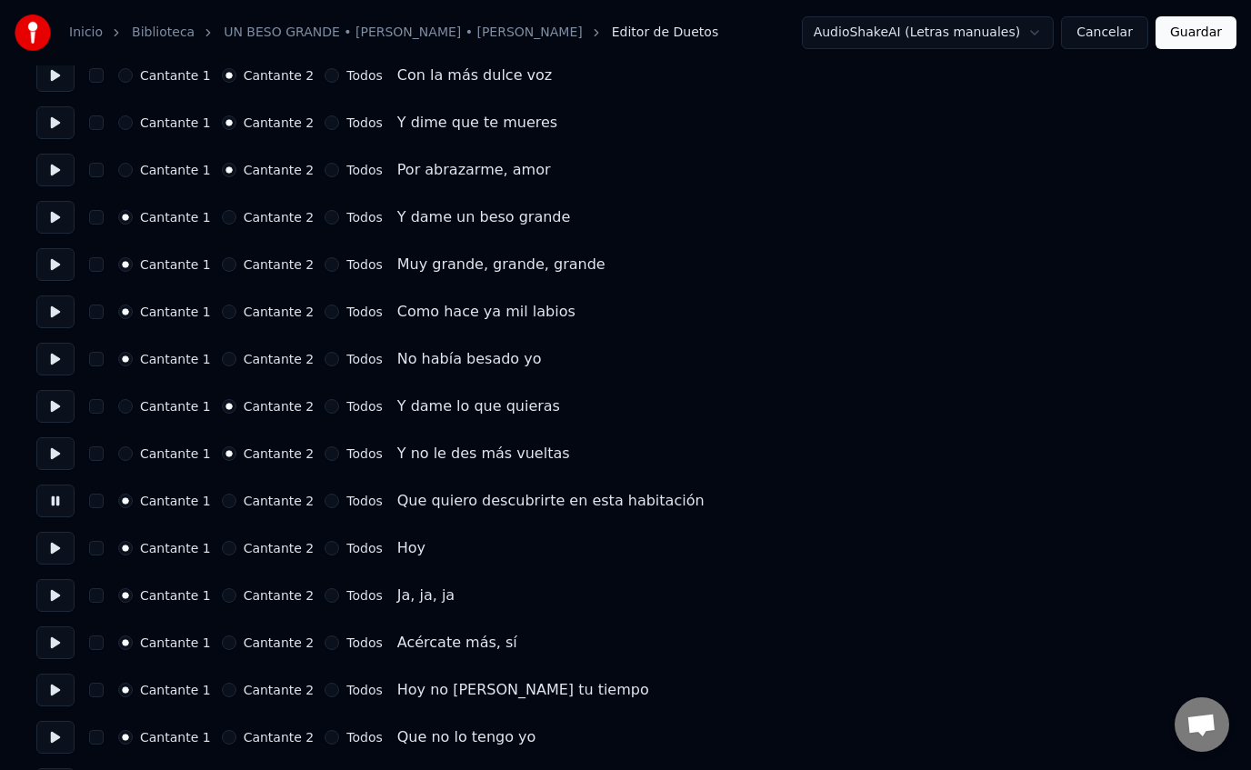
click at [223, 505] on button "Cantante 2" at bounding box center [229, 501] width 15 height 15
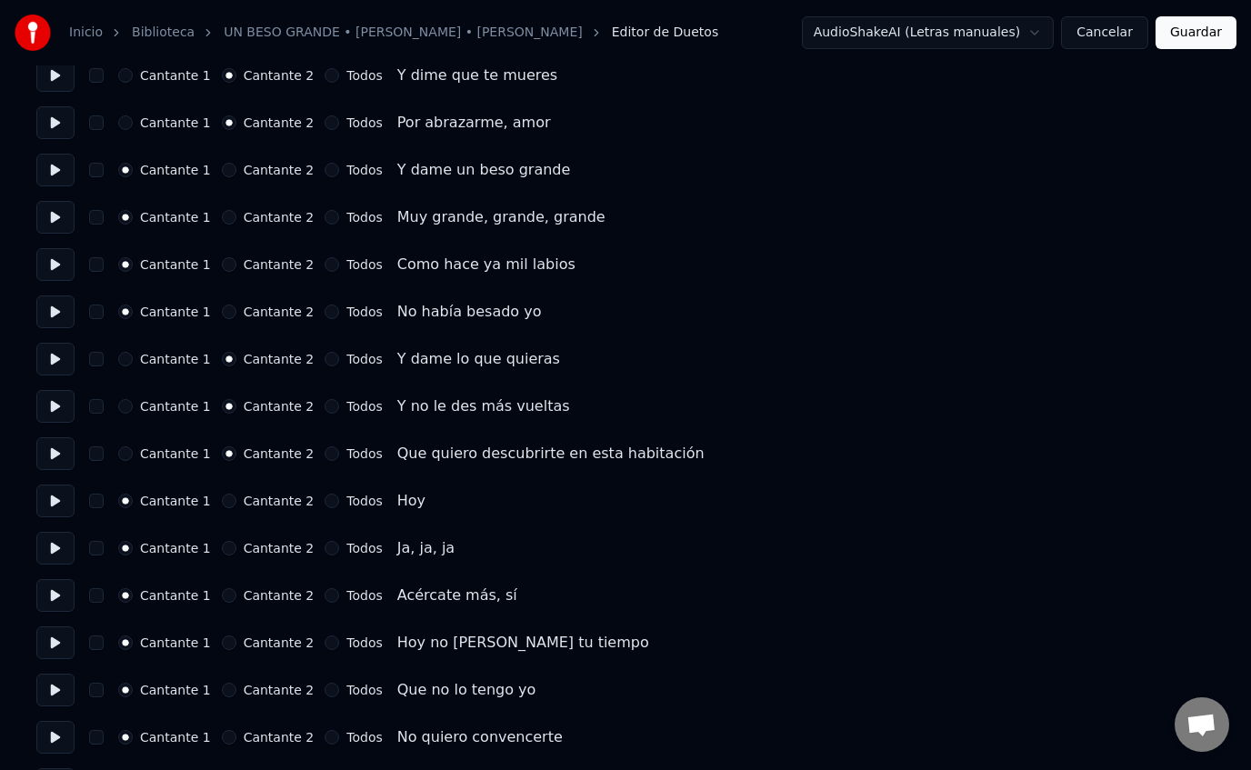
scroll to position [468, 0]
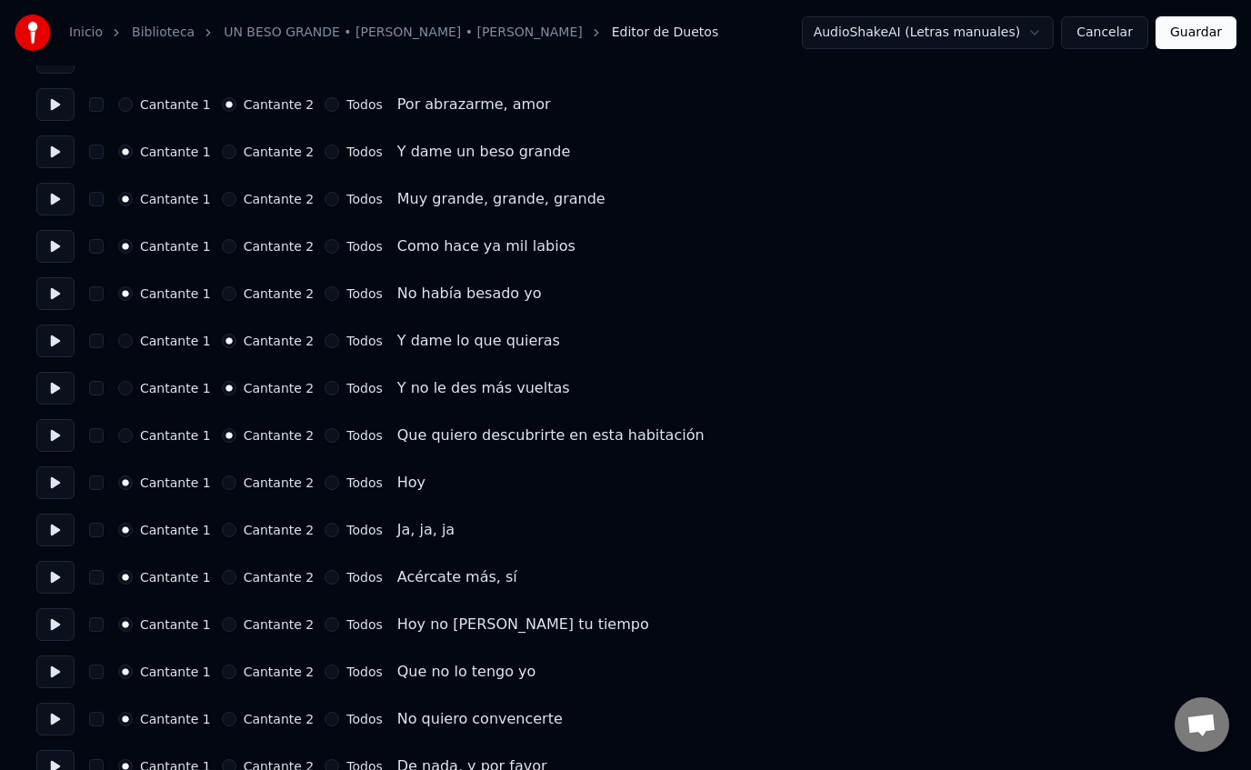
click at [49, 481] on button at bounding box center [55, 483] width 38 height 33
click at [45, 485] on button at bounding box center [55, 483] width 38 height 33
click at [226, 483] on button "Cantante 2" at bounding box center [229, 483] width 15 height 15
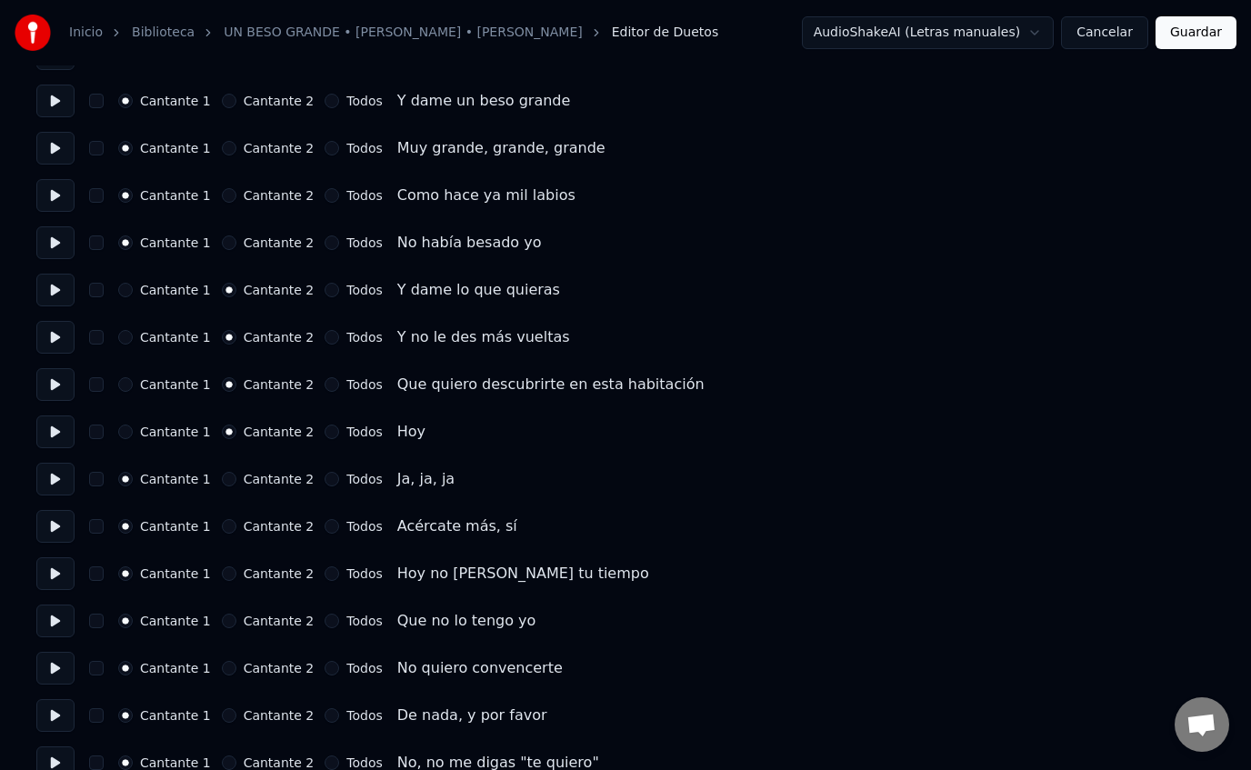
scroll to position [521, 0]
click at [65, 478] on button at bounding box center [55, 477] width 38 height 33
click at [59, 477] on button at bounding box center [55, 477] width 38 height 33
click at [411, 480] on div "Ja, ja, ja" at bounding box center [425, 478] width 57 height 22
click at [433, 481] on div "Ja, ja, ja" at bounding box center [425, 478] width 57 height 22
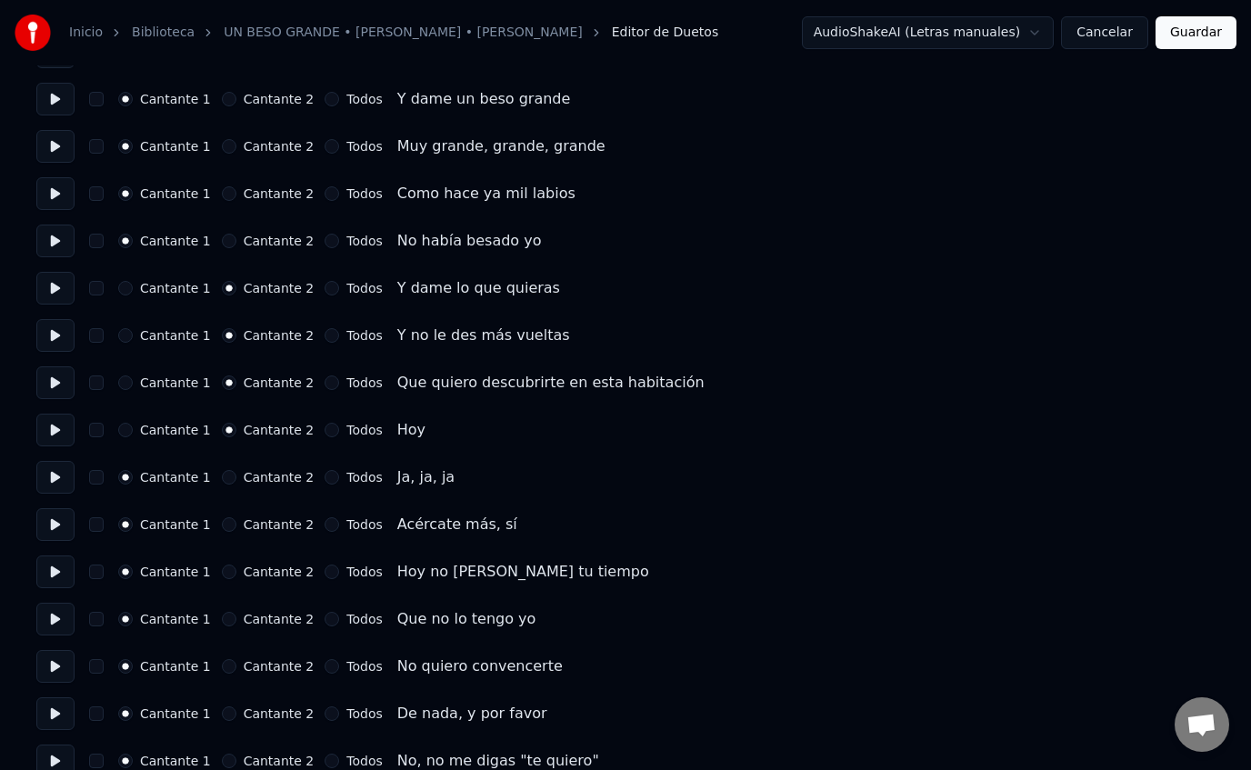
click at [325, 477] on button "Todos" at bounding box center [332, 477] width 15 height 15
click at [67, 477] on button at bounding box center [55, 477] width 38 height 33
click at [54, 525] on button at bounding box center [55, 524] width 38 height 33
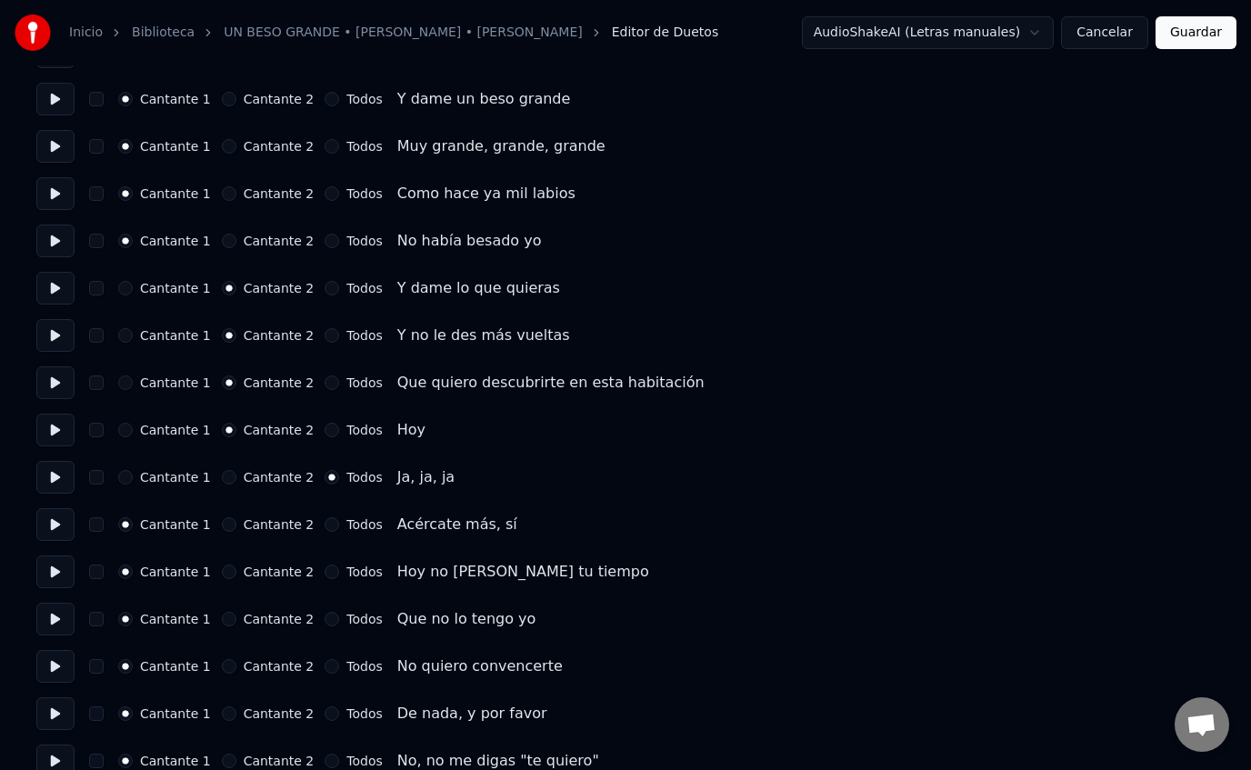
click at [222, 528] on button "Cantante 2" at bounding box center [229, 524] width 15 height 15
click at [52, 574] on button at bounding box center [55, 572] width 38 height 33
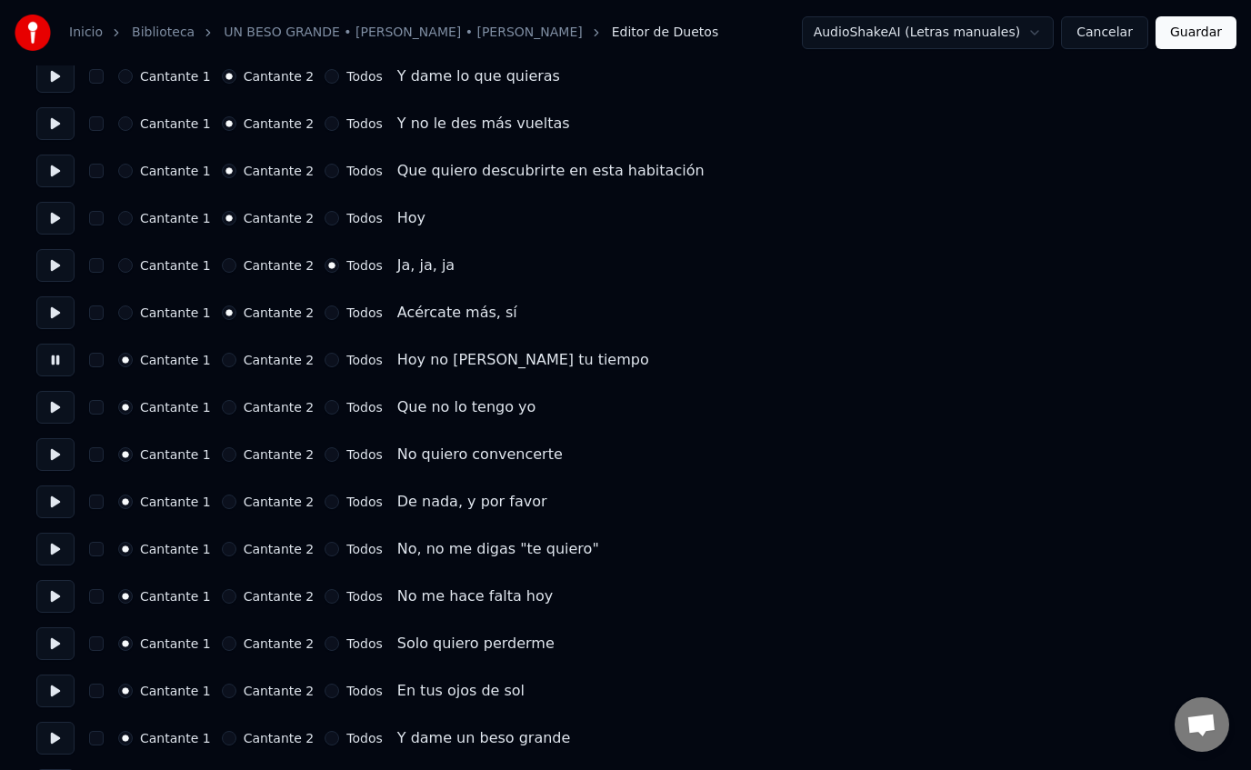
scroll to position [736, 0]
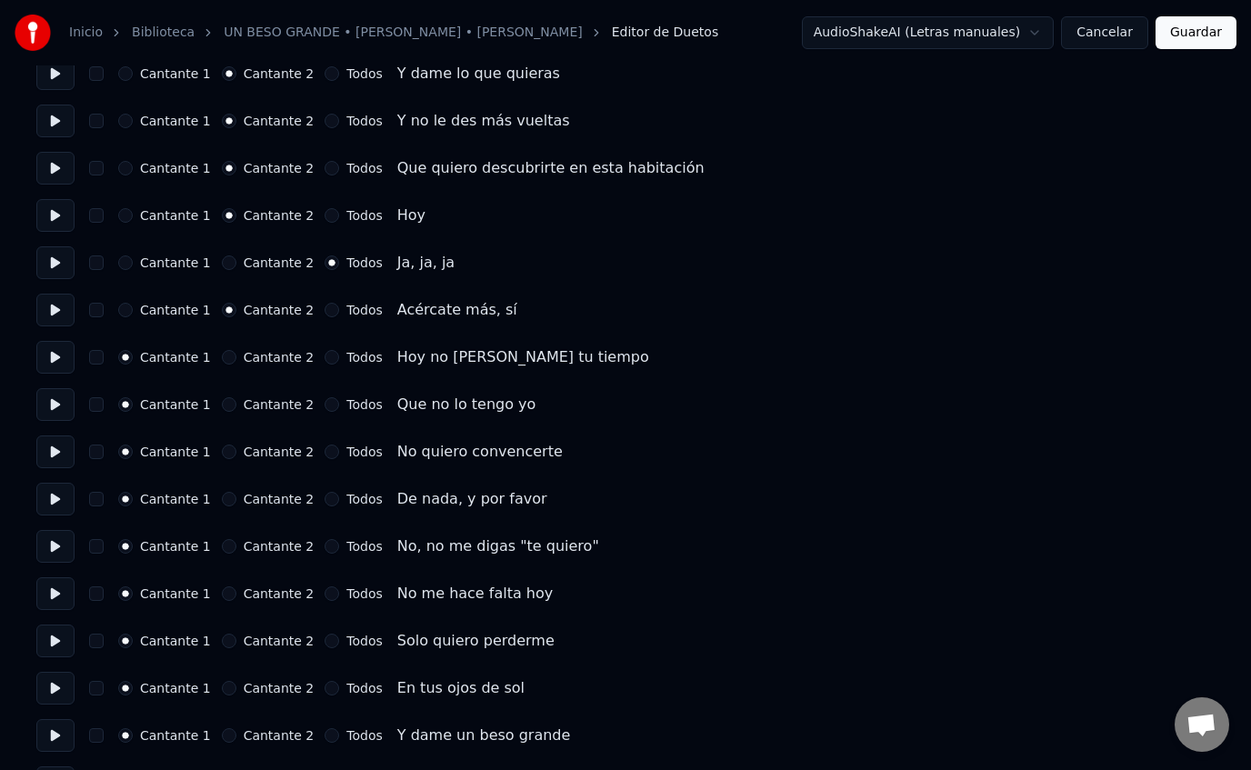
click at [62, 407] on button at bounding box center [55, 404] width 38 height 33
click at [59, 447] on button at bounding box center [55, 452] width 38 height 33
click at [57, 497] on button at bounding box center [55, 499] width 38 height 33
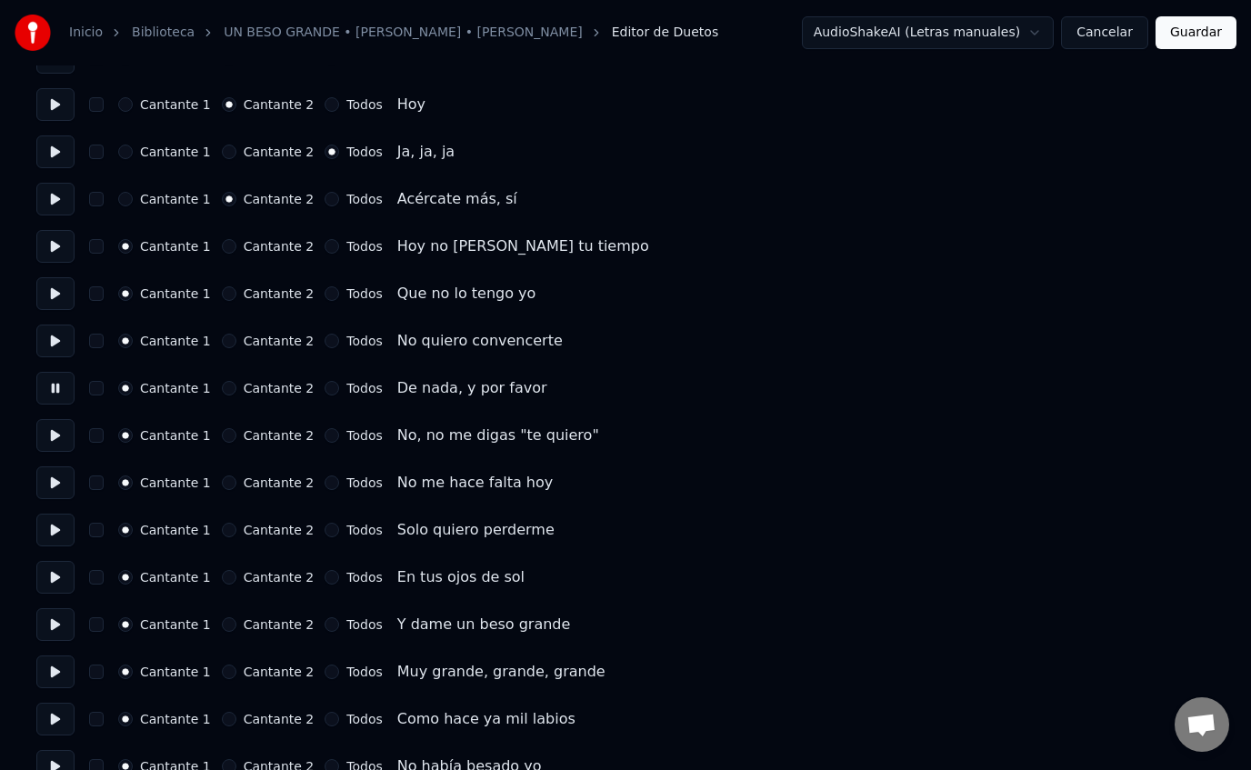
scroll to position [851, 0]
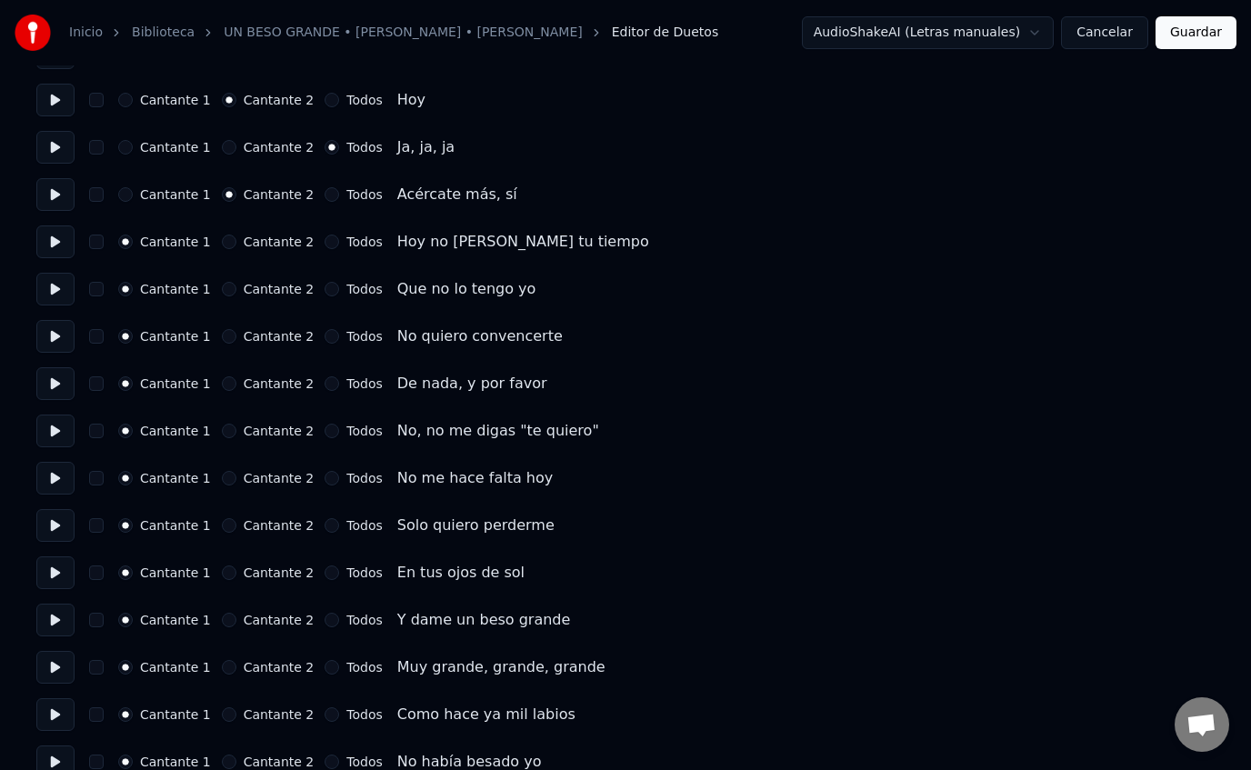
click at [223, 434] on button "Cantante 2" at bounding box center [229, 431] width 15 height 15
click at [61, 434] on button at bounding box center [55, 431] width 38 height 33
click at [222, 482] on button "Cantante 2" at bounding box center [229, 478] width 15 height 15
click at [222, 524] on button "Cantante 2" at bounding box center [229, 525] width 15 height 15
click at [224, 570] on button "Cantante 2" at bounding box center [229, 573] width 15 height 15
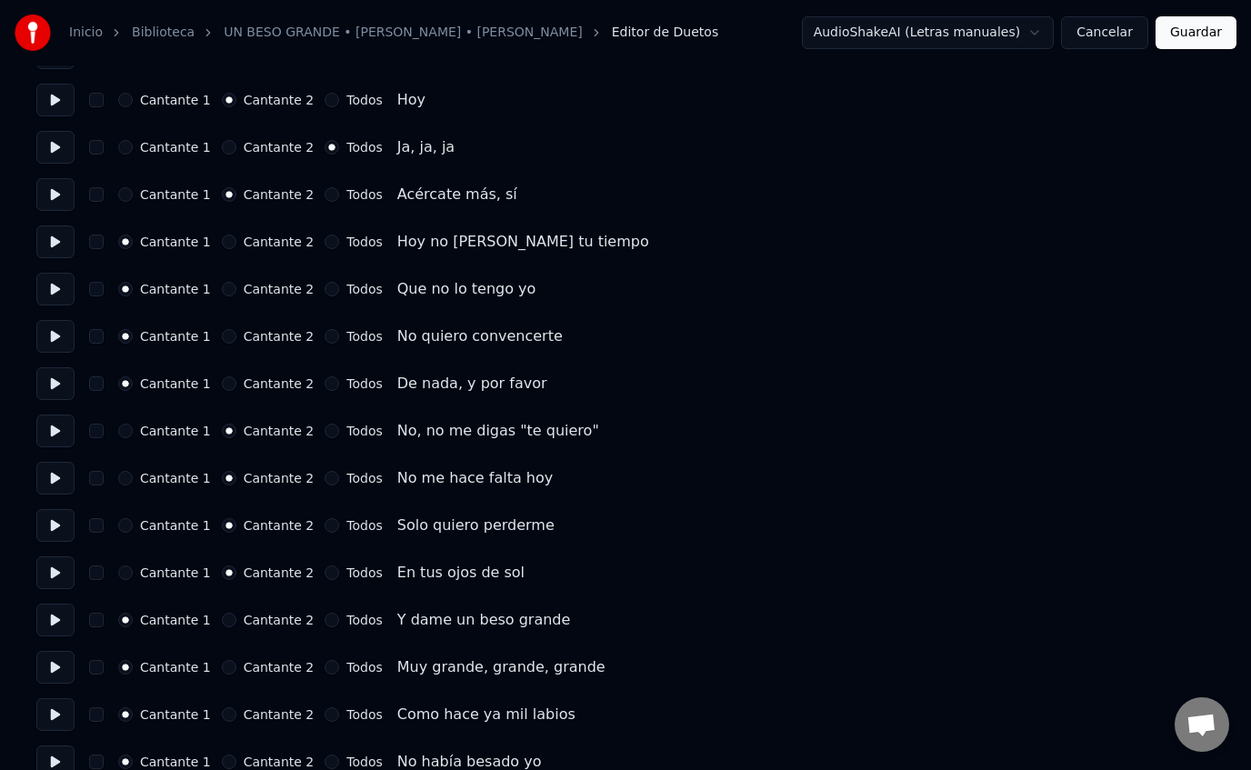
click at [56, 477] on button at bounding box center [55, 478] width 38 height 33
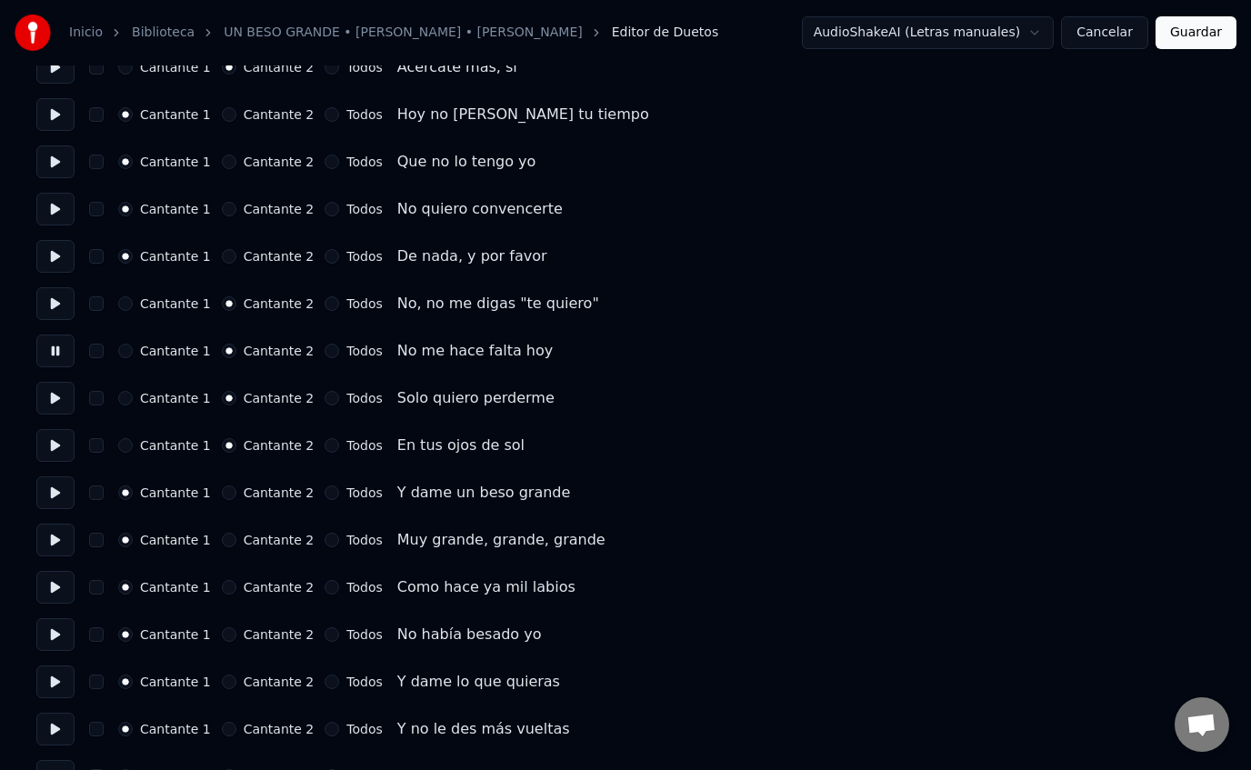
scroll to position [980, 0]
click at [55, 402] on button at bounding box center [55, 396] width 38 height 33
click at [61, 444] on button at bounding box center [55, 443] width 38 height 33
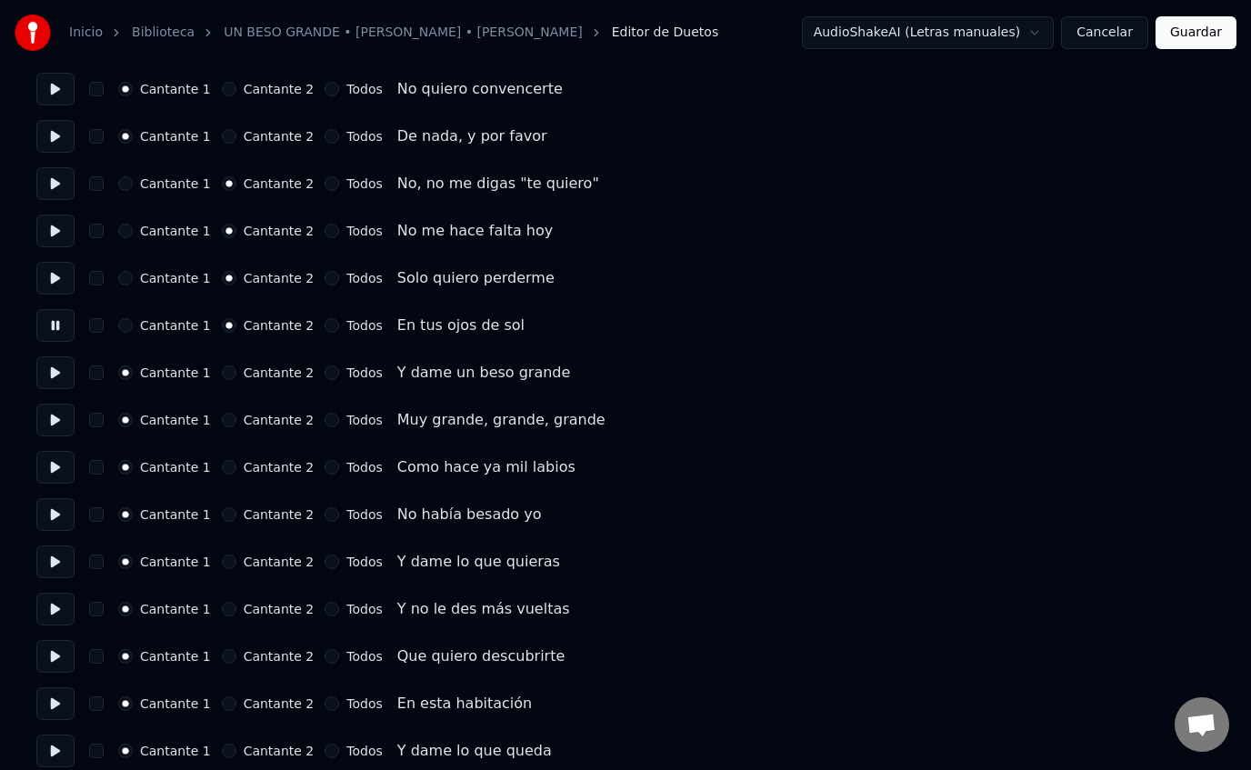
scroll to position [1102, 0]
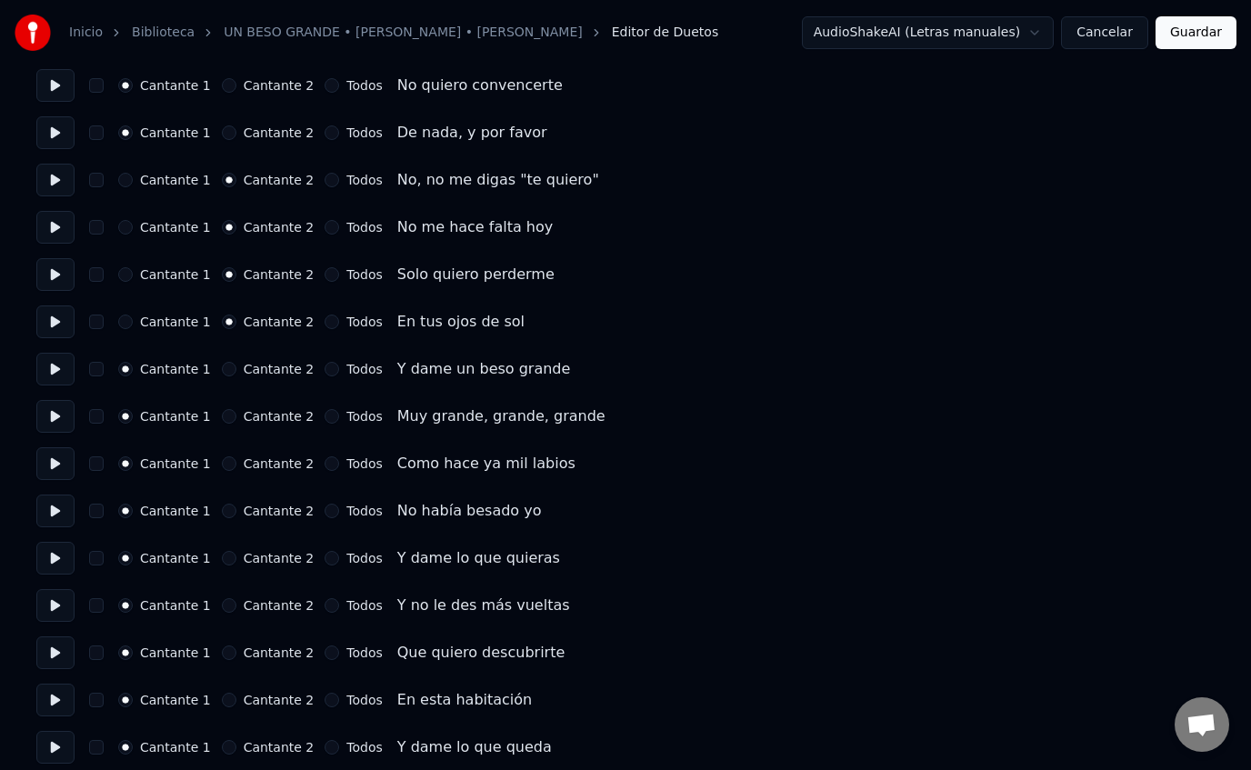
click at [61, 368] on button at bounding box center [55, 369] width 38 height 33
click at [55, 412] on button at bounding box center [55, 416] width 38 height 33
click at [55, 457] on button at bounding box center [55, 463] width 38 height 33
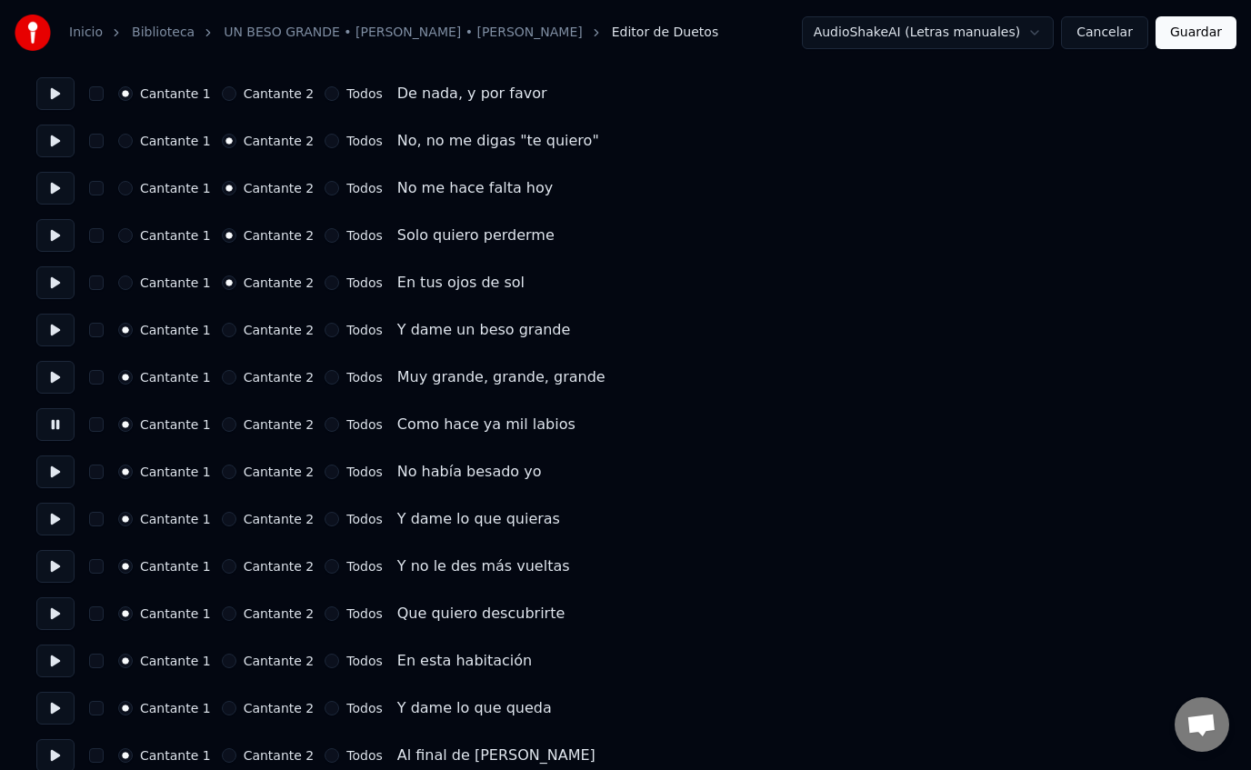
scroll to position [1151, 0]
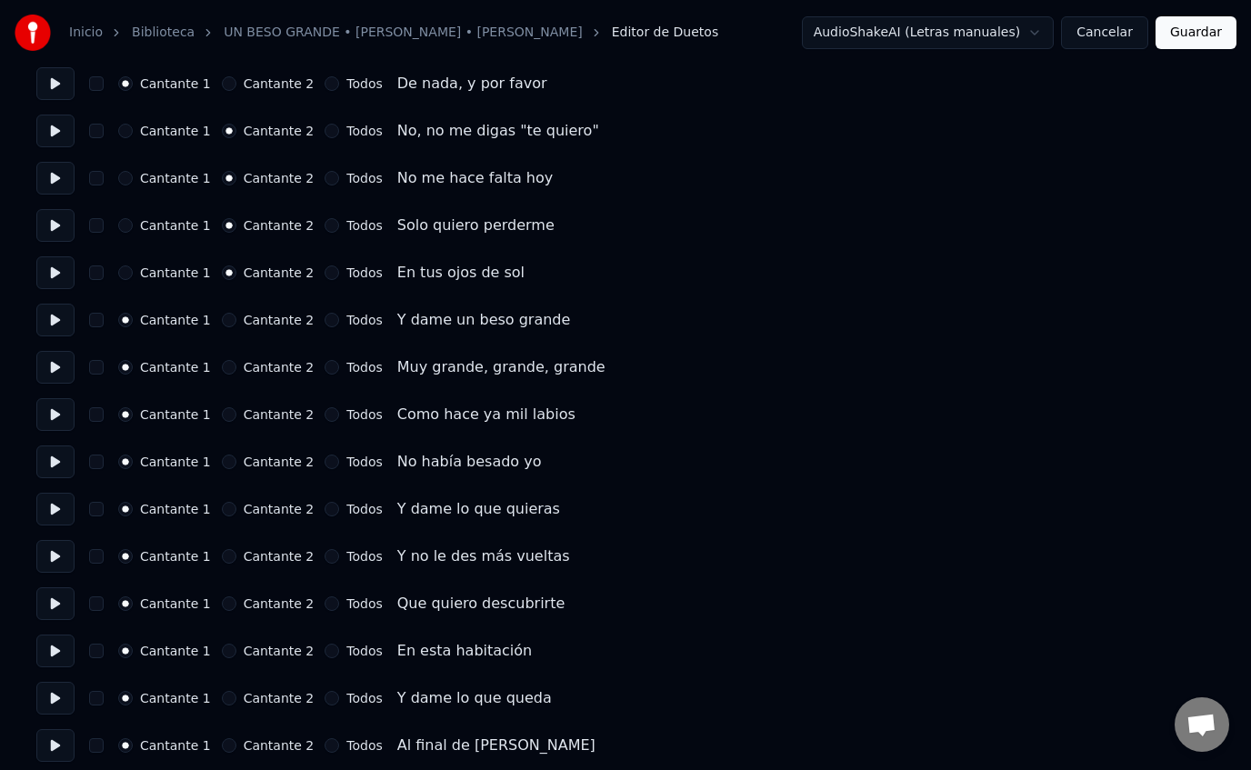
click at [55, 465] on button at bounding box center [55, 462] width 38 height 33
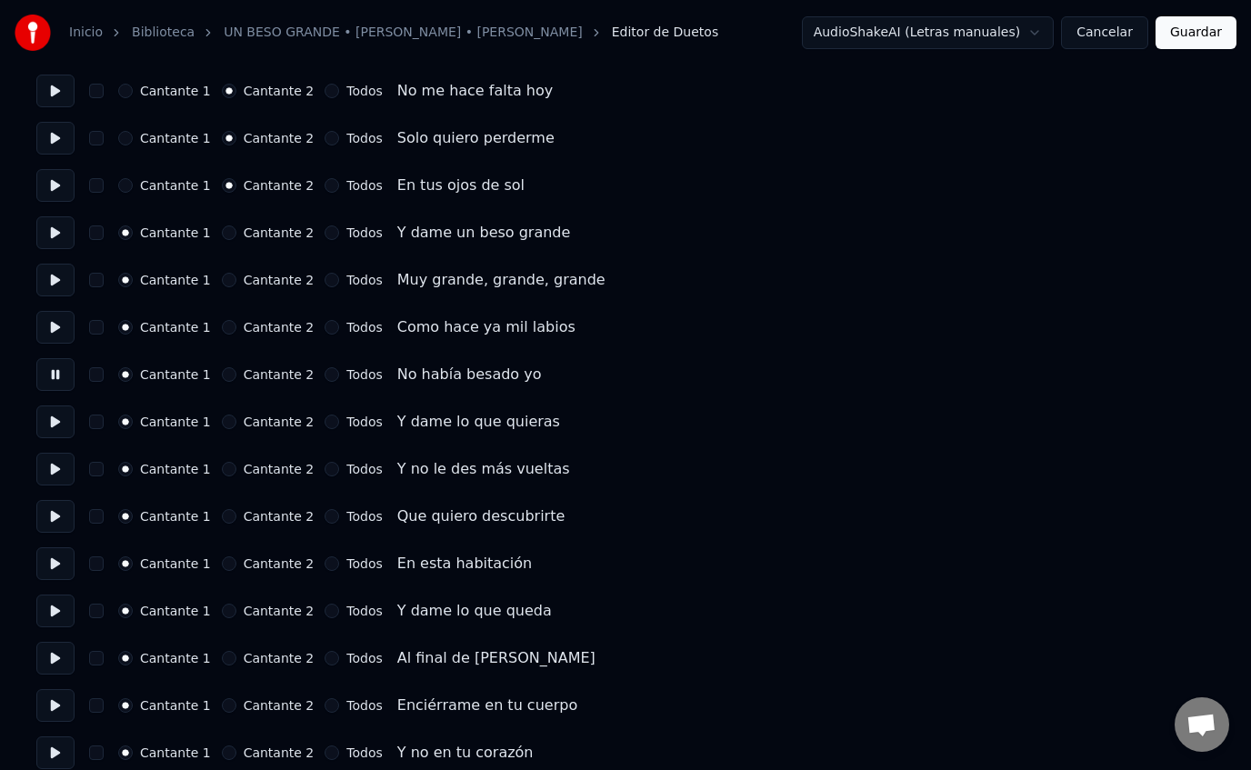
scroll to position [1252, 0]
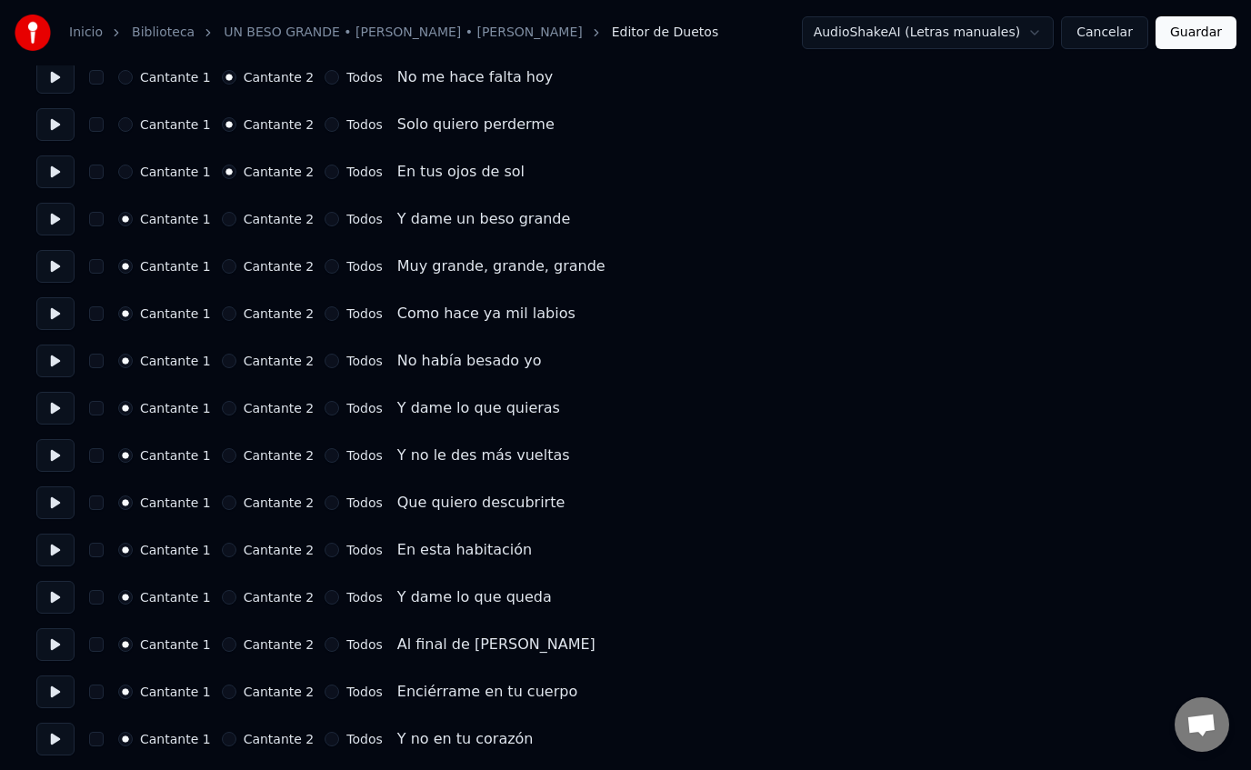
click at [50, 407] on button at bounding box center [55, 408] width 38 height 33
click at [223, 412] on button "Cantante 2" at bounding box center [229, 408] width 15 height 15
click at [222, 456] on button "Cantante 2" at bounding box center [229, 455] width 15 height 15
click at [222, 499] on button "Cantante 2" at bounding box center [229, 503] width 15 height 15
click at [65, 453] on button at bounding box center [55, 455] width 38 height 33
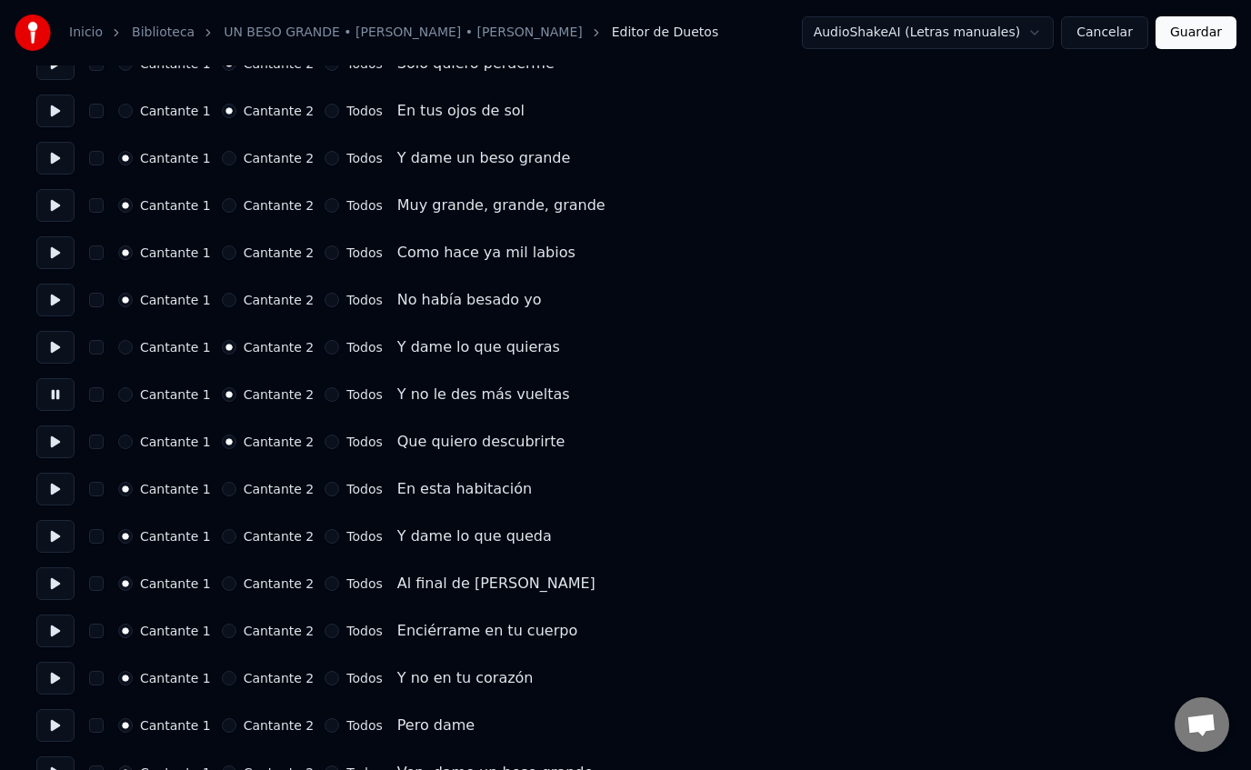
scroll to position [1343, 0]
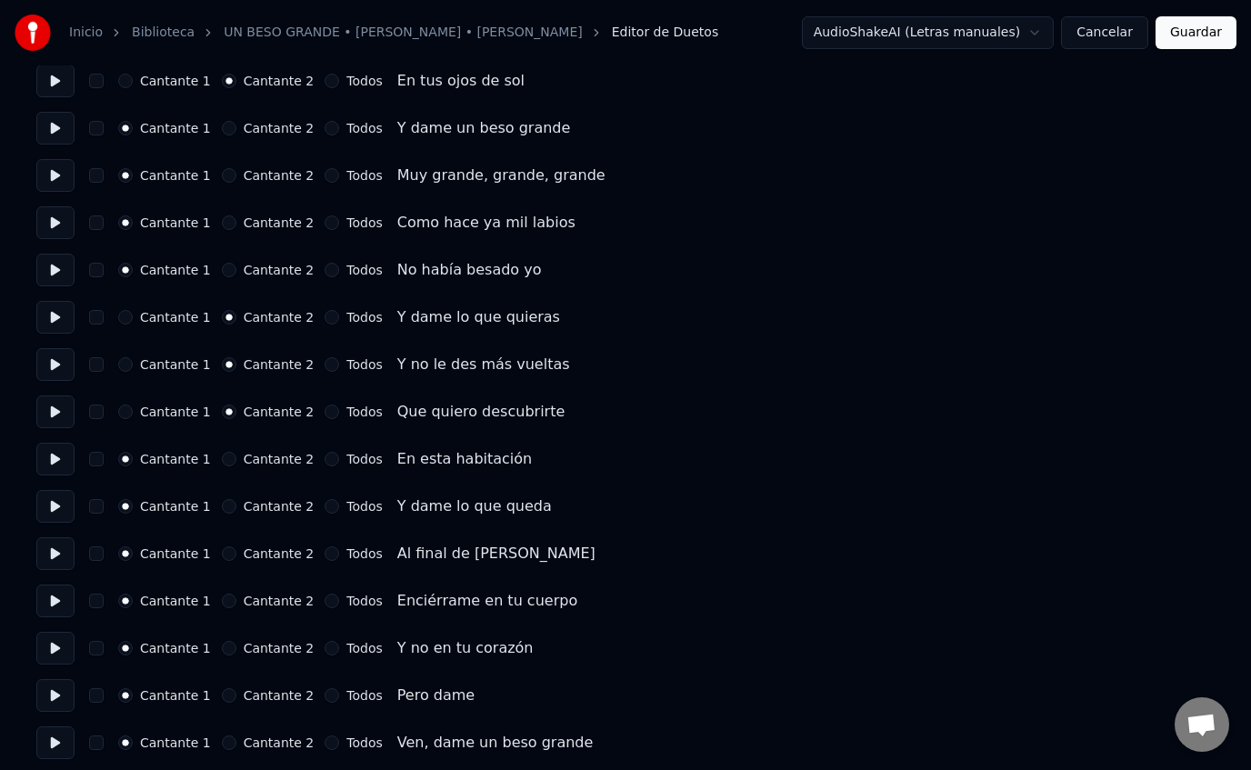
click at [65, 411] on button at bounding box center [55, 412] width 38 height 33
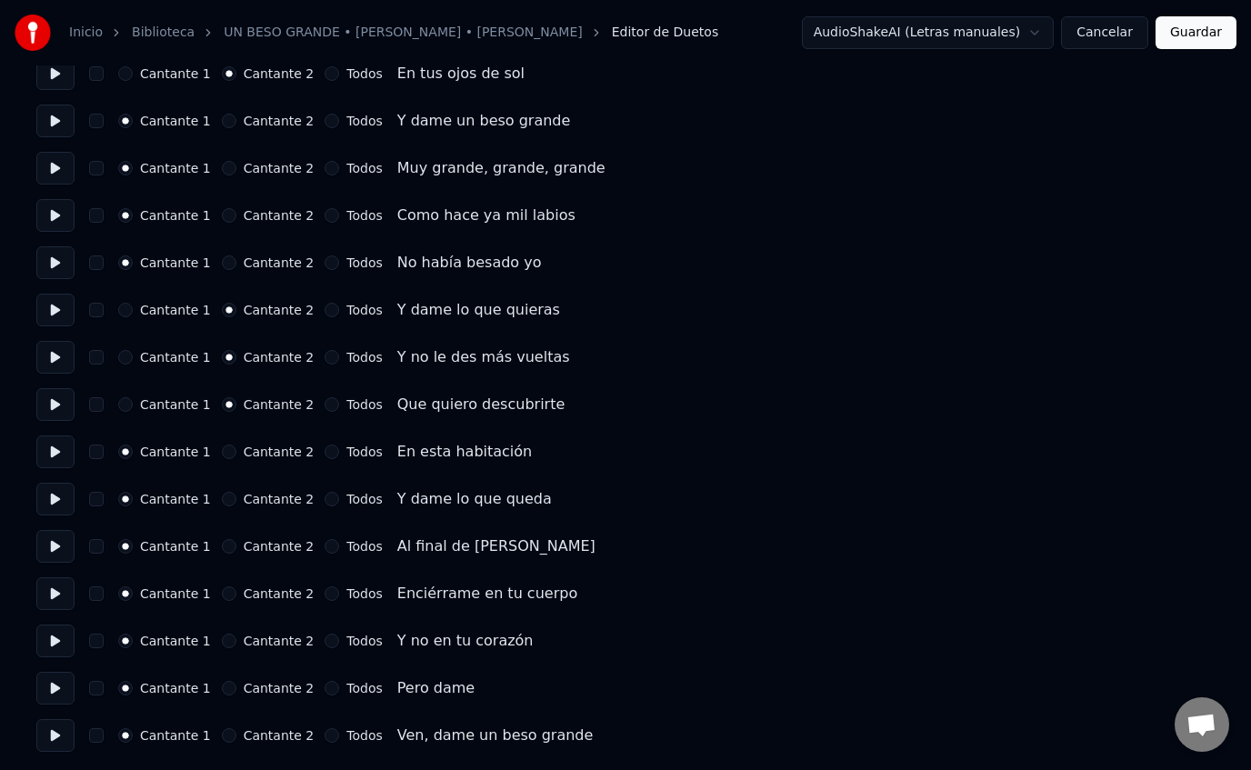
click at [222, 451] on button "Cantante 2" at bounding box center [229, 452] width 15 height 15
click at [53, 456] on button at bounding box center [55, 452] width 38 height 33
click at [325, 499] on button "Todos" at bounding box center [332, 499] width 15 height 15
click at [65, 497] on button at bounding box center [55, 499] width 38 height 33
click at [61, 544] on button at bounding box center [55, 546] width 38 height 33
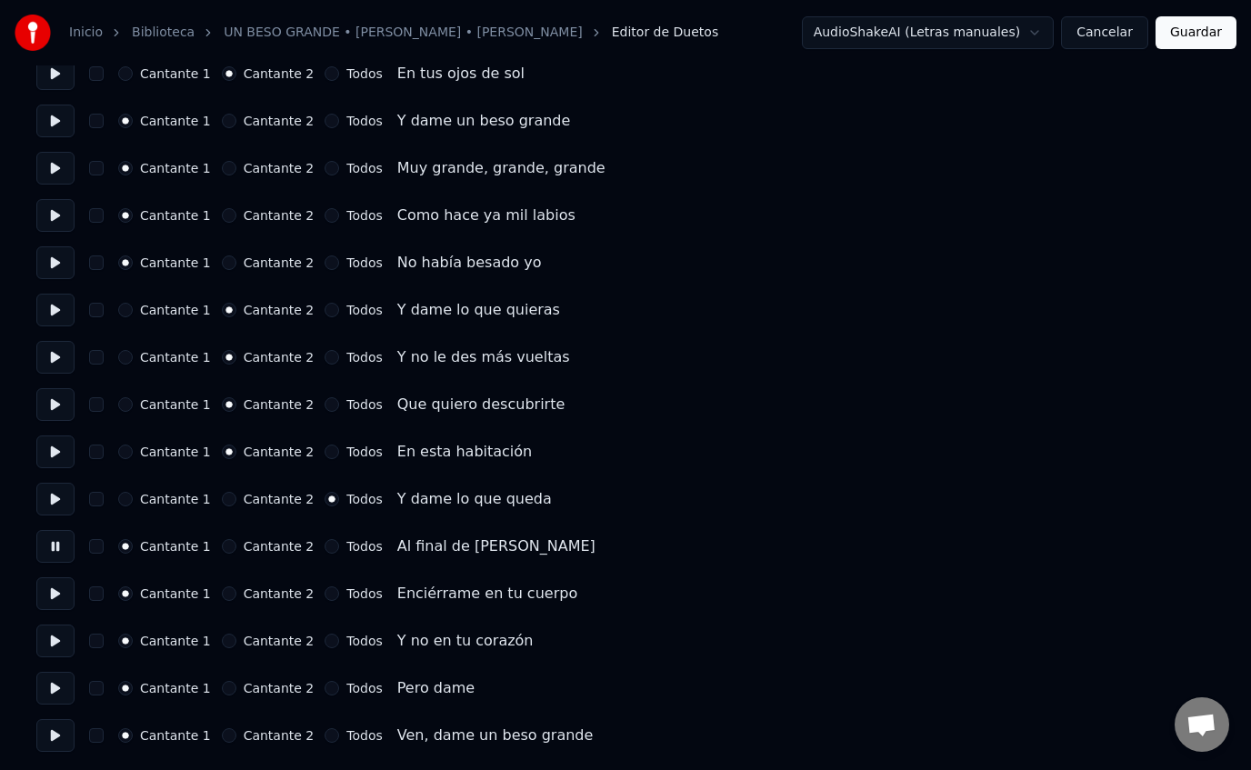
click at [325, 547] on button "Todos" at bounding box center [332, 546] width 15 height 15
click at [60, 594] on button at bounding box center [55, 594] width 38 height 33
click at [325, 598] on button "Todos" at bounding box center [332, 594] width 15 height 15
click at [59, 638] on button at bounding box center [55, 641] width 38 height 33
click at [325, 643] on button "Todos" at bounding box center [332, 641] width 15 height 15
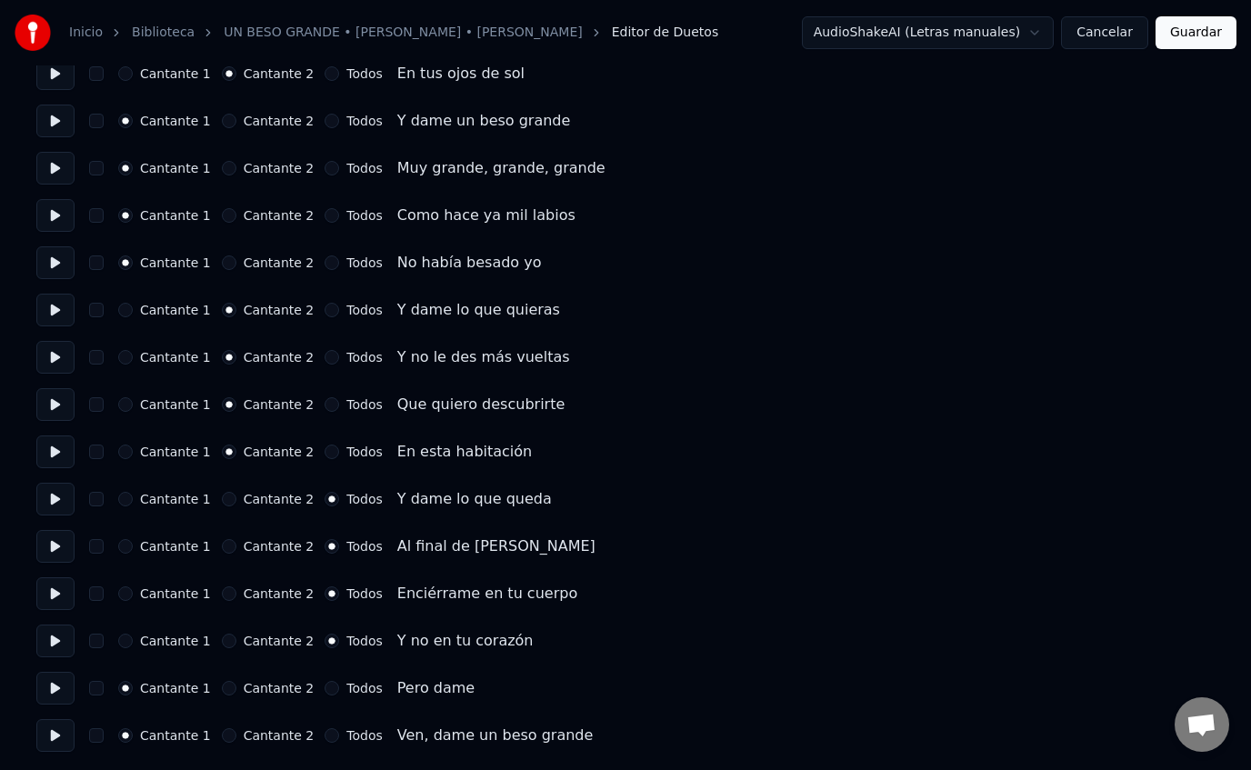
click at [127, 594] on button "Cantante 1" at bounding box center [125, 594] width 15 height 15
click at [225, 639] on button "Cantante 2" at bounding box center [229, 641] width 15 height 15
click at [56, 588] on button at bounding box center [55, 594] width 38 height 33
click at [60, 640] on button at bounding box center [55, 641] width 38 height 33
click at [62, 687] on button at bounding box center [55, 688] width 38 height 33
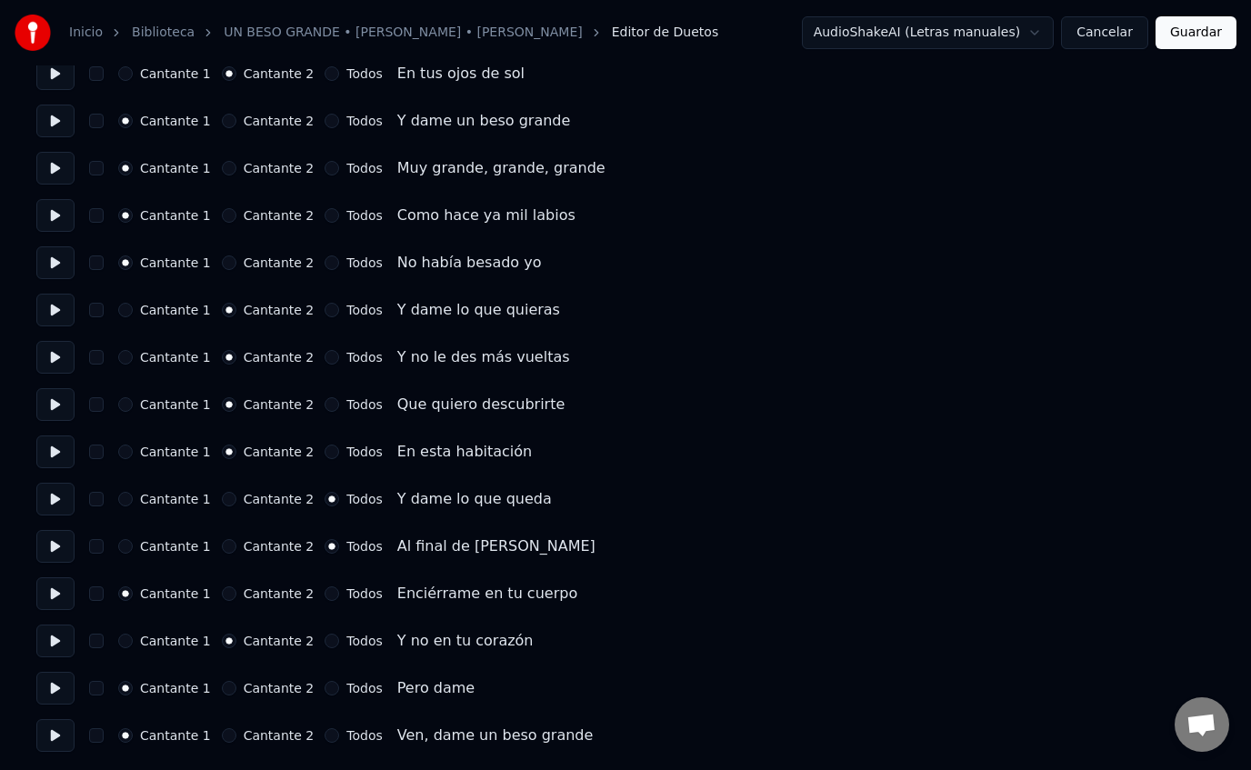
click at [45, 738] on button at bounding box center [55, 735] width 38 height 33
click at [230, 739] on div "Cantante 2" at bounding box center [268, 735] width 93 height 15
click at [227, 738] on button "Cantante 2" at bounding box center [229, 735] width 15 height 15
click at [327, 740] on div "Todos" at bounding box center [353, 735] width 57 height 15
click at [325, 738] on button "Todos" at bounding box center [332, 735] width 15 height 15
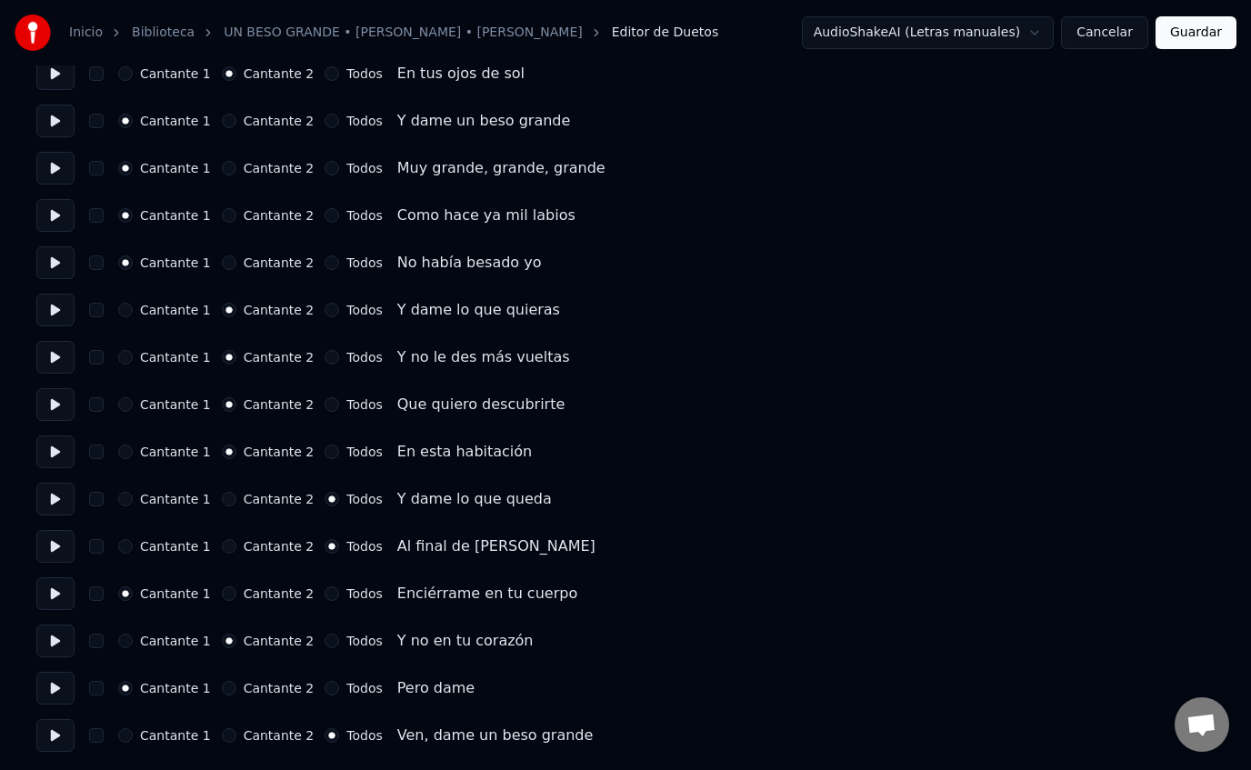
click at [57, 688] on button at bounding box center [55, 688] width 38 height 33
click at [52, 741] on button at bounding box center [55, 735] width 38 height 33
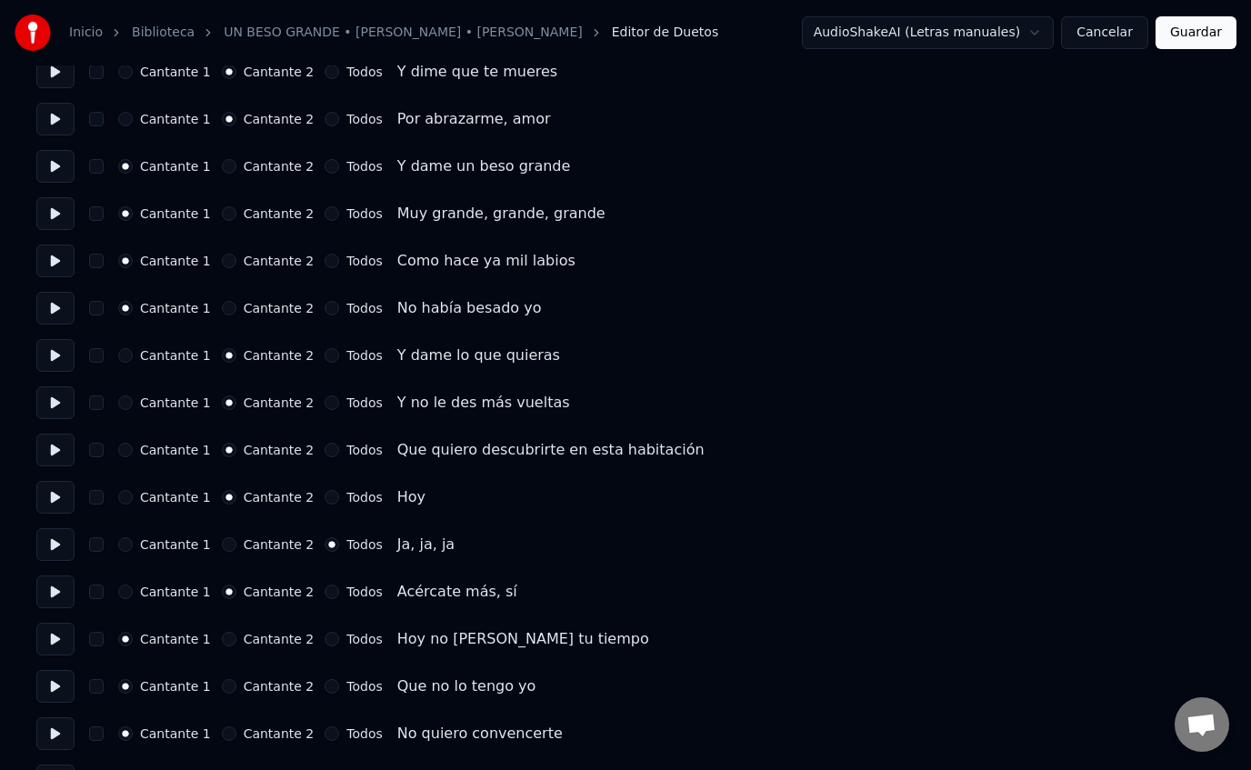
scroll to position [420, 0]
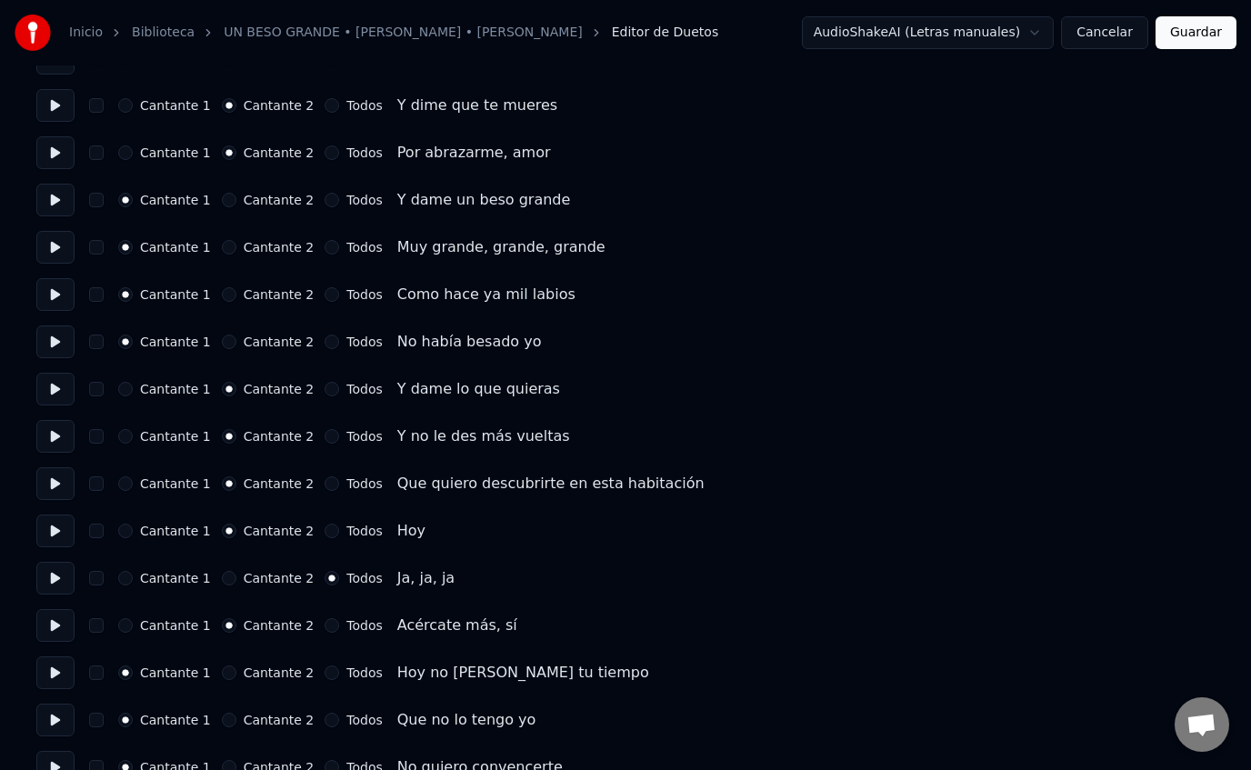
click at [69, 583] on button at bounding box center [55, 578] width 38 height 33
click at [57, 579] on button at bounding box center [55, 578] width 38 height 33
click at [224, 582] on button "Cantante 2" at bounding box center [229, 578] width 15 height 15
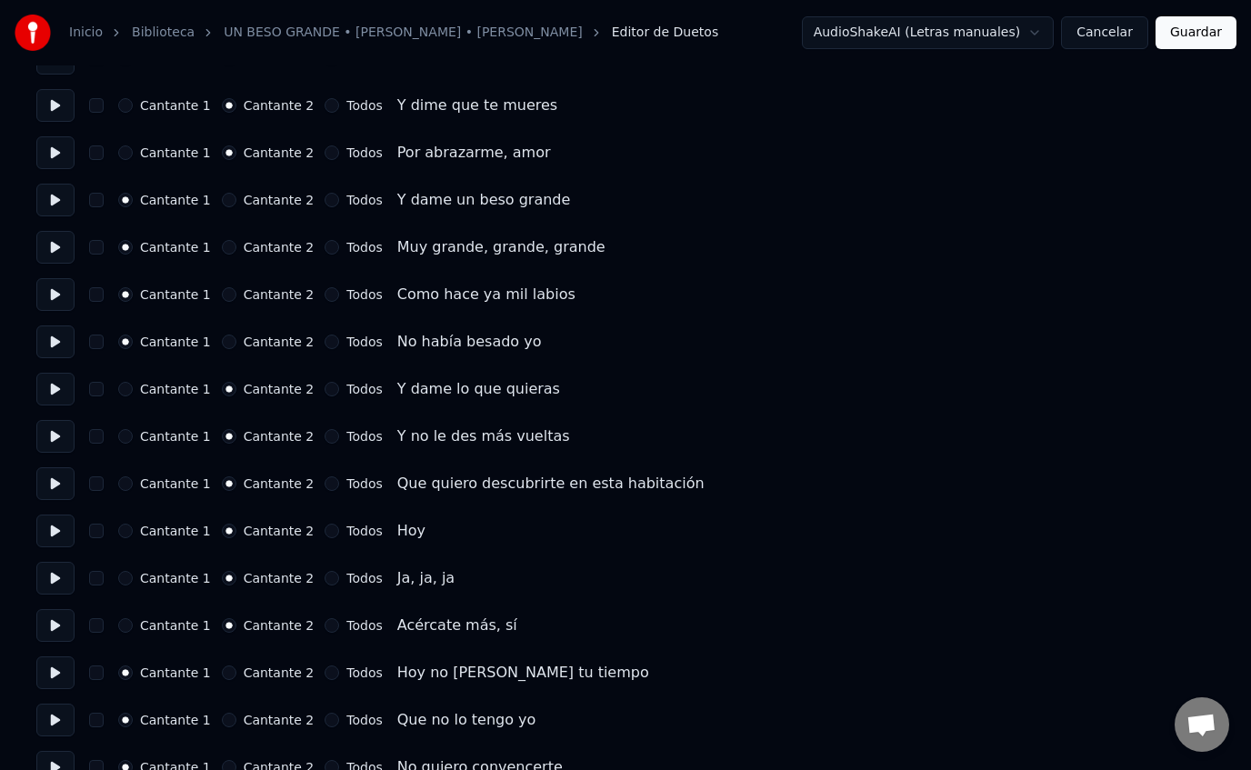
click at [41, 577] on button at bounding box center [55, 578] width 38 height 33
click at [1199, 34] on button "Guardar" at bounding box center [1196, 32] width 81 height 33
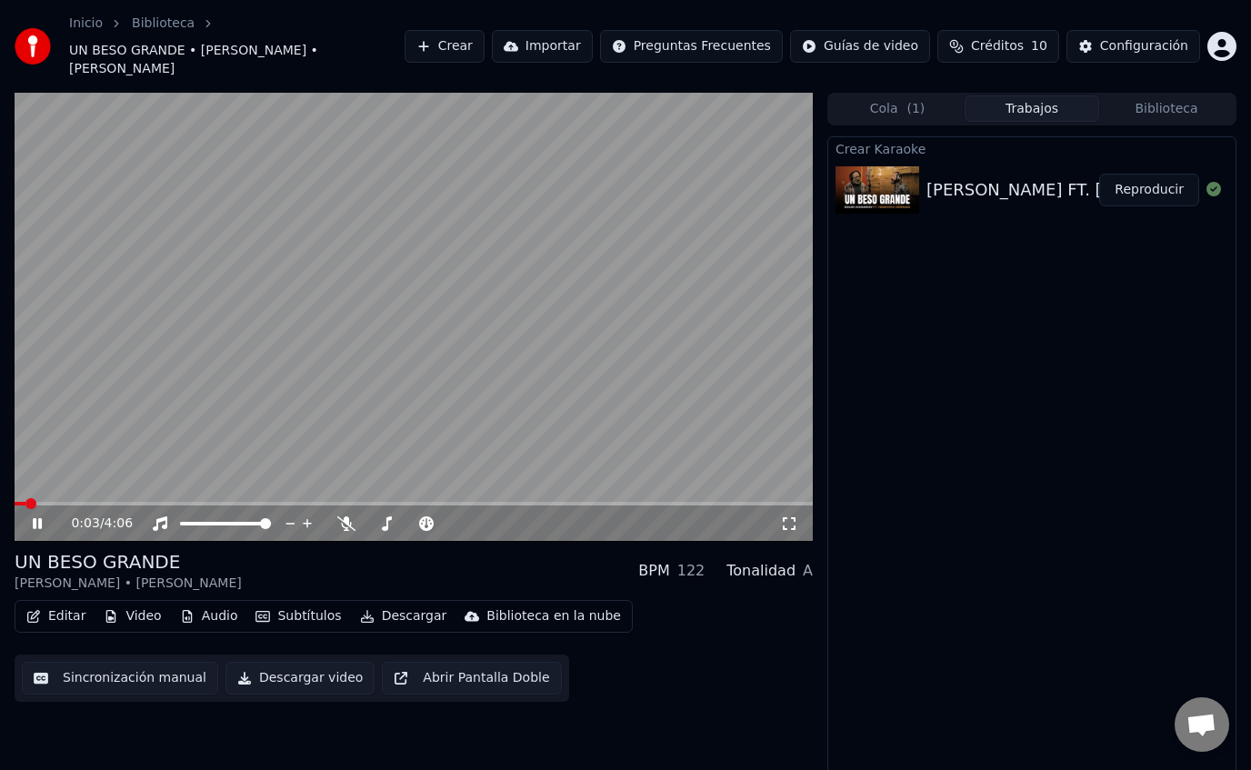
click at [41, 525] on icon at bounding box center [37, 523] width 9 height 11
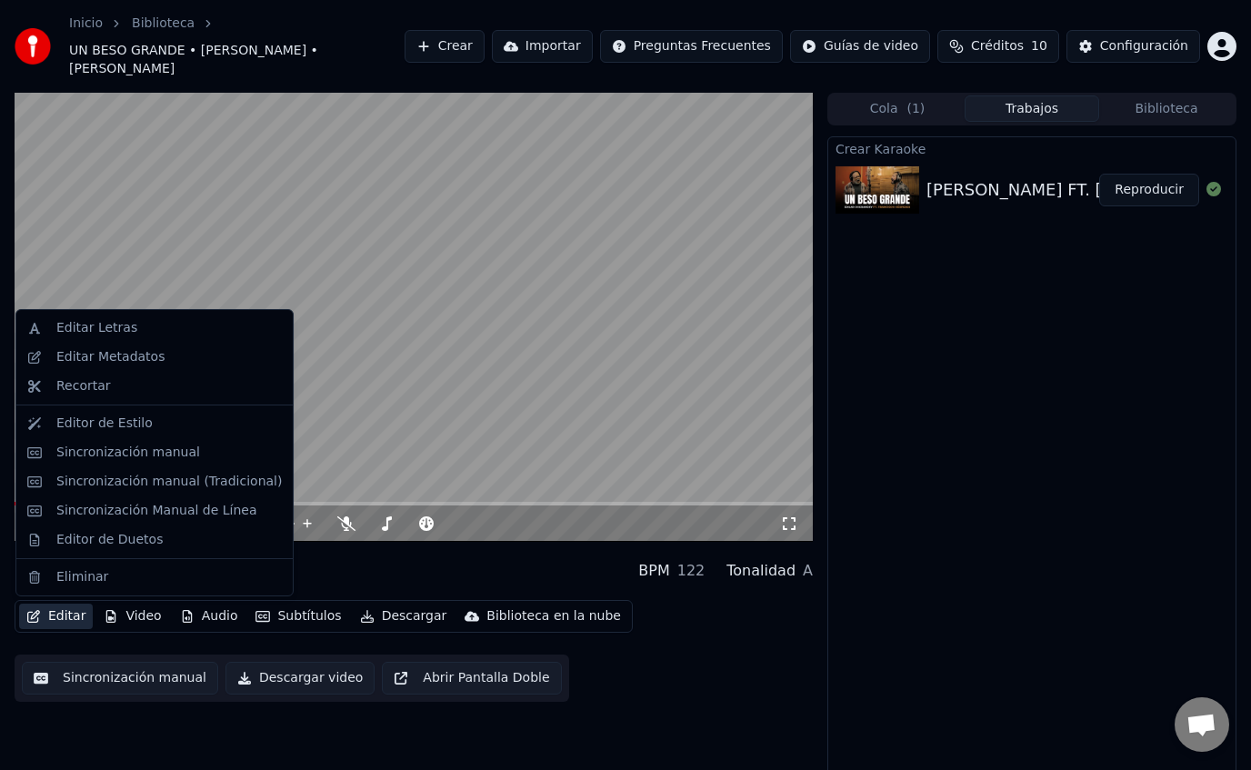
click at [62, 613] on button "Editar" at bounding box center [56, 616] width 74 height 25
click at [154, 329] on div "Editar Letras" at bounding box center [169, 328] width 226 height 18
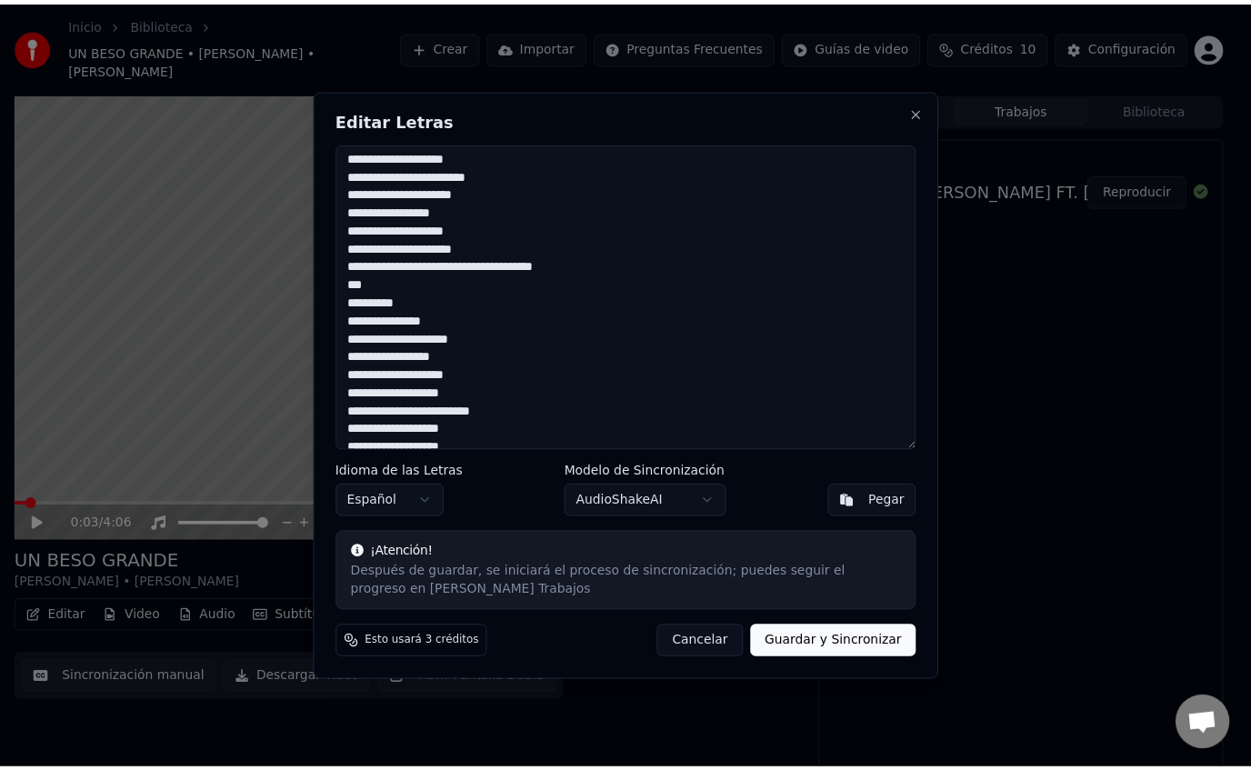
scroll to position [153, 0]
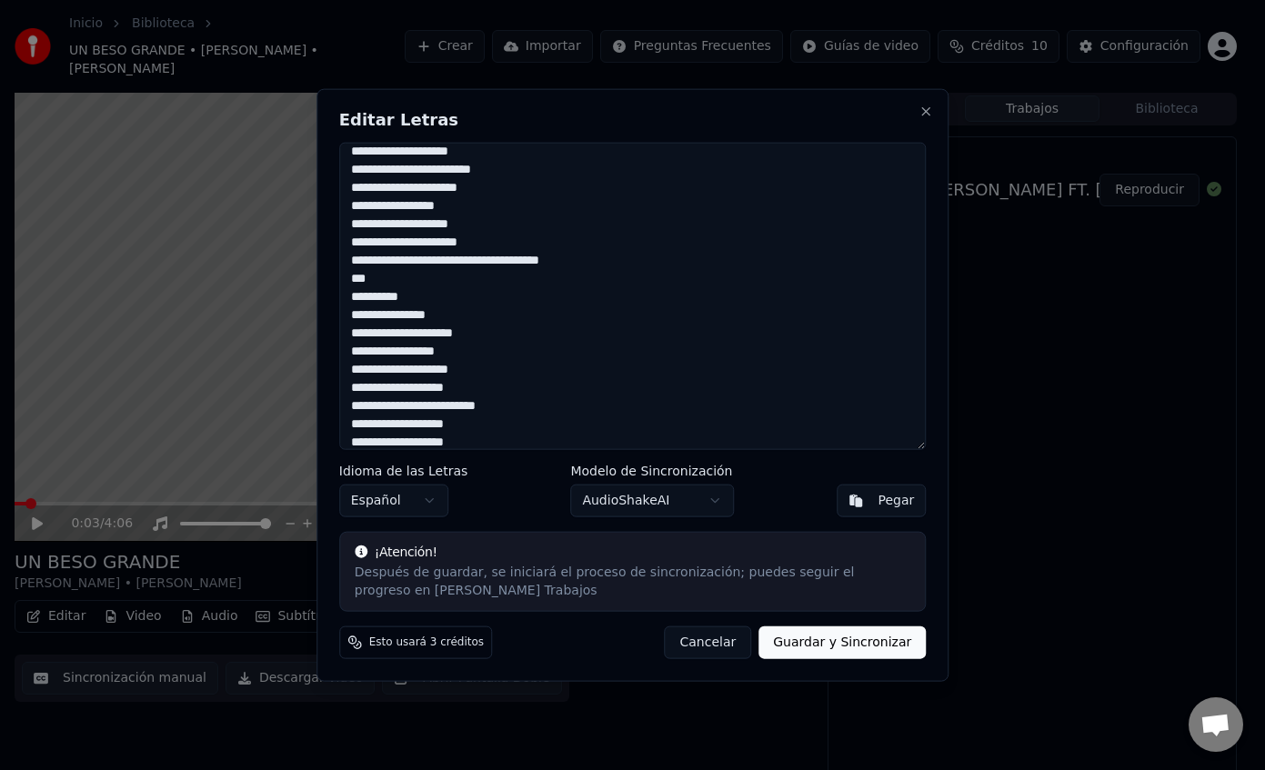
drag, startPoint x: 408, startPoint y: 296, endPoint x: 333, endPoint y: 296, distance: 75.5
click at [333, 296] on div "**********" at bounding box center [632, 385] width 633 height 594
click at [417, 300] on textarea "**********" at bounding box center [633, 296] width 588 height 308
type textarea "**********"
click at [834, 642] on button "Guardar y Sincronizar" at bounding box center [841, 643] width 167 height 33
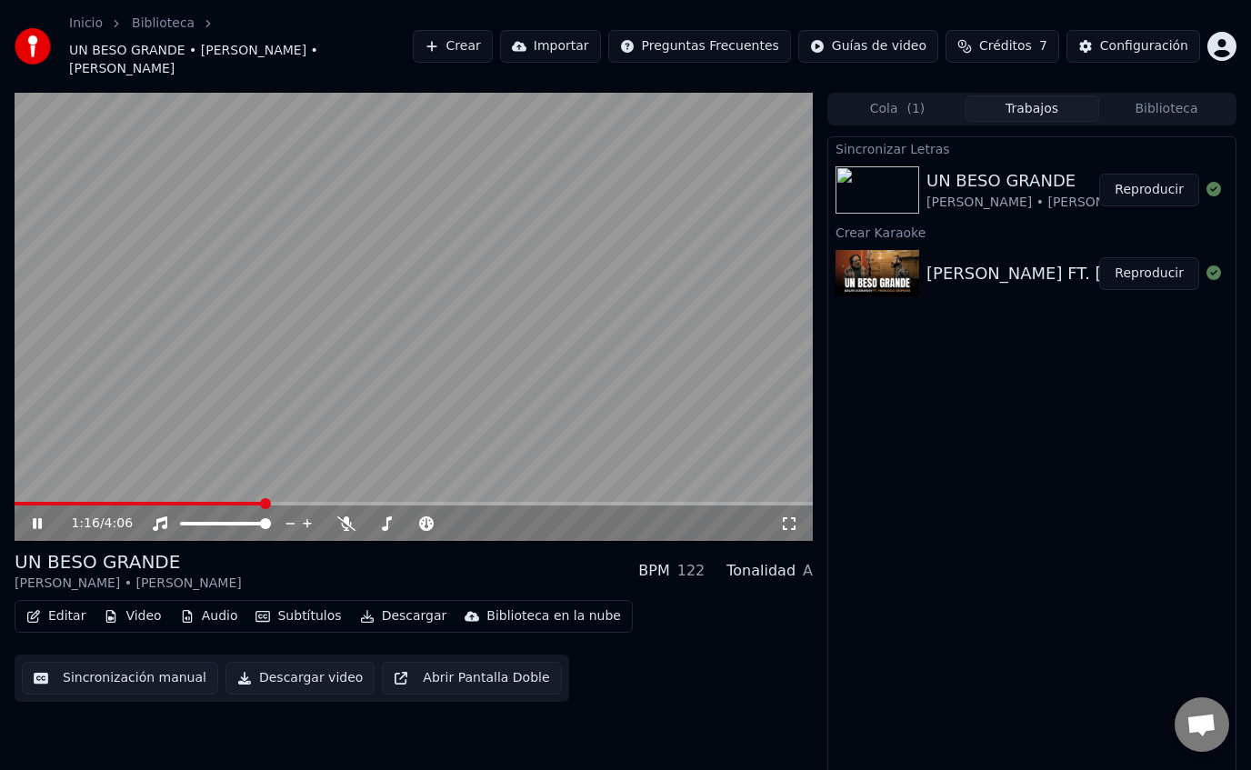
click at [544, 313] on video at bounding box center [414, 317] width 799 height 449
click at [58, 618] on button "Editar" at bounding box center [56, 616] width 74 height 25
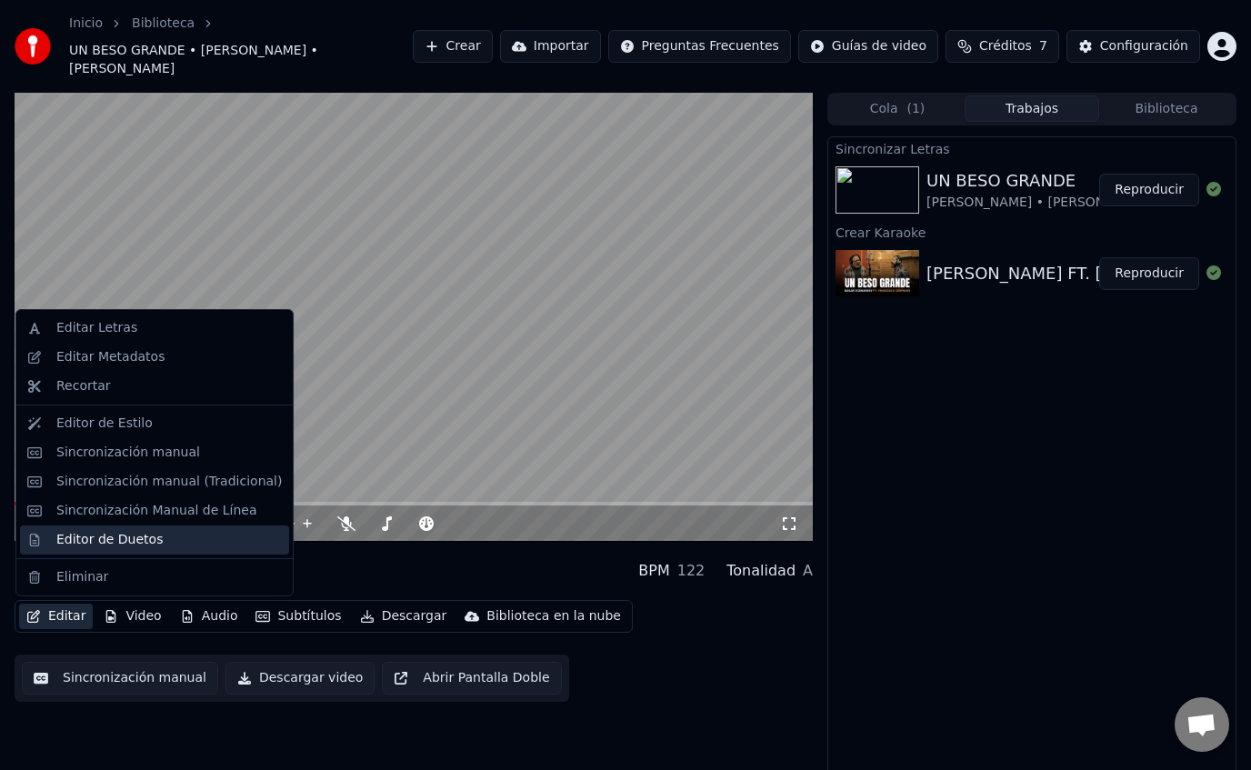
click at [183, 536] on div "Editor de Duetos" at bounding box center [169, 540] width 226 height 18
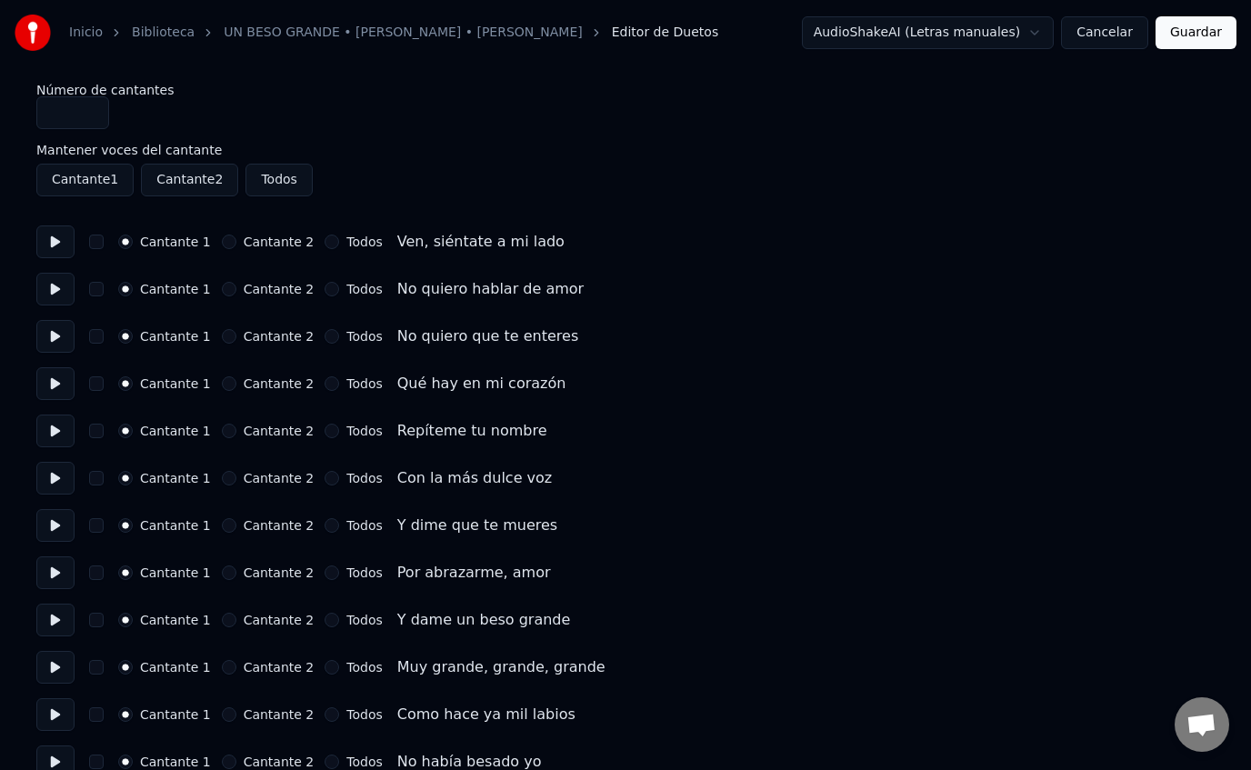
click at [222, 429] on button "Cantante 2" at bounding box center [229, 431] width 15 height 15
click at [223, 479] on button "Cantante 2" at bounding box center [229, 478] width 15 height 15
click at [222, 527] on button "Cantante 2" at bounding box center [229, 525] width 15 height 15
click at [224, 573] on button "Cantante 2" at bounding box center [229, 573] width 15 height 15
click at [45, 574] on button at bounding box center [55, 573] width 38 height 33
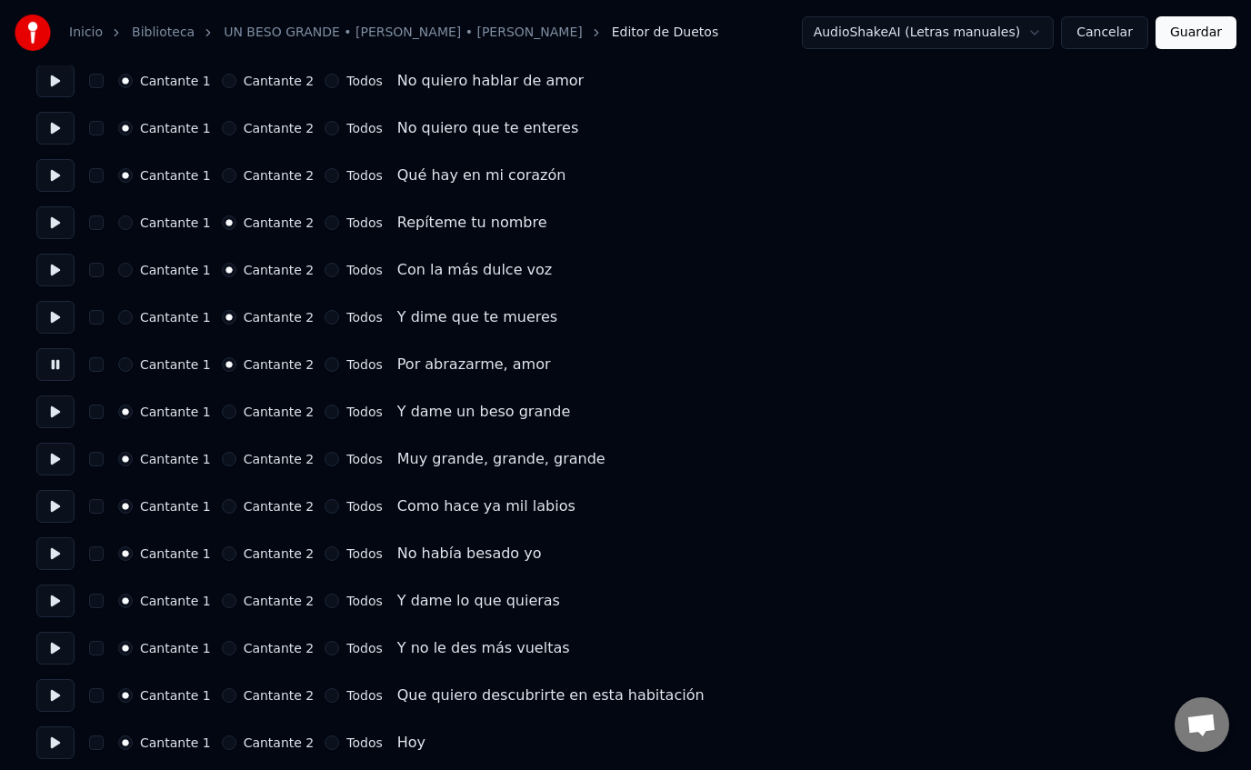
scroll to position [212, 0]
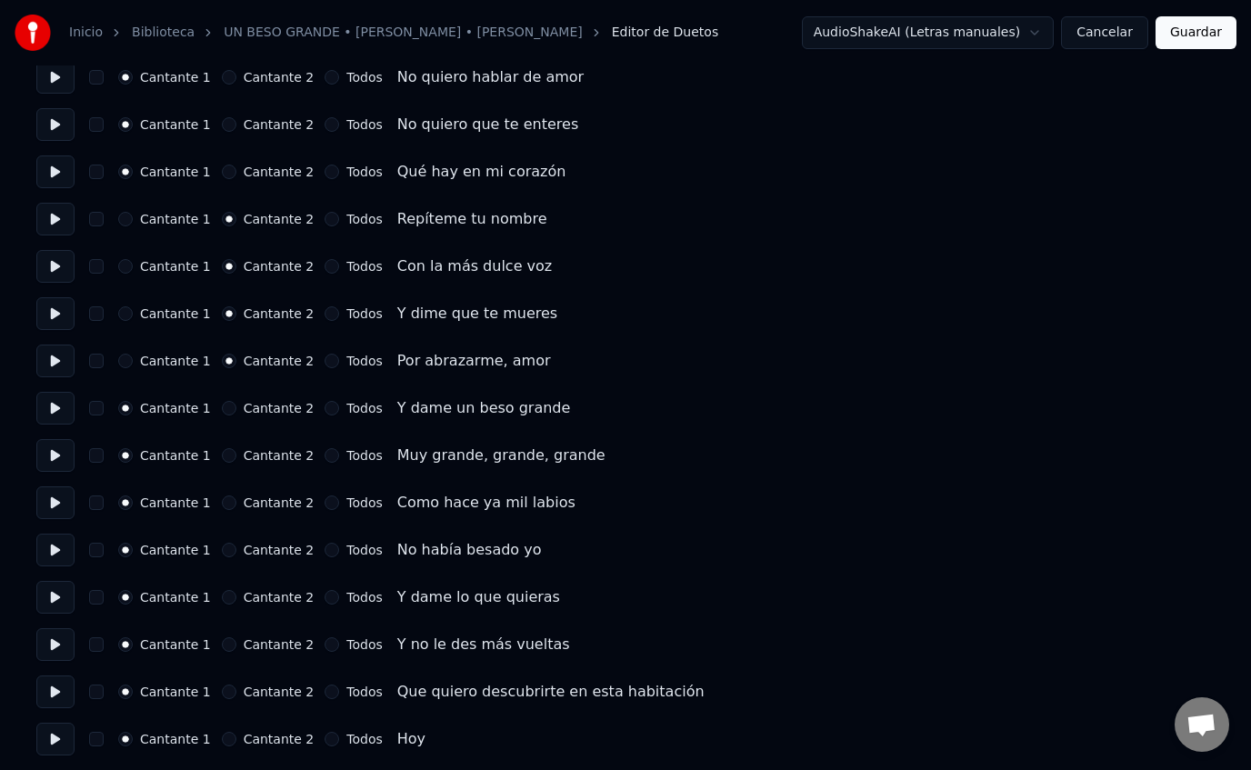
click at [55, 407] on button at bounding box center [55, 408] width 38 height 33
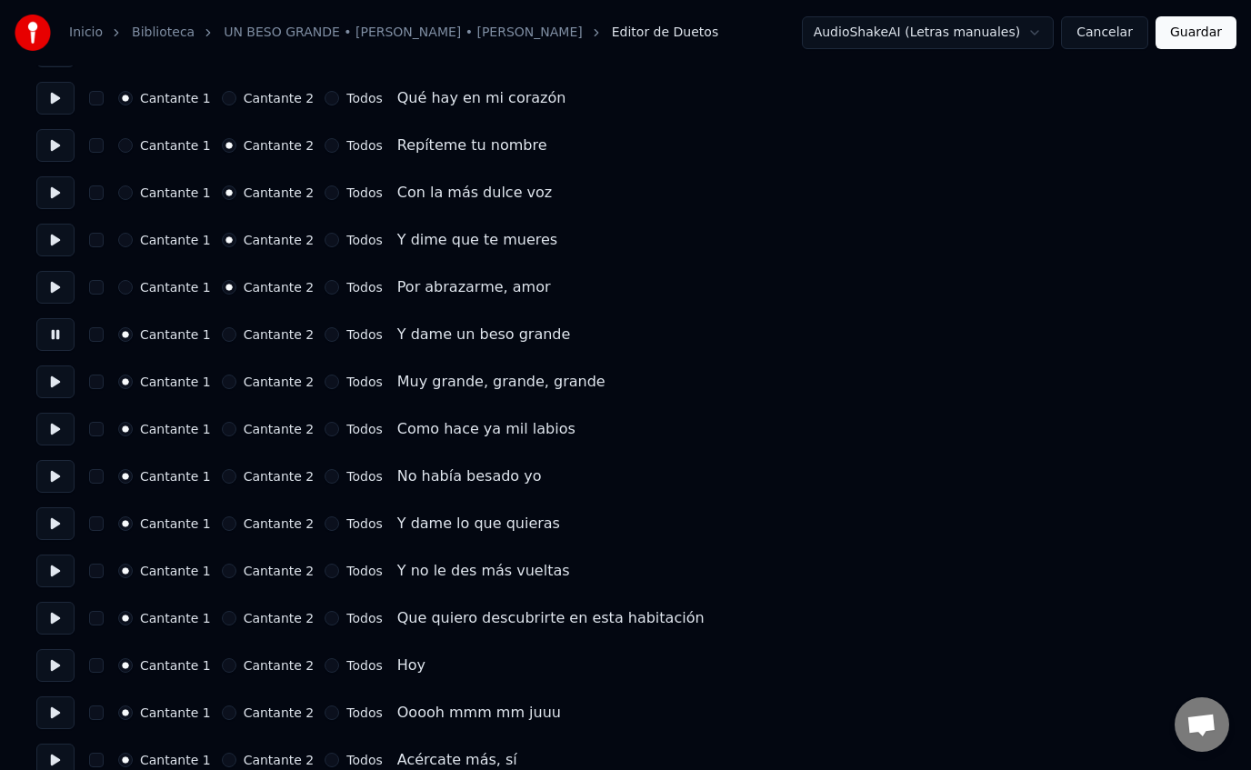
scroll to position [294, 0]
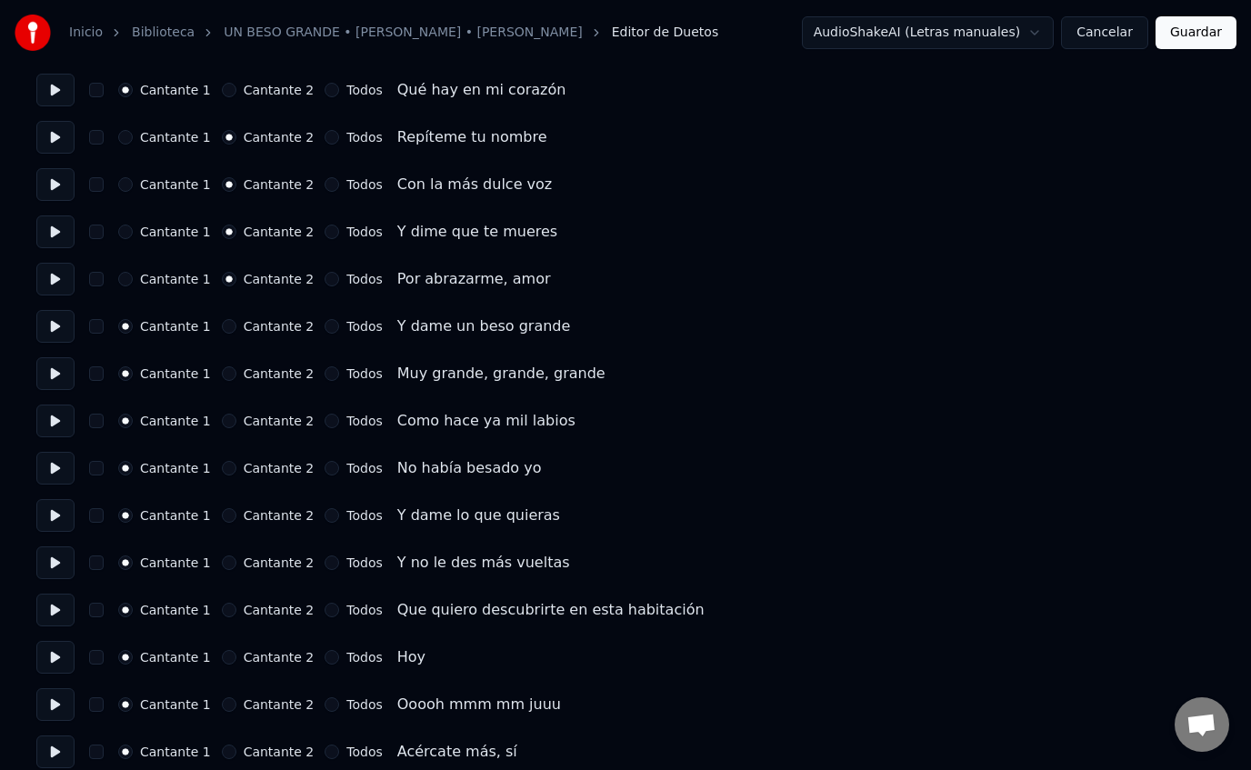
click at [63, 469] on button at bounding box center [55, 468] width 38 height 33
click at [61, 520] on button at bounding box center [55, 515] width 38 height 33
click at [224, 516] on button "Cantante 2" at bounding box center [229, 515] width 15 height 15
click at [224, 567] on button "Cantante 2" at bounding box center [229, 563] width 15 height 15
click at [223, 608] on button "Cantante 2" at bounding box center [229, 610] width 15 height 15
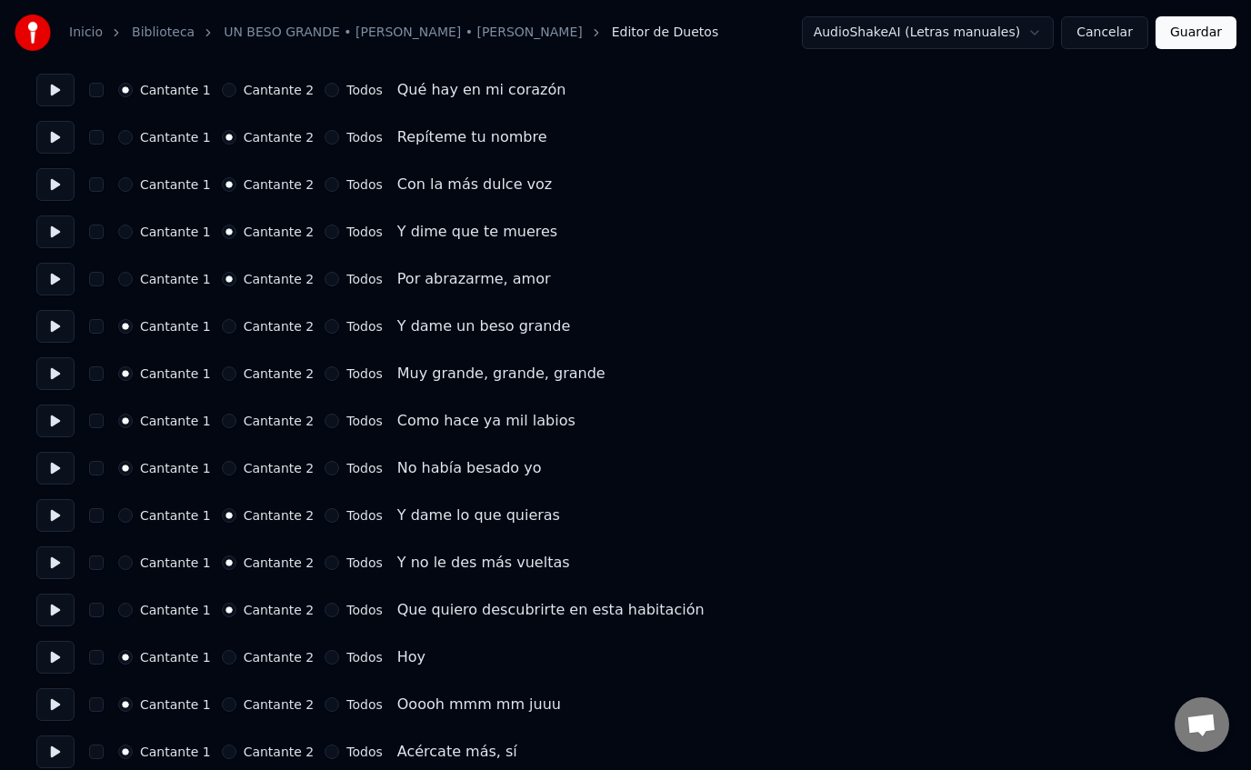
click at [224, 656] on button "Cantante 2" at bounding box center [229, 657] width 15 height 15
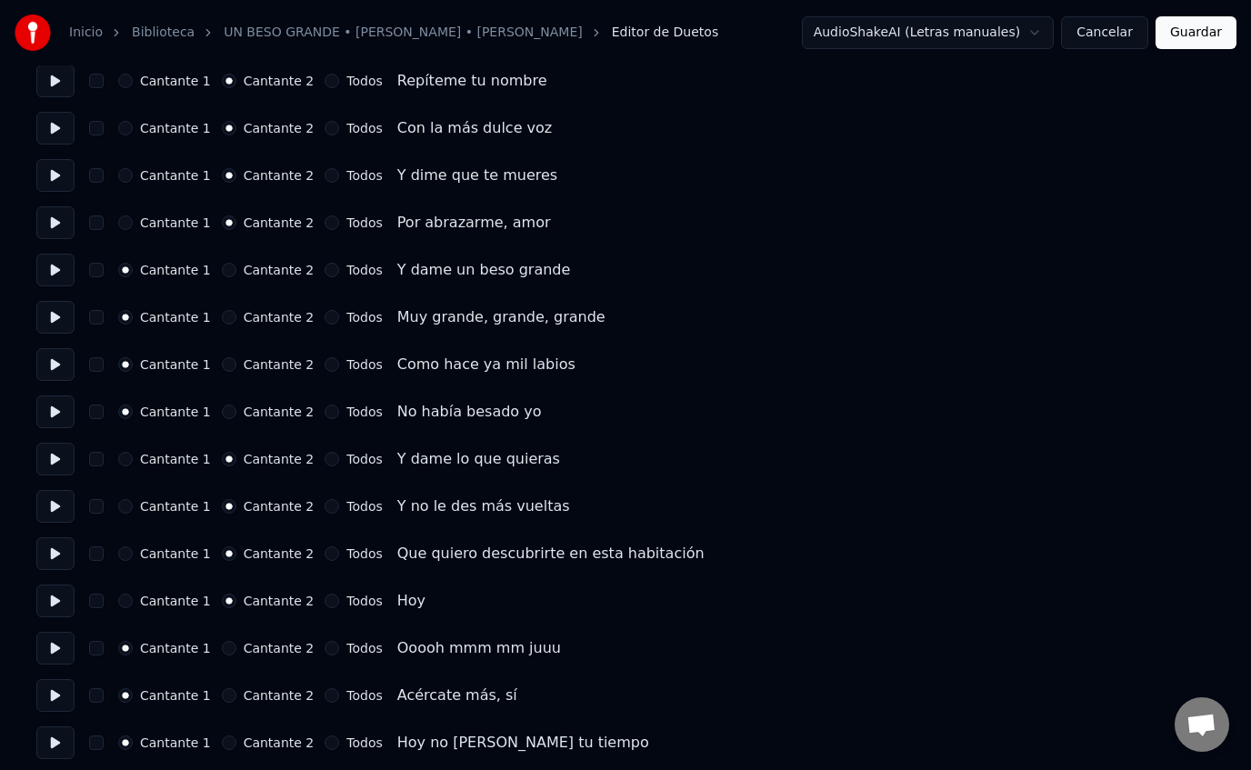
scroll to position [363, 0]
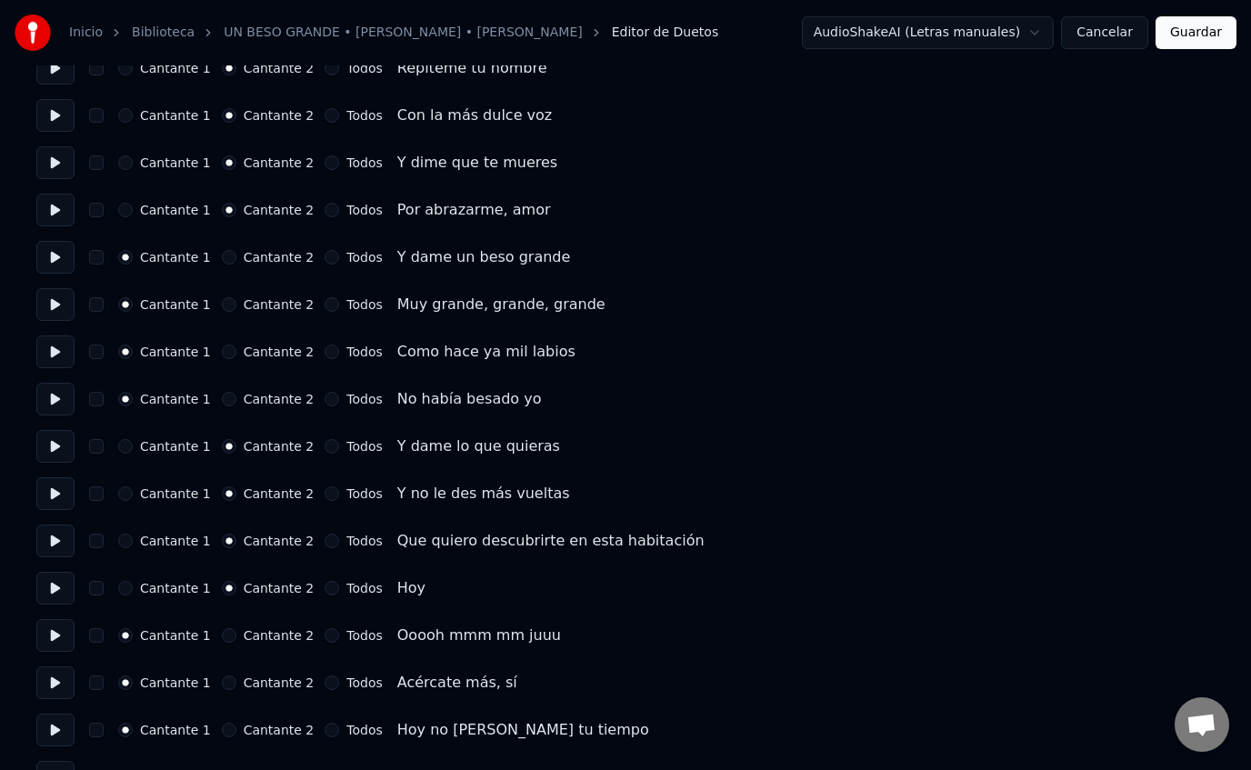
click at [55, 635] on button at bounding box center [55, 635] width 38 height 33
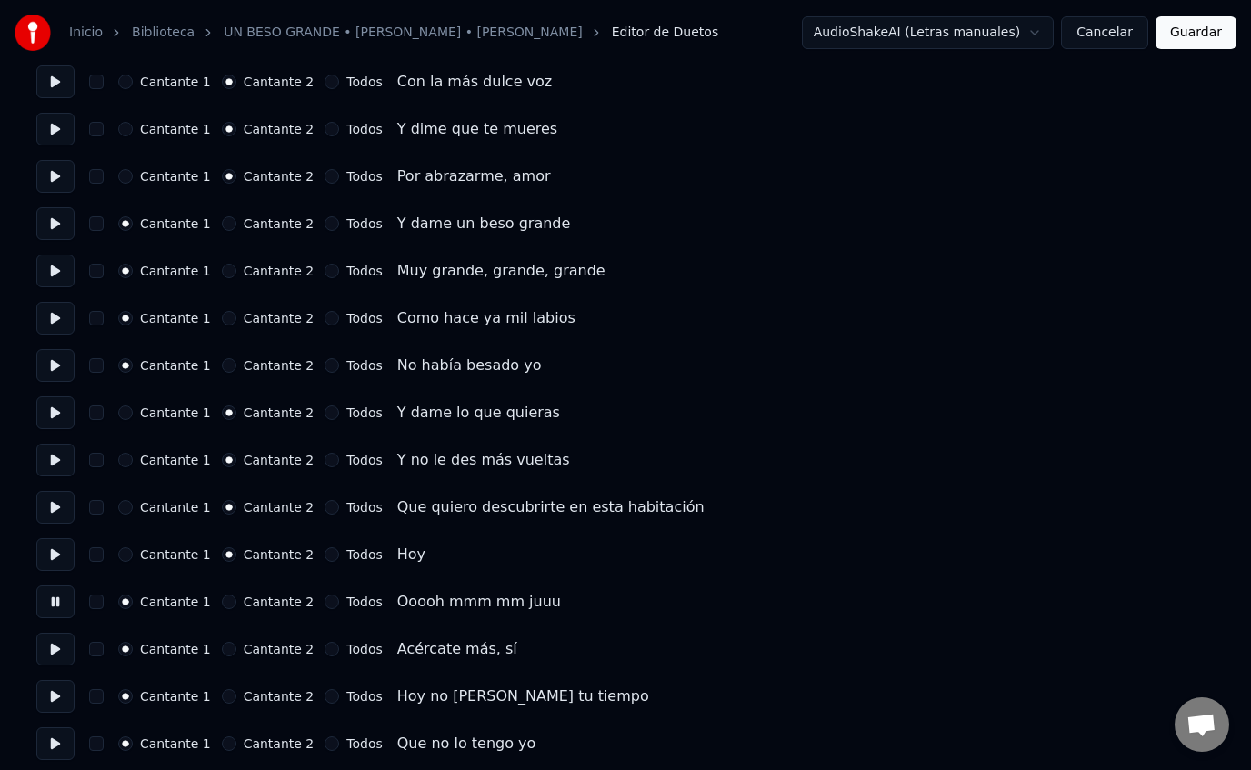
scroll to position [407, 0]
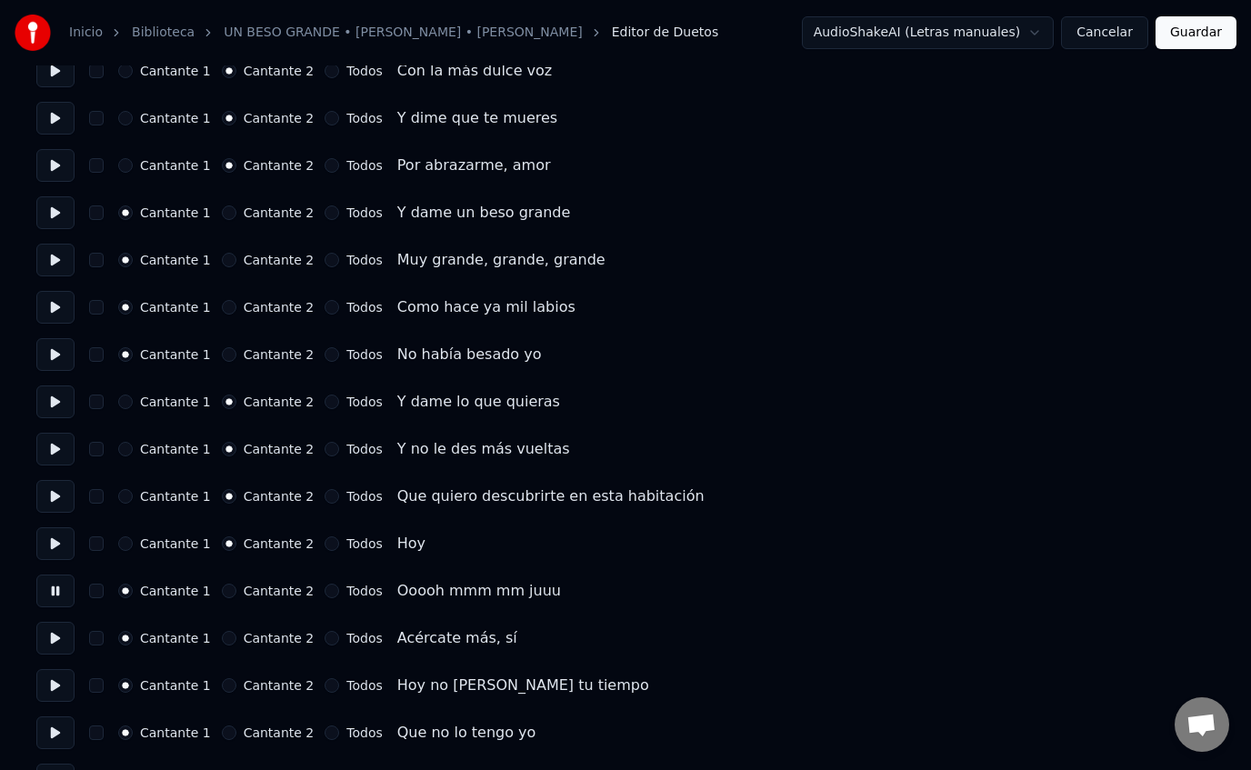
click at [222, 592] on button "Cantante 2" at bounding box center [229, 591] width 15 height 15
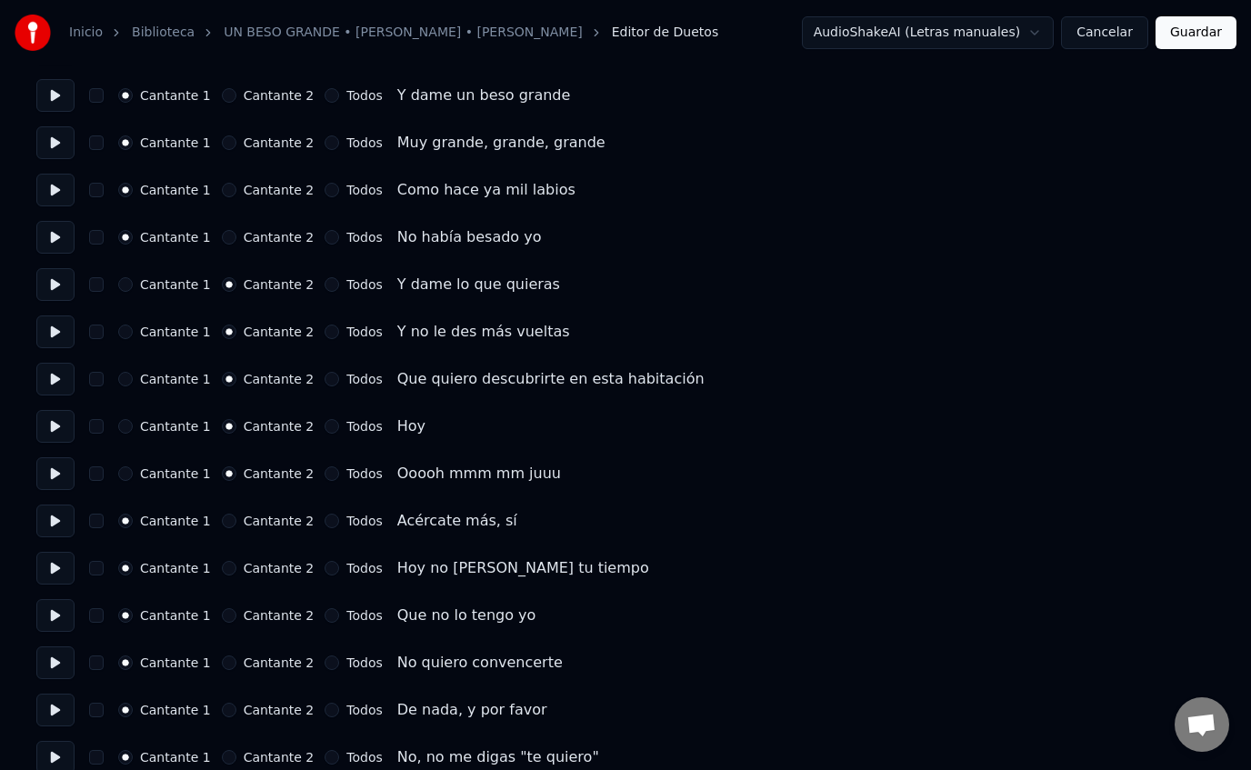
scroll to position [537, 0]
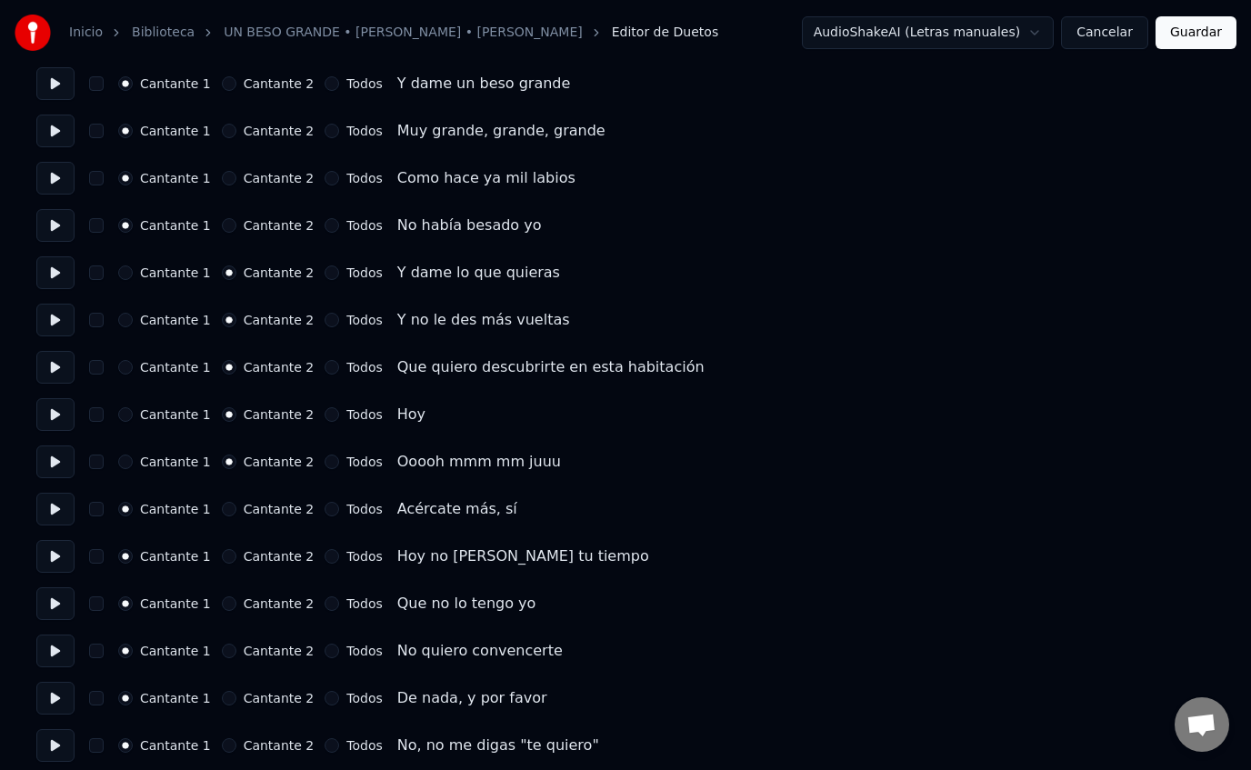
click at [62, 512] on button at bounding box center [55, 509] width 38 height 33
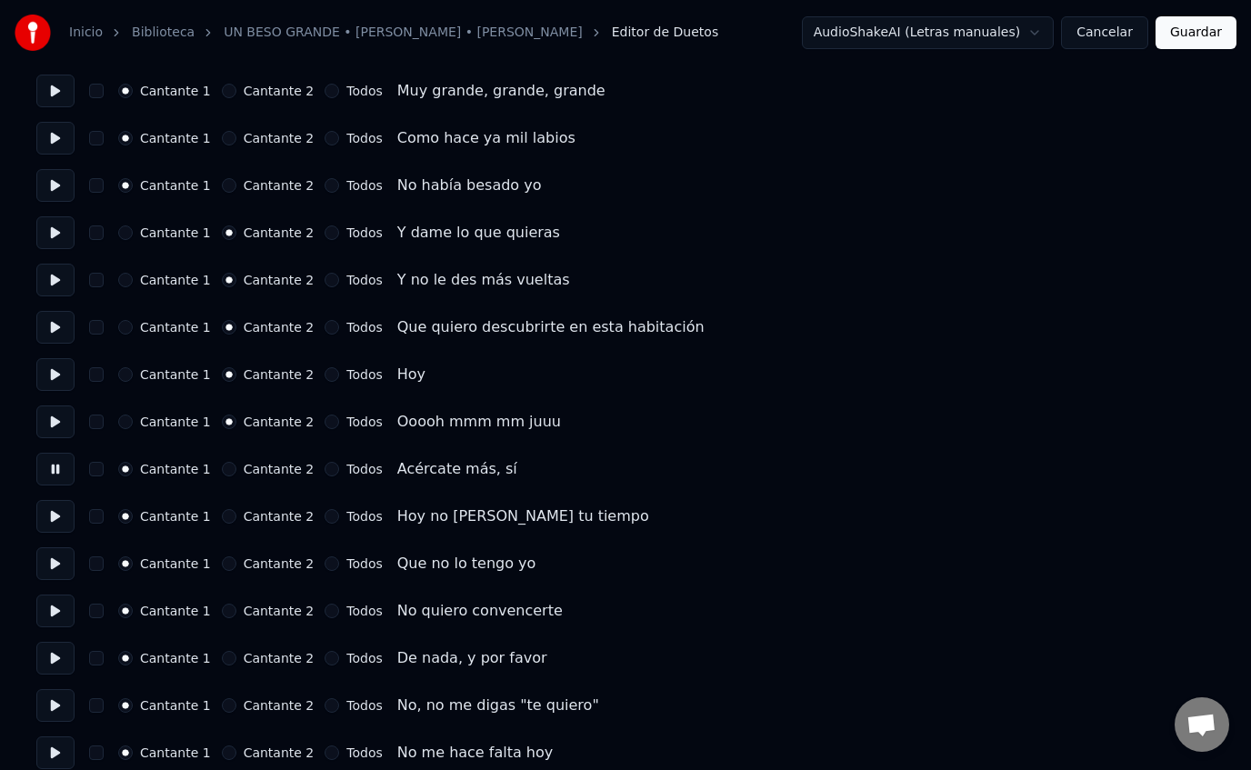
scroll to position [580, 0]
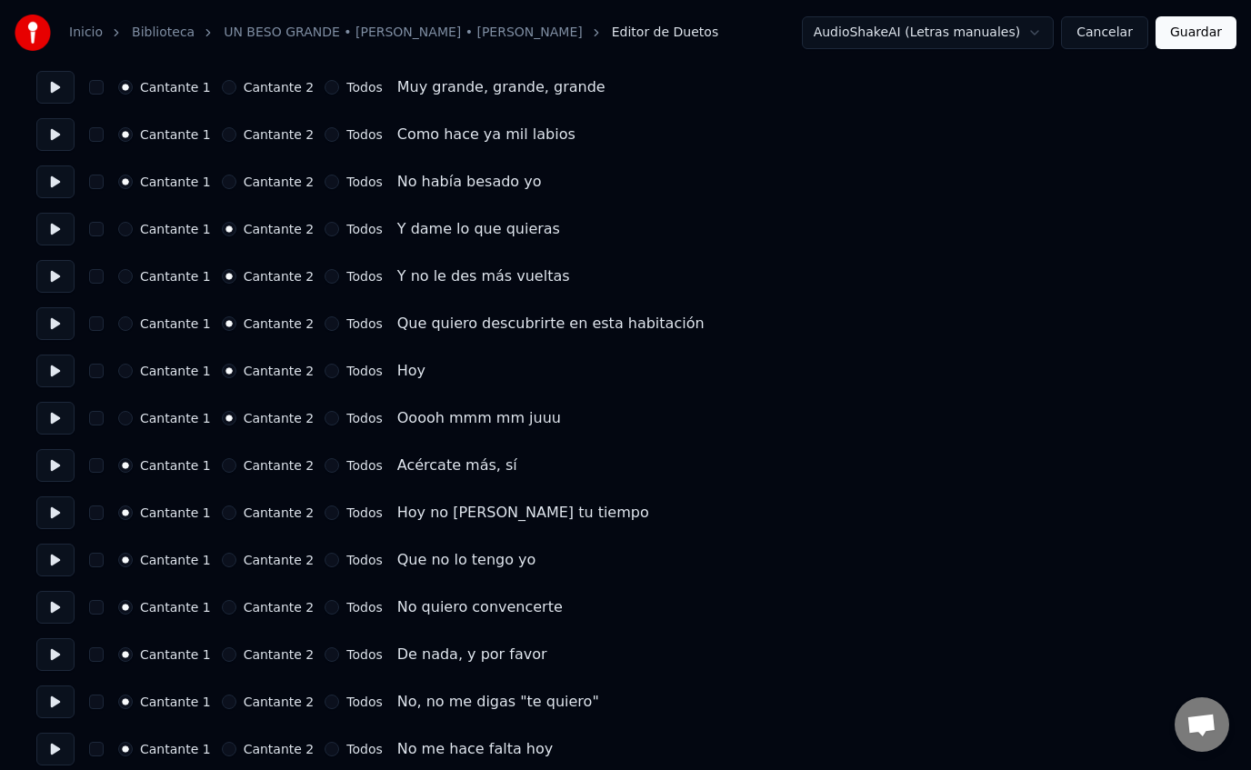
click at [226, 464] on button "Cantante 2" at bounding box center [229, 465] width 15 height 15
click at [65, 508] on button at bounding box center [55, 513] width 38 height 33
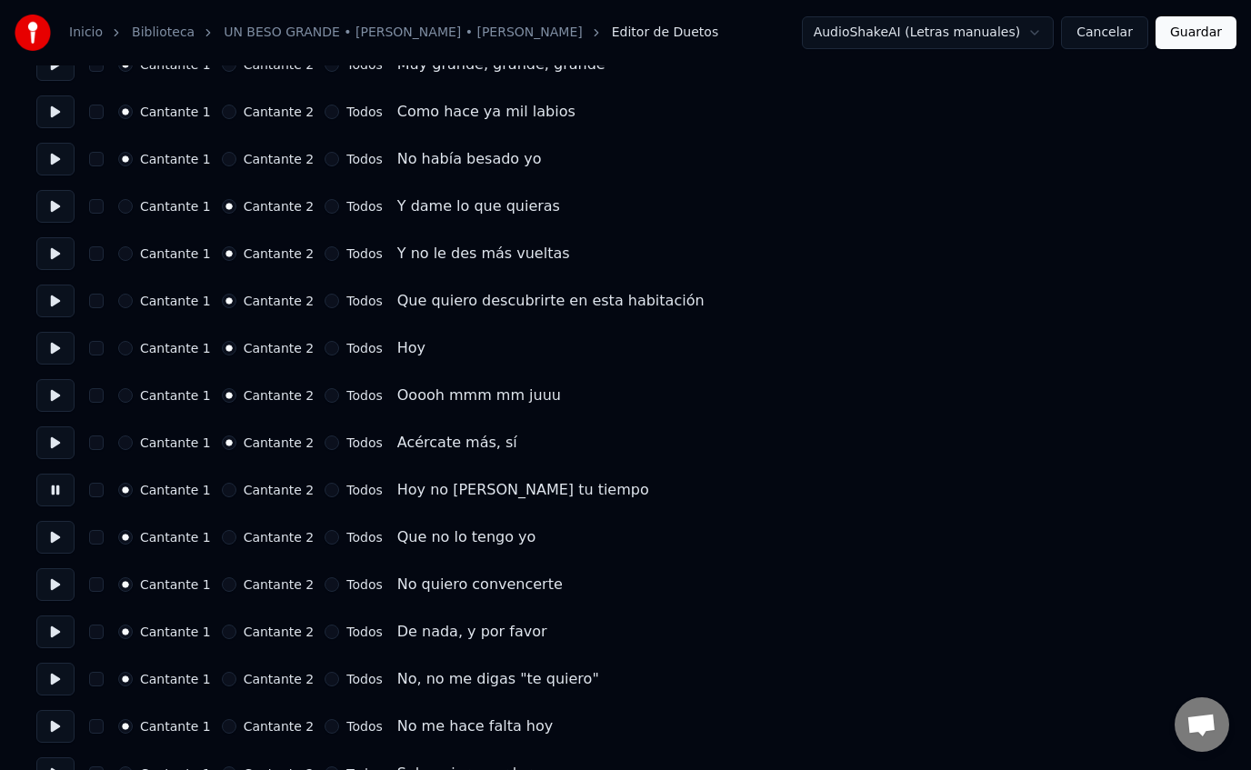
scroll to position [632, 0]
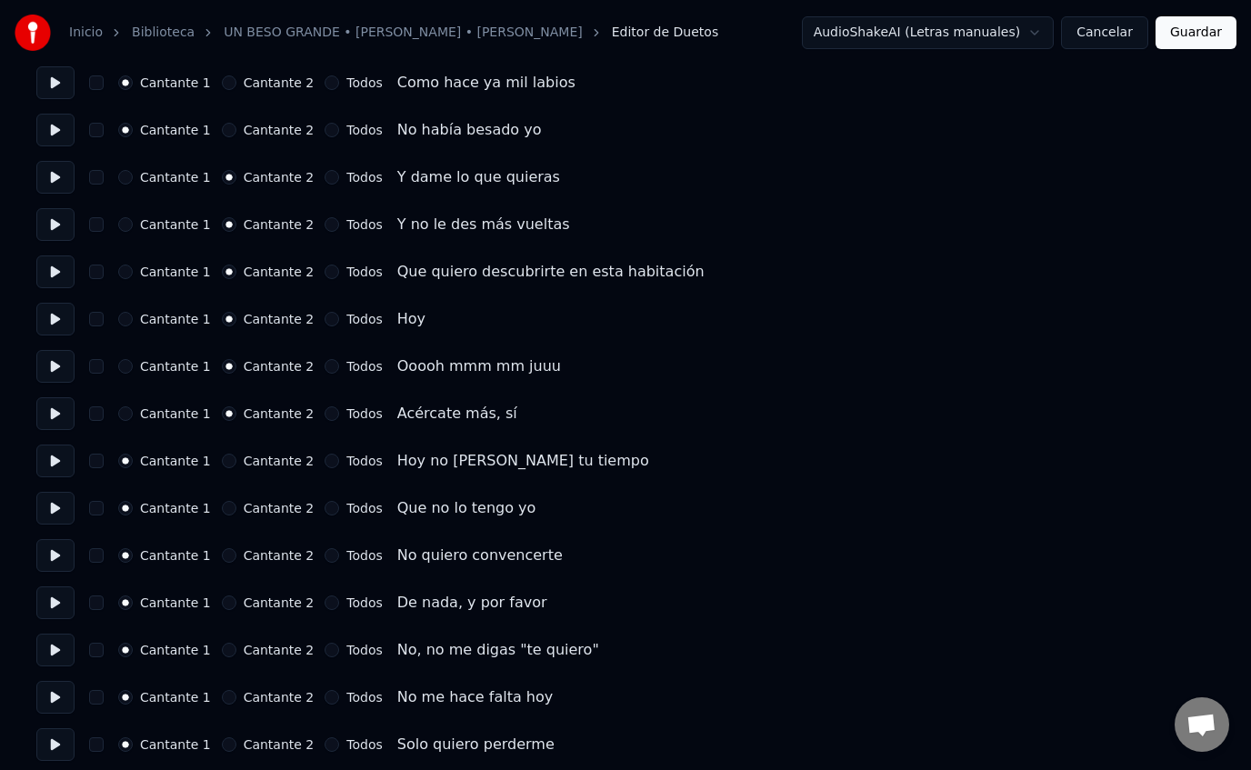
click at [59, 552] on button at bounding box center [55, 555] width 38 height 33
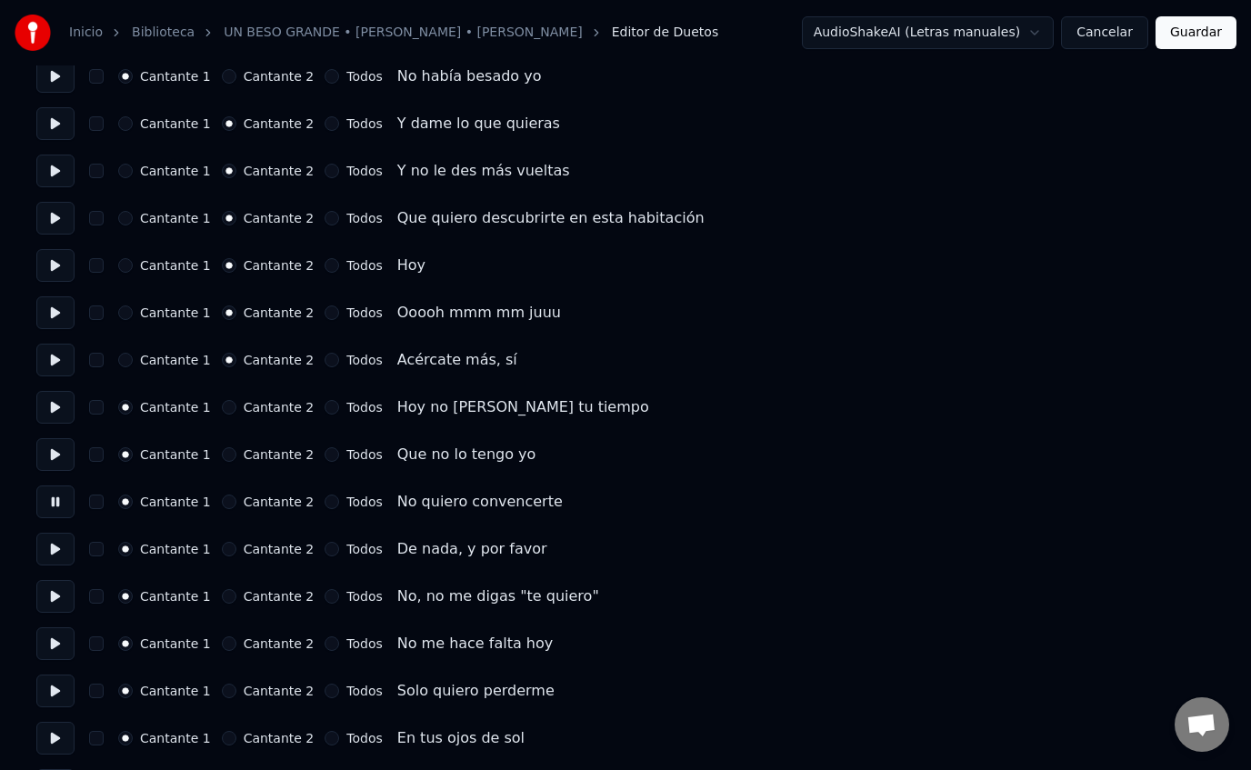
scroll to position [688, 0]
click at [56, 552] on button at bounding box center [55, 547] width 38 height 33
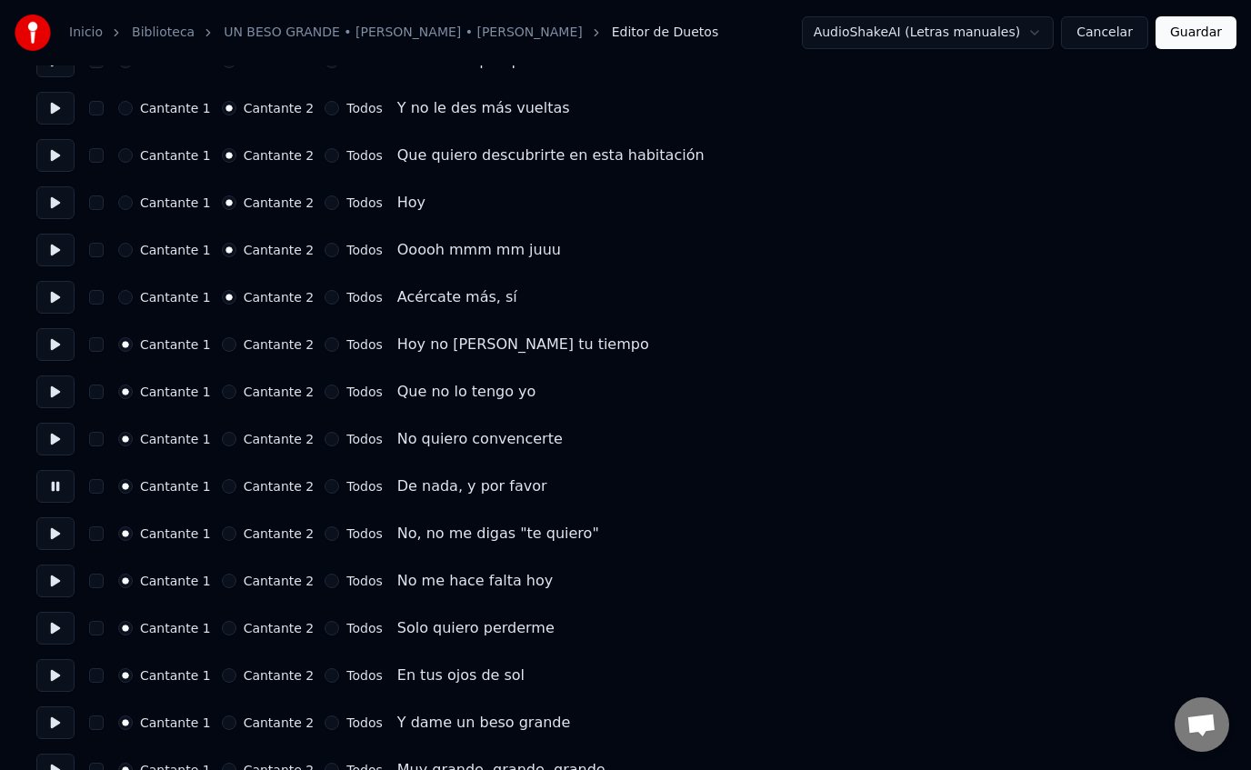
scroll to position [750, 0]
click at [50, 529] on button at bounding box center [55, 532] width 38 height 33
click at [222, 535] on button "Cantante 2" at bounding box center [229, 532] width 15 height 15
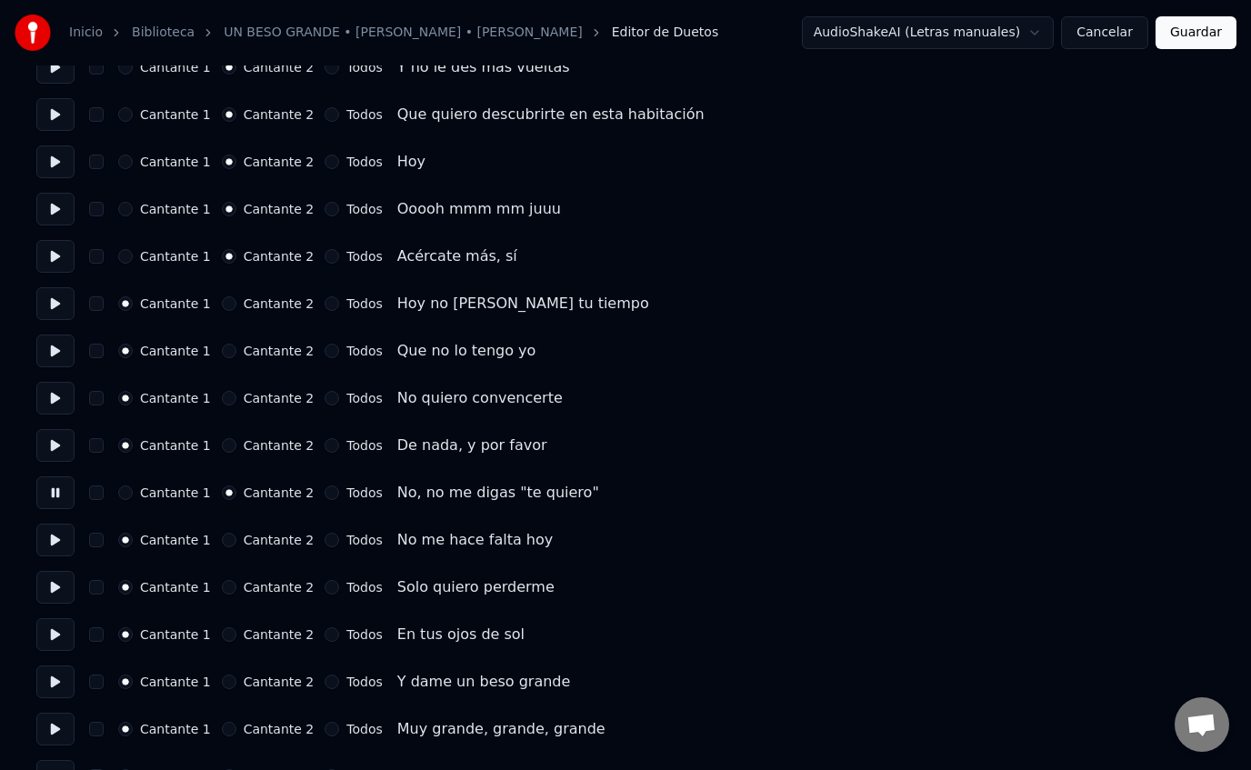
scroll to position [804, 0]
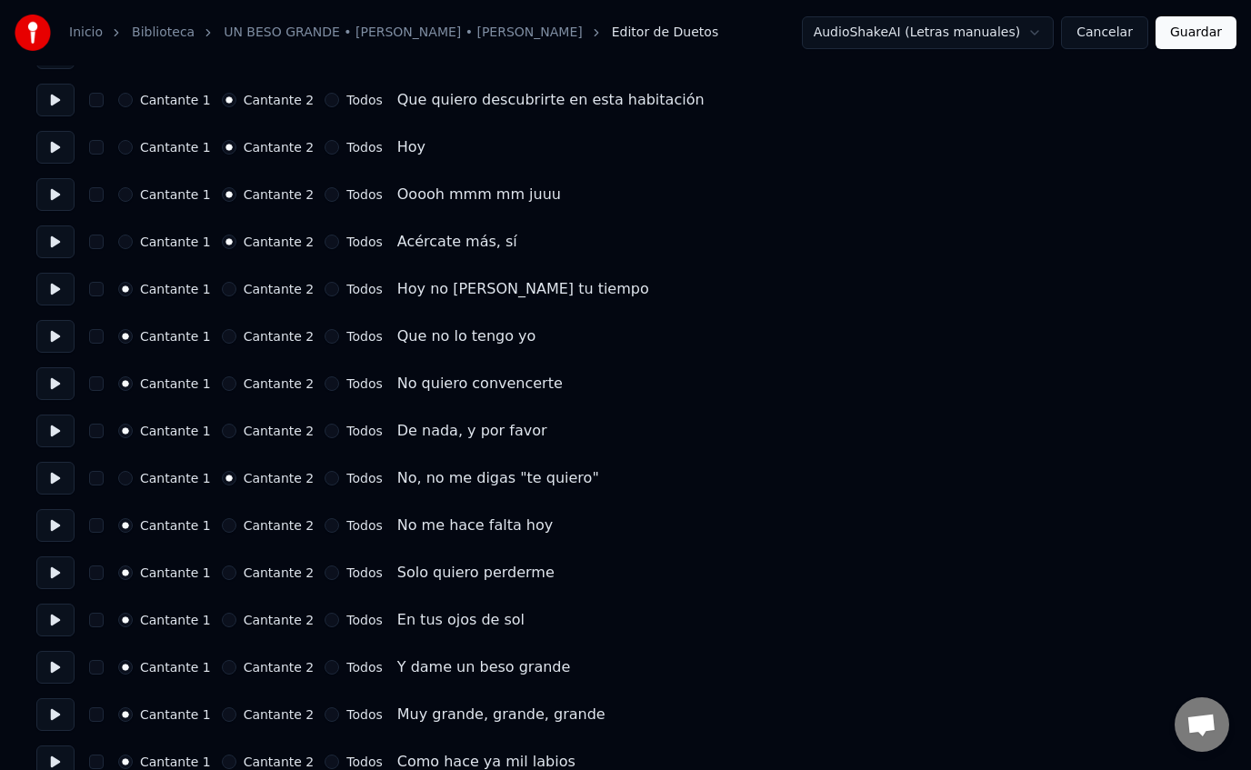
click at [59, 529] on button at bounding box center [55, 525] width 38 height 33
click at [222, 529] on button "Cantante 2" at bounding box center [229, 525] width 15 height 15
click at [224, 568] on button "Cantante 2" at bounding box center [229, 573] width 15 height 15
click at [226, 618] on button "Cantante 2" at bounding box center [229, 620] width 15 height 15
click at [53, 669] on button at bounding box center [55, 667] width 38 height 33
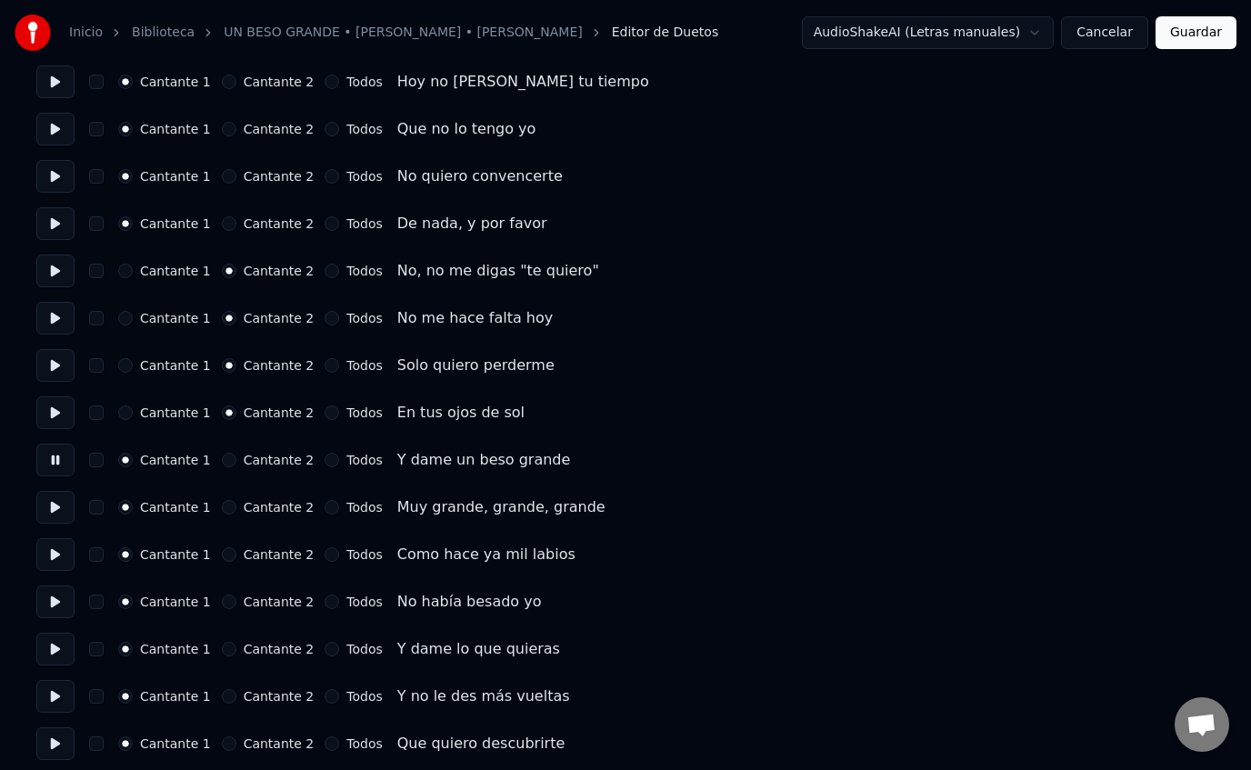
scroll to position [1016, 0]
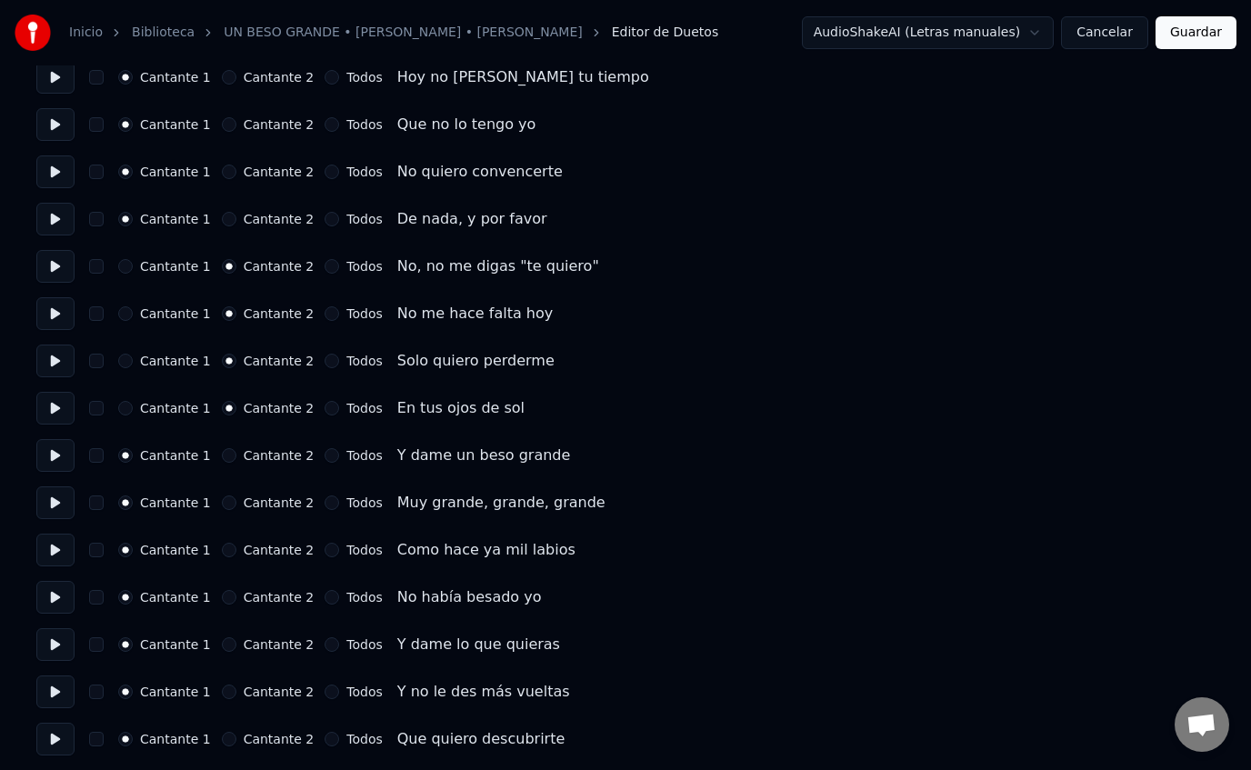
click at [48, 602] on button at bounding box center [55, 597] width 38 height 33
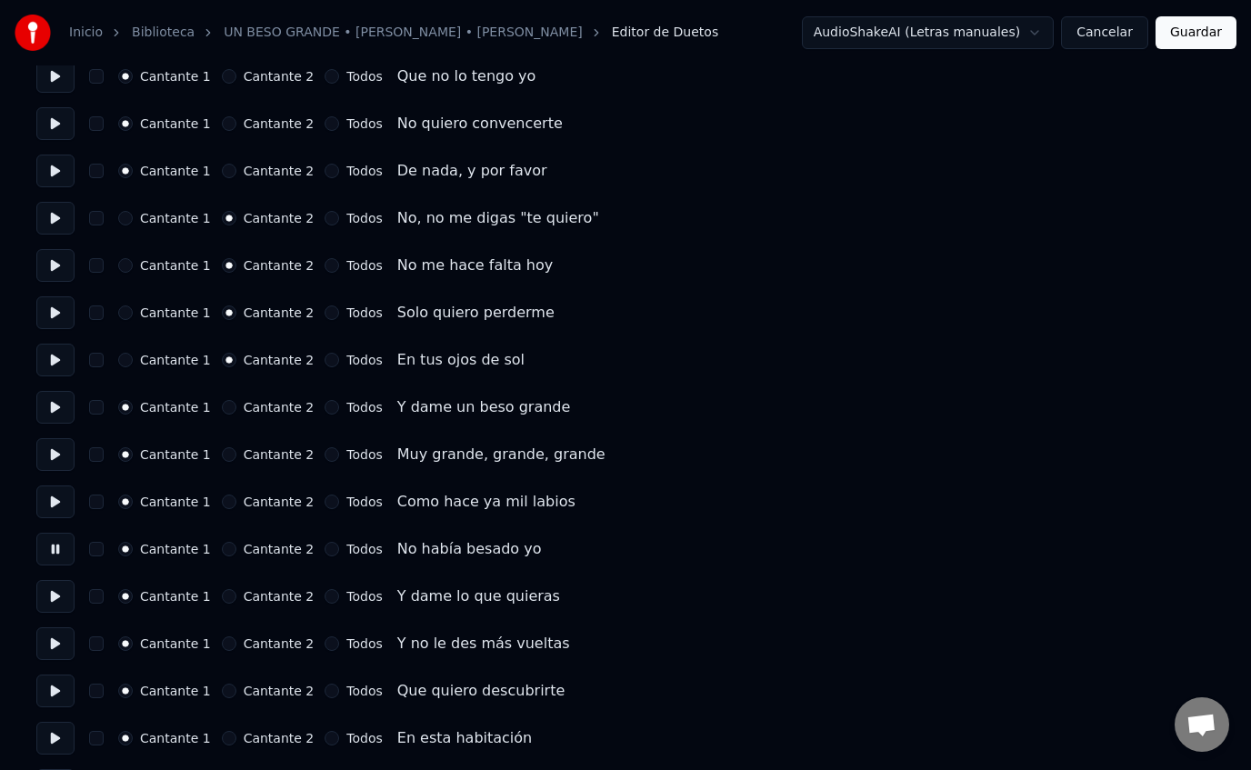
scroll to position [1074, 0]
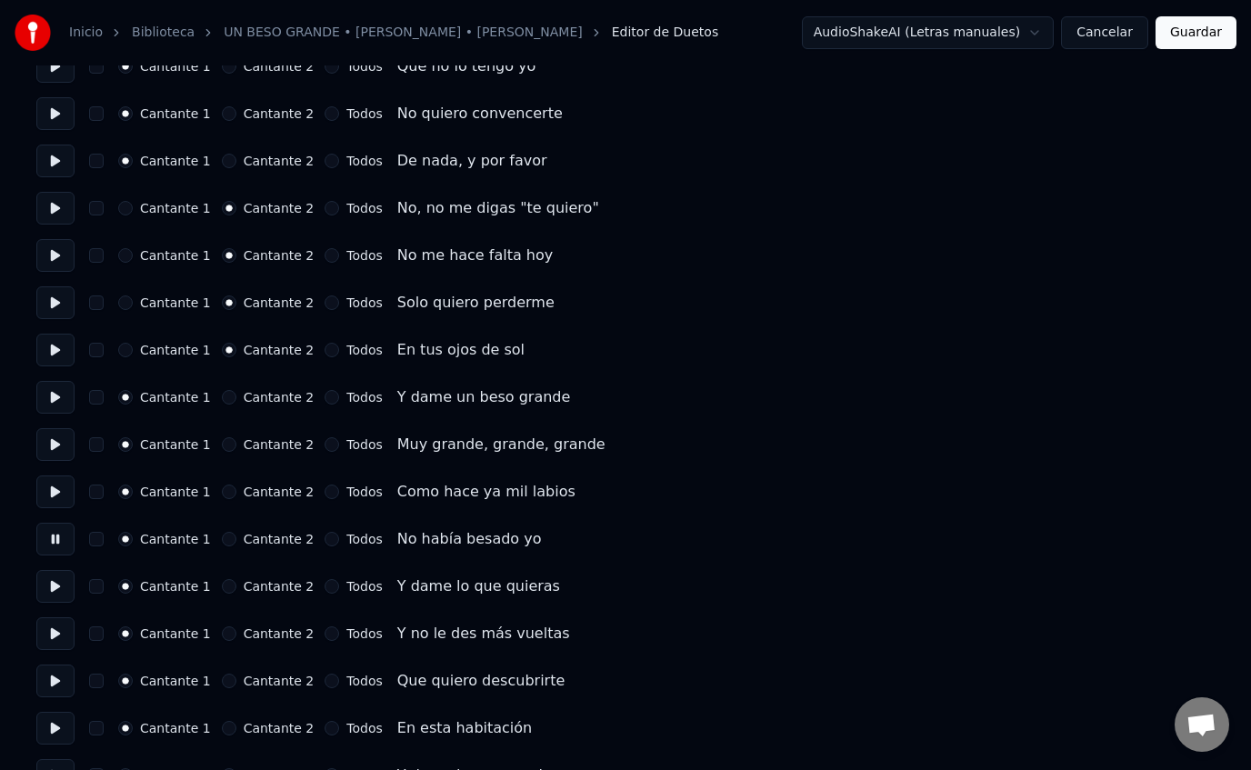
click at [58, 591] on button at bounding box center [55, 586] width 38 height 33
click at [222, 587] on button "Cantante 2" at bounding box center [229, 586] width 15 height 15
click at [227, 634] on button "Cantante 2" at bounding box center [229, 634] width 15 height 15
click at [224, 677] on button "Cantante 2" at bounding box center [229, 681] width 15 height 15
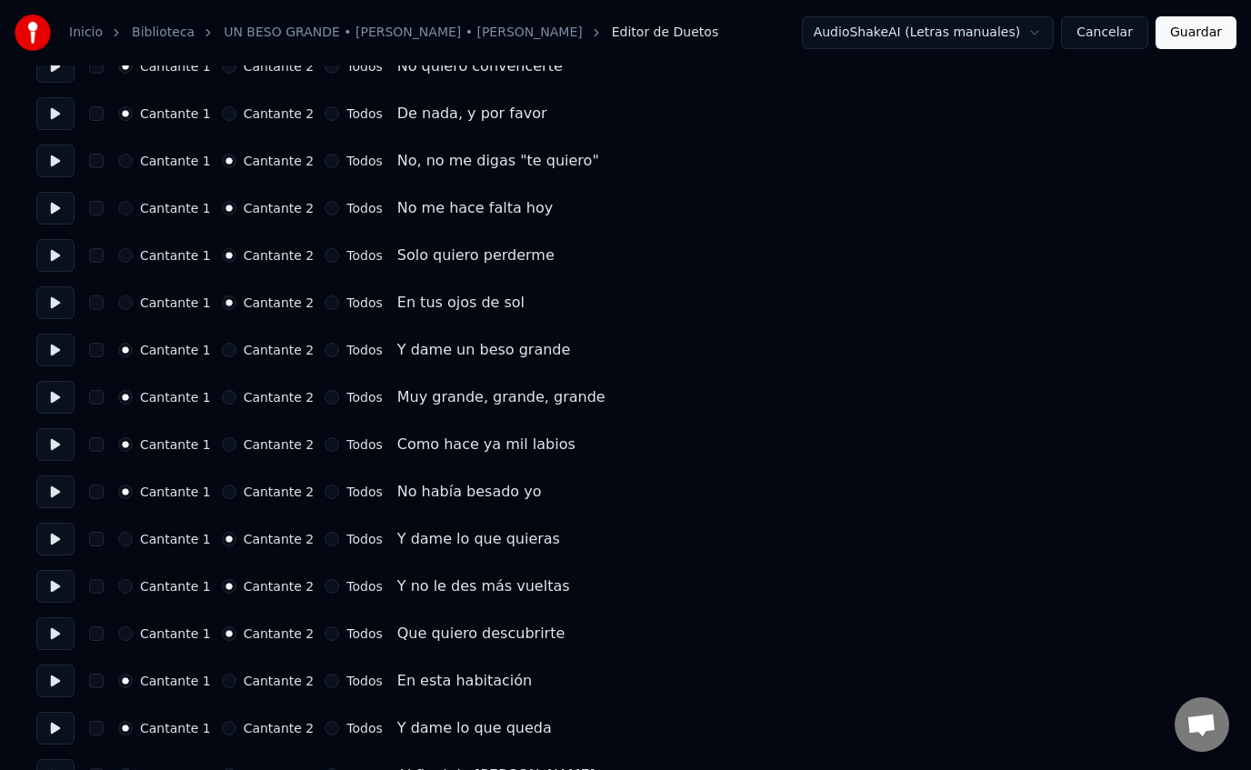
scroll to position [1134, 0]
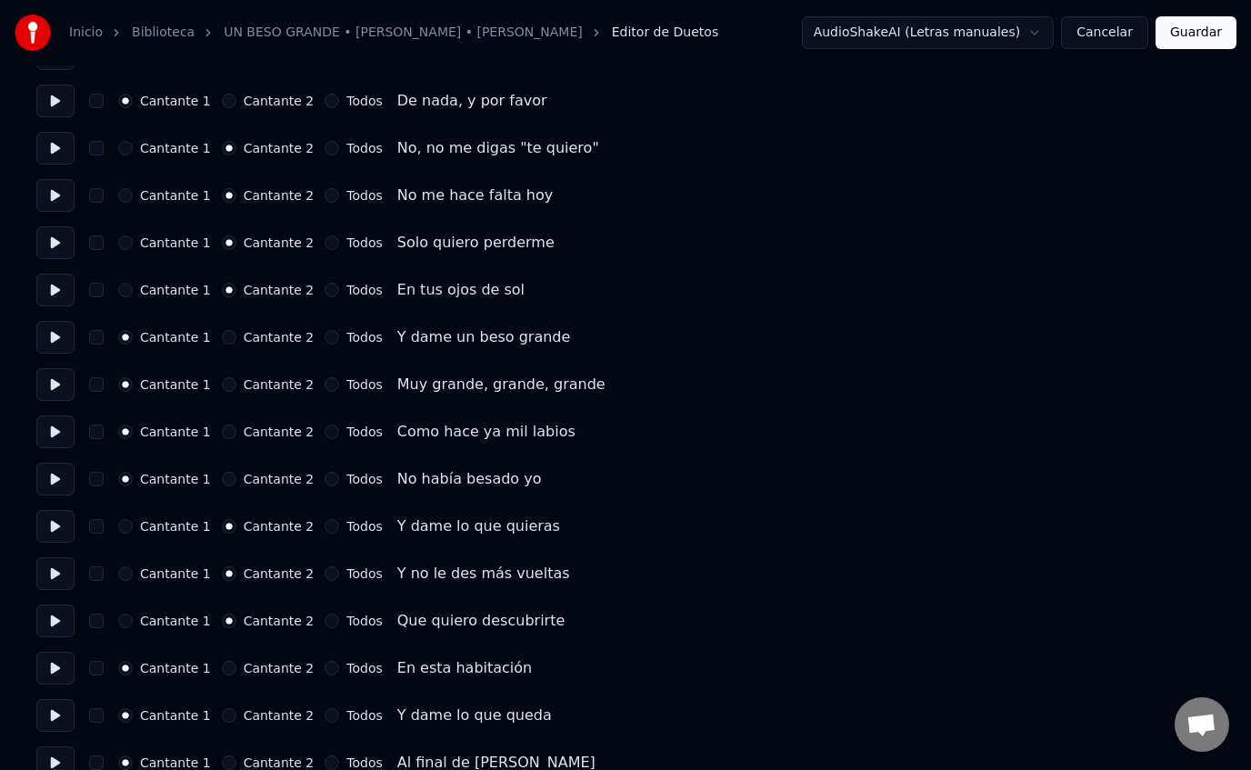
click at [59, 668] on button at bounding box center [55, 668] width 38 height 33
click at [222, 670] on button "Cantante 2" at bounding box center [229, 668] width 15 height 15
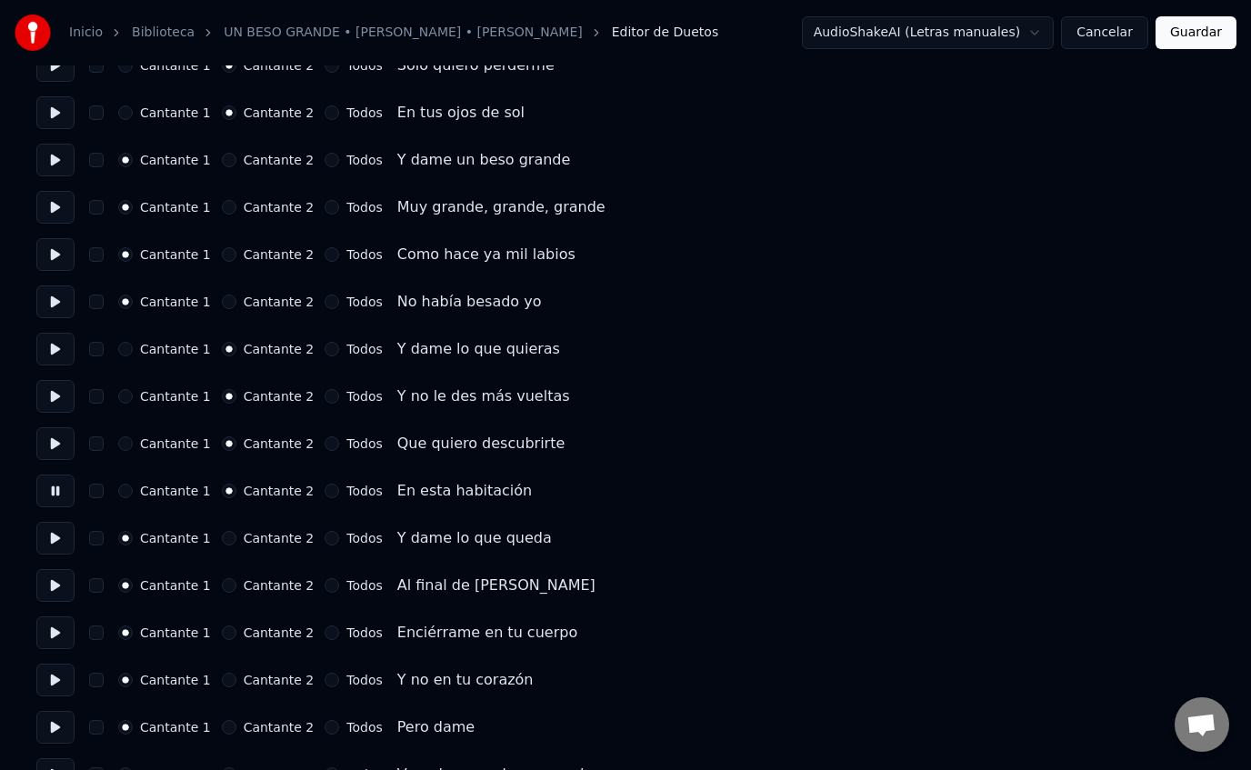
scroll to position [1312, 0]
click at [59, 544] on button at bounding box center [55, 537] width 38 height 33
click at [325, 537] on button "Todos" at bounding box center [332, 537] width 15 height 15
click at [325, 585] on button "Todos" at bounding box center [332, 585] width 15 height 15
click at [325, 632] on button "Todos" at bounding box center [332, 632] width 15 height 15
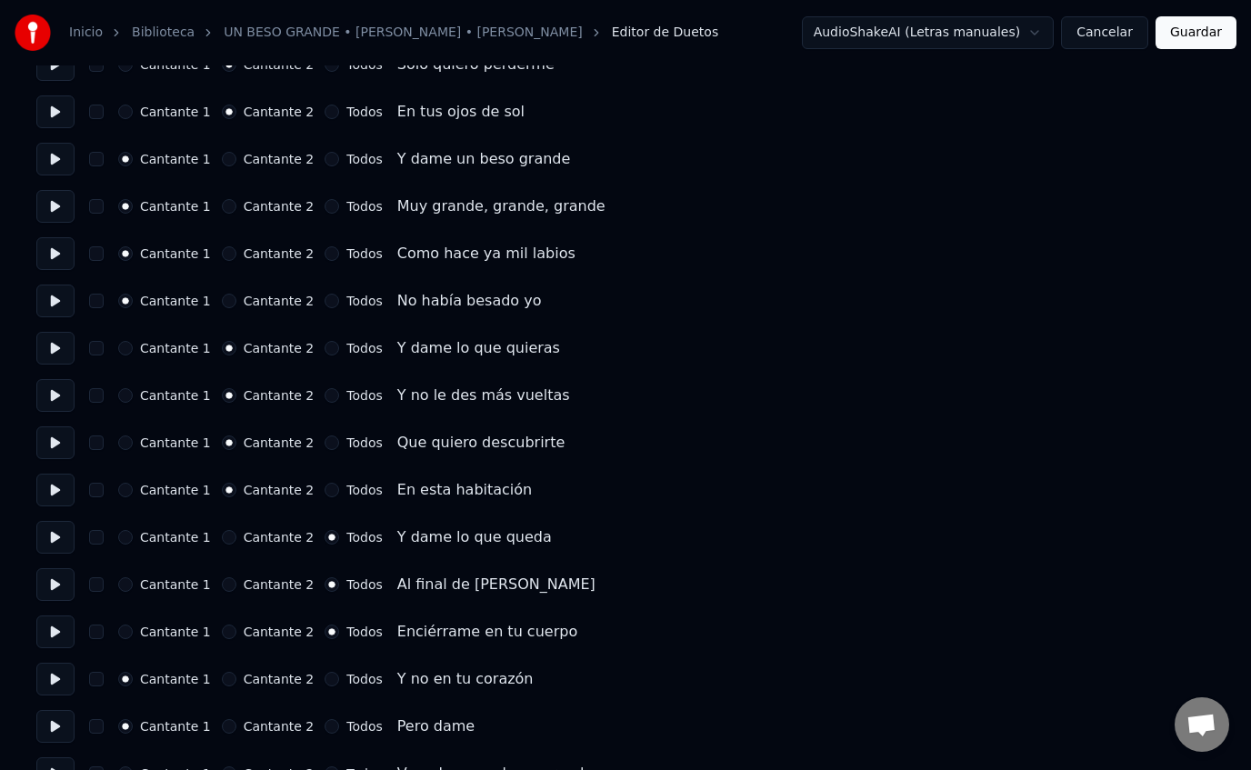
click at [55, 678] on button at bounding box center [55, 679] width 38 height 33
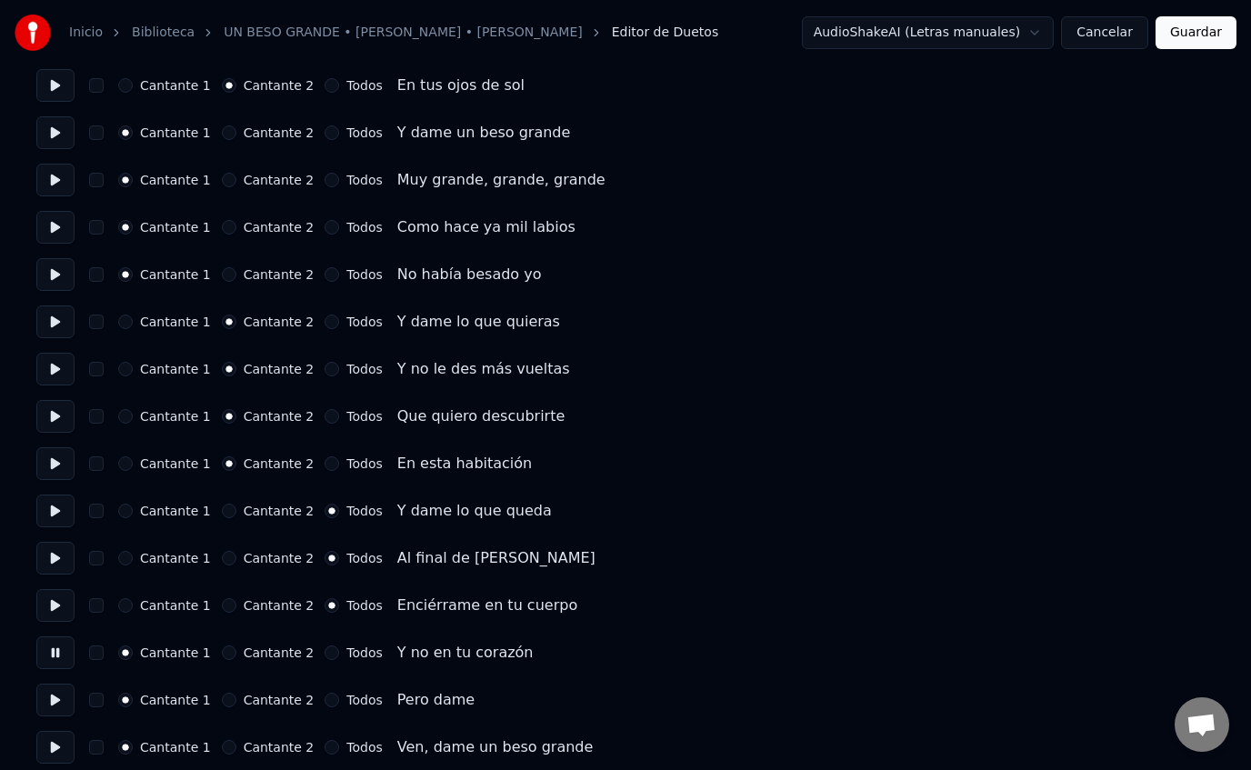
scroll to position [1351, 0]
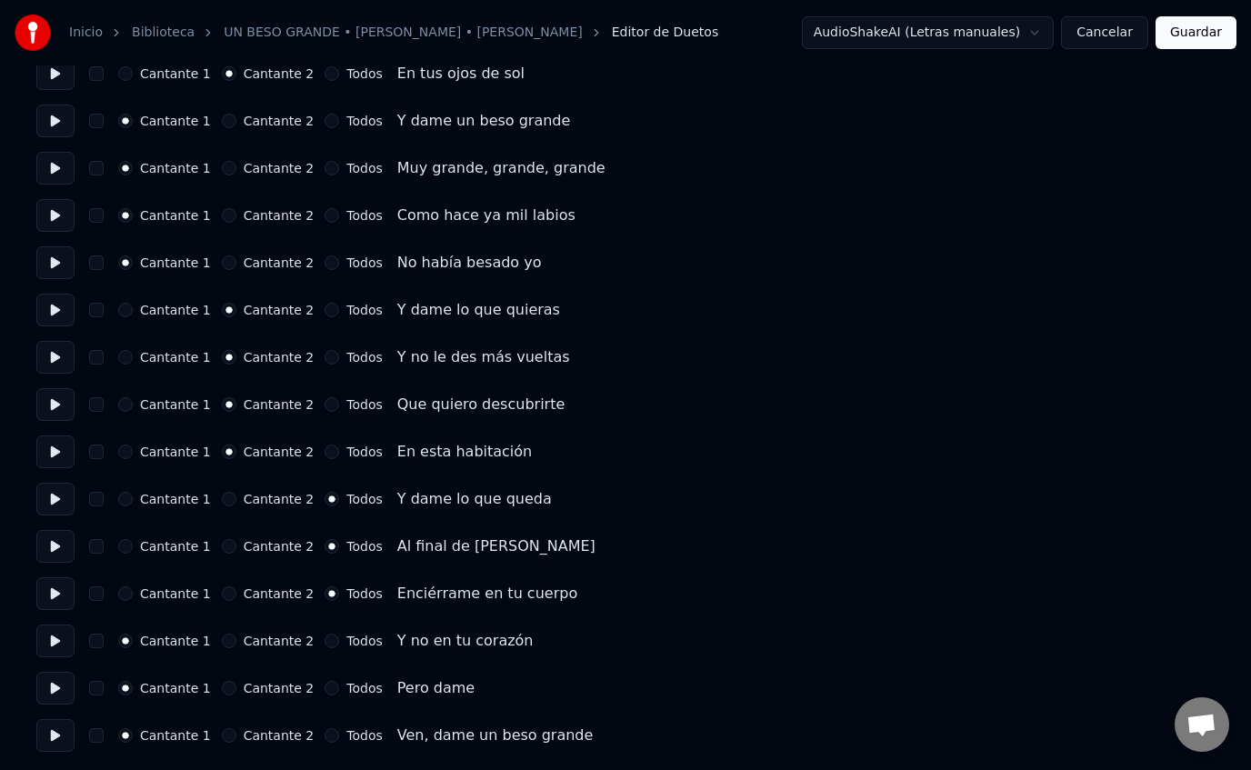
click at [65, 592] on button at bounding box center [55, 594] width 38 height 33
click at [120, 595] on button "Cantante 1" at bounding box center [125, 594] width 15 height 15
click at [226, 639] on button "Cantante 2" at bounding box center [229, 641] width 15 height 15
click at [54, 632] on button at bounding box center [55, 641] width 38 height 33
click at [61, 691] on button at bounding box center [55, 688] width 38 height 33
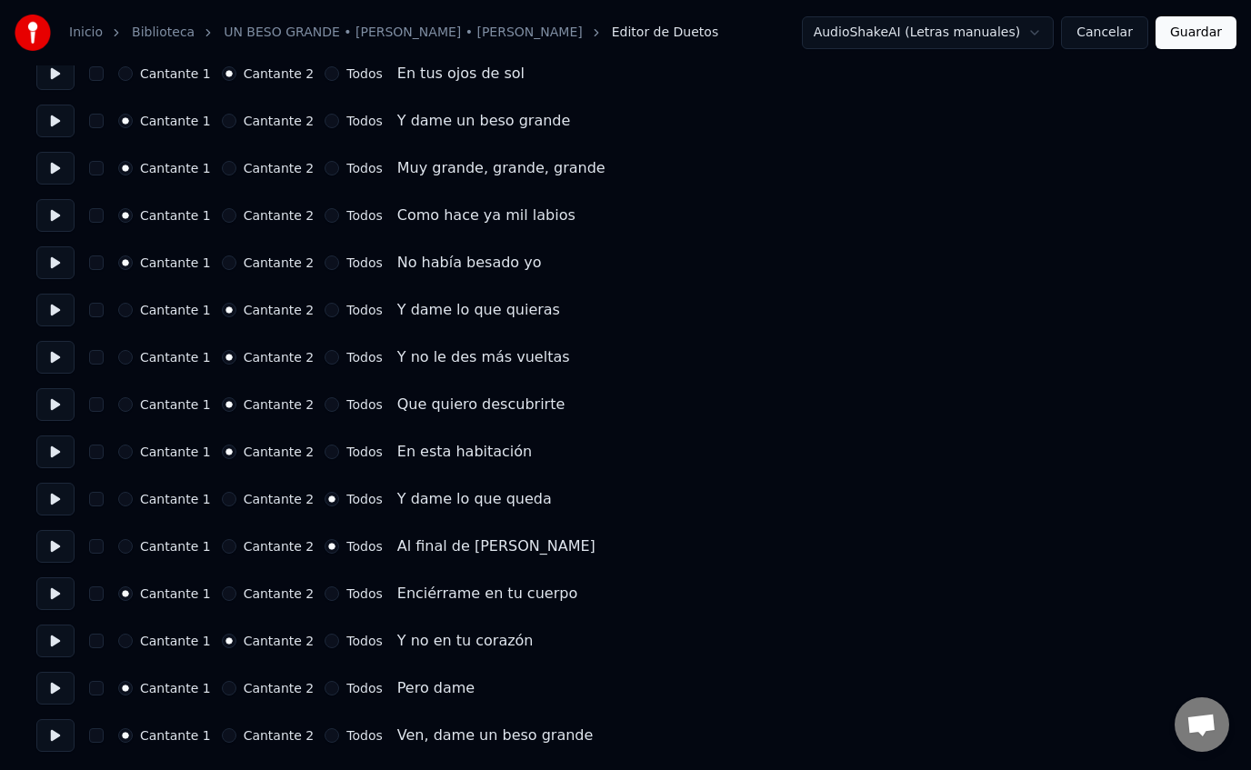
click at [53, 744] on button at bounding box center [55, 735] width 38 height 33
click at [226, 739] on button "Cantante 2" at bounding box center [229, 735] width 15 height 15
click at [1190, 43] on button "Guardar" at bounding box center [1196, 32] width 81 height 33
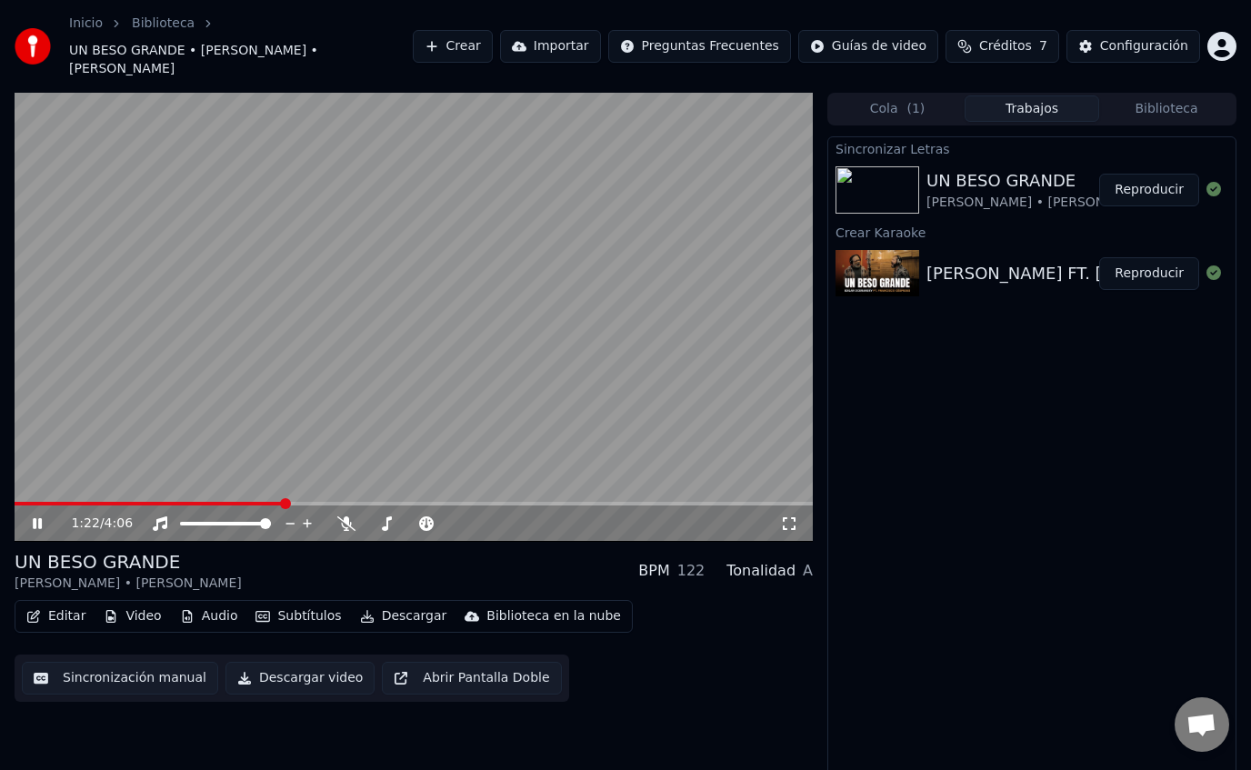
click at [213, 399] on video at bounding box center [414, 317] width 799 height 449
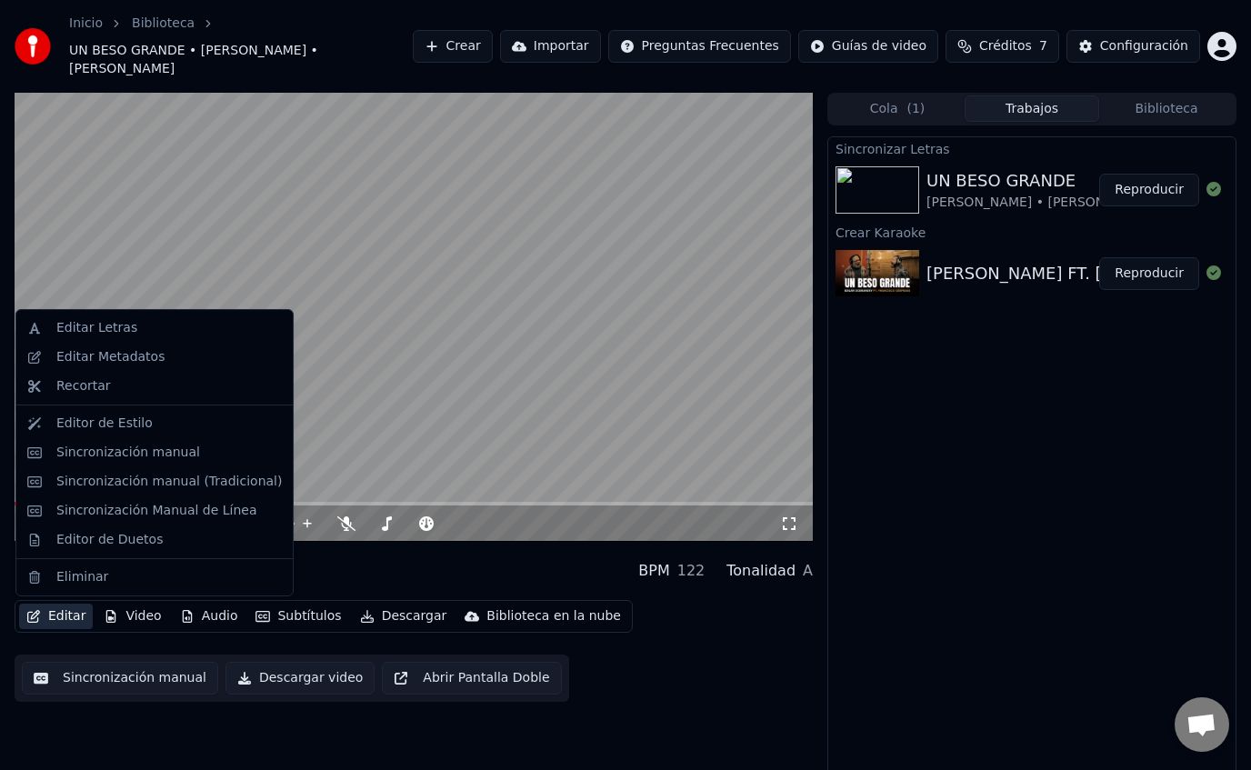
click at [69, 618] on button "Editar" at bounding box center [56, 616] width 74 height 25
click at [206, 416] on div "Editor de Estilo" at bounding box center [169, 424] width 226 height 18
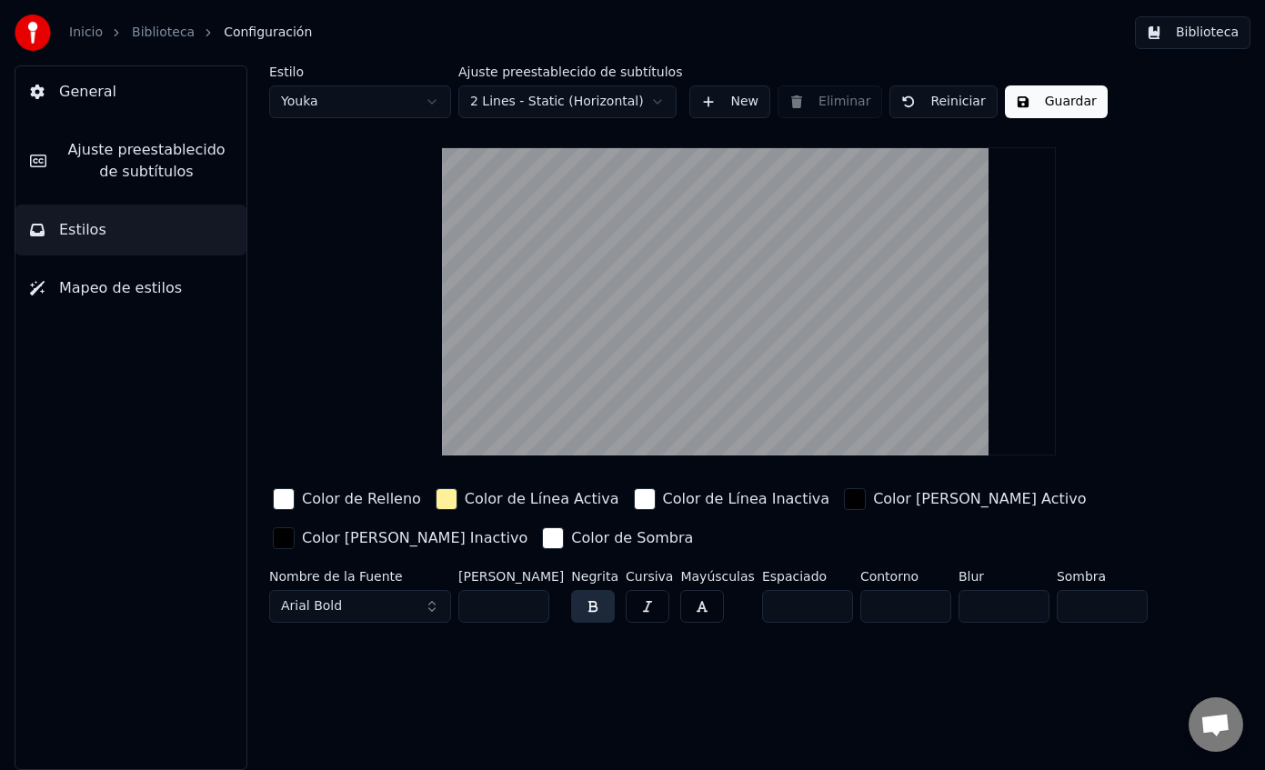
click at [283, 498] on div "button" at bounding box center [284, 499] width 22 height 22
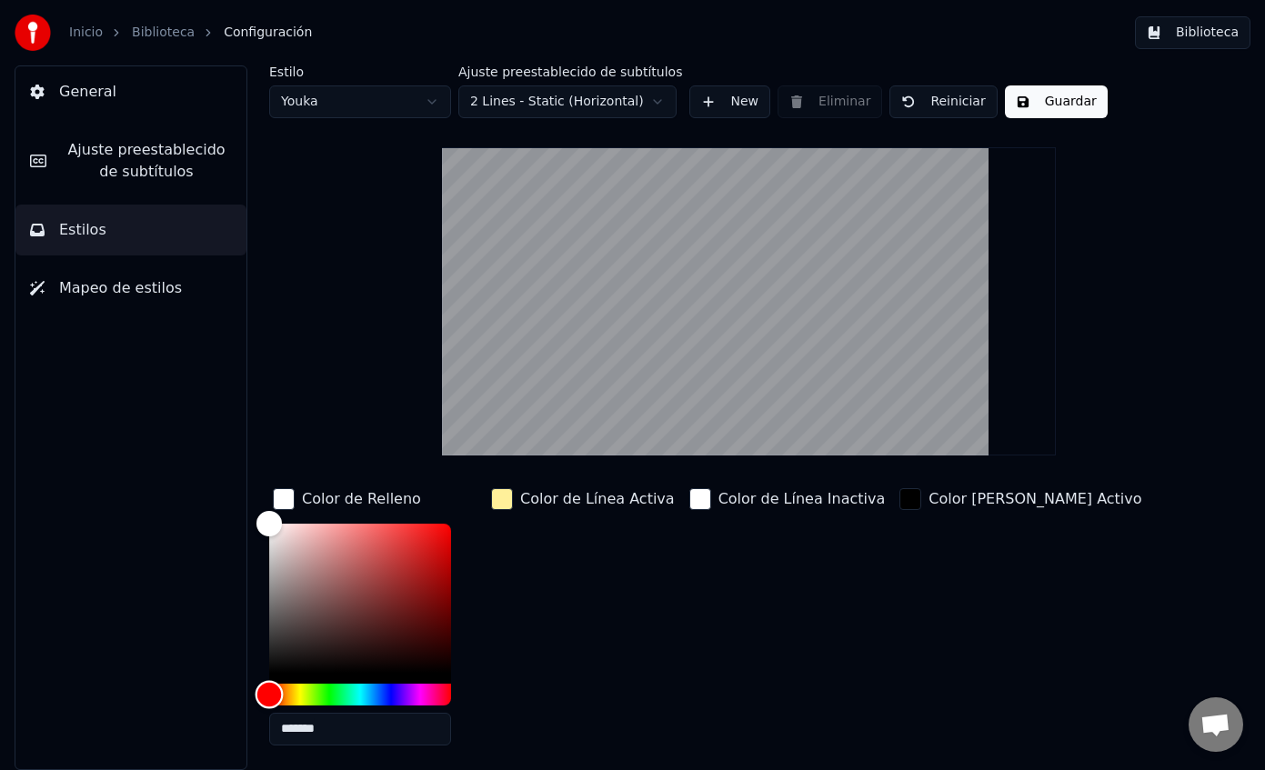
click at [385, 688] on div "Hue" at bounding box center [360, 695] width 182 height 22
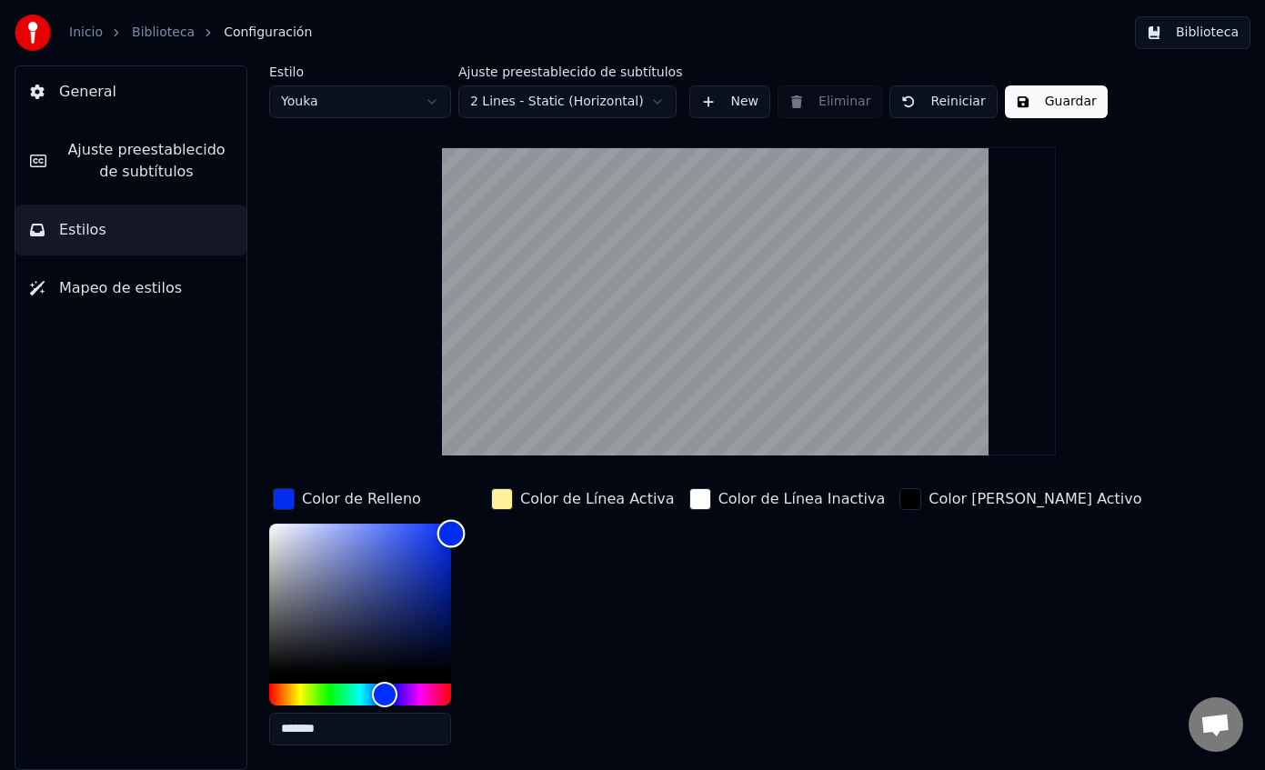
type input "*******"
drag, startPoint x: 398, startPoint y: 539, endPoint x: 474, endPoint y: 523, distance: 77.2
click at [474, 524] on div "*******" at bounding box center [374, 638] width 211 height 229
click at [557, 584] on div "Color de Línea Activa" at bounding box center [582, 623] width 191 height 276
click at [1055, 106] on button "Guardar" at bounding box center [1056, 101] width 103 height 33
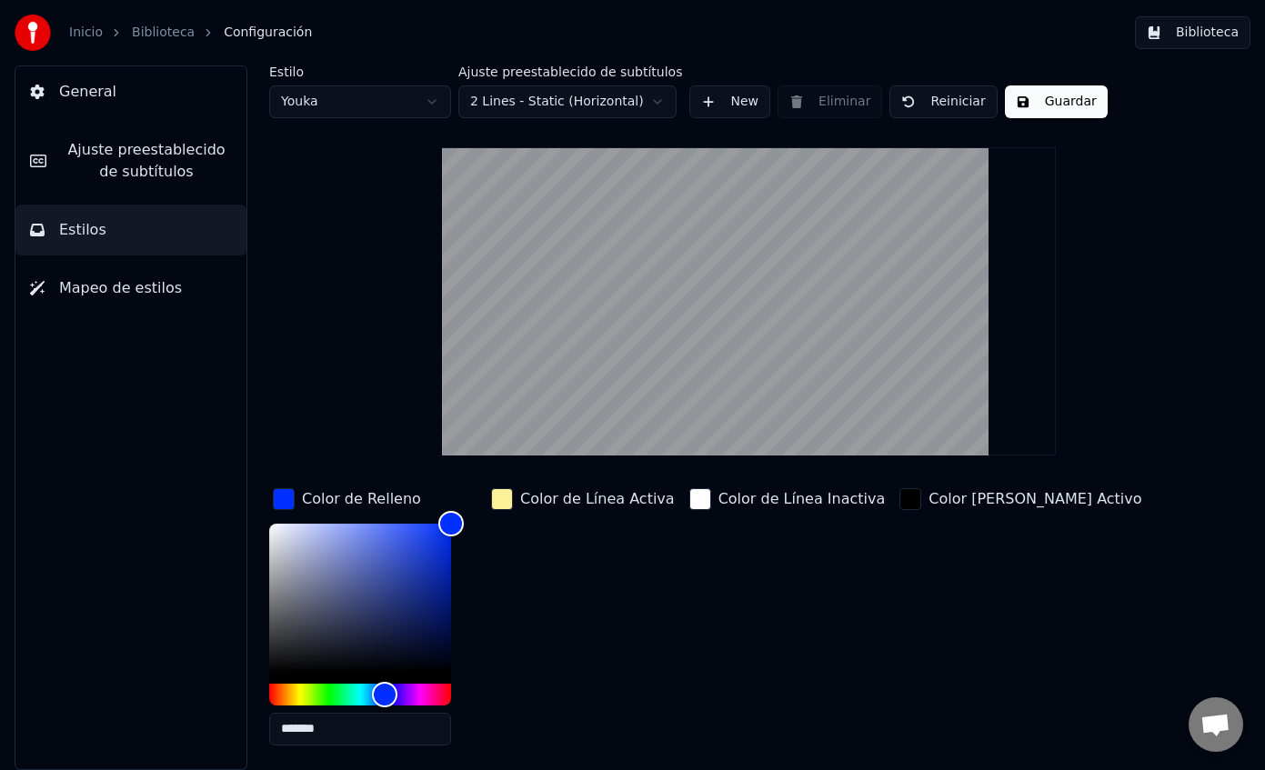
click at [1044, 100] on button "Guardar" at bounding box center [1056, 101] width 103 height 33
click at [259, 38] on span "Configuración" at bounding box center [268, 33] width 88 height 18
click at [161, 35] on link "Biblioteca" at bounding box center [163, 33] width 63 height 18
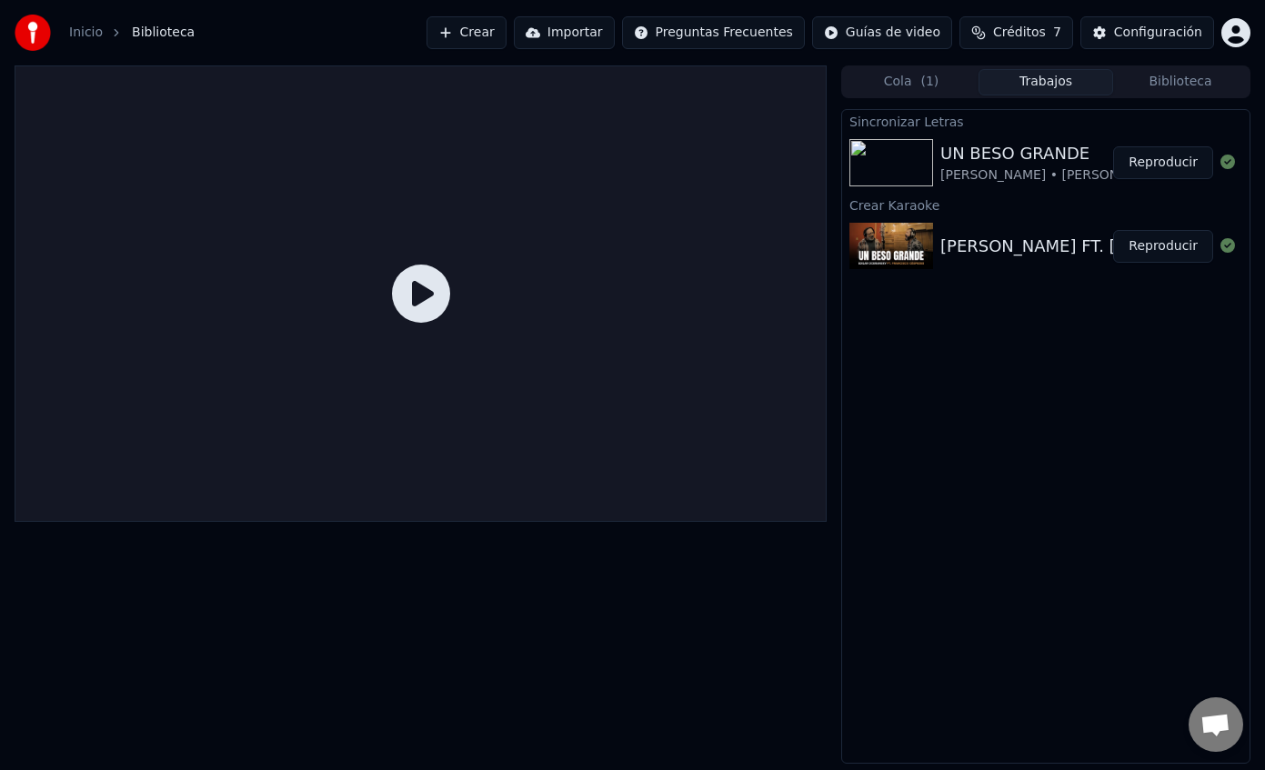
click at [887, 157] on img at bounding box center [891, 162] width 84 height 47
click at [432, 283] on icon at bounding box center [421, 294] width 58 height 58
click at [918, 254] on img at bounding box center [891, 246] width 84 height 47
click at [1165, 163] on button "Reproducir" at bounding box center [1163, 162] width 100 height 33
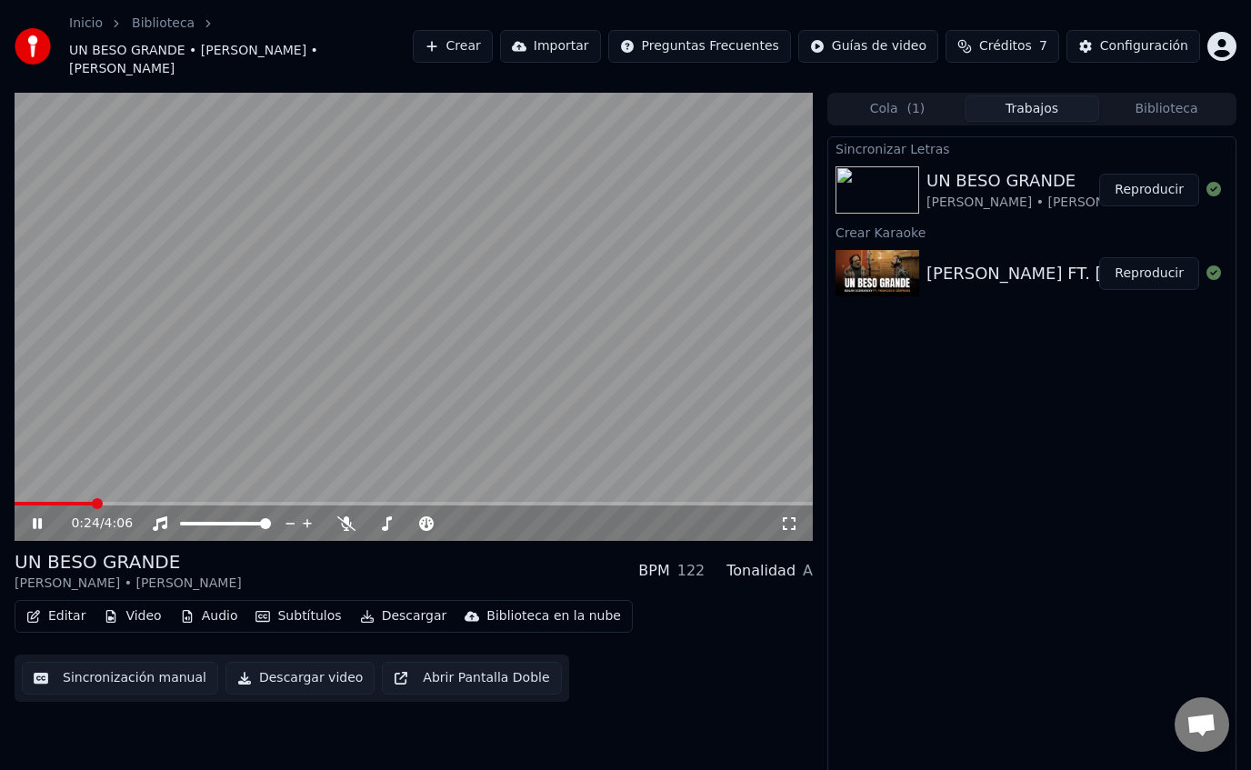
click at [561, 300] on video at bounding box center [414, 317] width 799 height 449
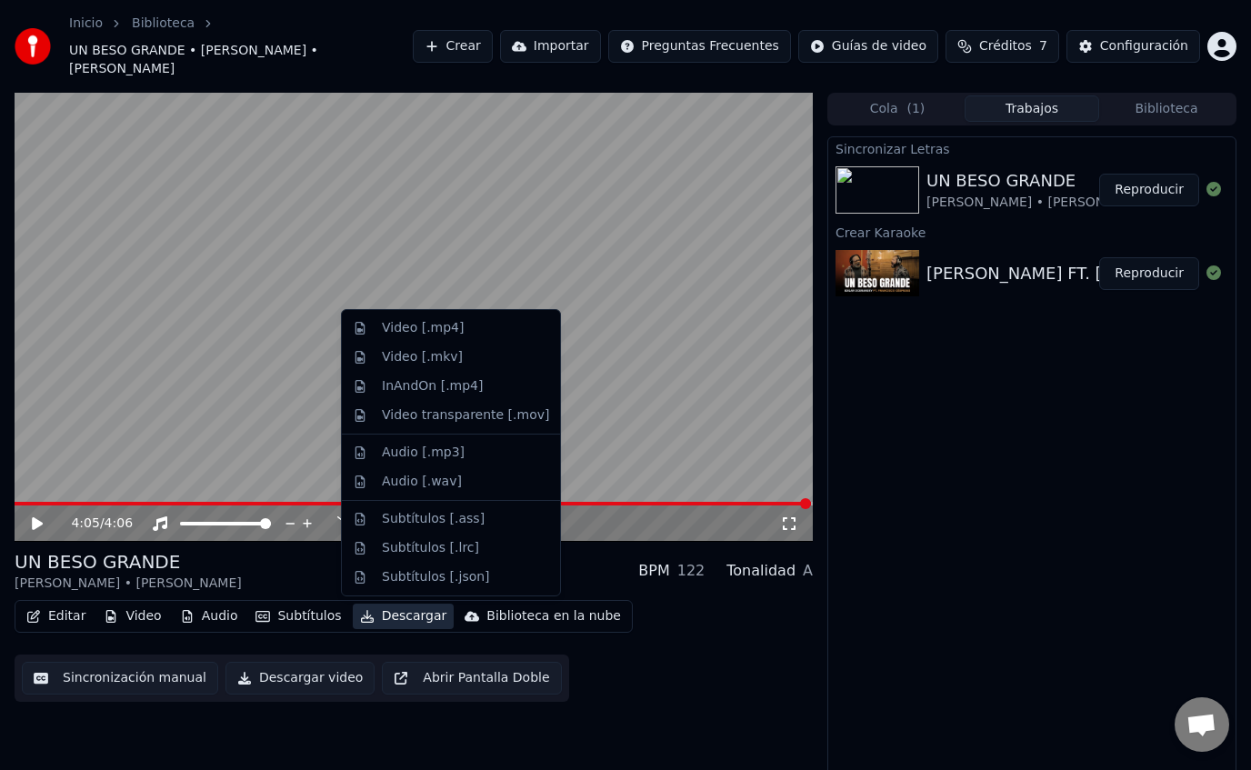
click at [397, 622] on button "Descargar" at bounding box center [404, 616] width 102 height 25
click at [483, 333] on div "Video [.mp4]" at bounding box center [465, 328] width 167 height 18
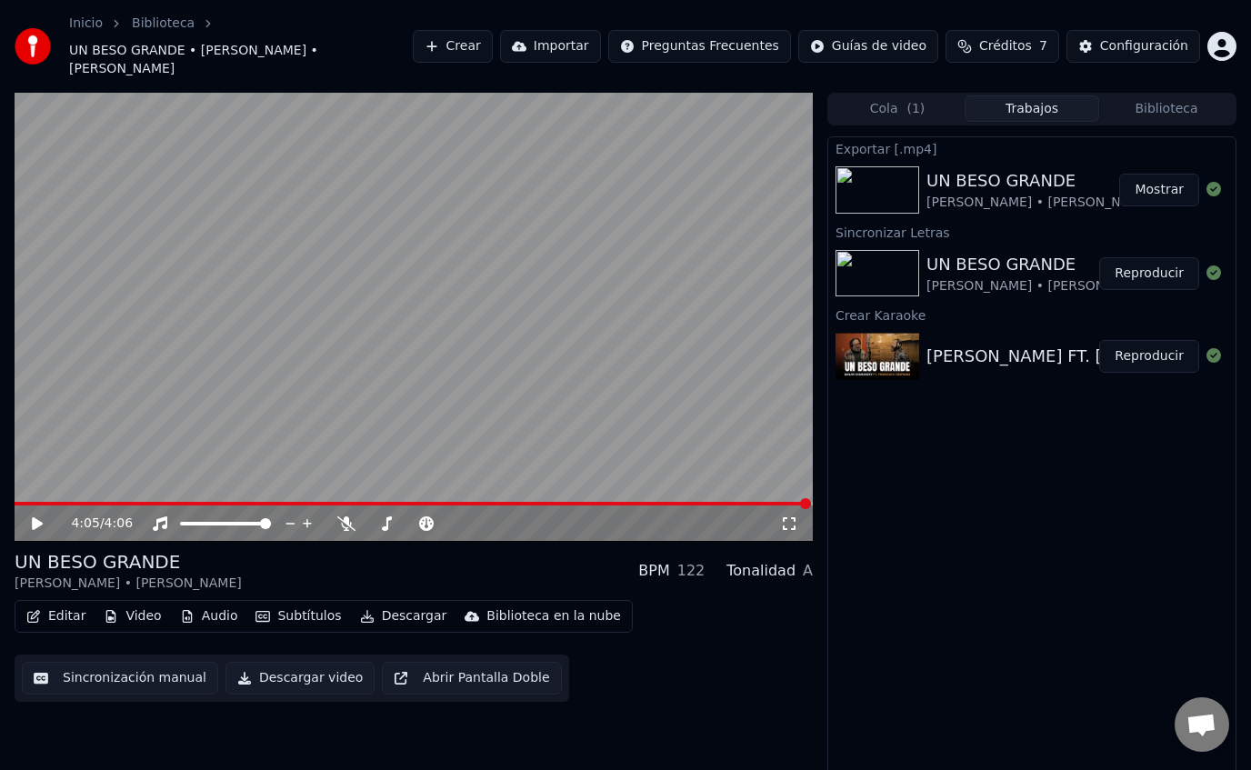
click at [1164, 188] on button "Mostrar" at bounding box center [1160, 190] width 80 height 33
click at [341, 276] on video at bounding box center [414, 317] width 799 height 449
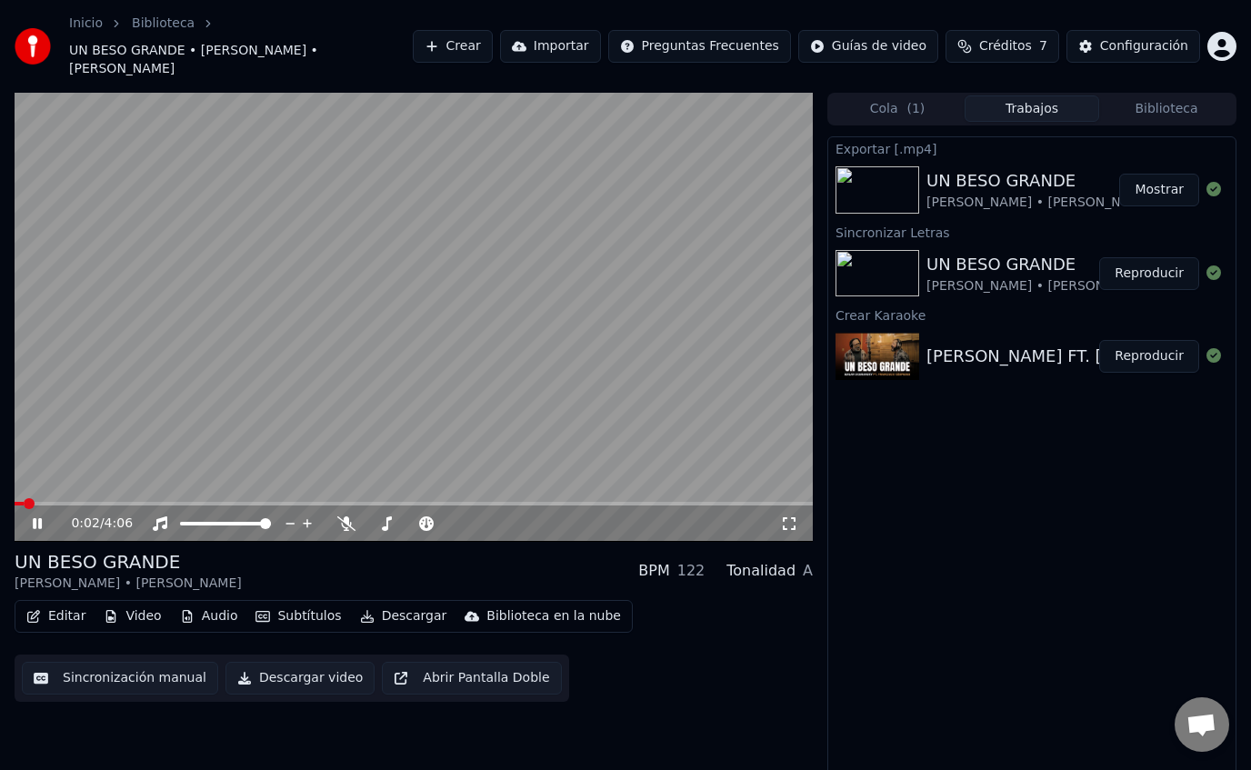
click at [298, 301] on video at bounding box center [414, 317] width 799 height 449
click at [1000, 41] on span "Créditos" at bounding box center [1005, 46] width 53 height 18
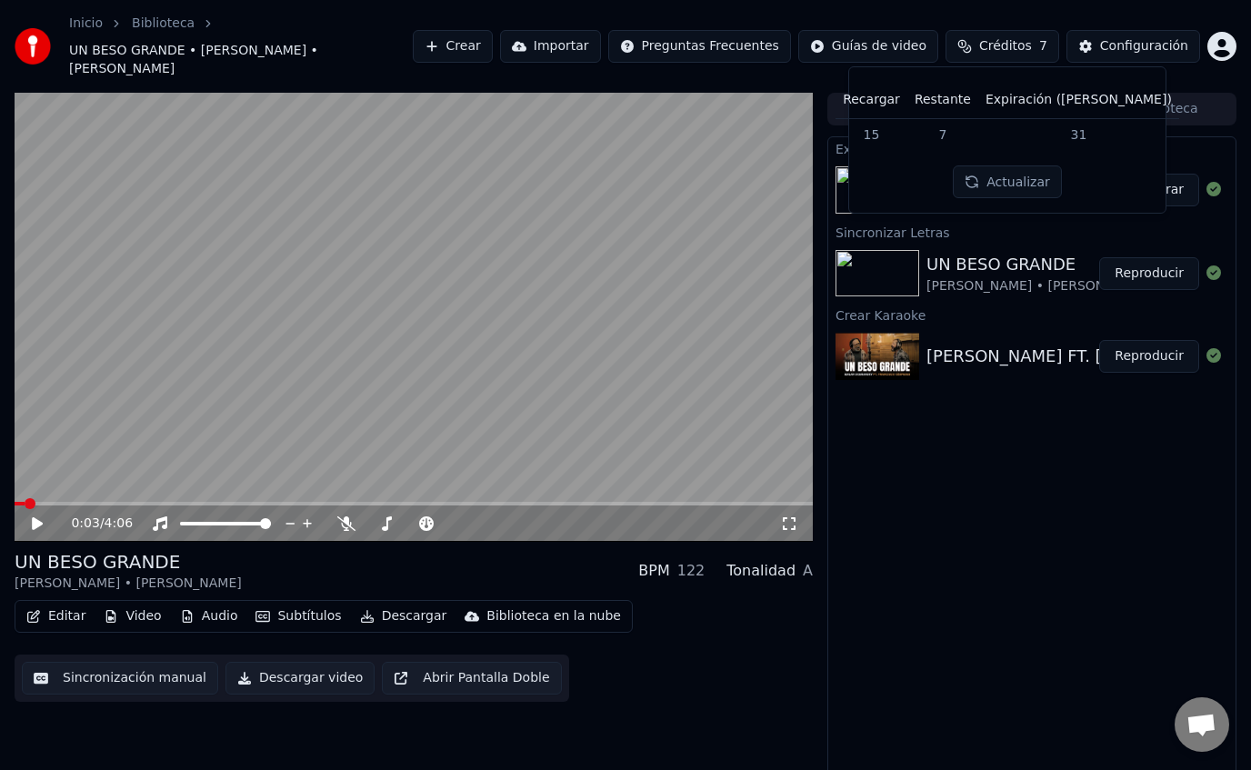
click at [993, 175] on button "Actualizar" at bounding box center [1007, 182] width 108 height 33
click at [988, 508] on div "Exportar [.mp4] UN BESO GRANDE [PERSON_NAME] • [PERSON_NAME] Letras UN BESO GRA…" at bounding box center [1032, 463] width 409 height 655
